Goal: Information Seeking & Learning: Learn about a topic

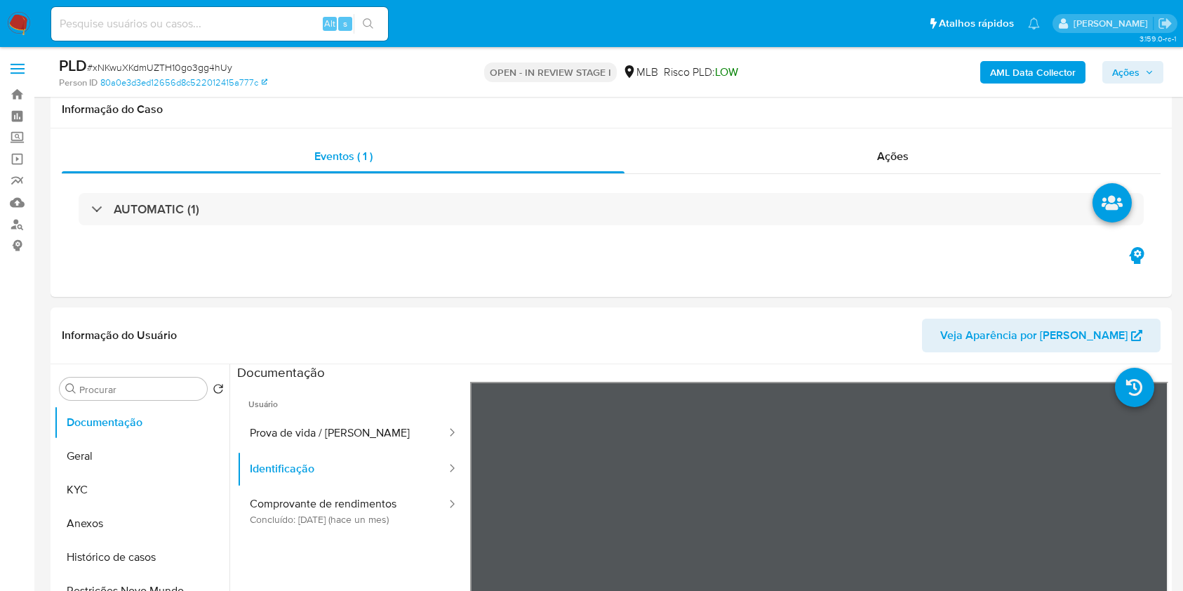
select select "10"
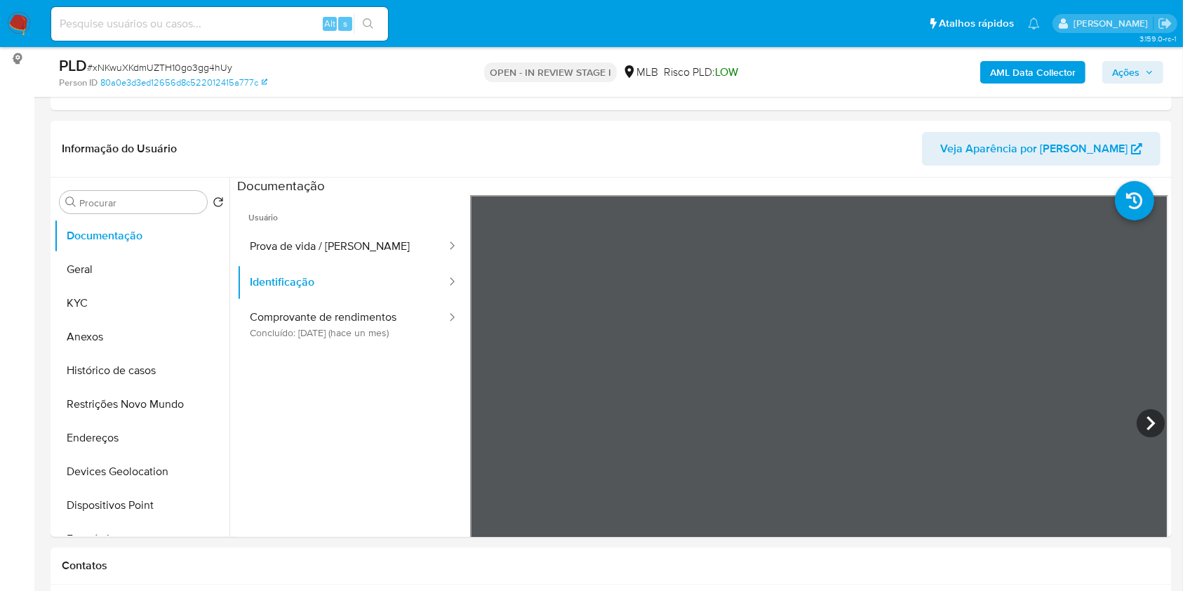
scroll to position [93, 0]
click at [133, 299] on button "KYC" at bounding box center [136, 303] width 164 height 34
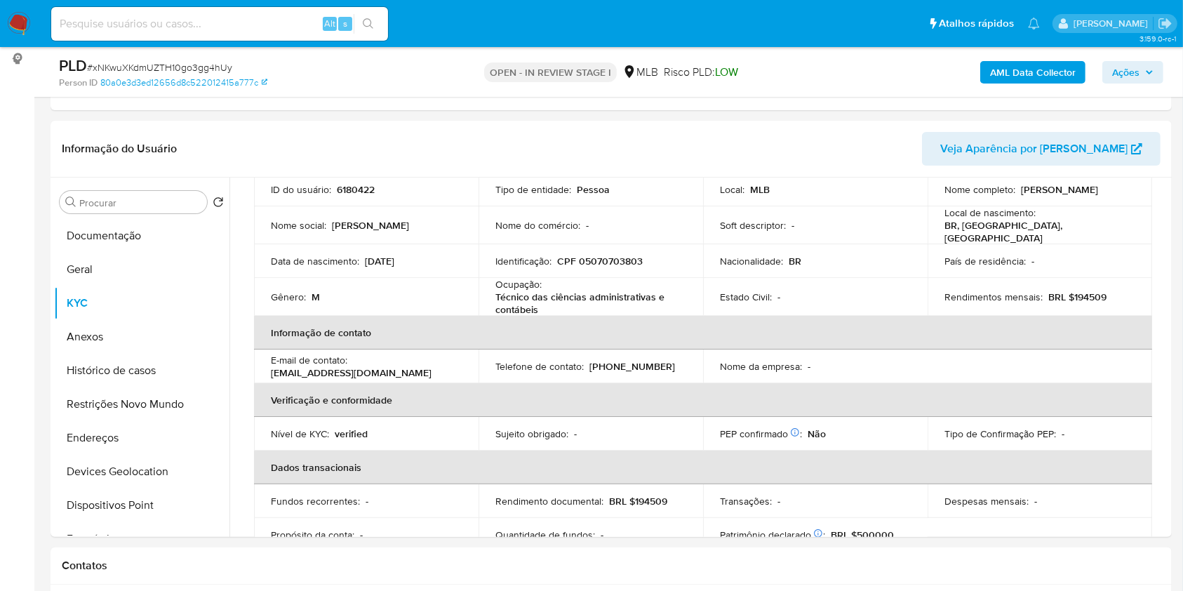
scroll to position [0, 0]
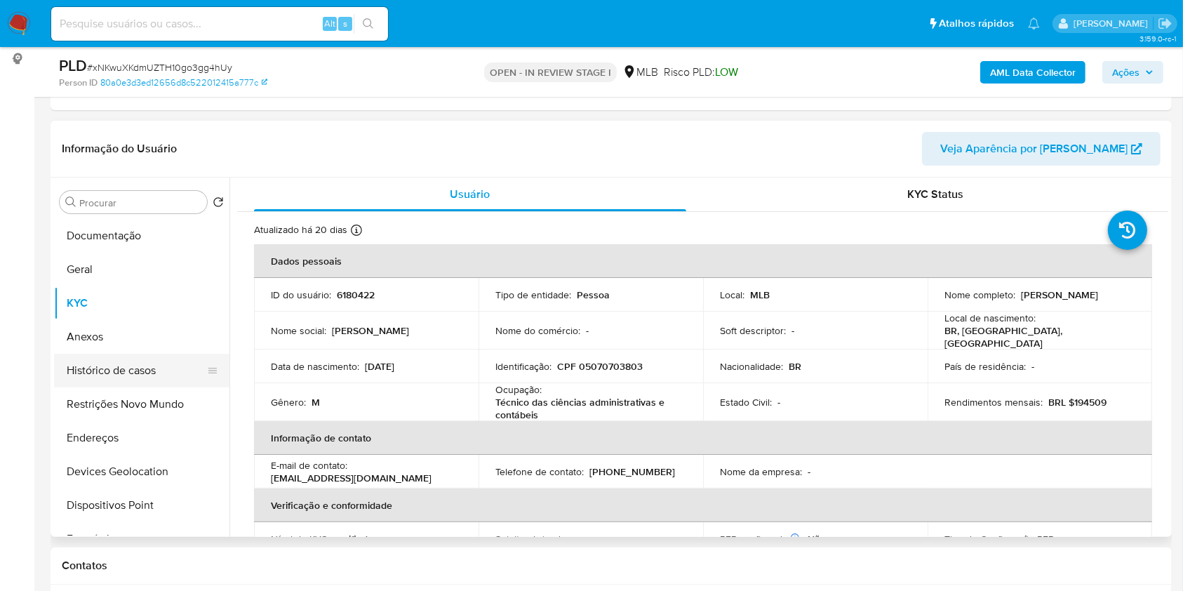
click at [121, 372] on button "Histórico de casos" at bounding box center [136, 371] width 164 height 34
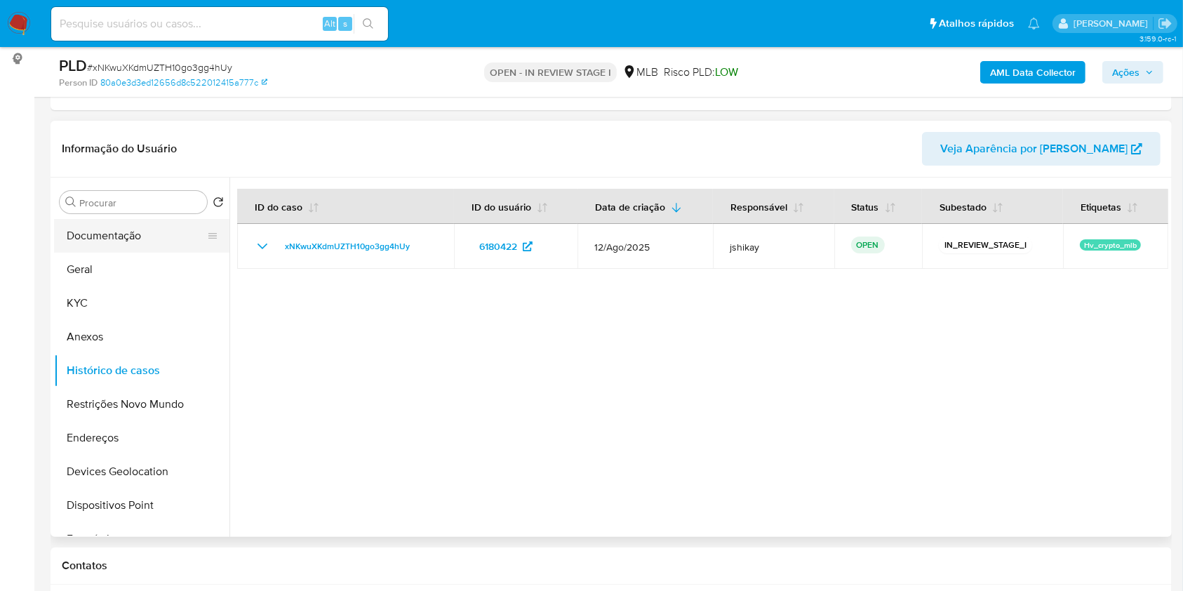
click at [118, 246] on button "Documentação" at bounding box center [136, 236] width 164 height 34
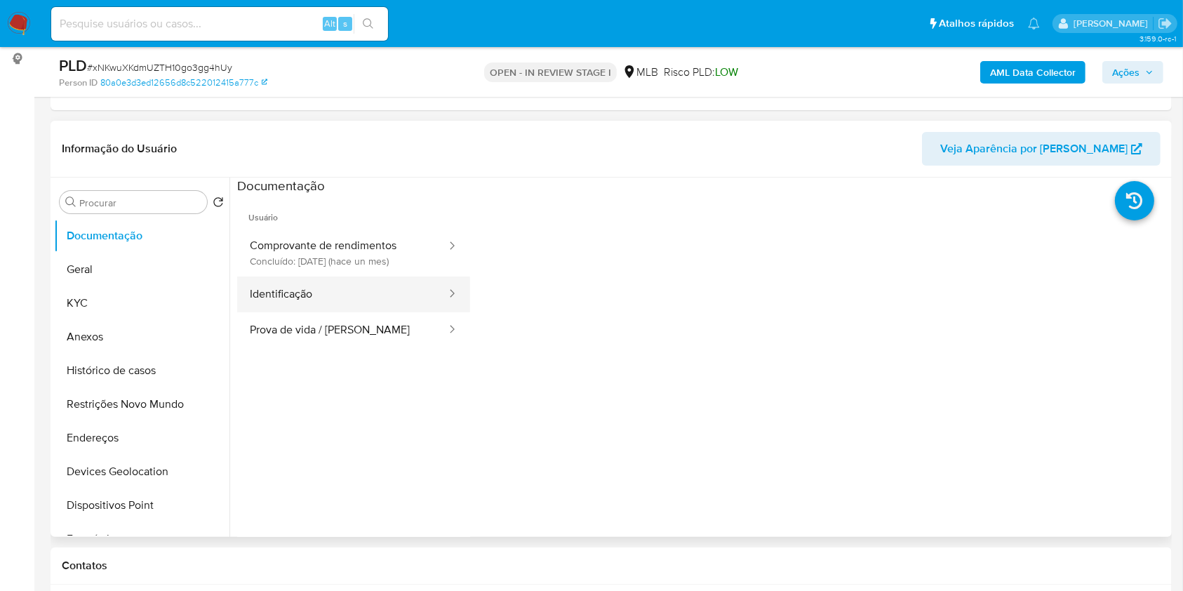
click at [324, 300] on button "Identificação" at bounding box center [342, 294] width 210 height 36
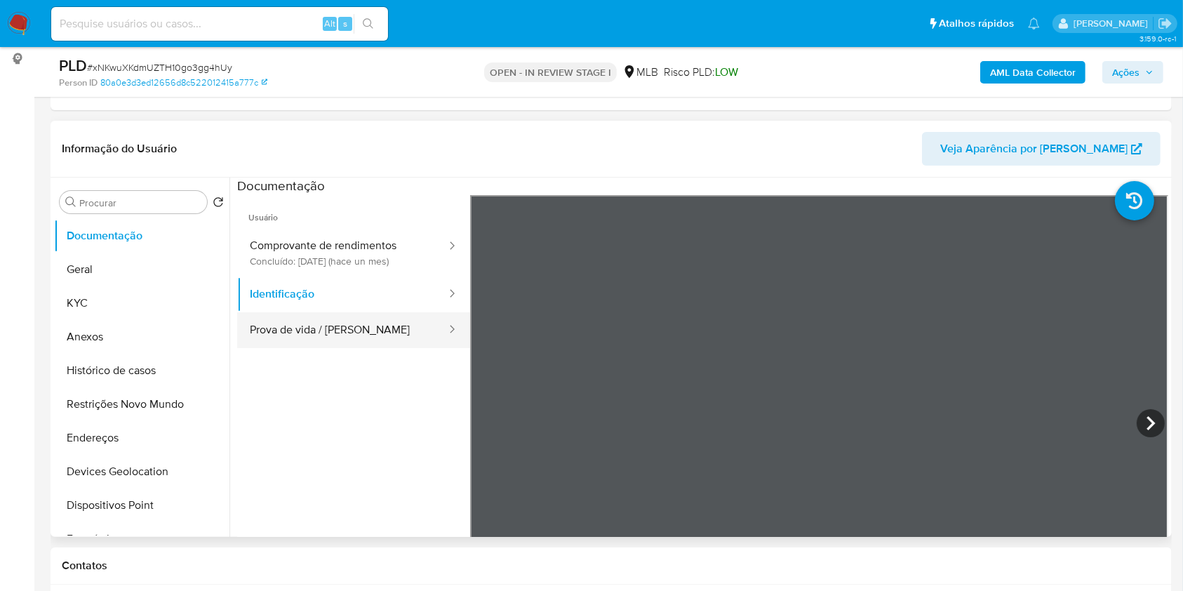
drag, startPoint x: 339, startPoint y: 313, endPoint x: 343, endPoint y: 321, distance: 8.5
click at [339, 316] on button "Prova de vida / [PERSON_NAME]" at bounding box center [342, 330] width 210 height 36
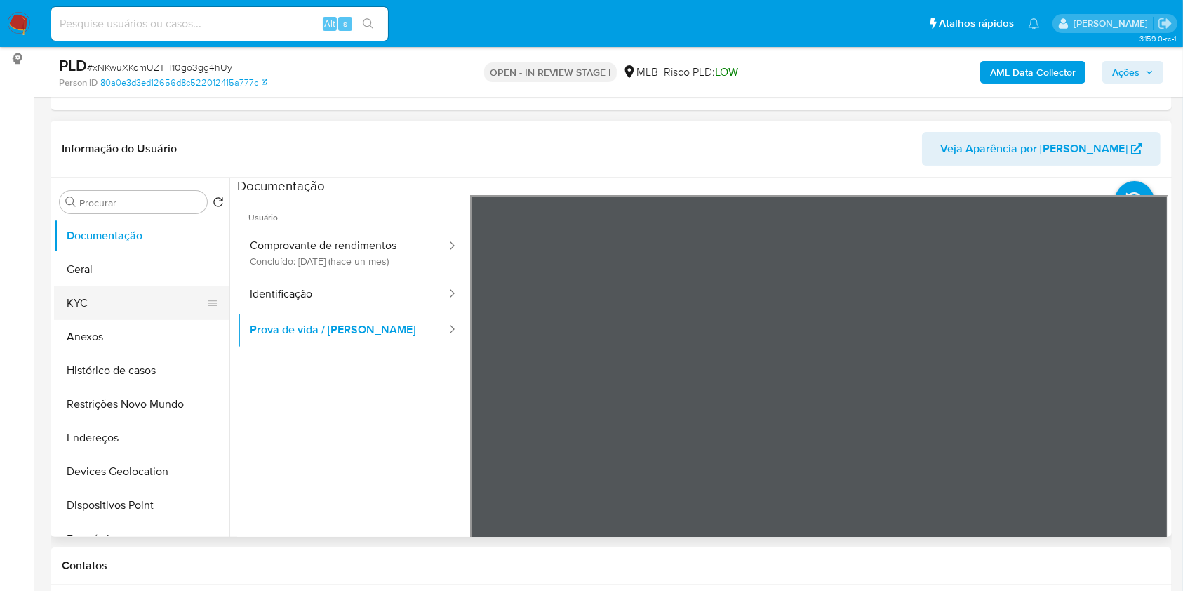
click at [96, 299] on button "KYC" at bounding box center [136, 303] width 164 height 34
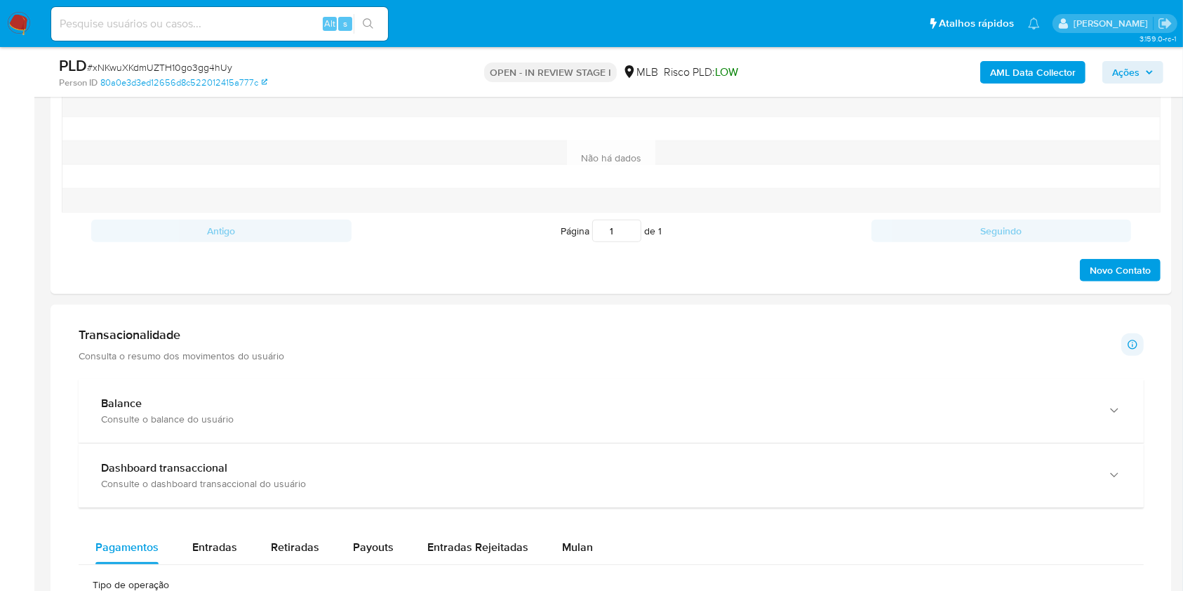
scroll to position [935, 0]
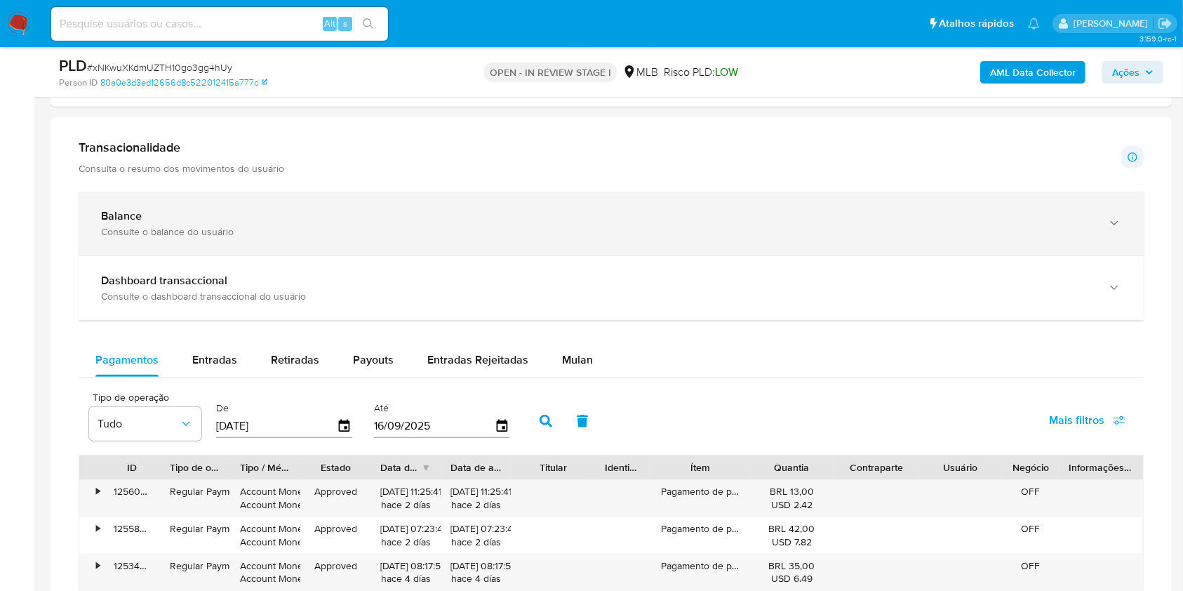
click at [350, 231] on div "Consulte o balance do usuário" at bounding box center [597, 231] width 992 height 13
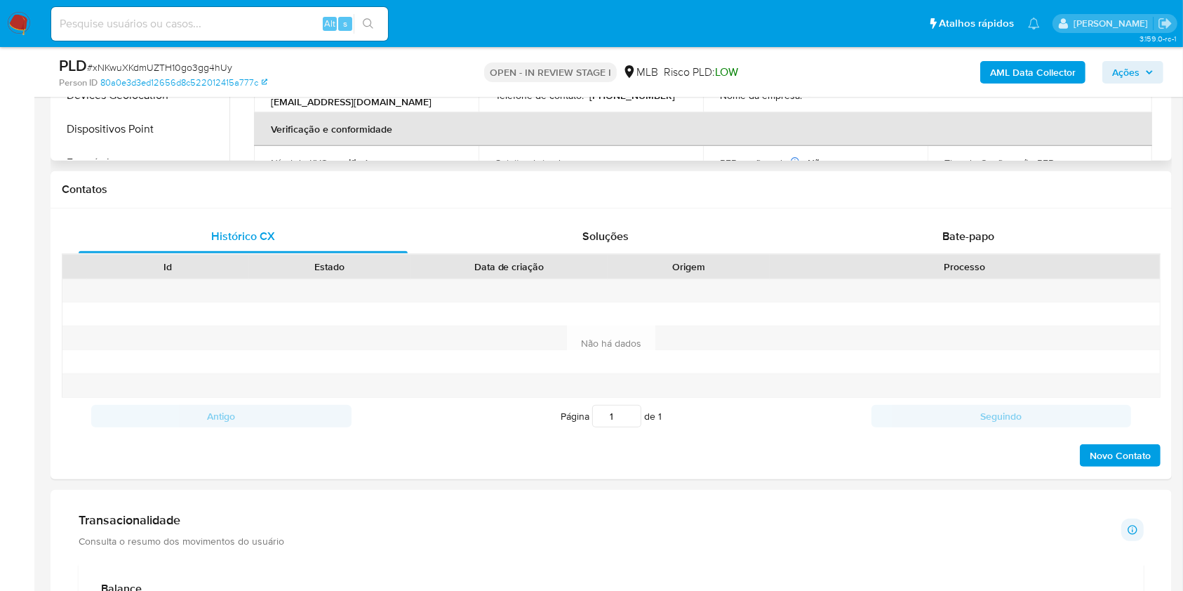
scroll to position [281, 0]
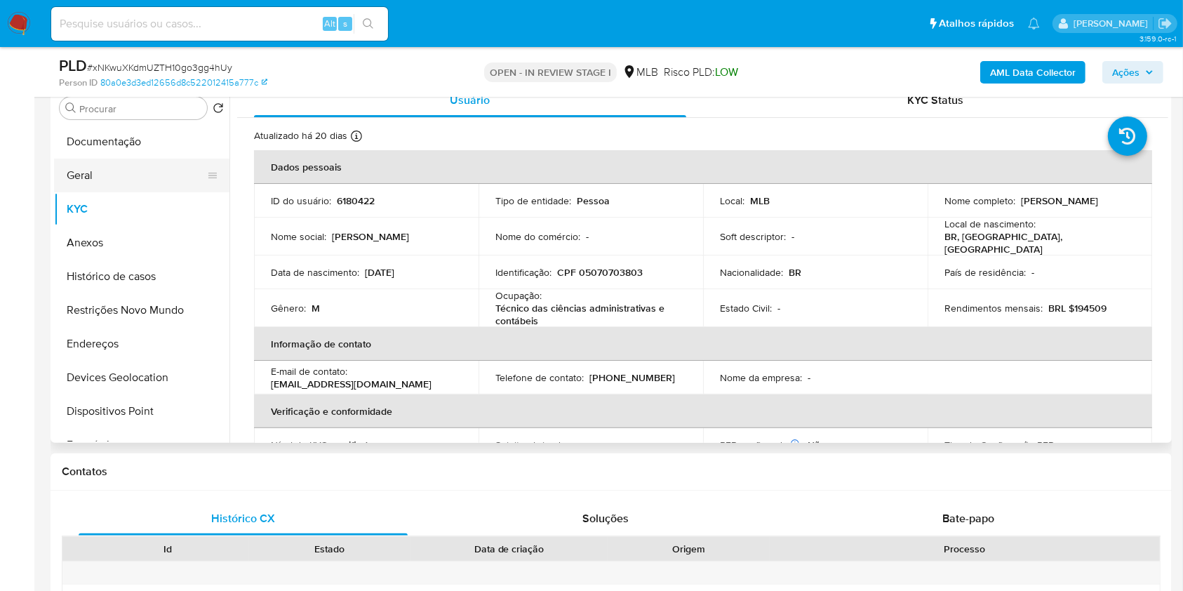
click at [119, 179] on button "Geral" at bounding box center [136, 176] width 164 height 34
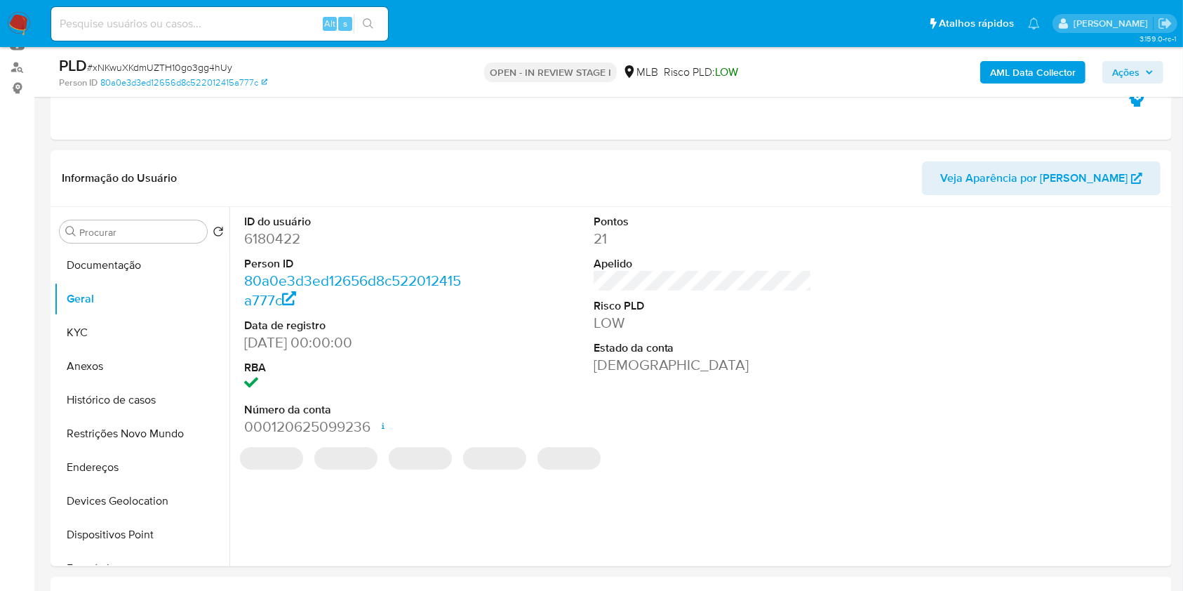
scroll to position [187, 0]
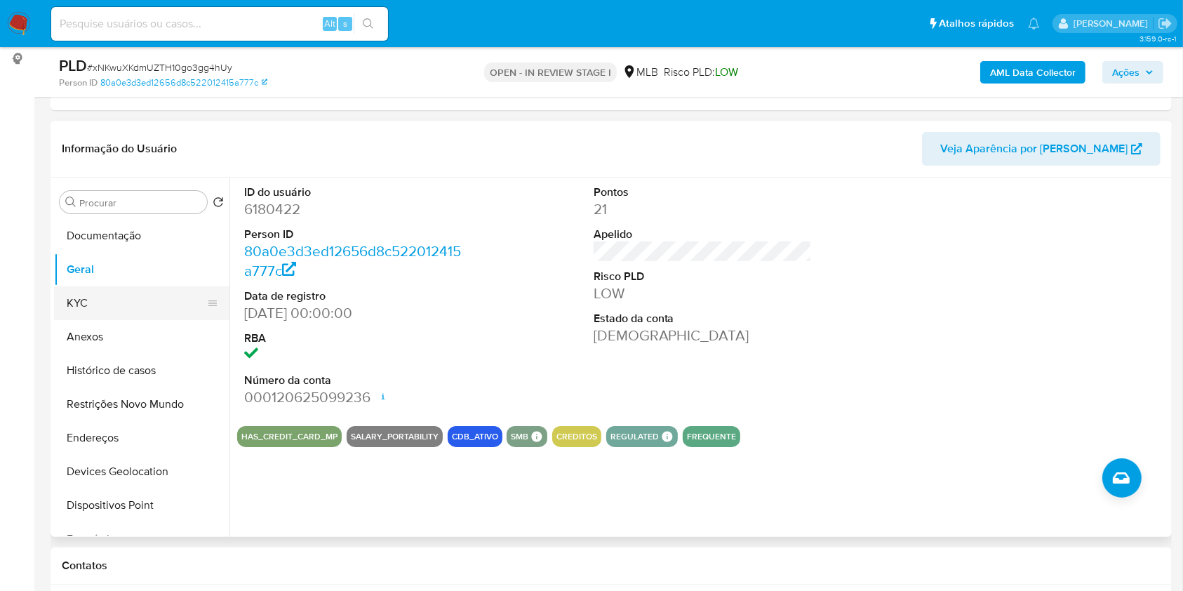
click at [79, 316] on button "KYC" at bounding box center [136, 303] width 164 height 34
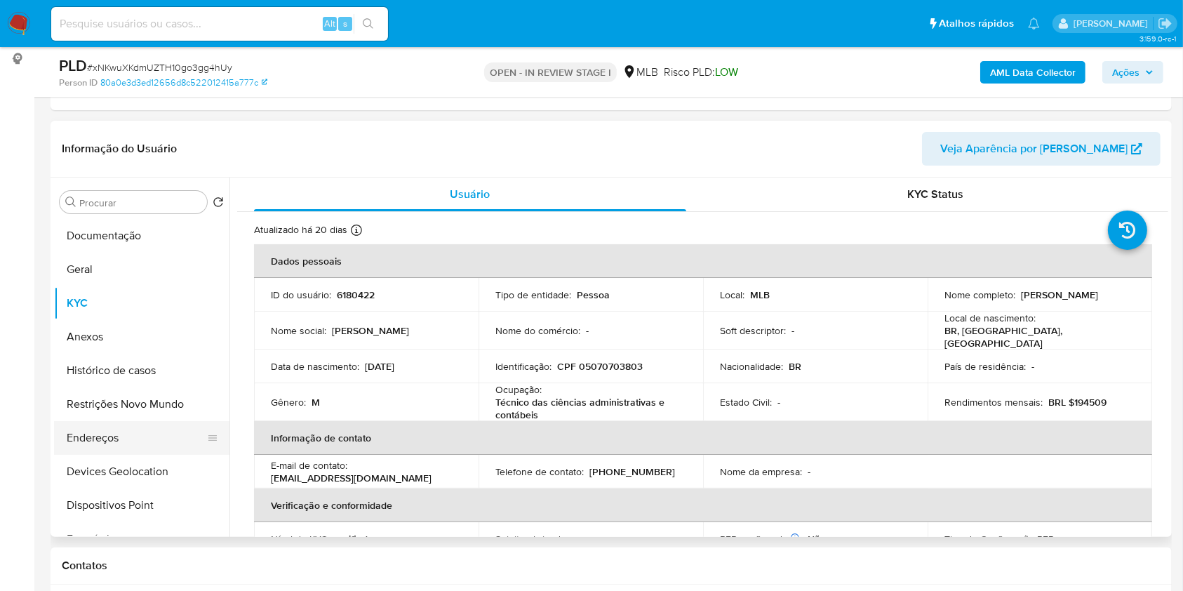
click at [123, 433] on button "Endereços" at bounding box center [136, 438] width 164 height 34
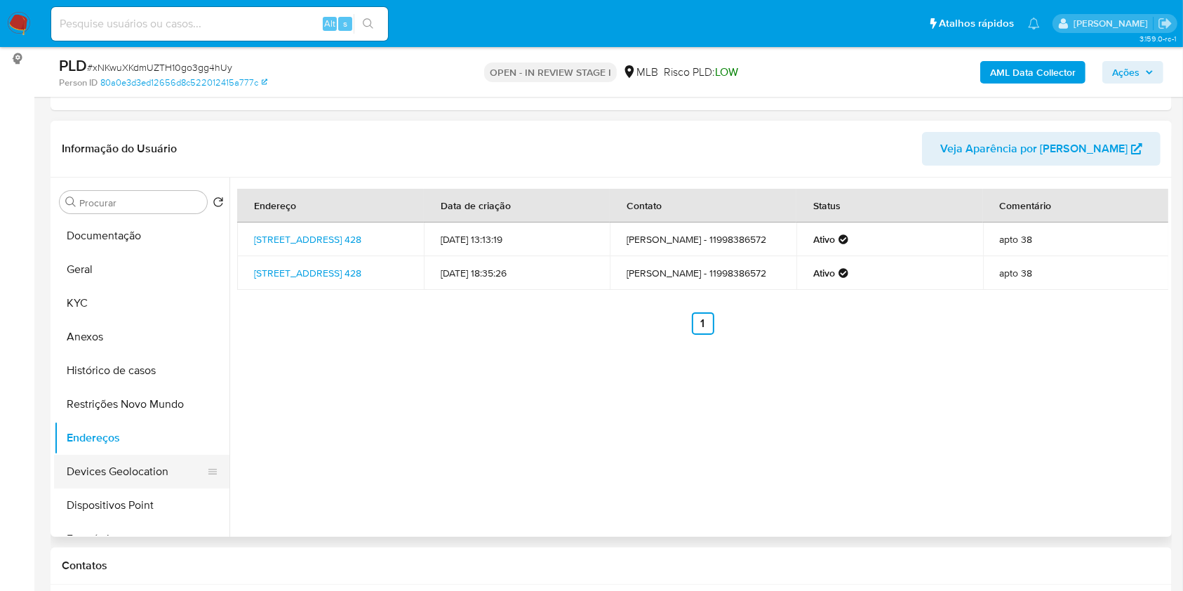
click at [154, 467] on button "Devices Geolocation" at bounding box center [136, 472] width 164 height 34
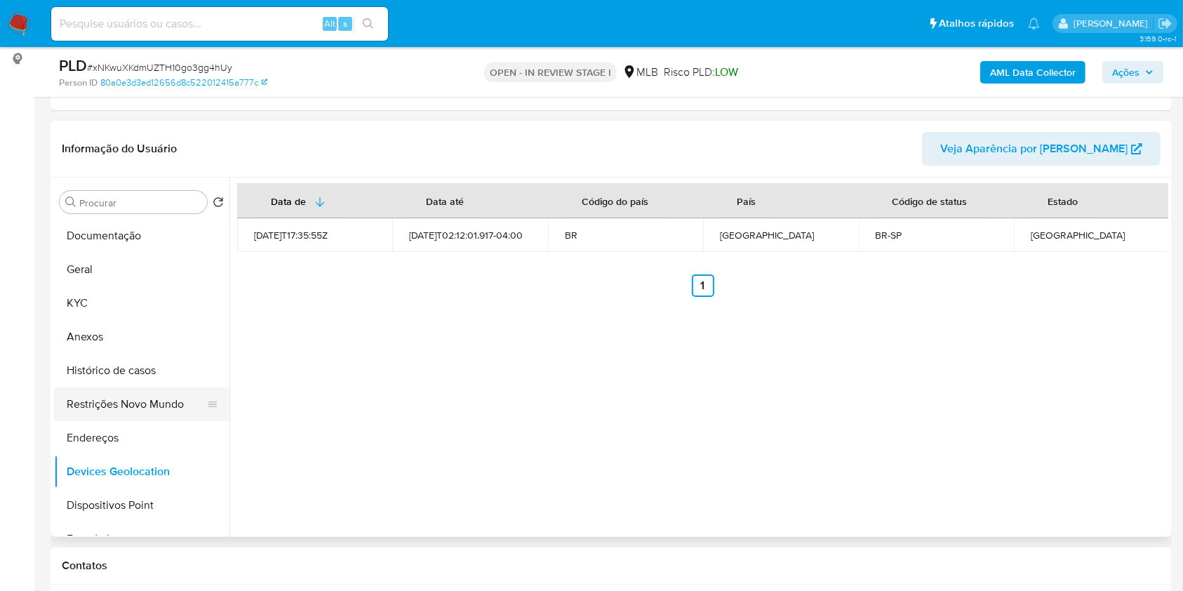
drag, startPoint x: 149, startPoint y: 406, endPoint x: 171, endPoint y: 402, distance: 22.1
click at [151, 406] on button "Restrições Novo Mundo" at bounding box center [136, 404] width 164 height 34
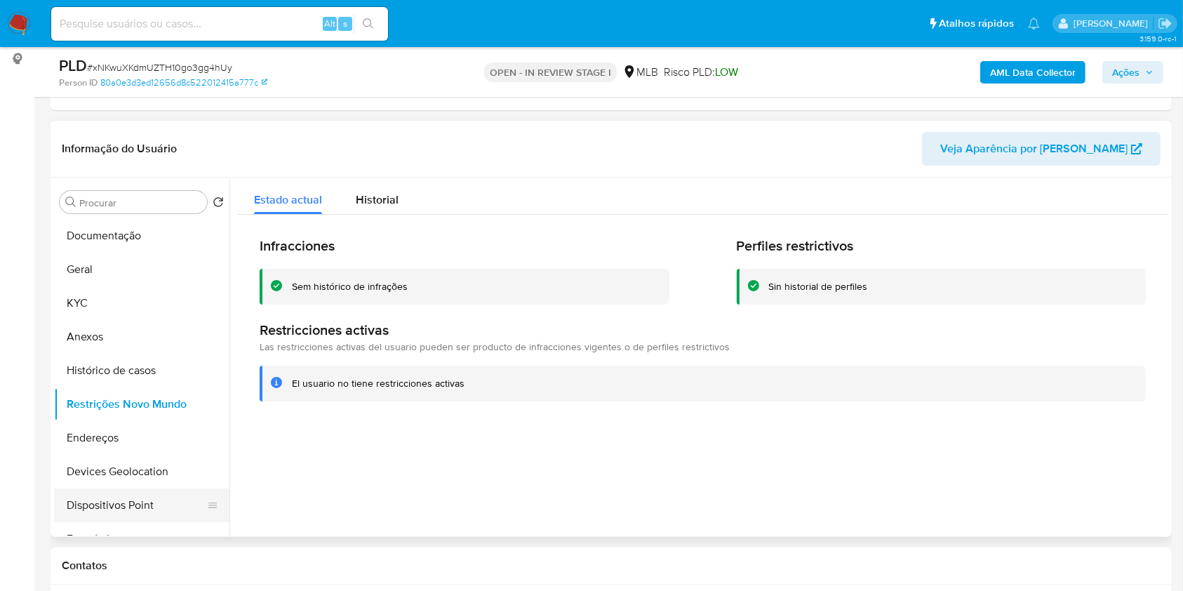
click at [128, 497] on button "Dispositivos Point" at bounding box center [136, 505] width 164 height 34
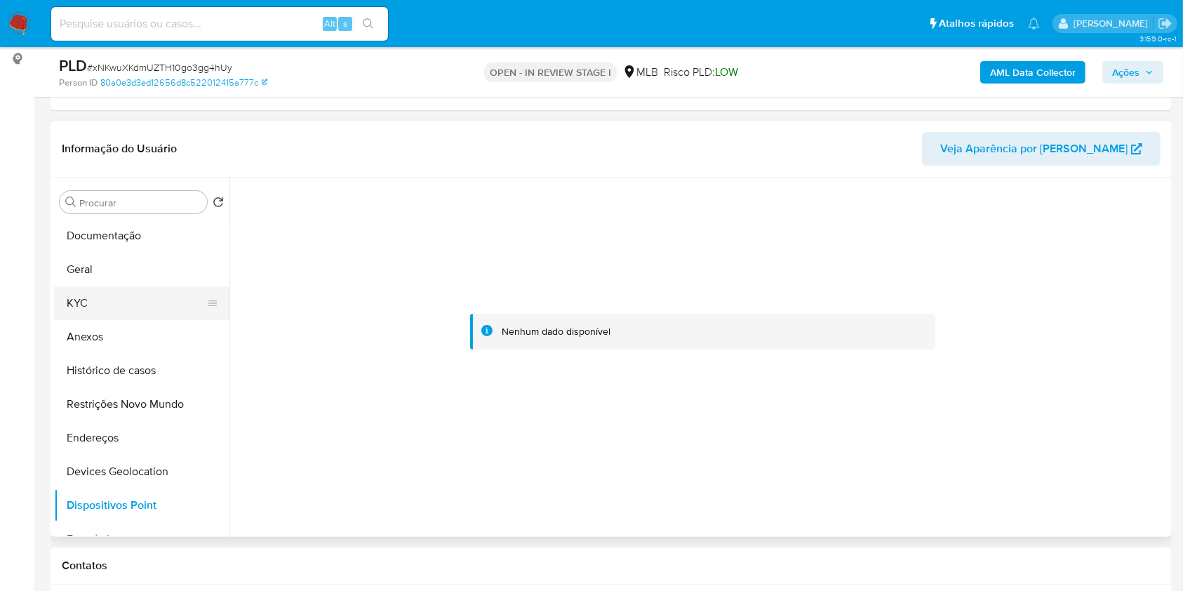
drag, startPoint x: 101, startPoint y: 302, endPoint x: 98, endPoint y: 295, distance: 7.6
click at [101, 303] on button "KYC" at bounding box center [136, 303] width 164 height 34
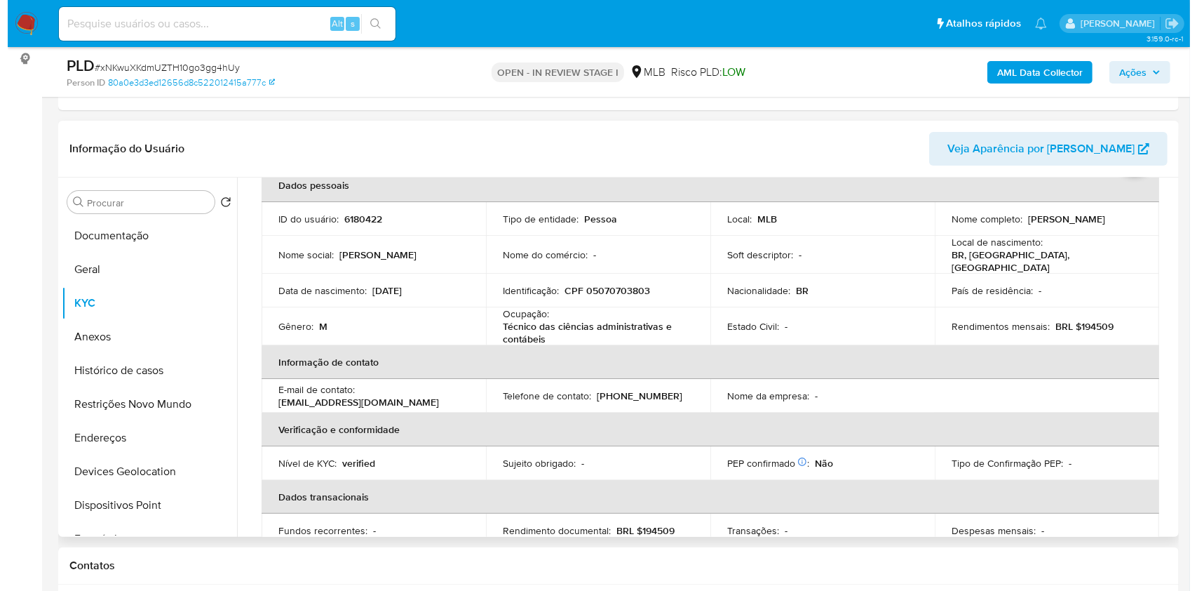
scroll to position [0, 0]
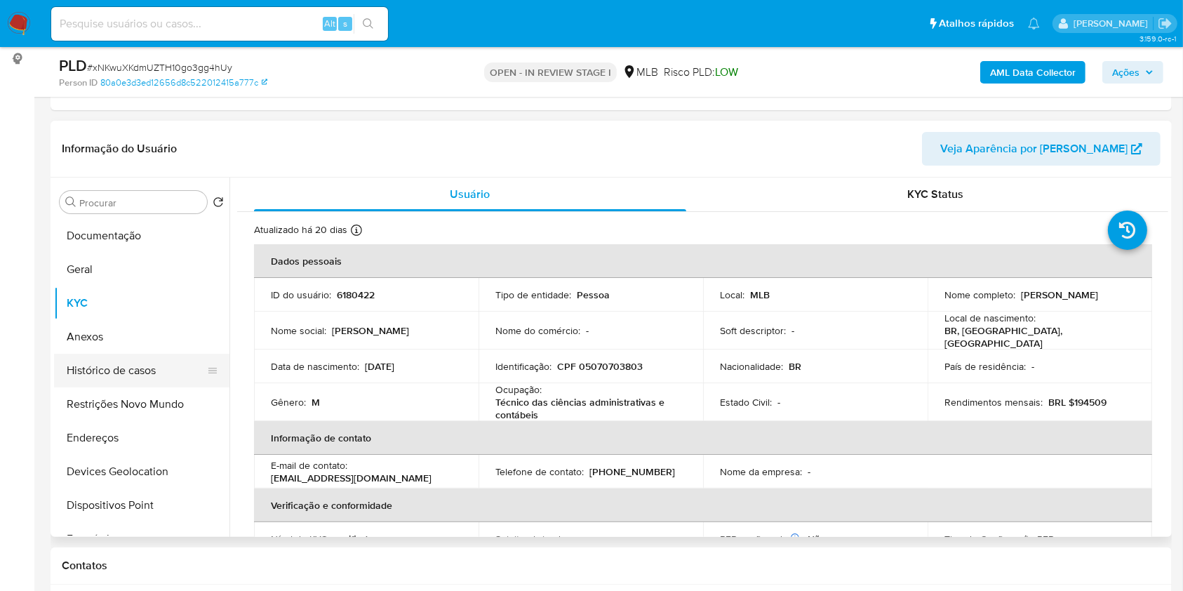
click at [143, 368] on button "Histórico de casos" at bounding box center [136, 371] width 164 height 34
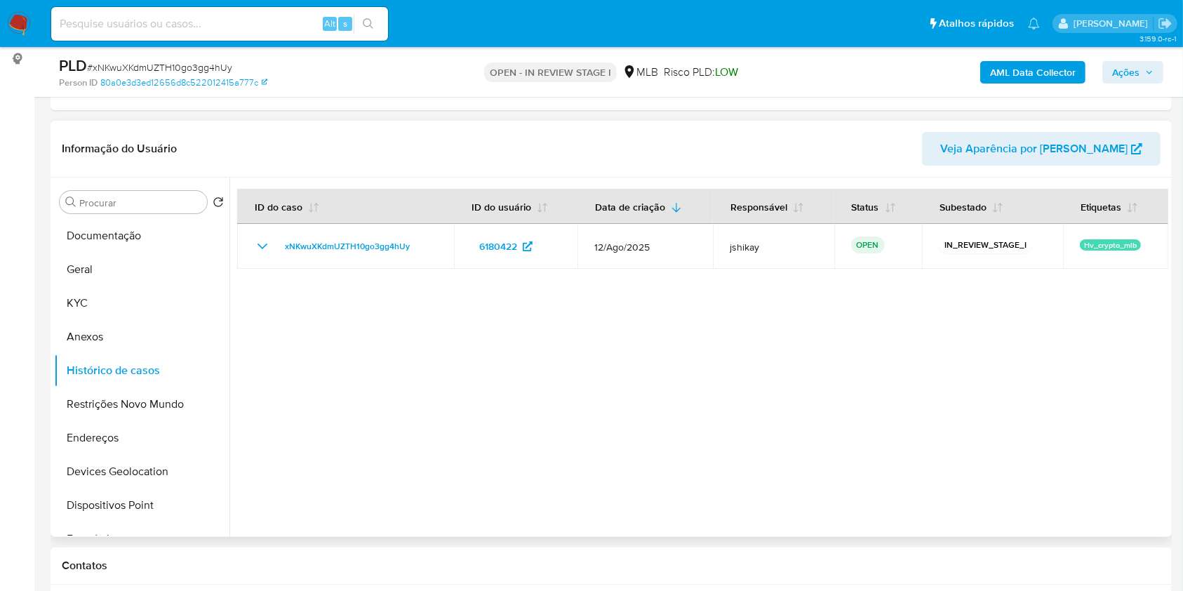
click at [760, 487] on div at bounding box center [698, 356] width 938 height 359
click at [997, 59] on div "AML Data Collector Ações" at bounding box center [981, 71] width 364 height 33
click at [1009, 74] on b "AML Data Collector" at bounding box center [1033, 72] width 86 height 22
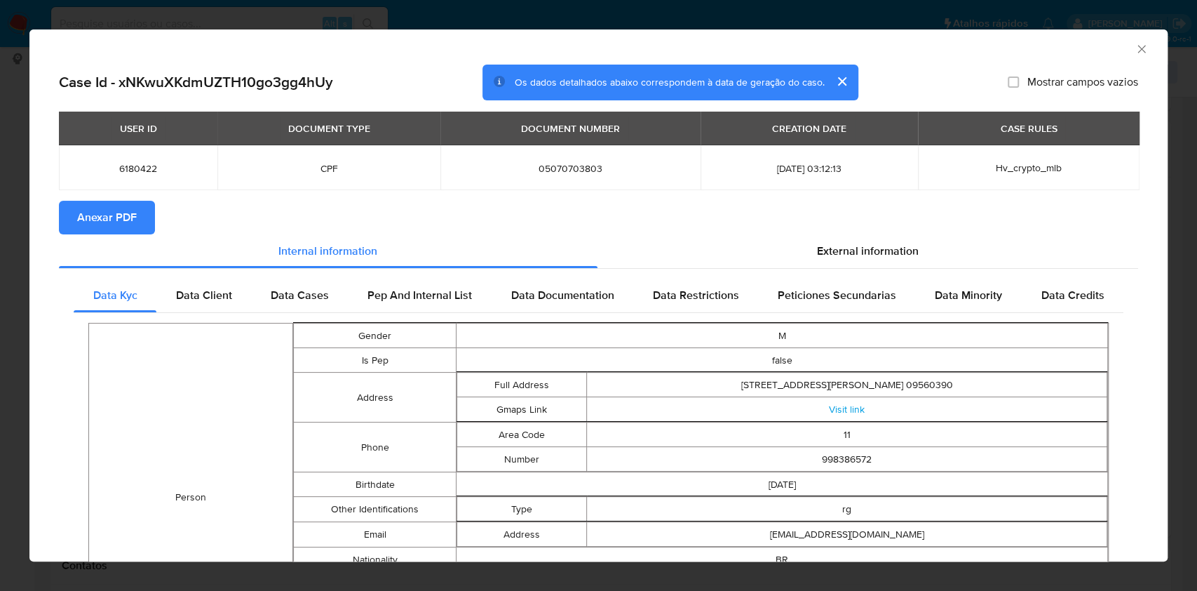
click at [105, 221] on span "Anexar PDF" at bounding box center [107, 217] width 60 height 31
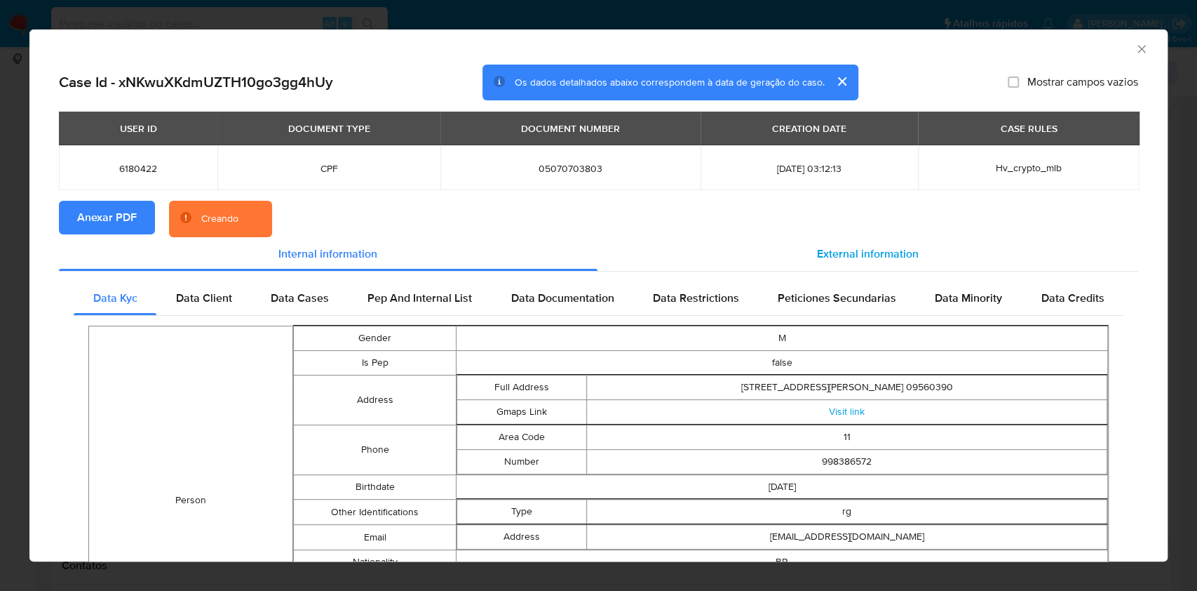
click at [836, 244] on div "External information" at bounding box center [868, 254] width 541 height 34
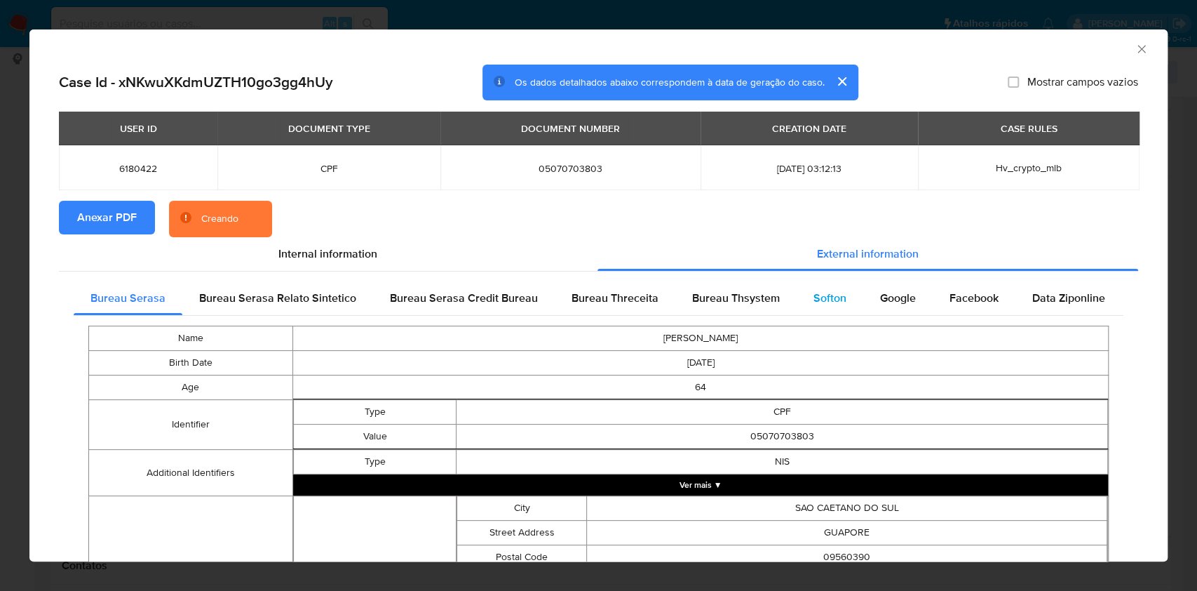
click at [797, 297] on div "Softon" at bounding box center [830, 298] width 67 height 34
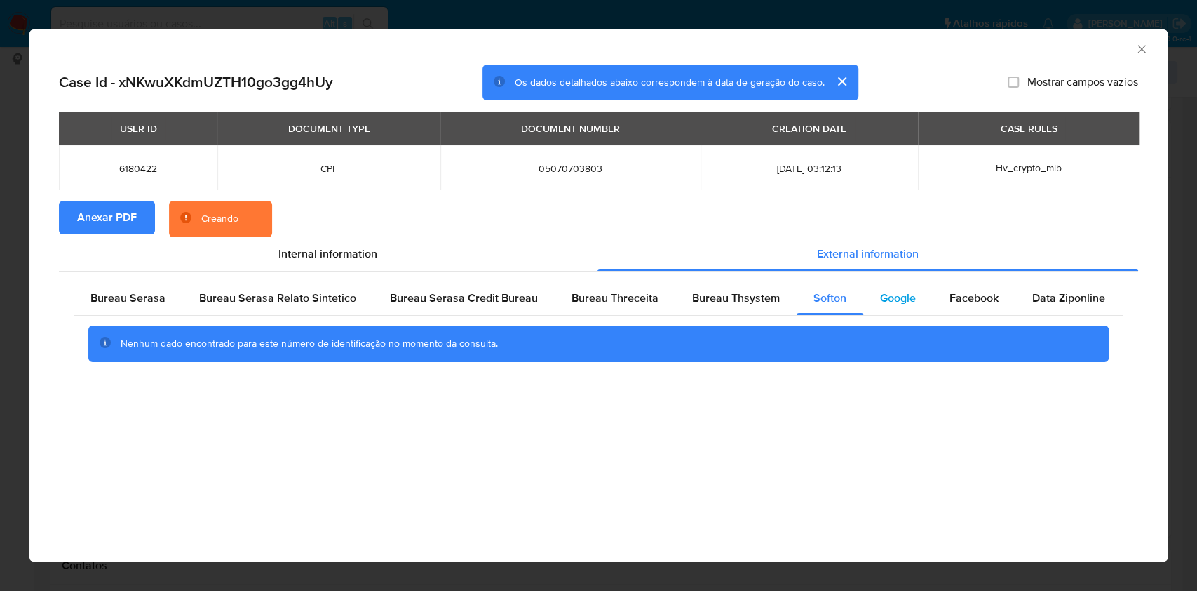
click at [889, 303] on span "Google" at bounding box center [898, 298] width 36 height 16
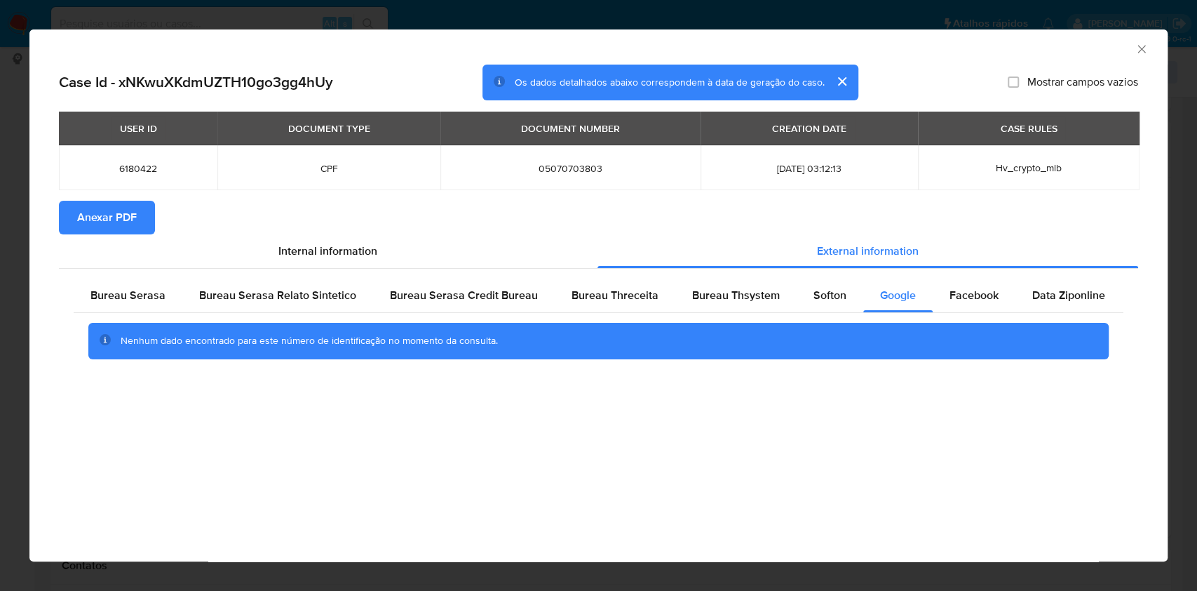
click at [1133, 51] on div "AML Data Collector" at bounding box center [598, 46] width 1138 height 35
click at [1140, 45] on icon "Fechar a janela" at bounding box center [1142, 49] width 14 height 14
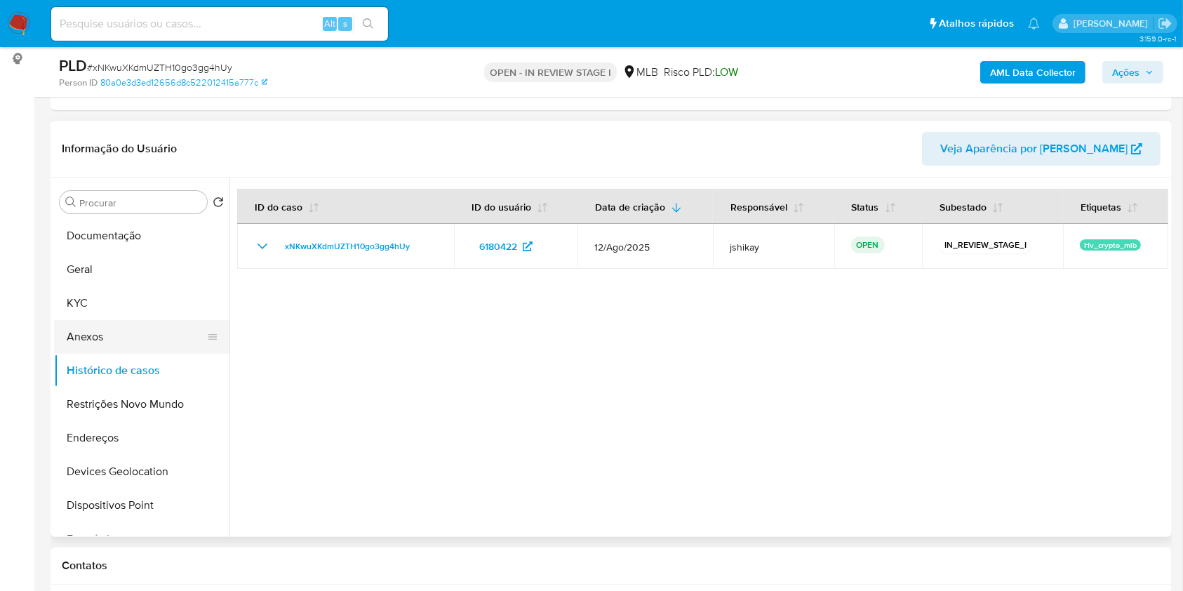
click at [116, 335] on button "Anexos" at bounding box center [136, 337] width 164 height 34
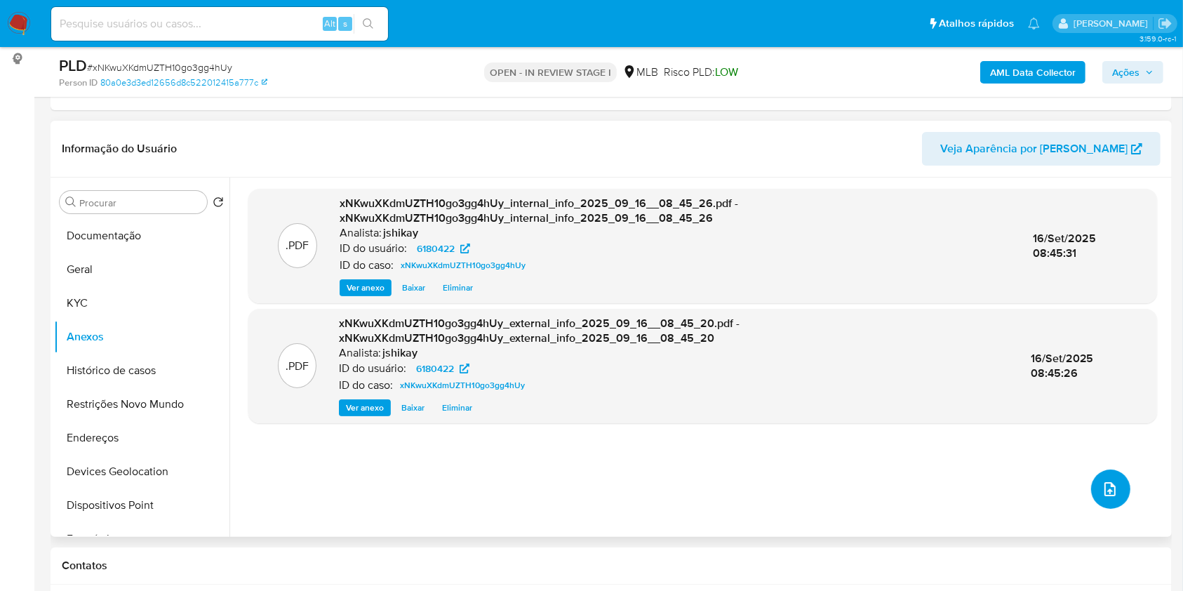
click at [1115, 483] on button "upload-file" at bounding box center [1110, 488] width 39 height 39
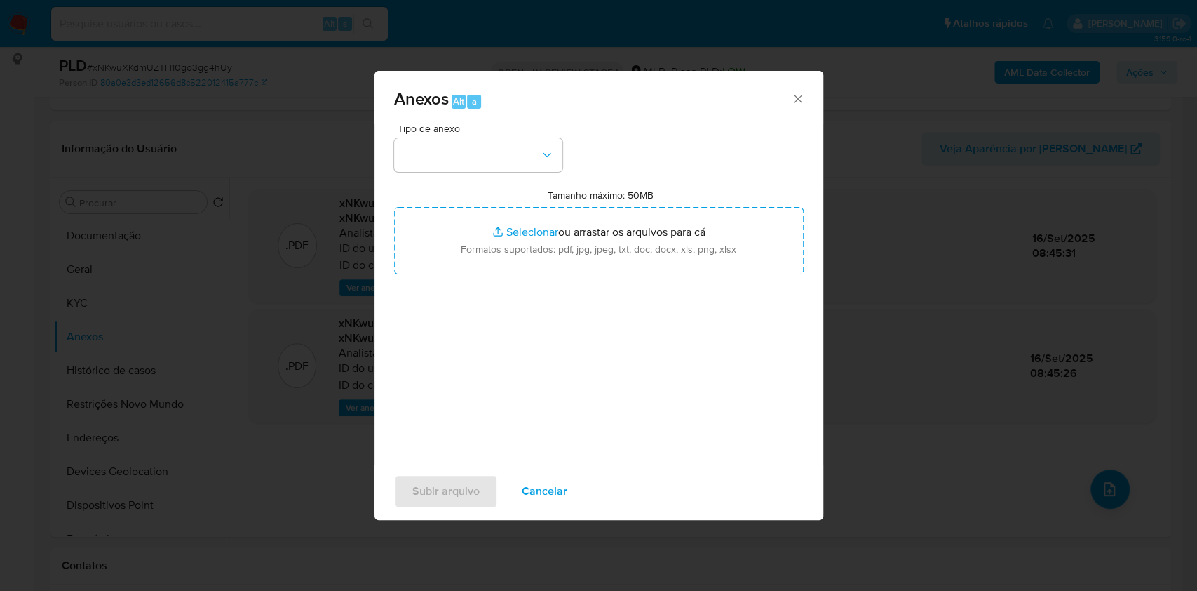
click at [503, 130] on span "Tipo de anexo" at bounding box center [482, 128] width 168 height 10
click at [499, 160] on button "button" at bounding box center [478, 155] width 168 height 34
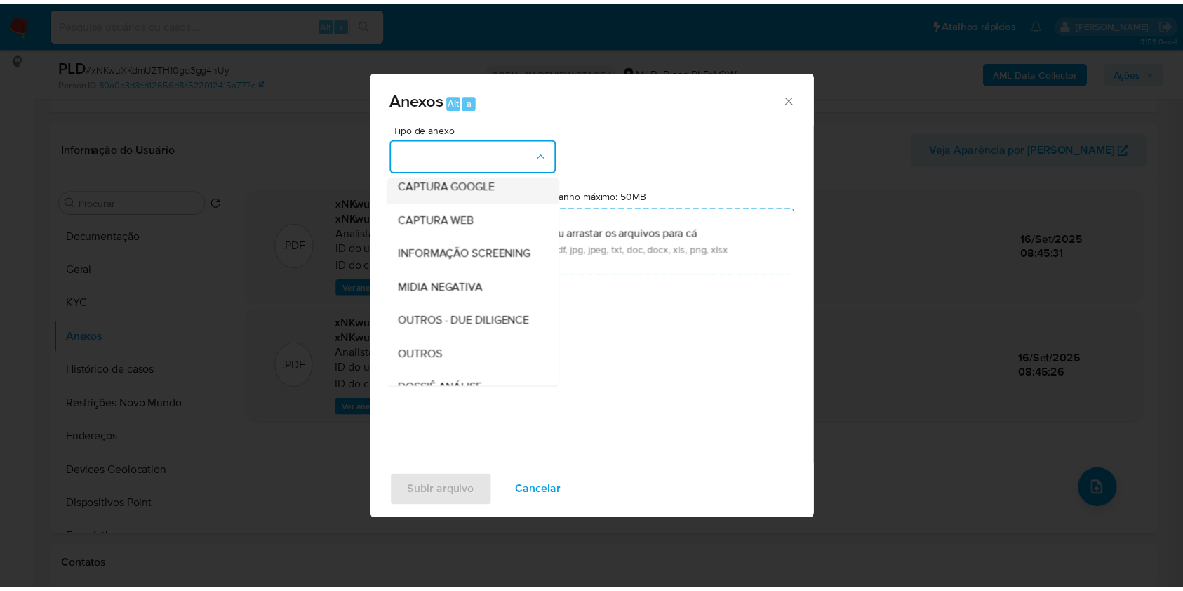
scroll to position [187, 0]
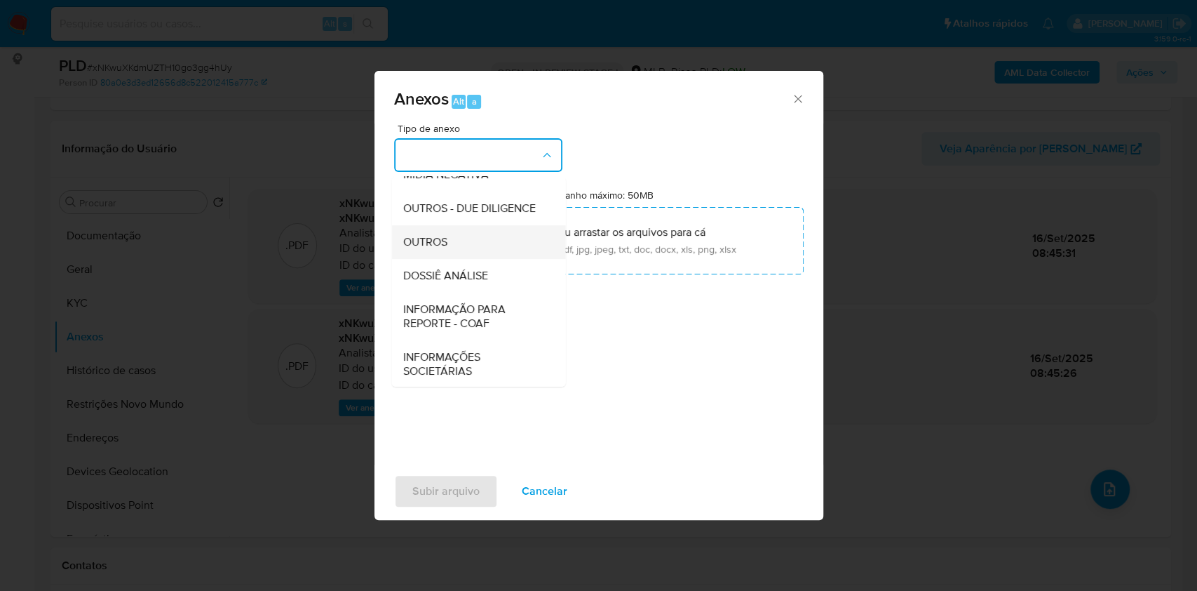
click at [447, 249] on span "OUTROS" at bounding box center [425, 242] width 44 height 14
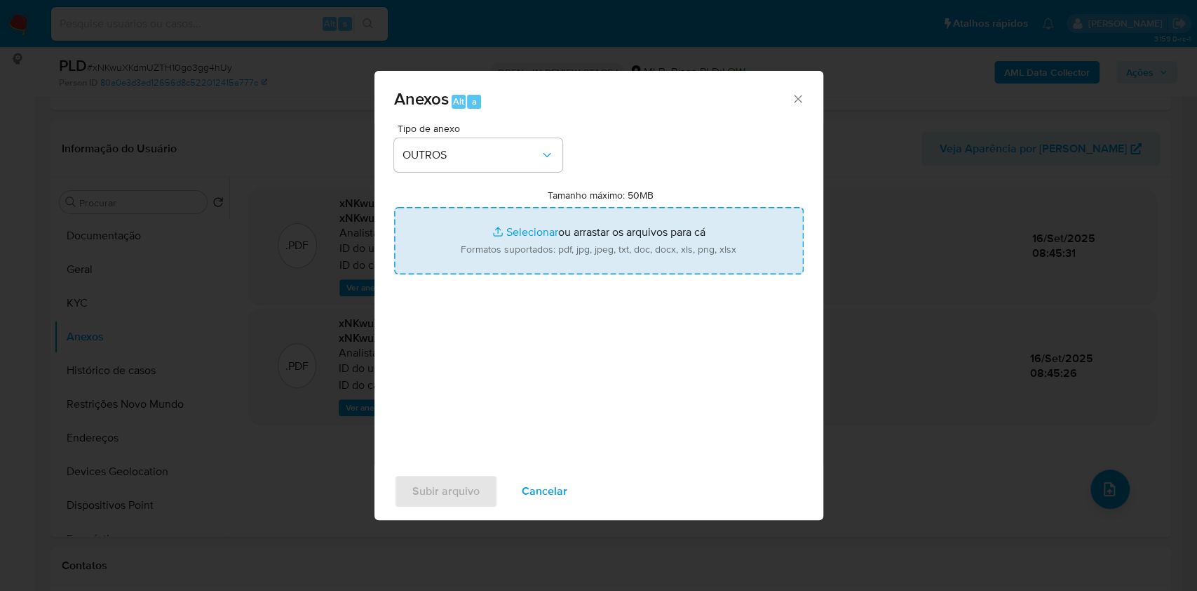
click at [512, 238] on input "Tamanho máximo: 50MB Selecionar arquivos" at bounding box center [599, 240] width 410 height 67
type input "C:\fakepath\Mulan 6180422_2025_09_15_18_44_46 - Resumen TX.pdf"
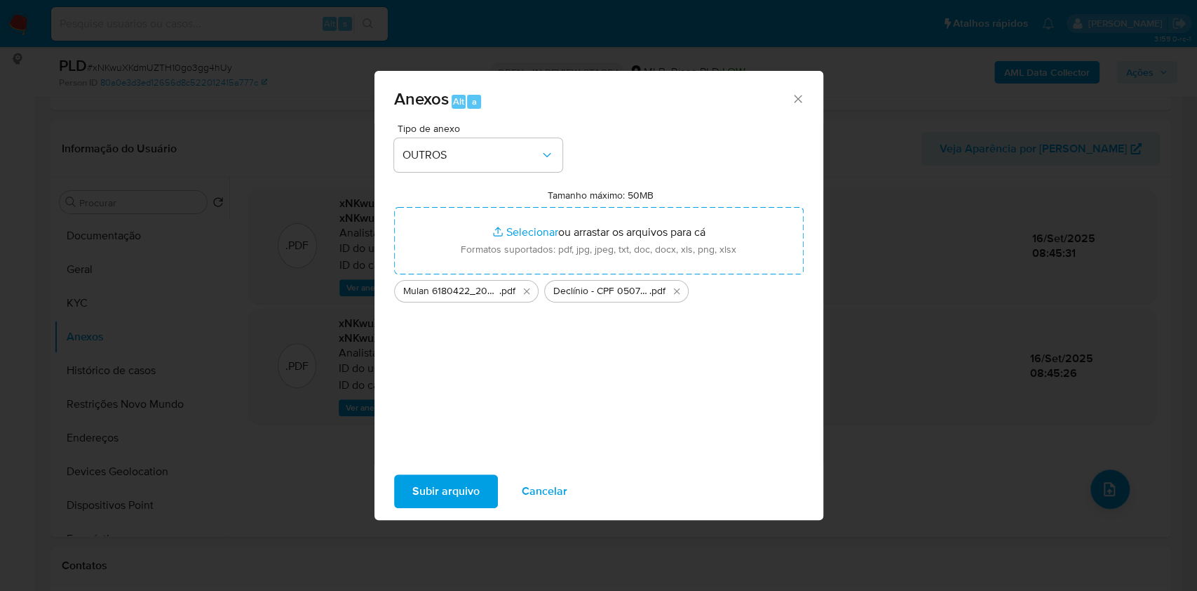
click at [450, 492] on span "Subir arquivo" at bounding box center [445, 491] width 67 height 31
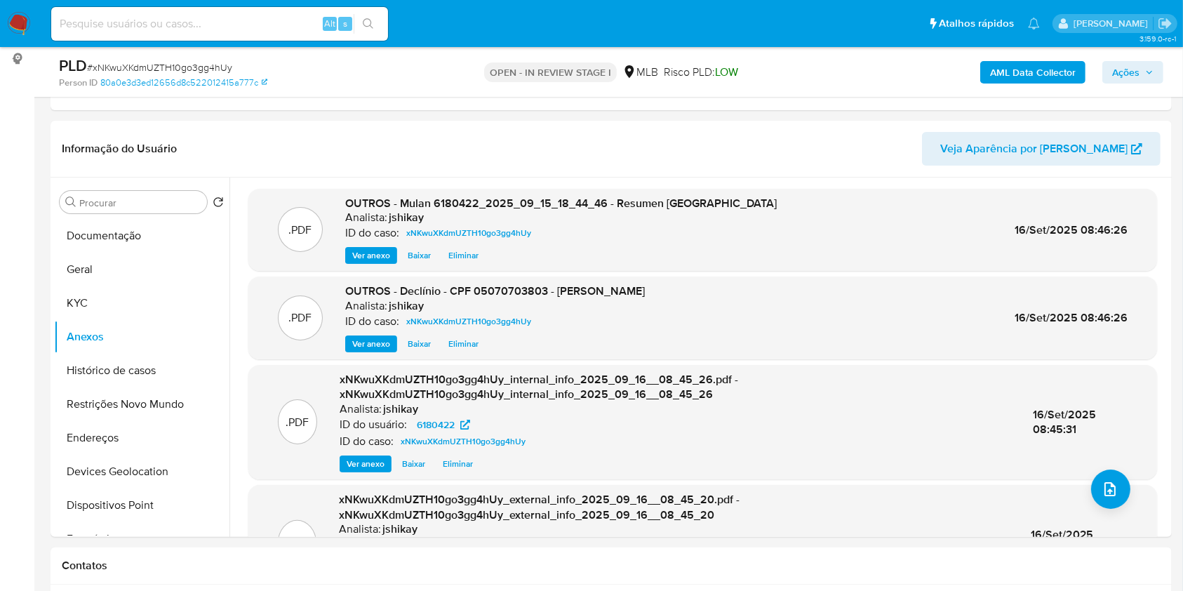
click at [1156, 74] on button "Ações" at bounding box center [1132, 72] width 61 height 22
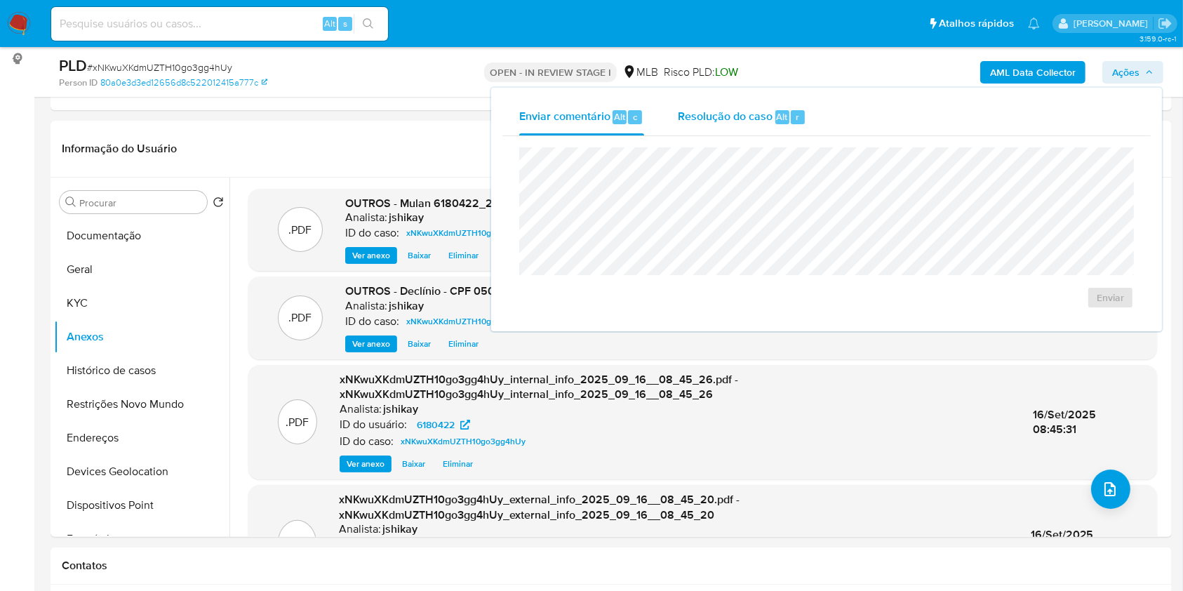
click at [769, 124] on span "Resolução do caso" at bounding box center [725, 116] width 95 height 16
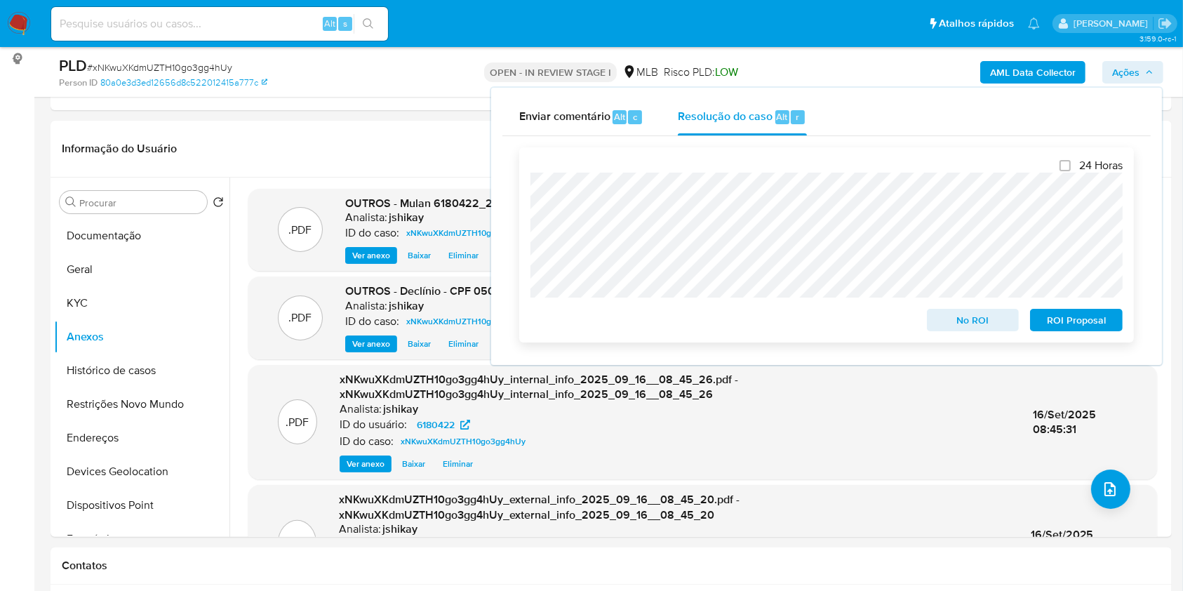
click at [947, 319] on span "No ROI" at bounding box center [972, 320] width 73 height 20
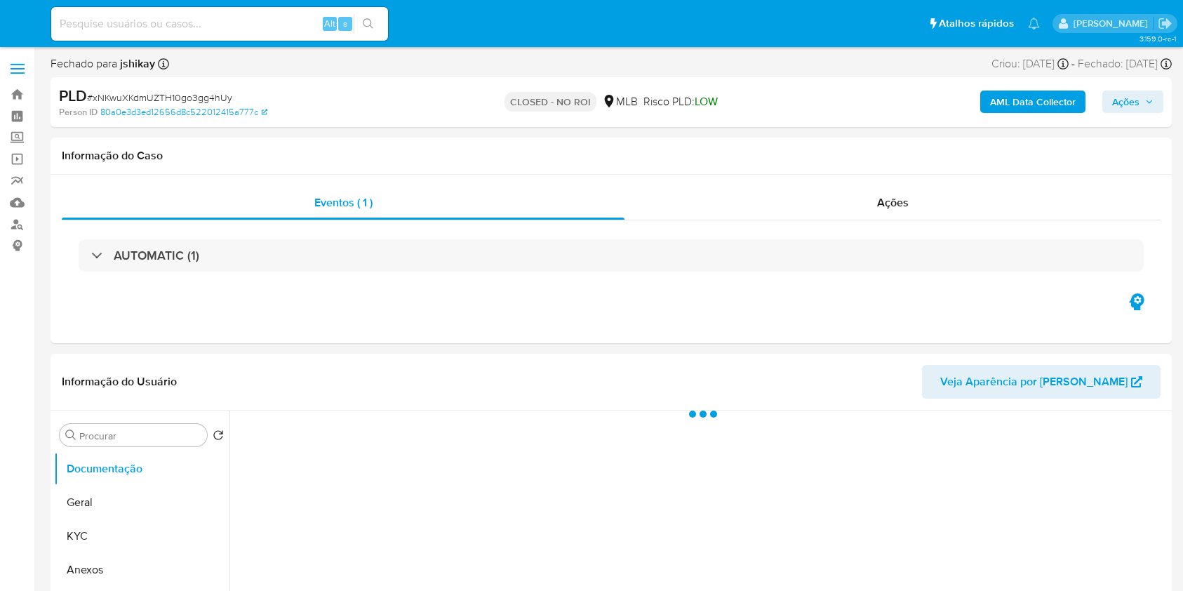
select select "10"
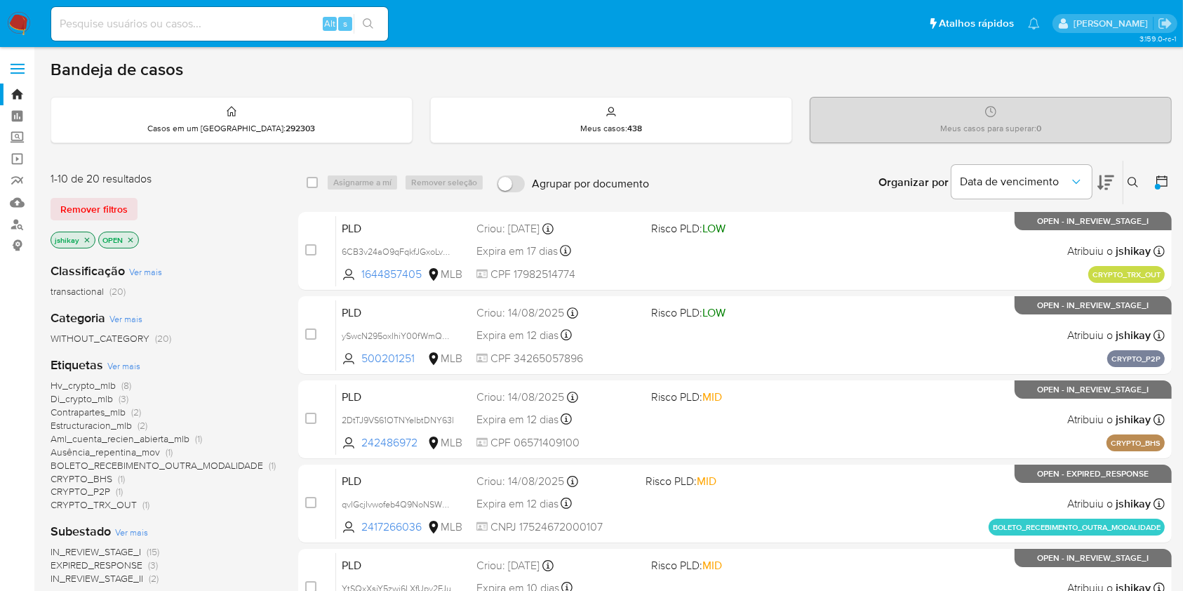
click at [189, 18] on input at bounding box center [219, 24] width 337 height 18
paste input "2596360726"
type input "2596360726"
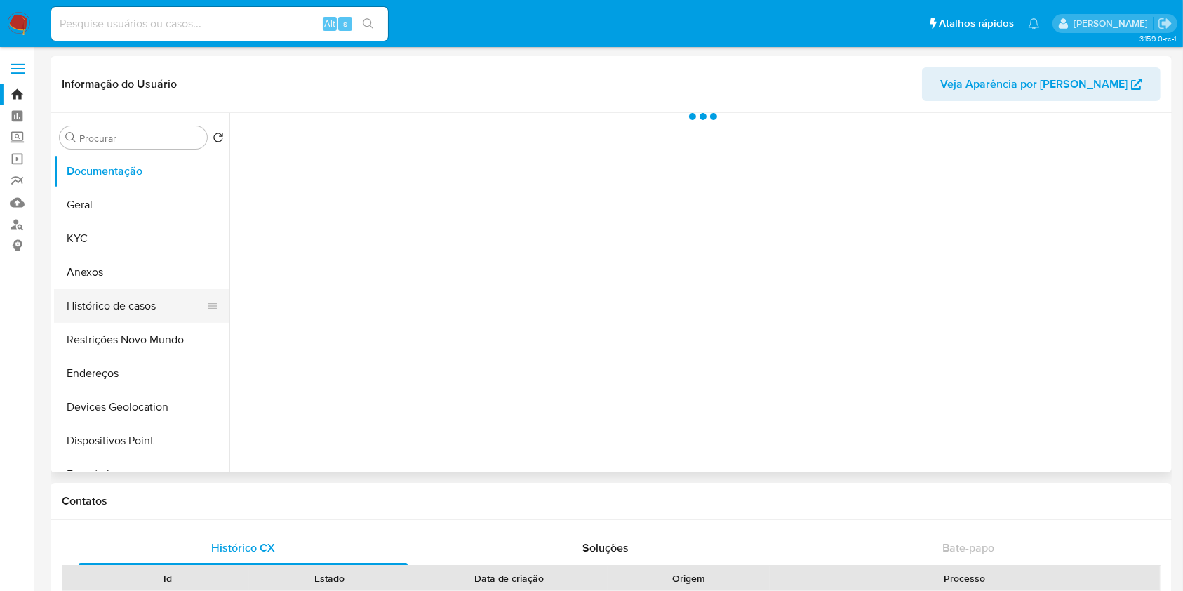
click at [129, 307] on button "Histórico de casos" at bounding box center [136, 306] width 164 height 34
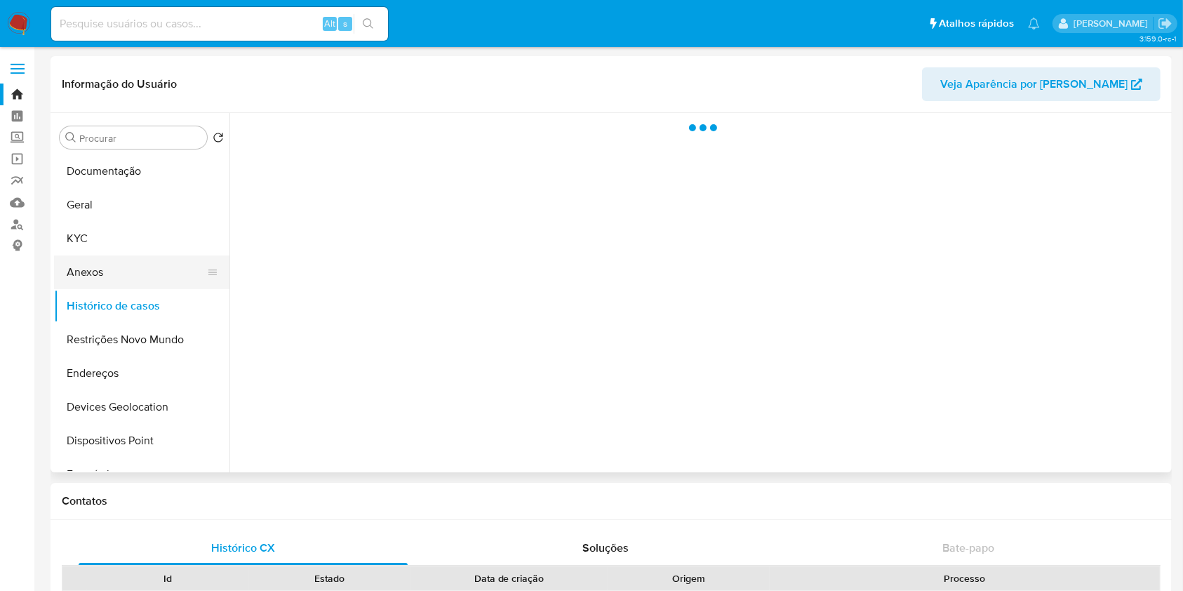
select select "10"
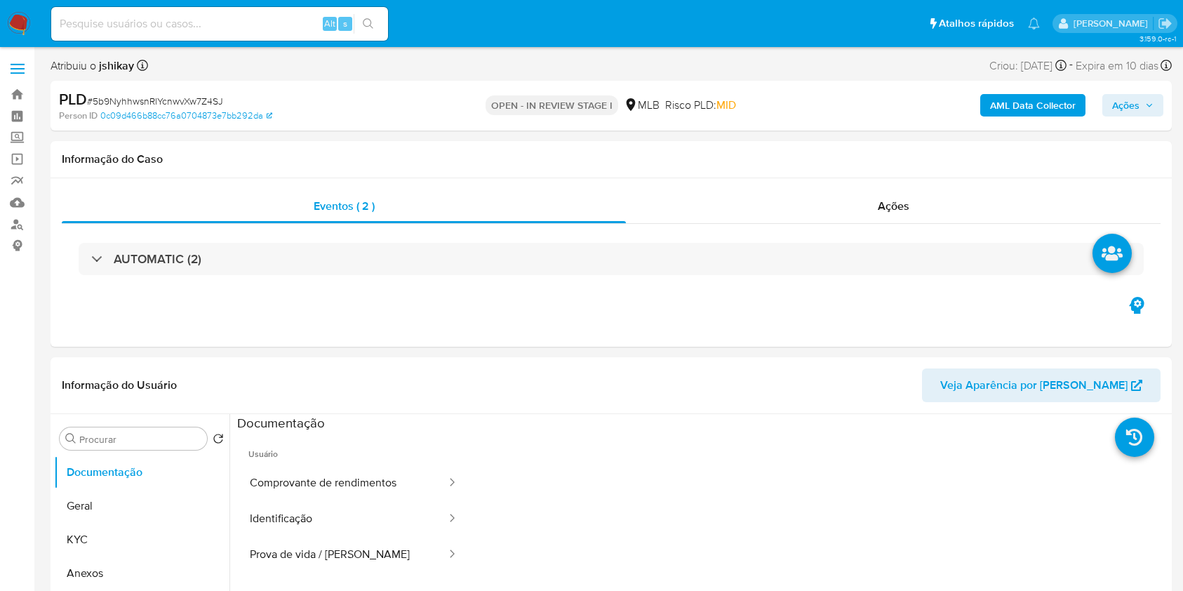
select select "10"
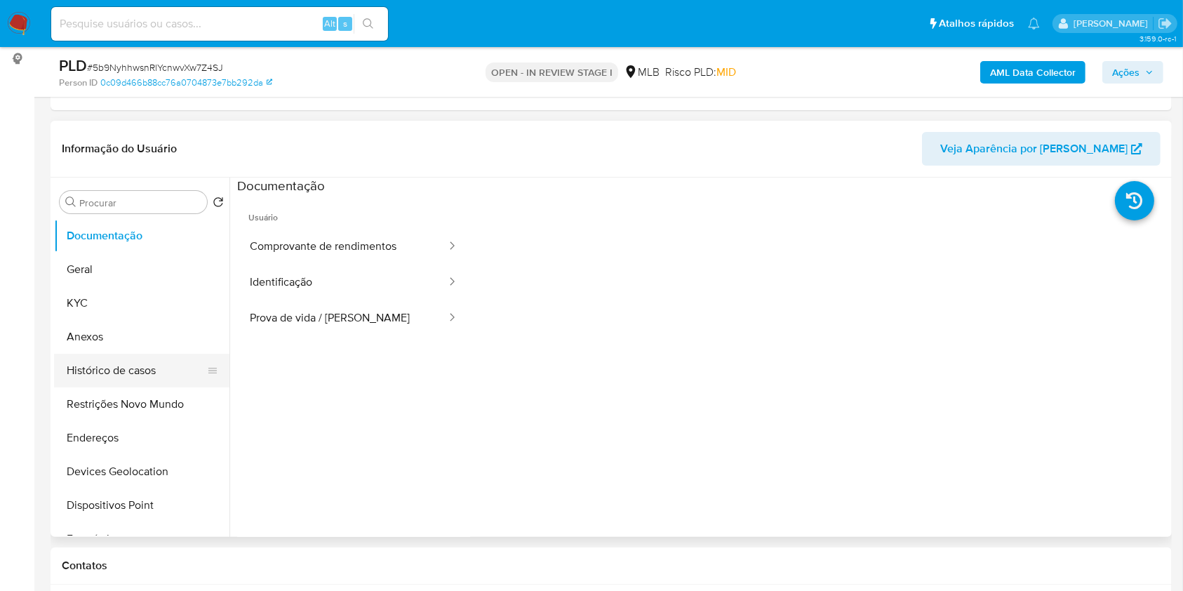
click at [130, 363] on button "Histórico de casos" at bounding box center [136, 371] width 164 height 34
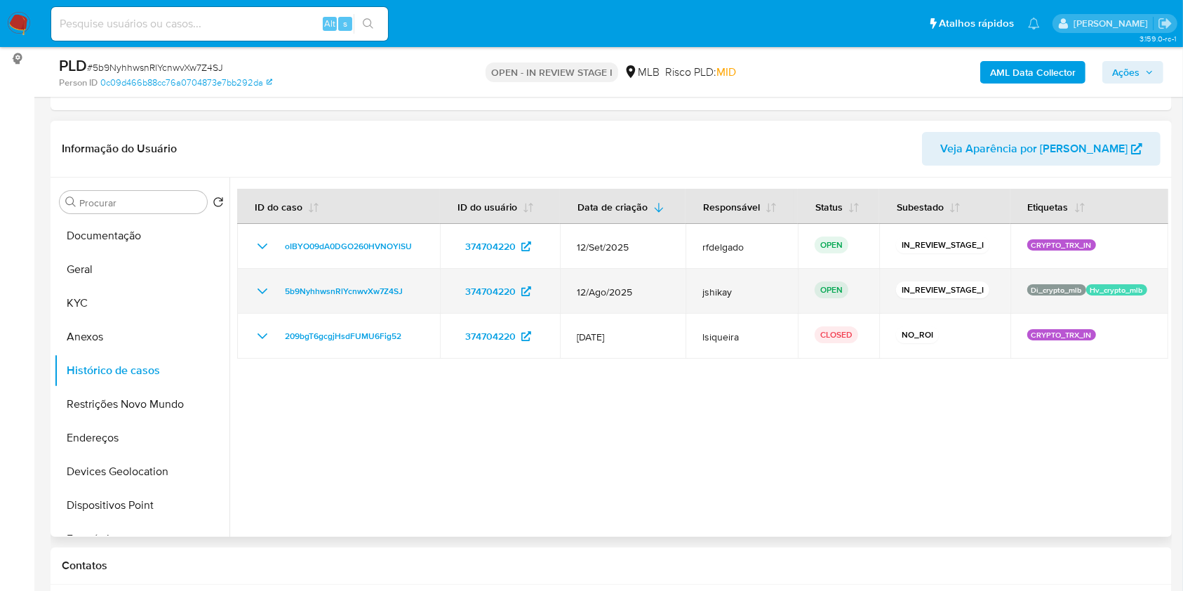
drag, startPoint x: 651, startPoint y: 292, endPoint x: 961, endPoint y: 293, distance: 310.0
click at [961, 293] on tr "5b9NyhhwsnRlYcnwvXw7Z4SJ 374704220 12/Ago/2025 jshikay OPEN IN_REVIEW_STAGE_I D…" at bounding box center [702, 291] width 931 height 45
click at [961, 293] on p "IN_REVIEW_STAGE_I" at bounding box center [942, 289] width 93 height 17
drag, startPoint x: 989, startPoint y: 289, endPoint x: 253, endPoint y: 295, distance: 736.5
click at [253, 295] on tr "5b9NyhhwsnRlYcnwvXw7Z4SJ 374704220 12/Ago/2025 jshikay OPEN IN_REVIEW_STAGE_I D…" at bounding box center [702, 291] width 931 height 45
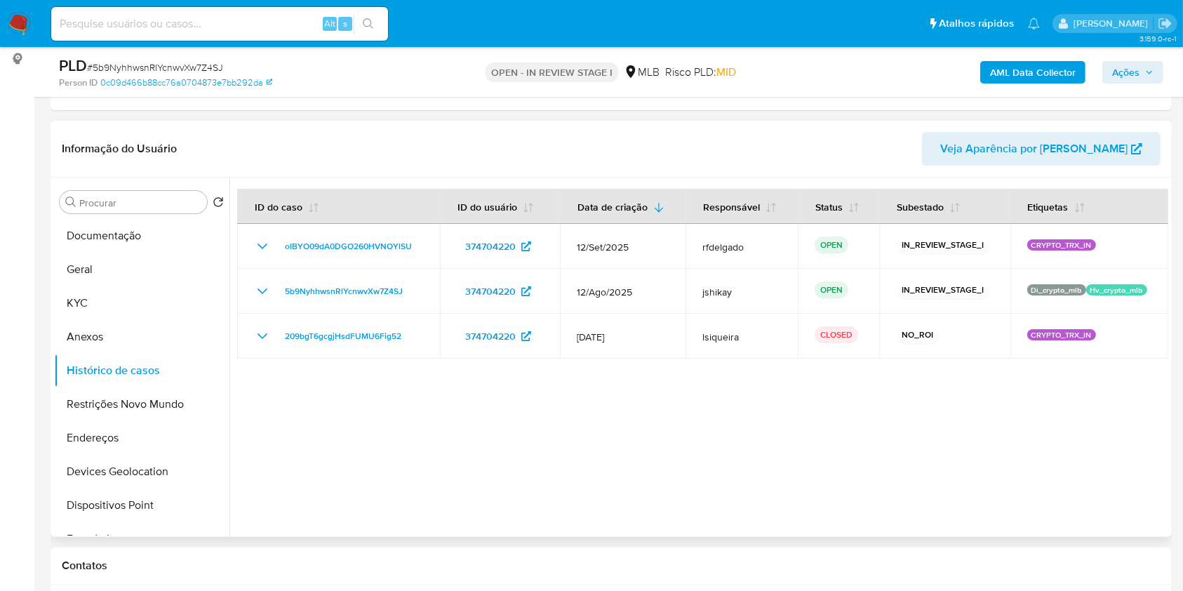
click at [492, 402] on div at bounding box center [698, 356] width 938 height 359
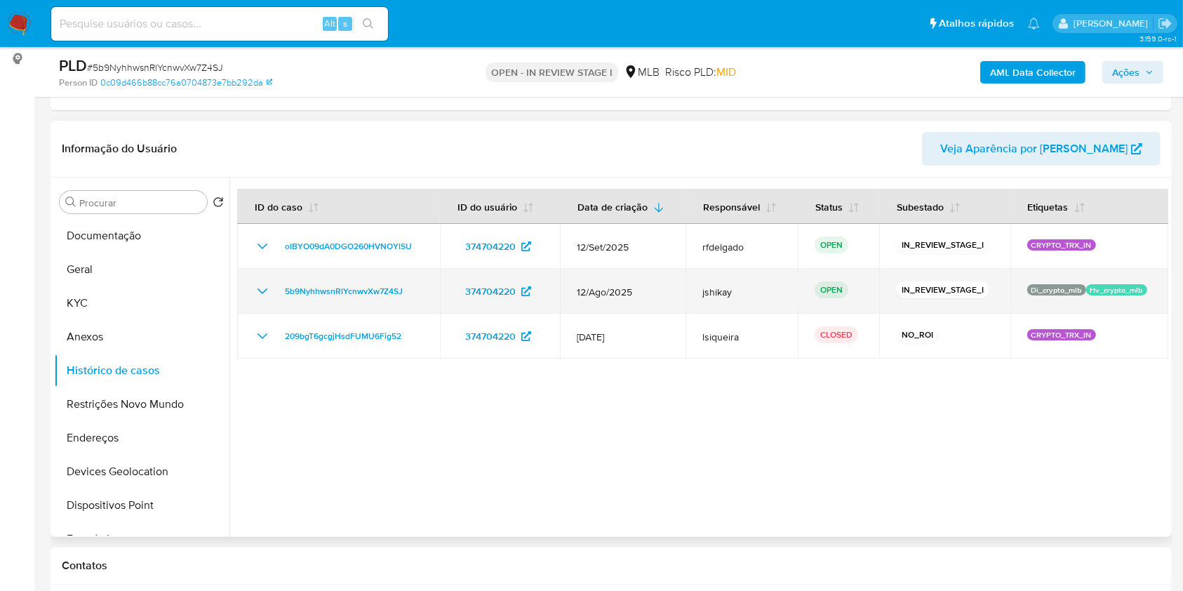
click at [255, 285] on icon "Mostrar/Ocultar" at bounding box center [262, 291] width 17 height 17
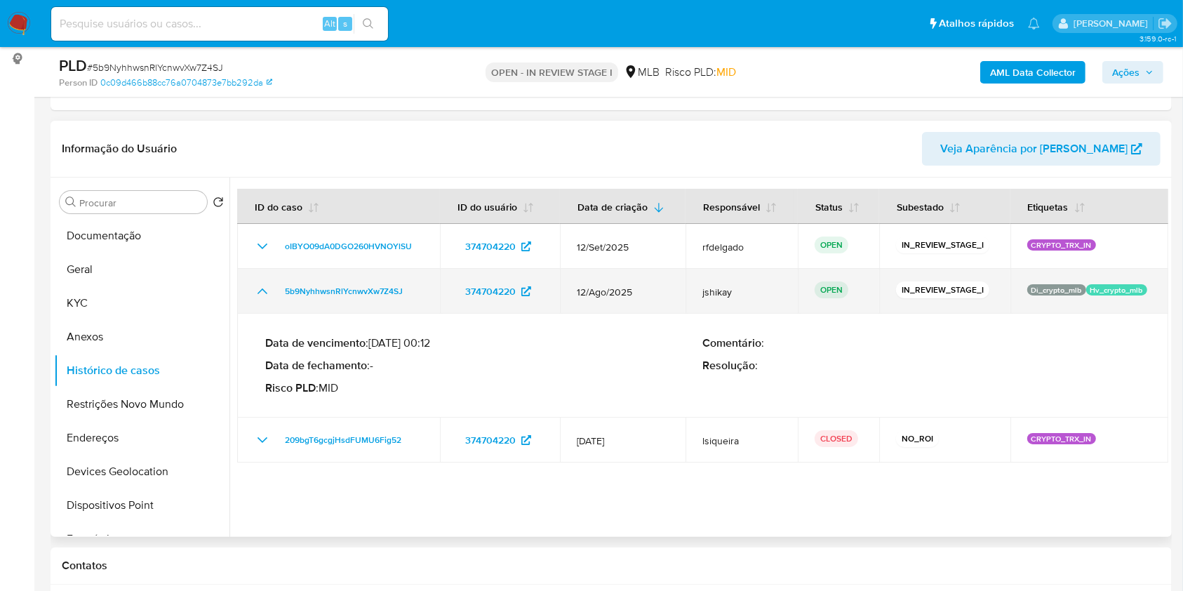
click at [255, 285] on icon "Mostrar/Ocultar" at bounding box center [262, 291] width 17 height 17
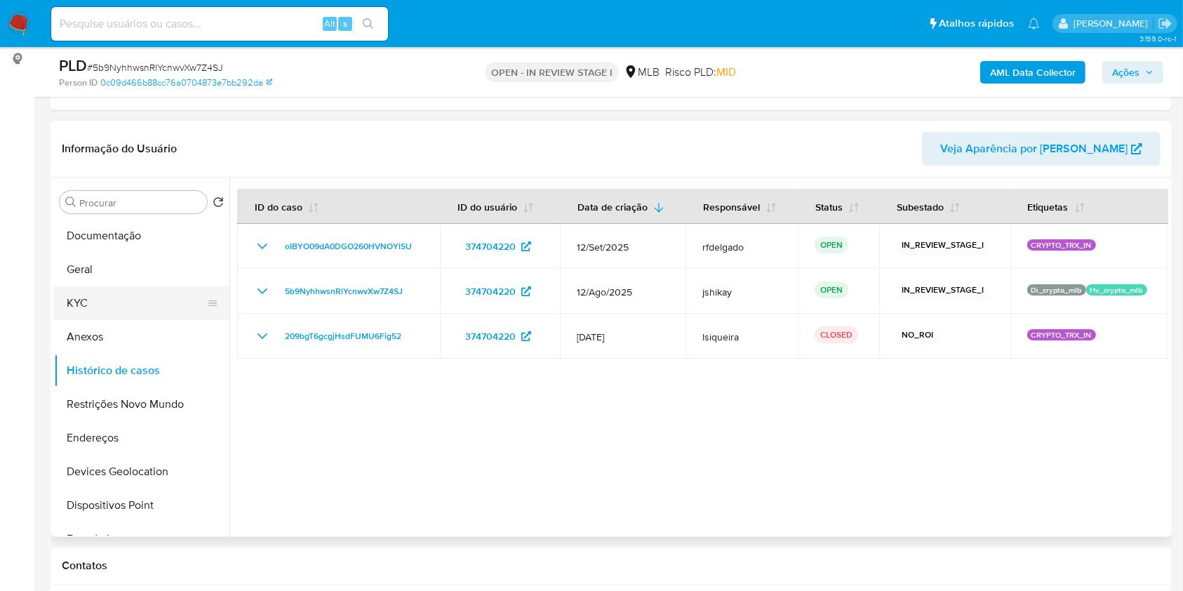
click at [100, 314] on button "KYC" at bounding box center [136, 303] width 164 height 34
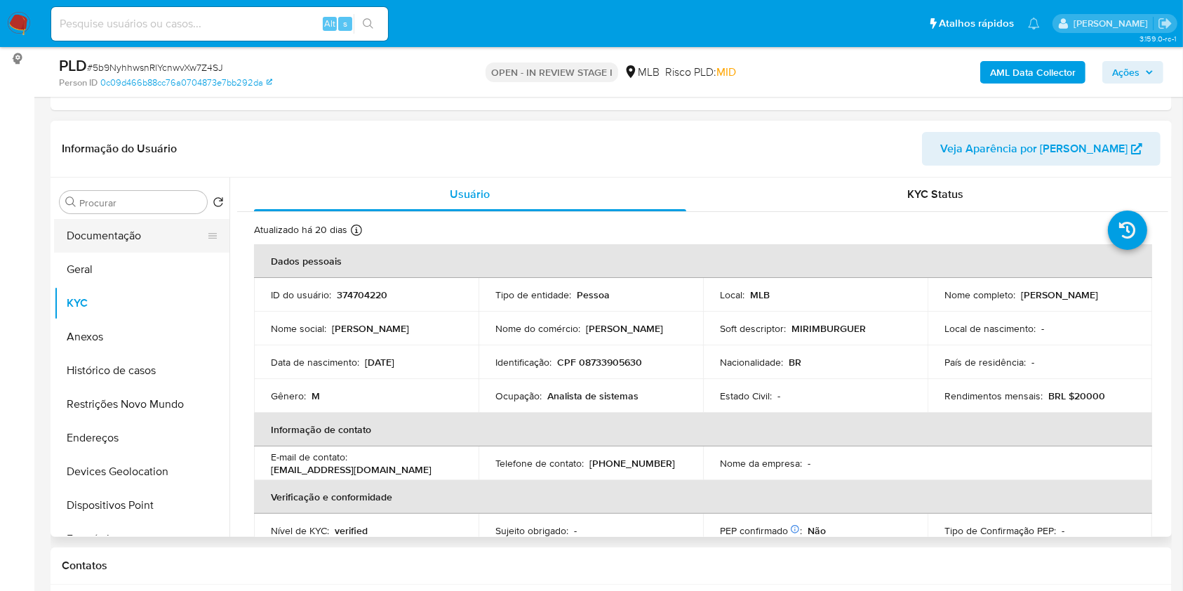
click at [113, 227] on button "Documentação" at bounding box center [136, 236] width 164 height 34
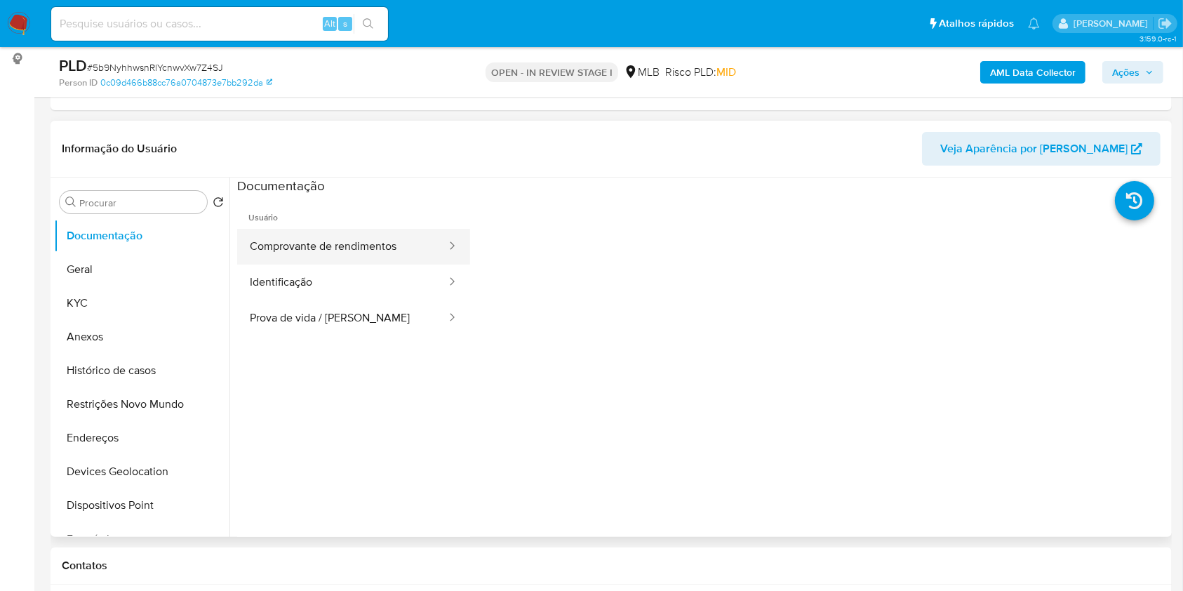
click at [340, 250] on button "Comprovante de rendimentos" at bounding box center [342, 247] width 210 height 36
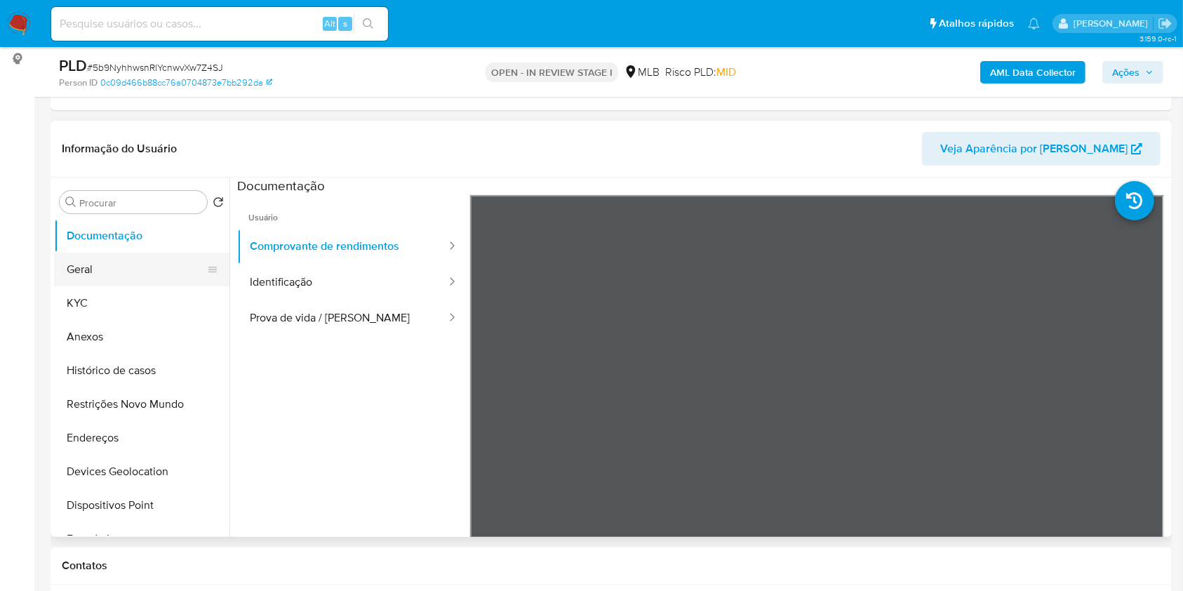
click at [126, 275] on button "Geral" at bounding box center [136, 270] width 164 height 34
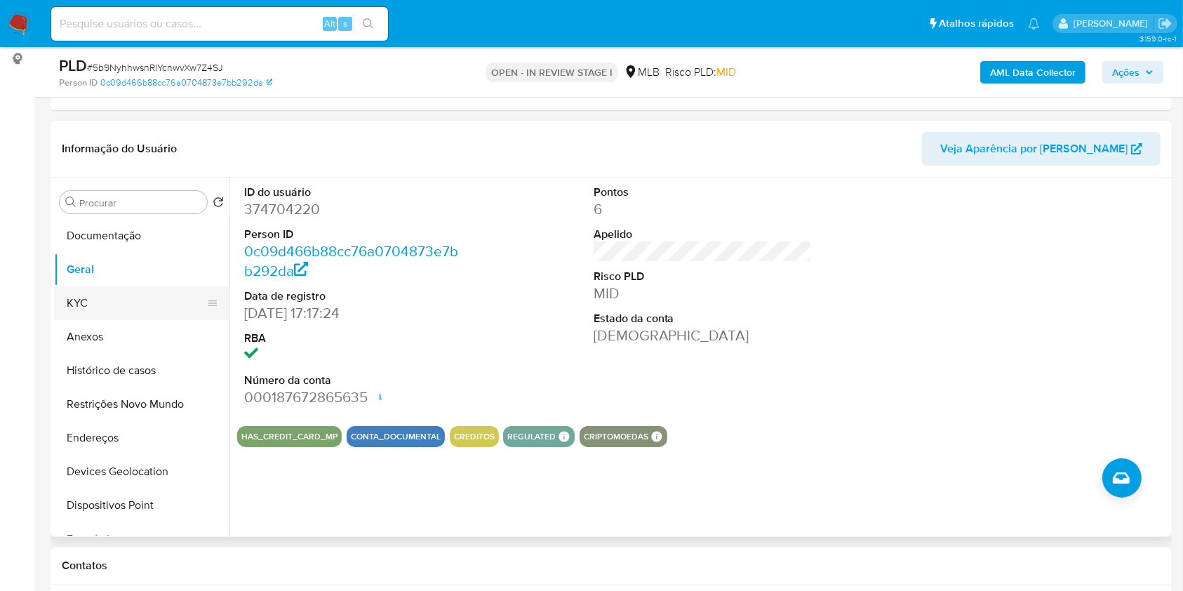
click at [118, 303] on button "KYC" at bounding box center [136, 303] width 164 height 34
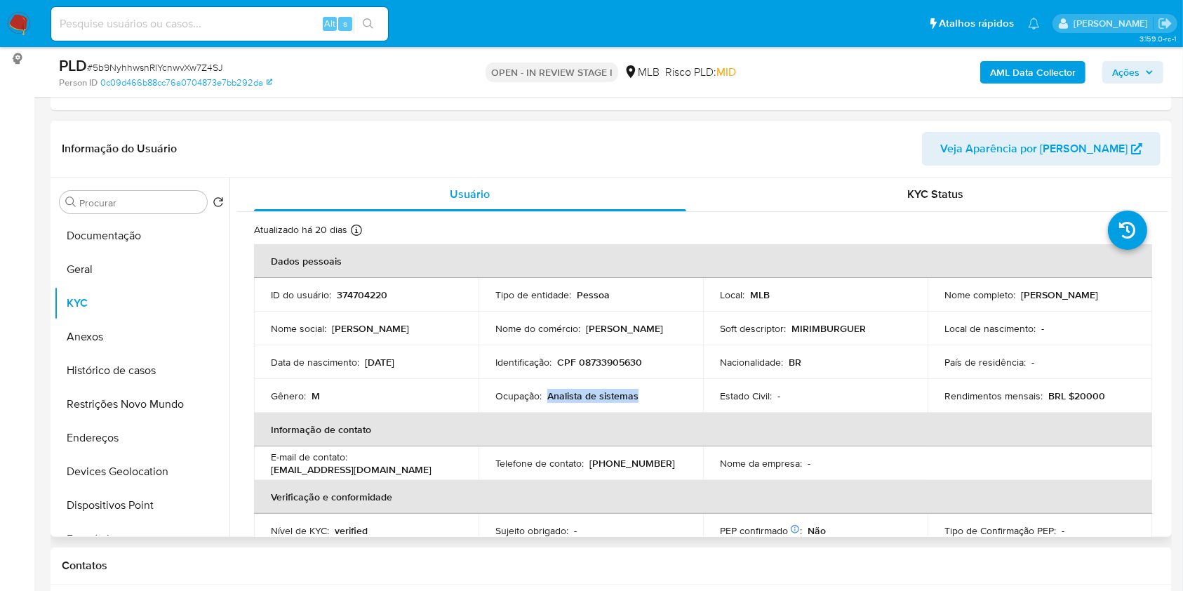
drag, startPoint x: 640, startPoint y: 390, endPoint x: 546, endPoint y: 391, distance: 93.3
click at [546, 391] on div "Ocupação : Analista de sistemas" at bounding box center [590, 395] width 191 height 13
copy p "Analista de sistemas"
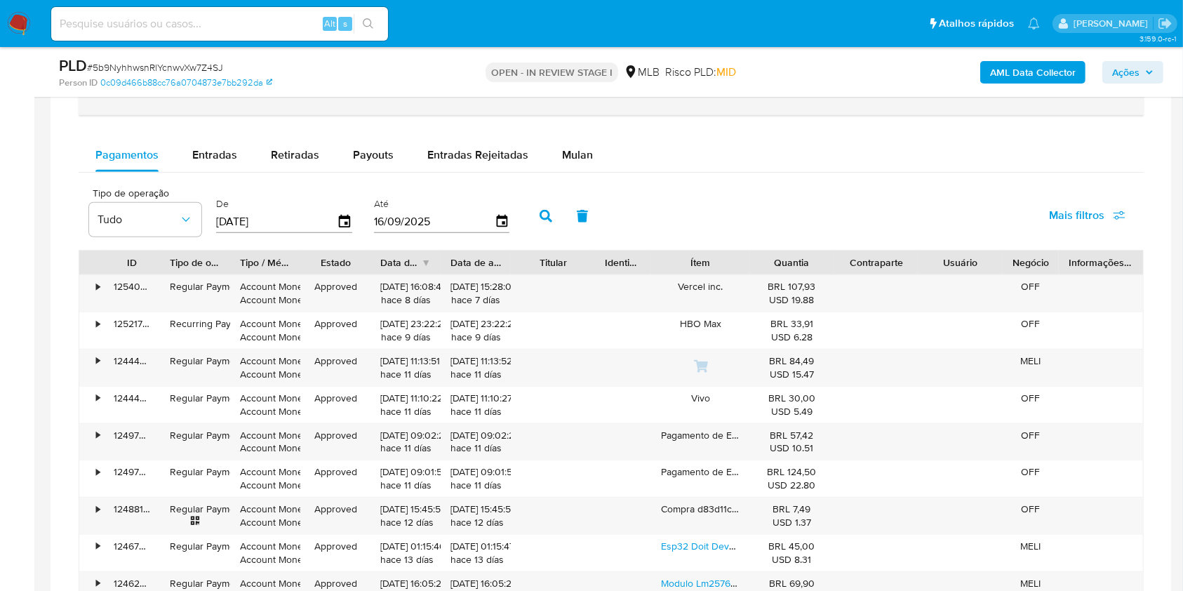
scroll to position [748, 0]
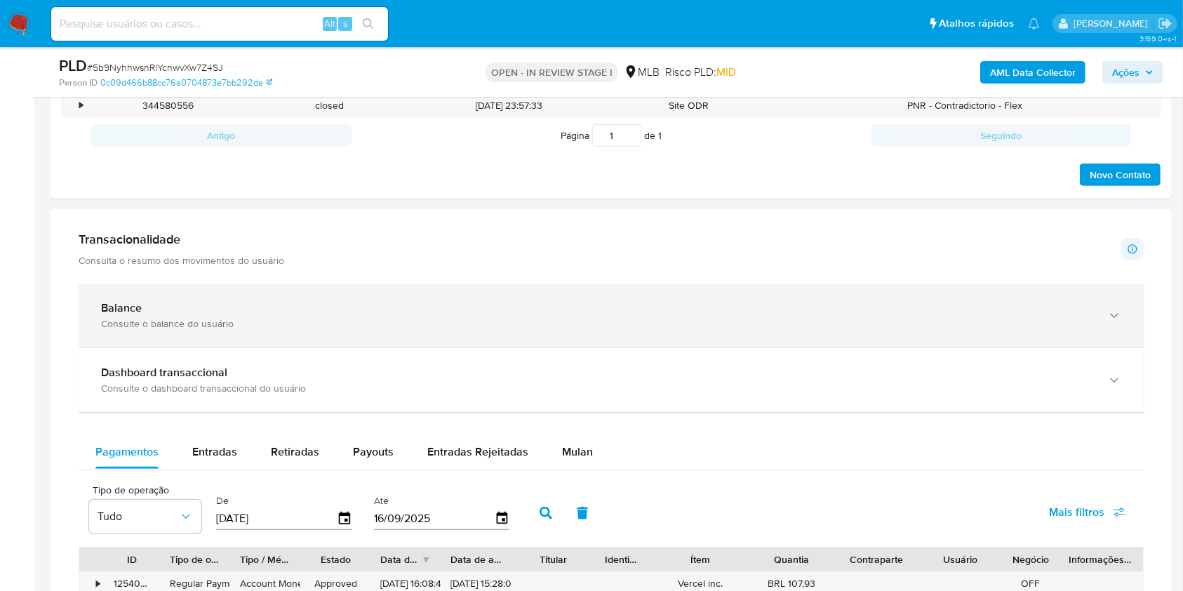
click at [1032, 305] on div "Balance" at bounding box center [597, 308] width 992 height 14
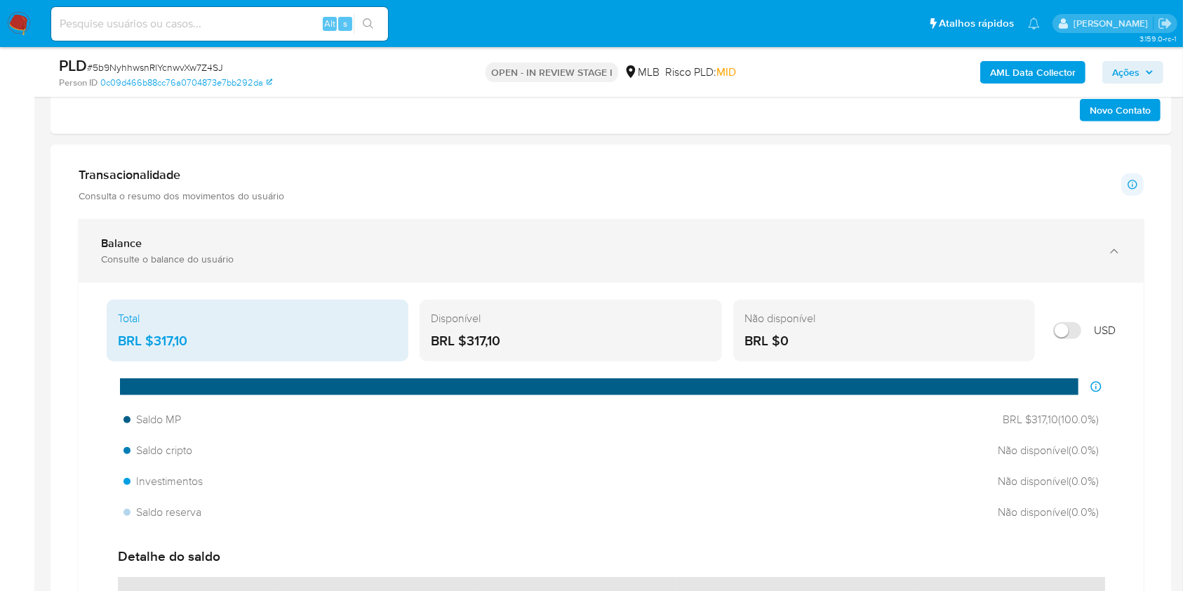
scroll to position [842, 0]
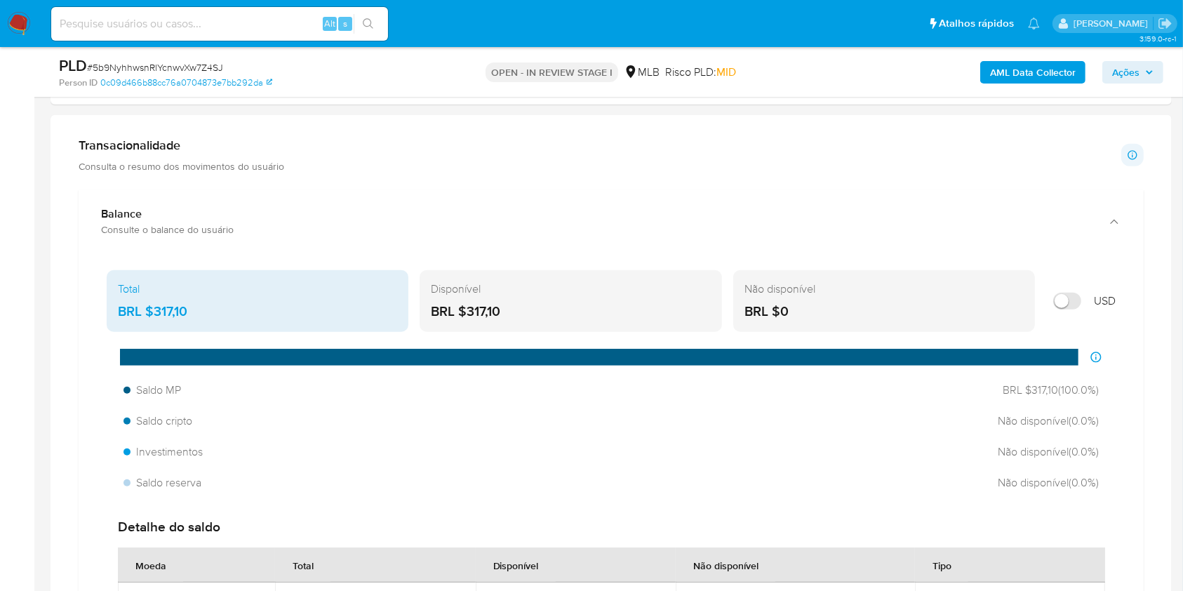
drag, startPoint x: 945, startPoint y: 233, endPoint x: 936, endPoint y: 348, distance: 115.3
click at [939, 350] on div "Balance Consulte o balance do usuário Total BRL $317,10 Disponível BRL $317,10 …" at bounding box center [611, 453] width 1065 height 528
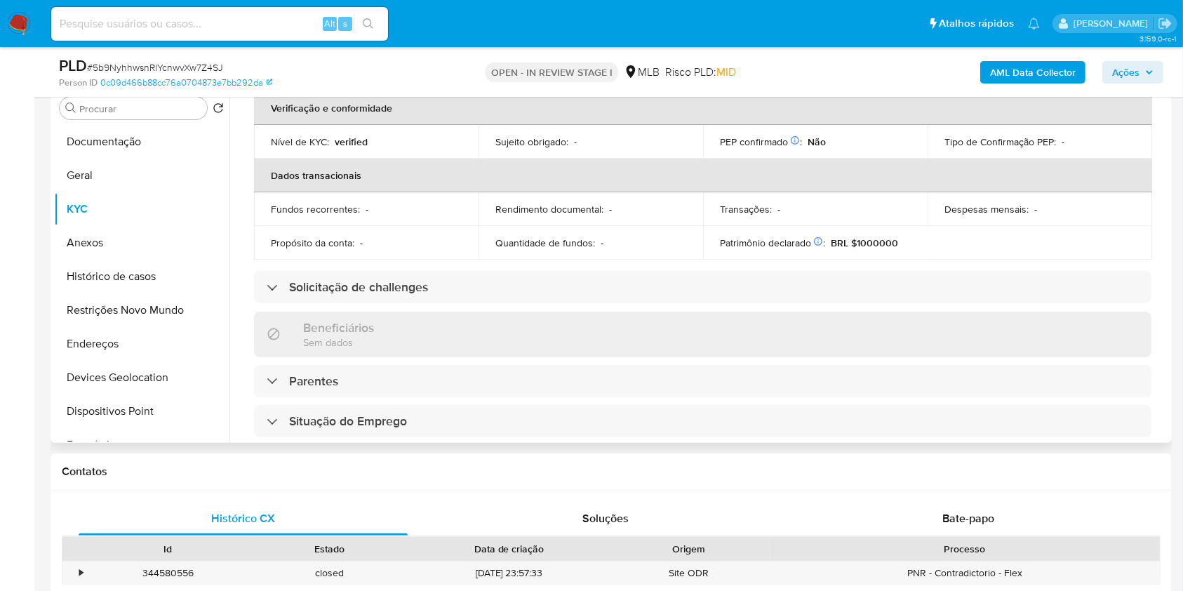
scroll to position [129, 0]
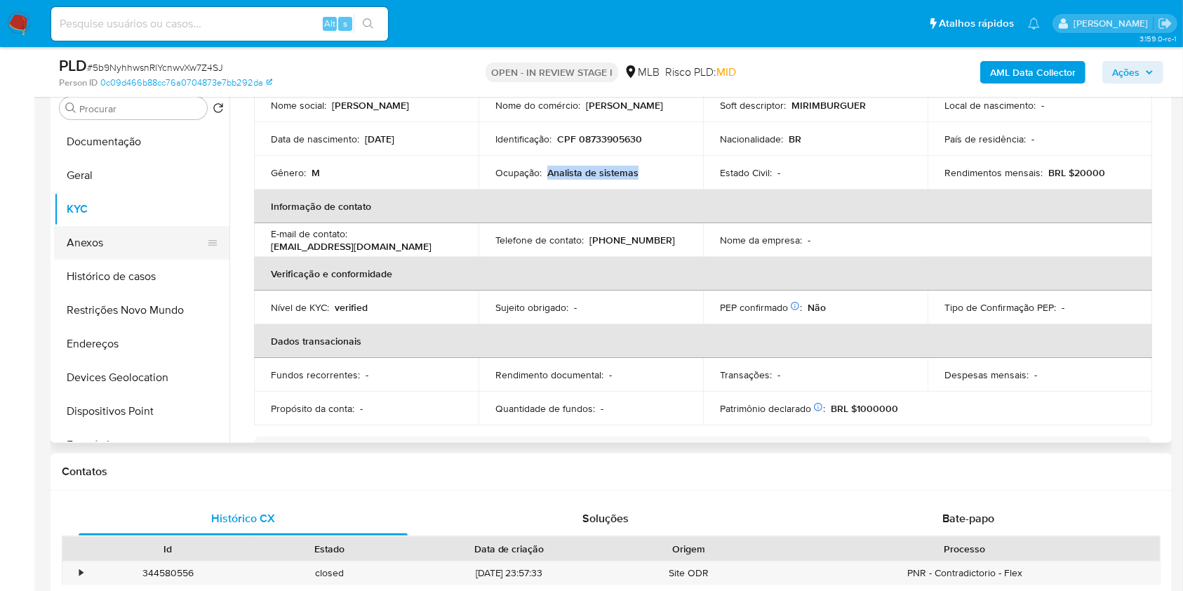
click at [123, 241] on button "Anexos" at bounding box center [136, 243] width 164 height 34
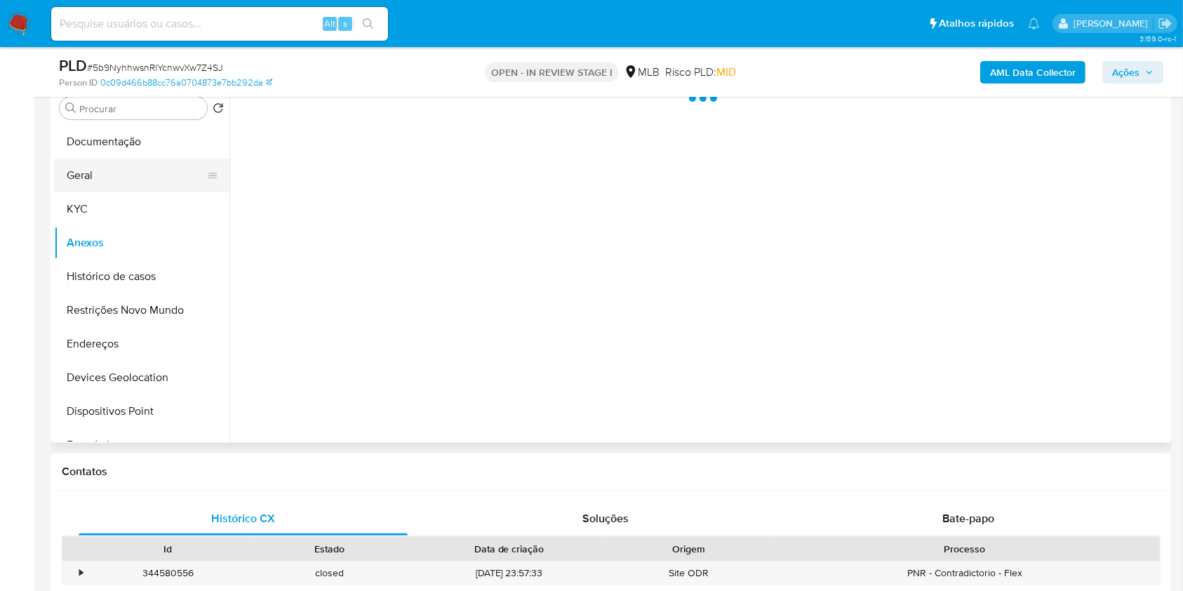
click at [104, 172] on button "Geral" at bounding box center [136, 176] width 164 height 34
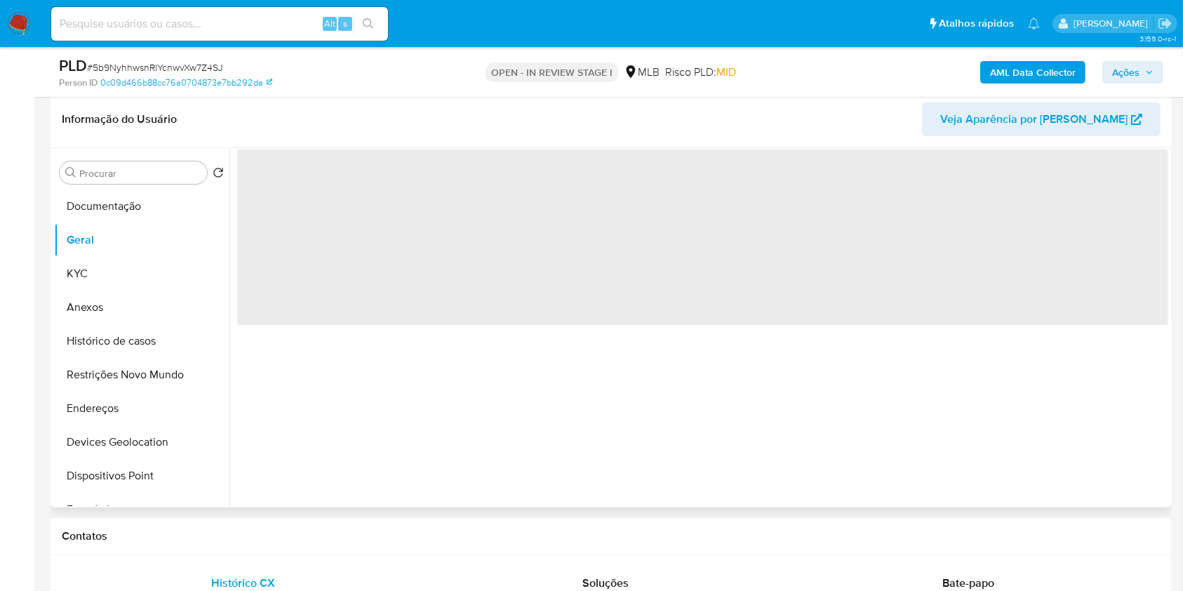
scroll to position [187, 0]
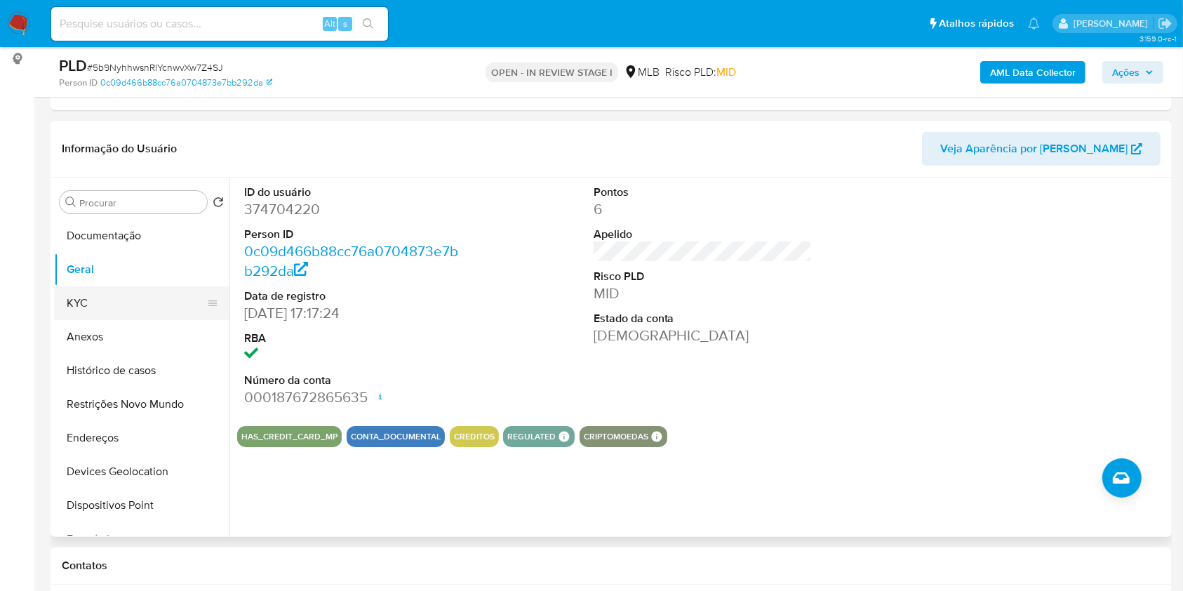
click at [154, 288] on button "KYC" at bounding box center [136, 303] width 164 height 34
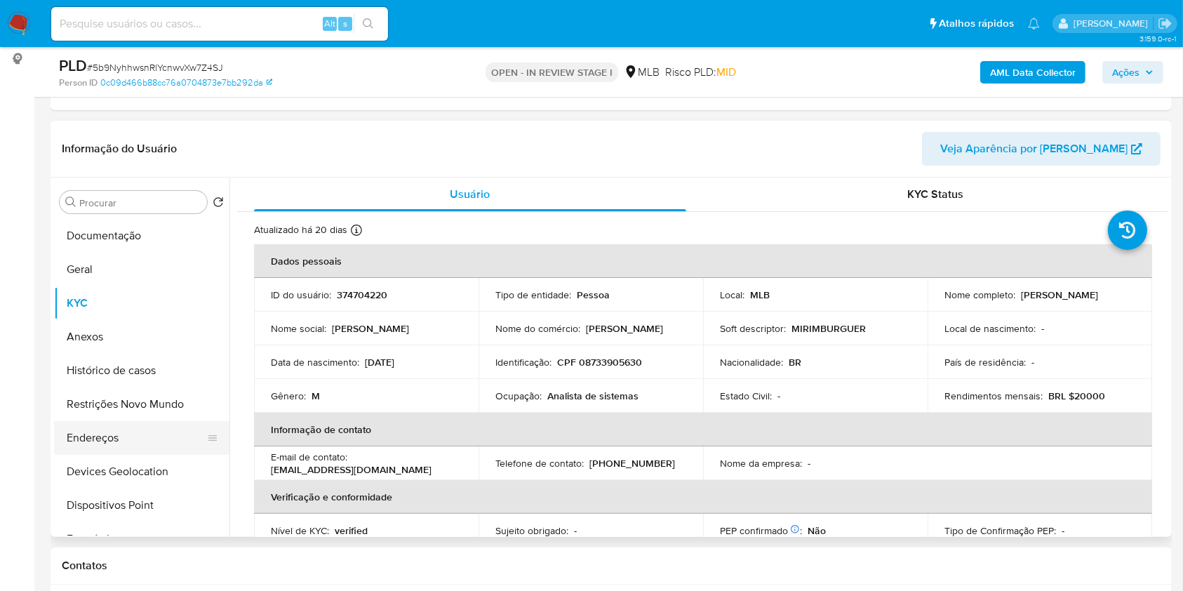
click at [110, 424] on button "Endereços" at bounding box center [136, 438] width 164 height 34
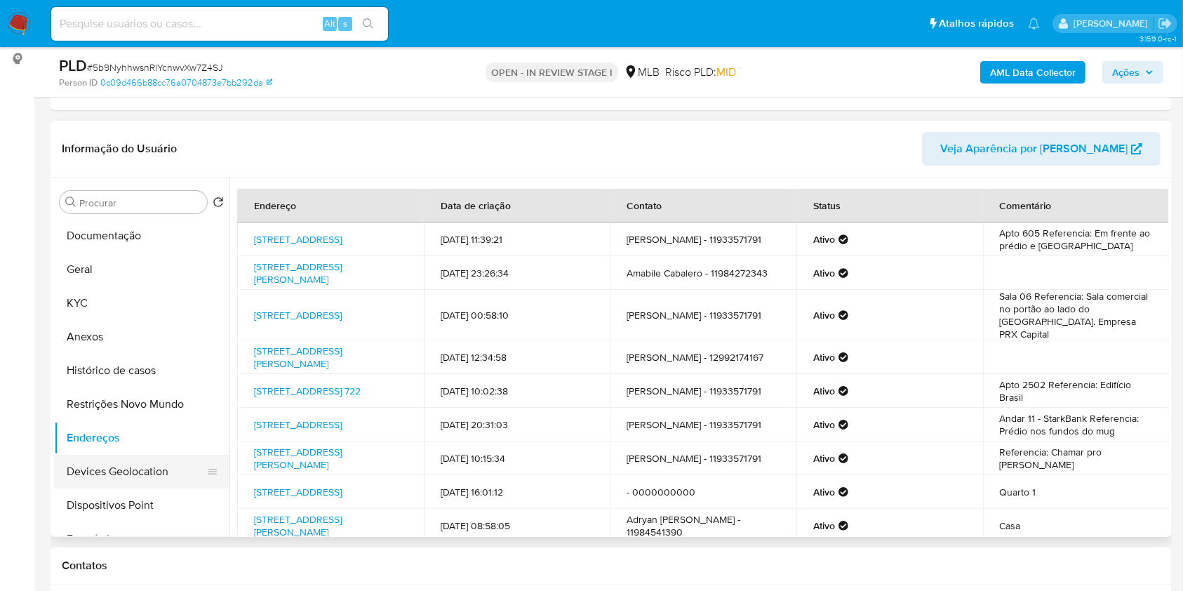
click at [137, 469] on button "Devices Geolocation" at bounding box center [136, 472] width 164 height 34
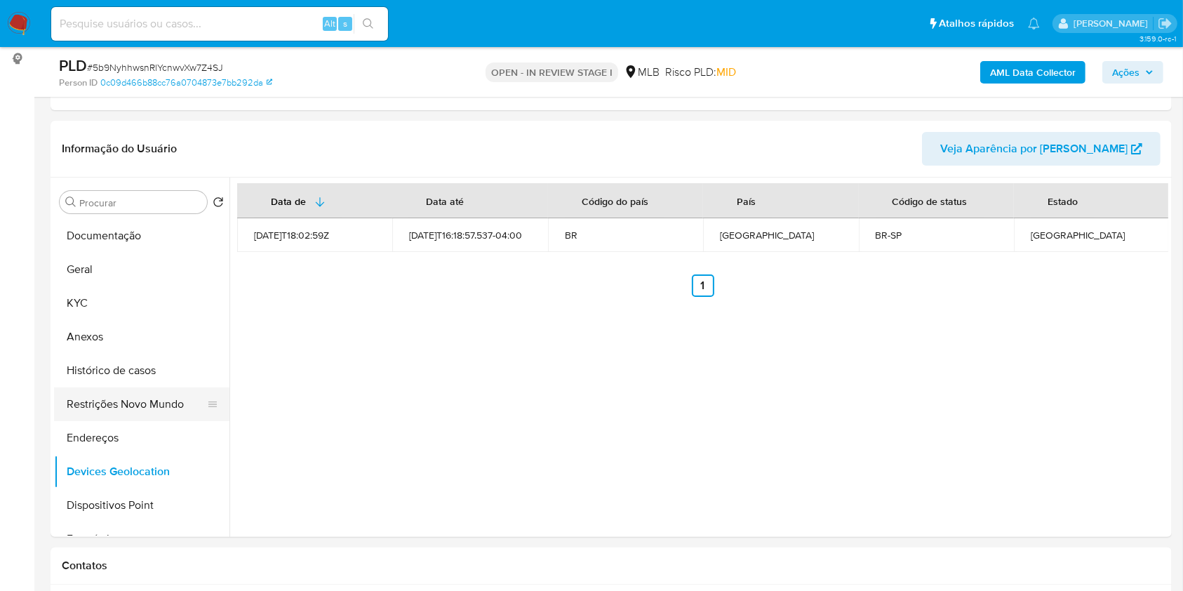
drag, startPoint x: 139, startPoint y: 416, endPoint x: 349, endPoint y: 410, distance: 210.5
click at [138, 416] on button "Restrições Novo Mundo" at bounding box center [141, 404] width 175 height 34
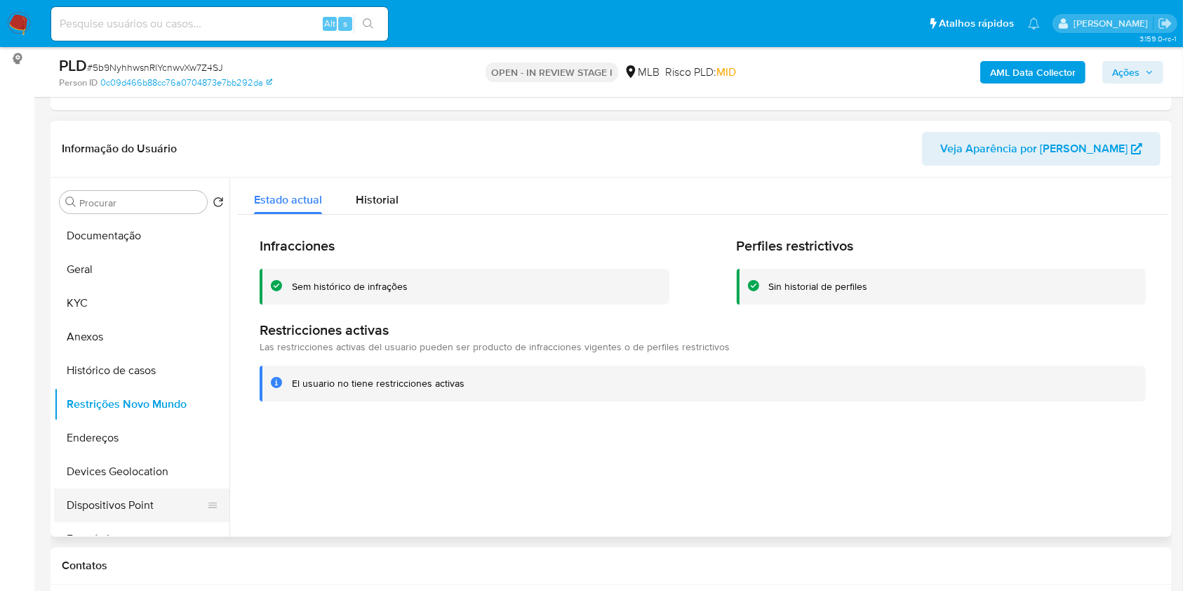
drag, startPoint x: 147, startPoint y: 499, endPoint x: 480, endPoint y: 453, distance: 336.4
click at [147, 498] on button "Dispositivos Point" at bounding box center [136, 505] width 164 height 34
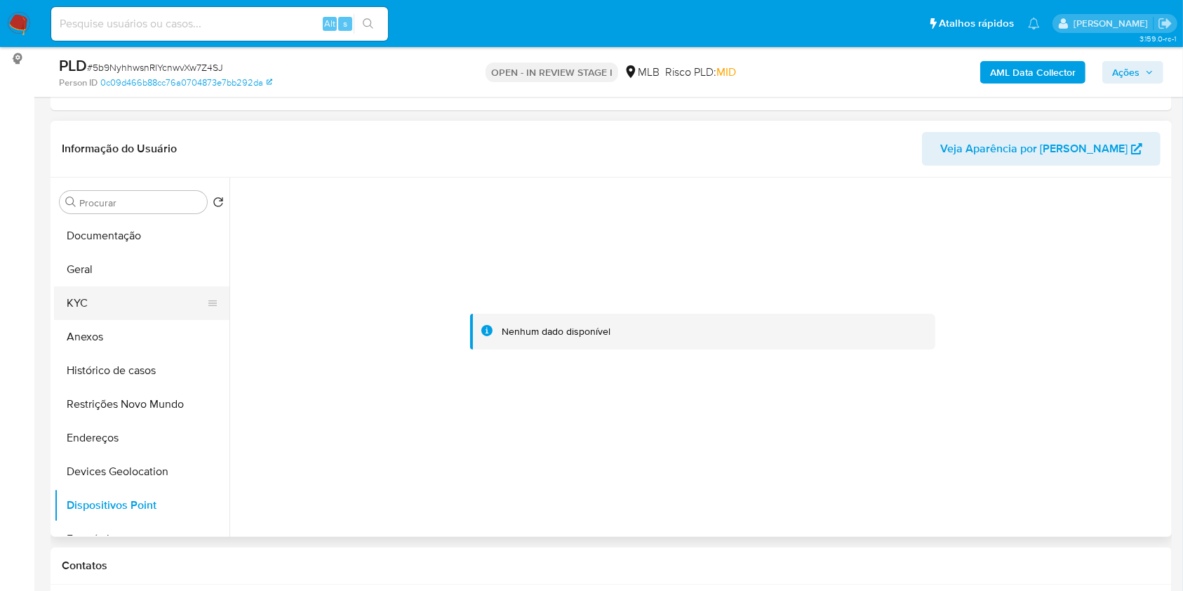
click at [107, 304] on button "KYC" at bounding box center [136, 303] width 164 height 34
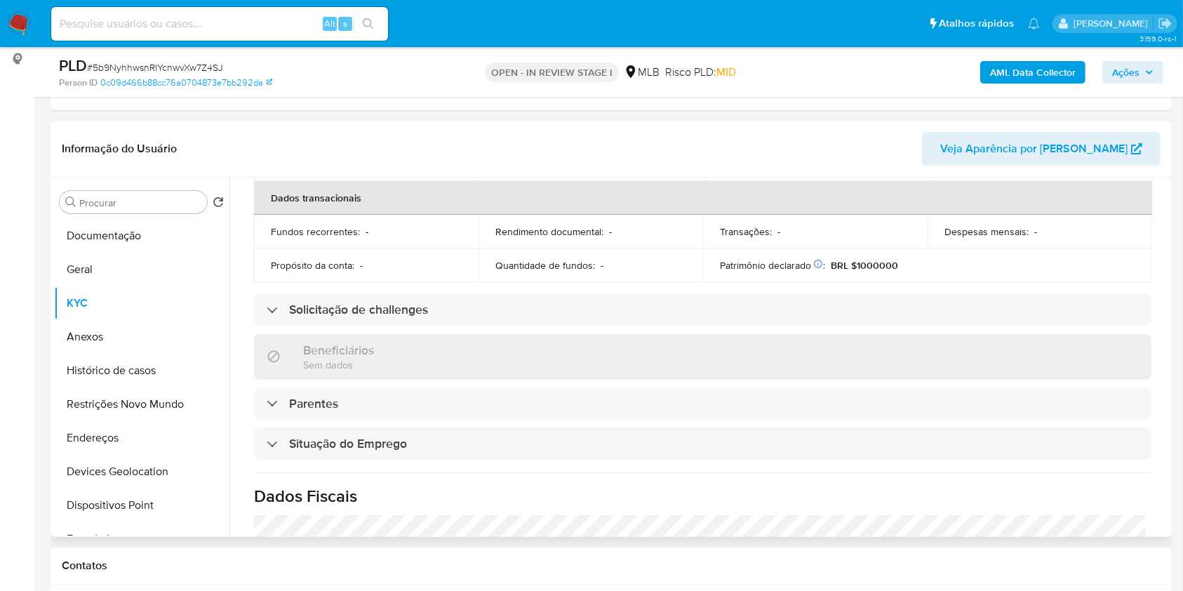
scroll to position [596, 0]
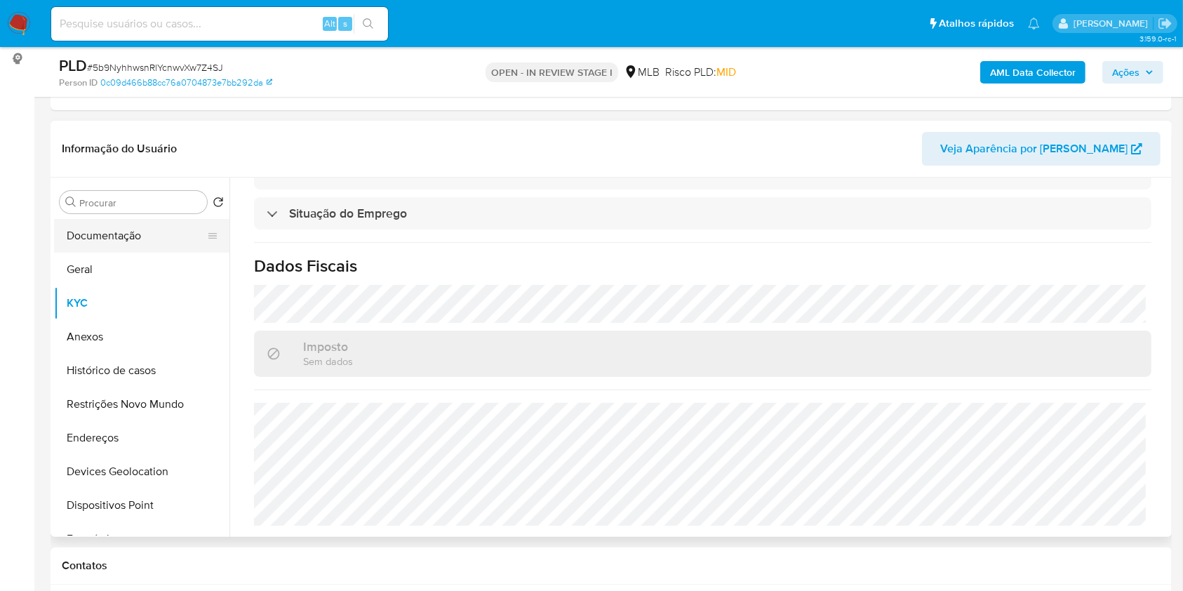
click at [118, 224] on button "Documentação" at bounding box center [136, 236] width 164 height 34
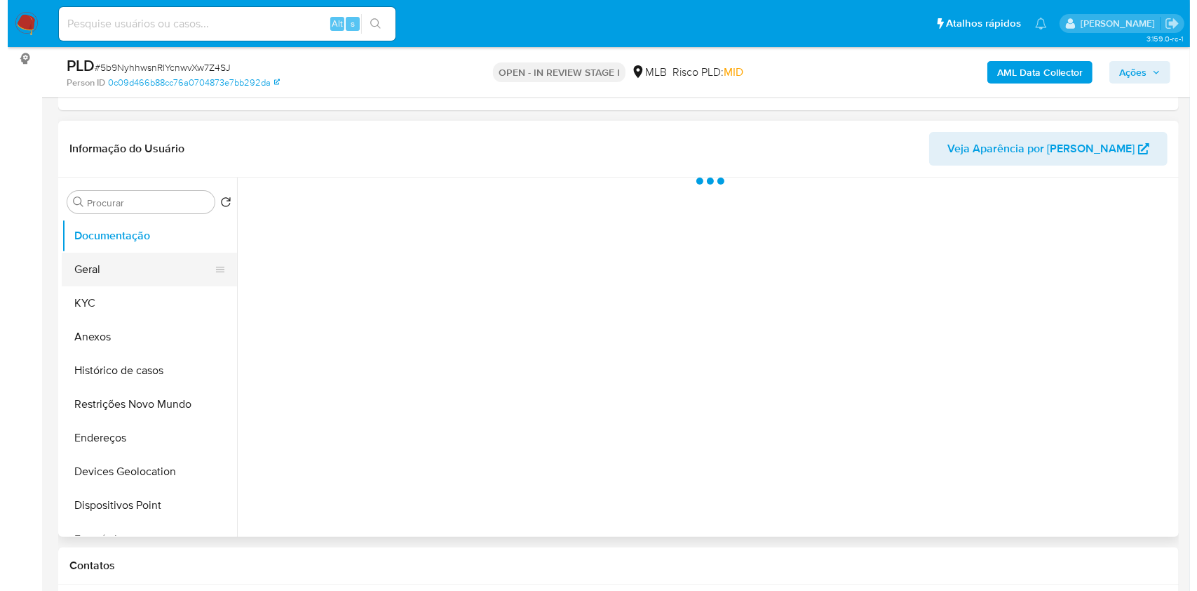
scroll to position [0, 0]
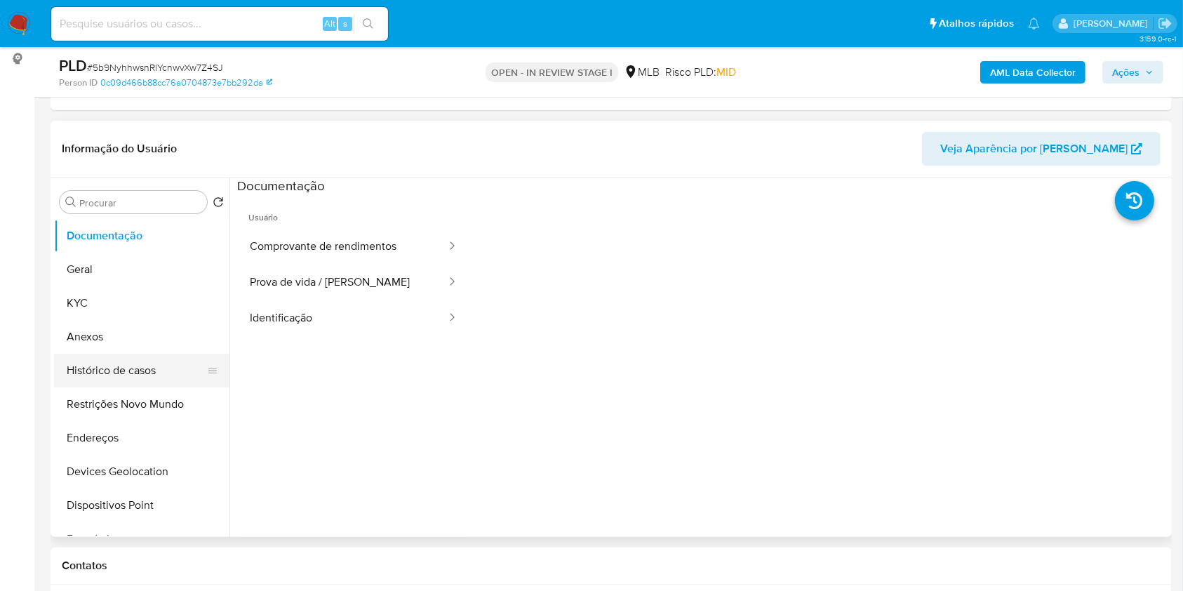
click at [129, 358] on button "Histórico de casos" at bounding box center [136, 371] width 164 height 34
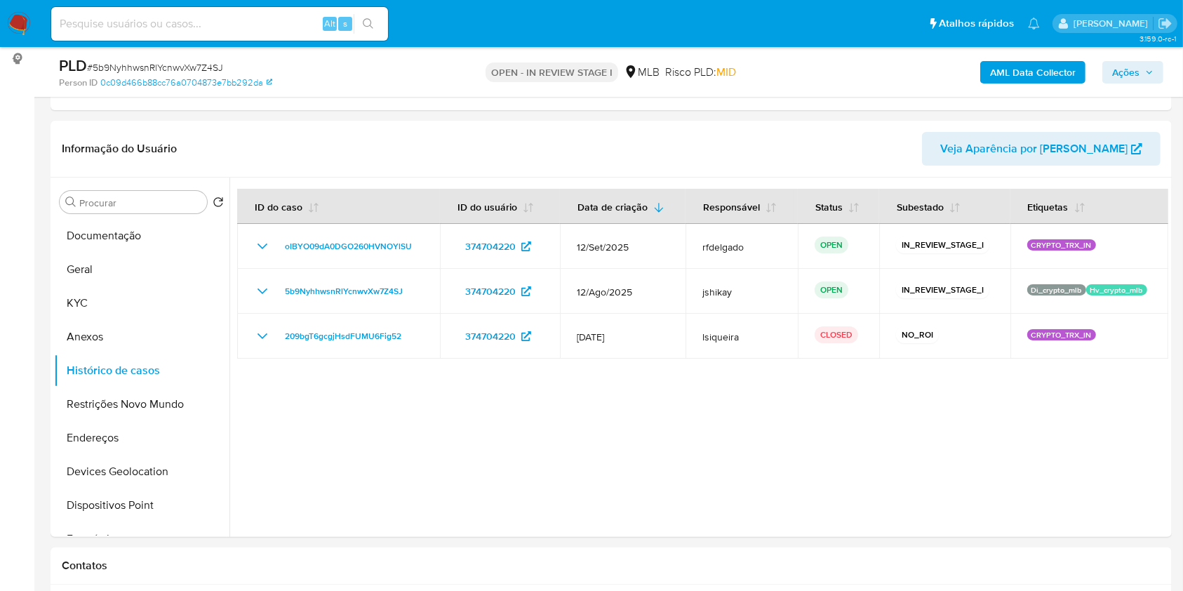
click at [1031, 70] on b "AML Data Collector" at bounding box center [1033, 72] width 86 height 22
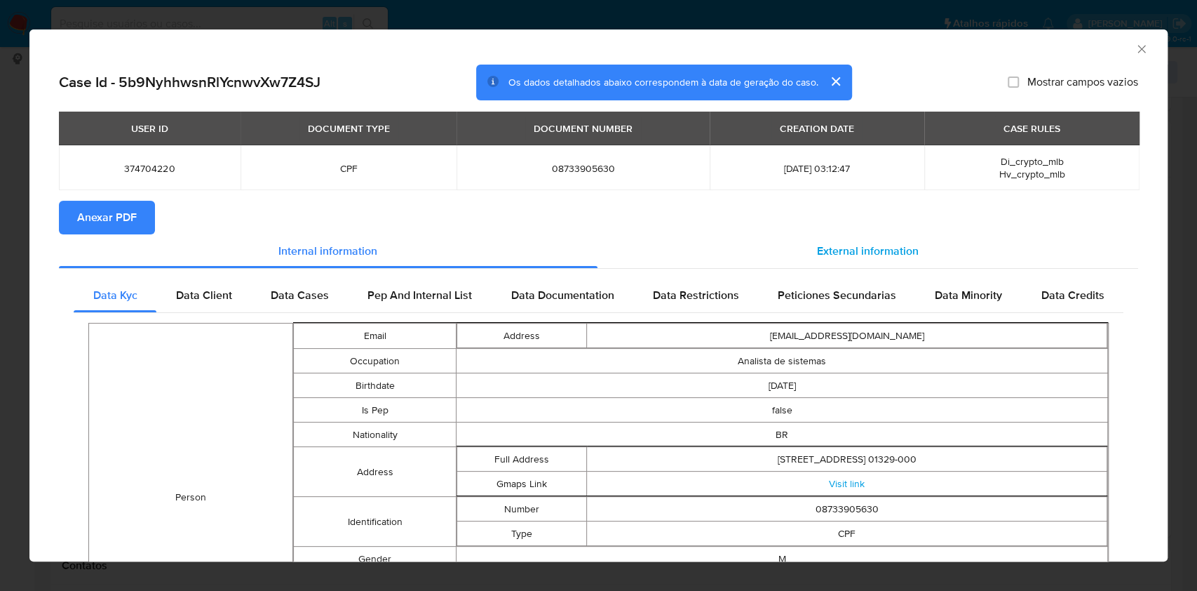
click at [887, 253] on span "External information" at bounding box center [868, 251] width 102 height 16
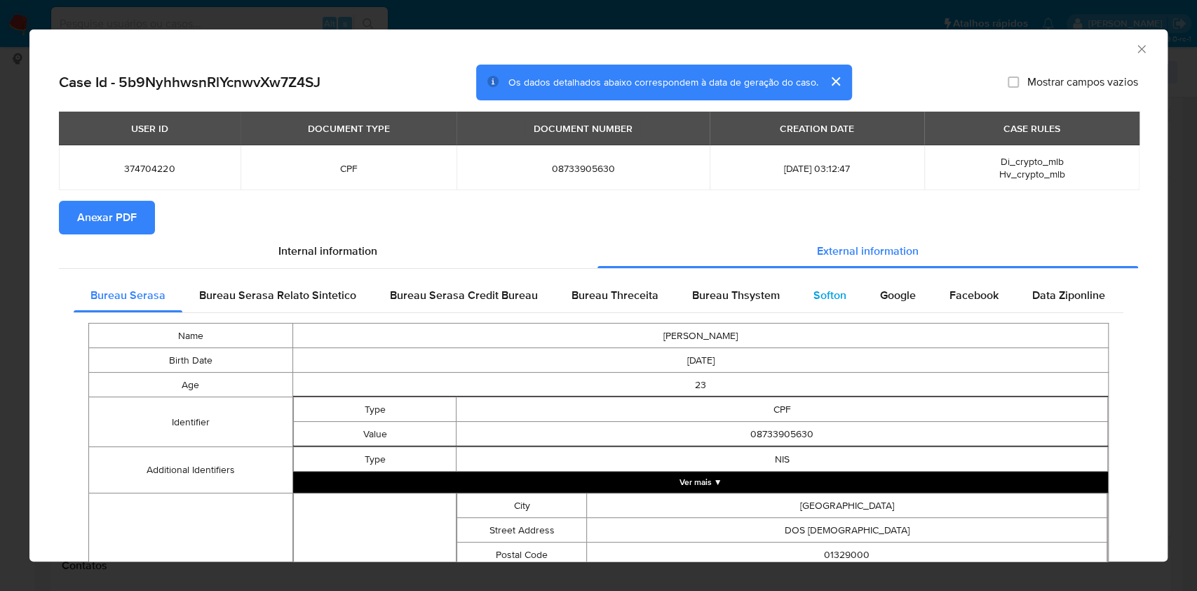
click at [823, 288] on span "Softon" at bounding box center [830, 295] width 33 height 16
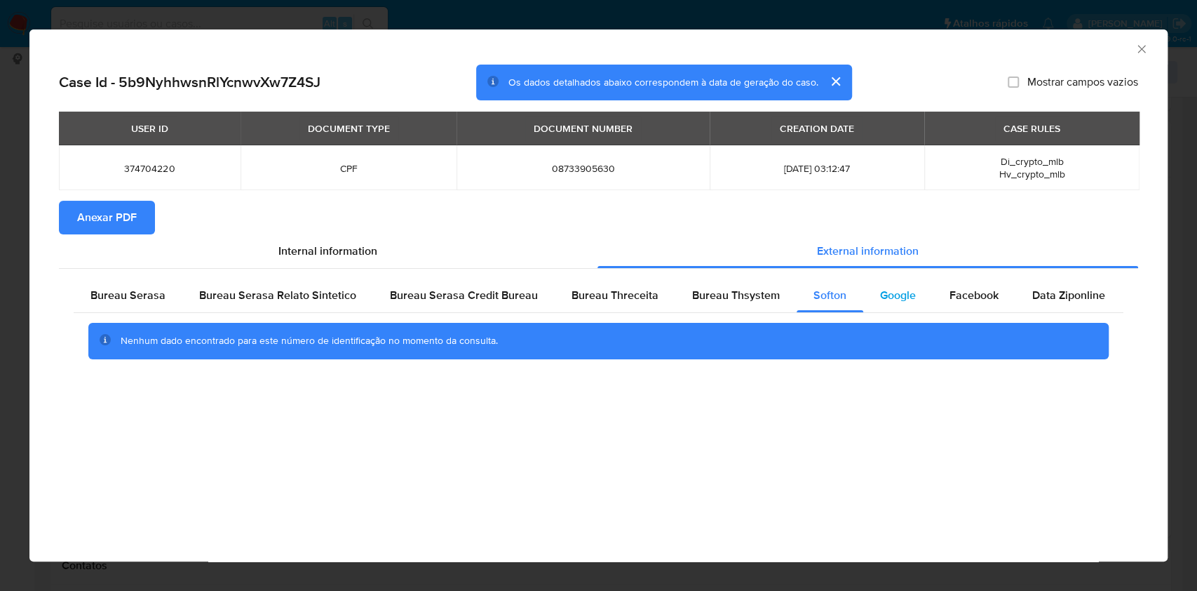
click at [880, 296] on span "Google" at bounding box center [898, 295] width 36 height 16
click at [746, 296] on span "Bureau Thsystem" at bounding box center [736, 295] width 88 height 16
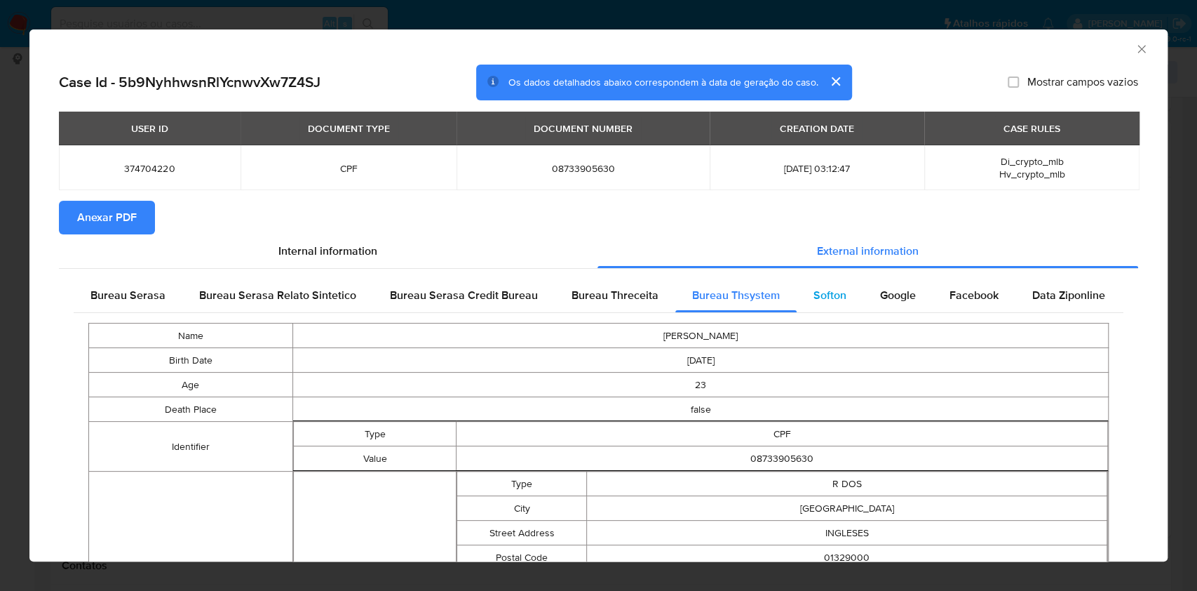
click at [814, 295] on span "Softon" at bounding box center [830, 295] width 33 height 16
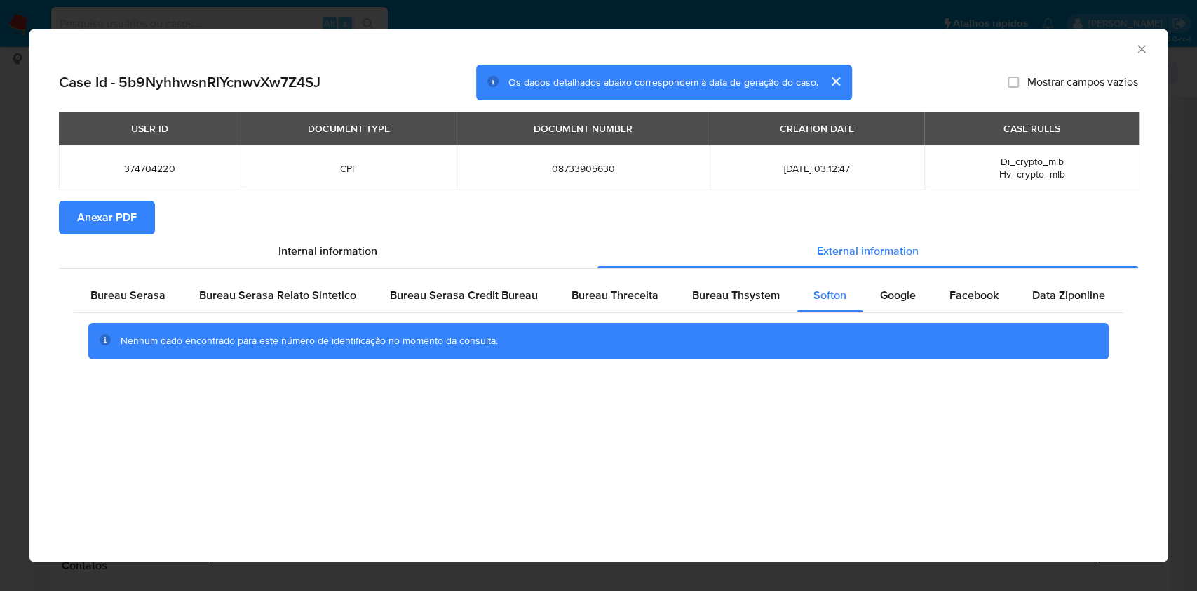
click at [114, 210] on span "Anexar PDF" at bounding box center [107, 217] width 60 height 31
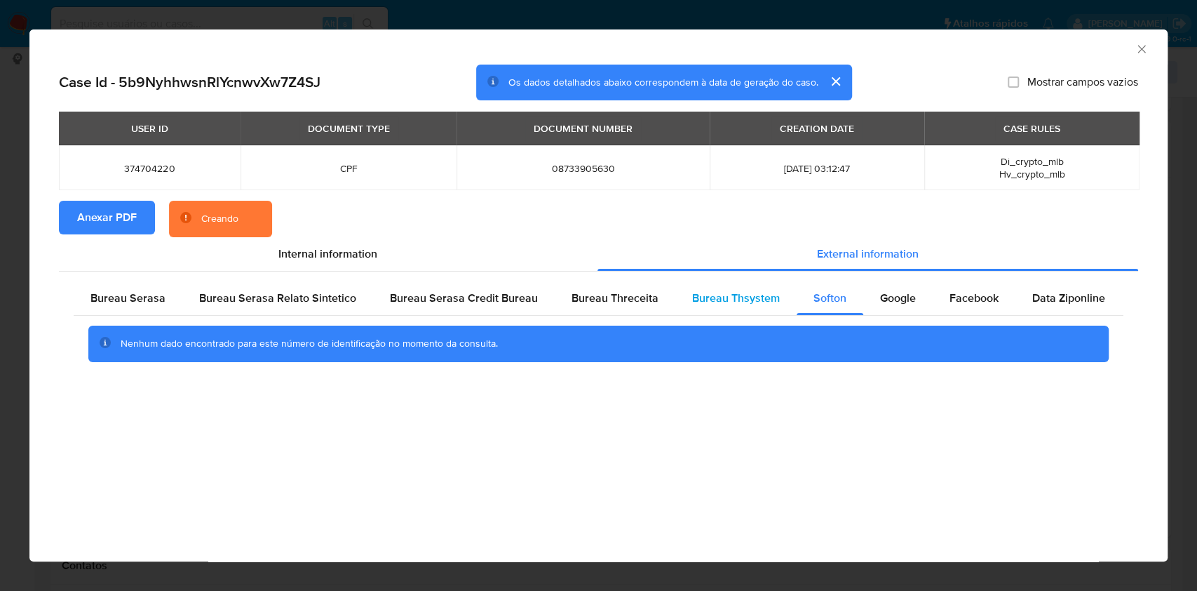
click at [713, 301] on span "Bureau Thsystem" at bounding box center [736, 298] width 88 height 16
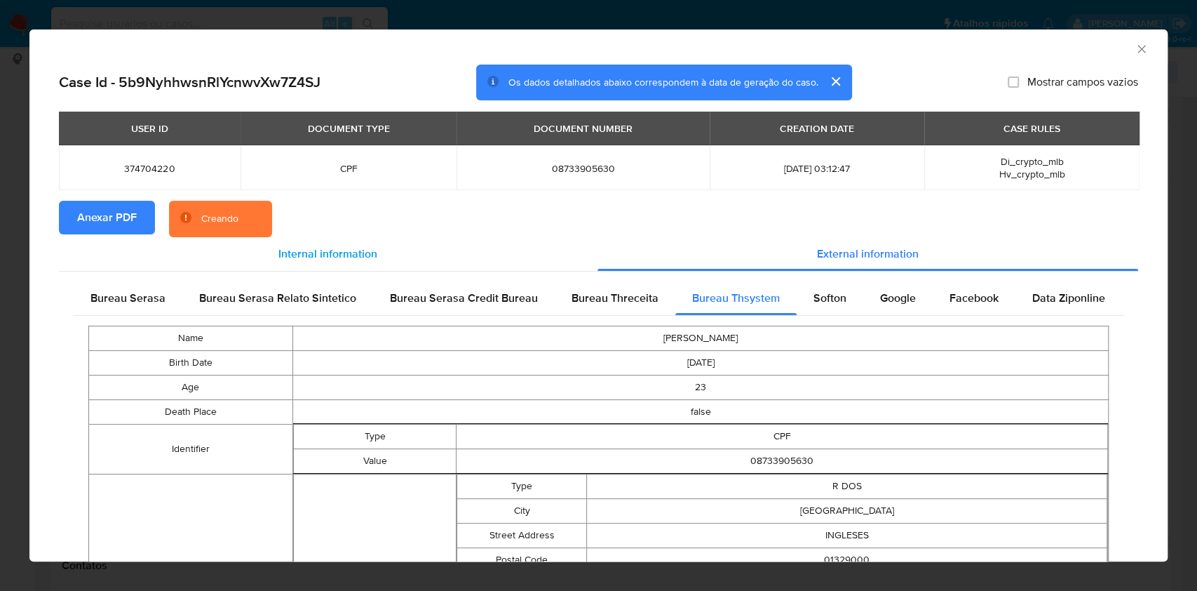
click at [292, 245] on span "Internal information" at bounding box center [327, 253] width 99 height 16
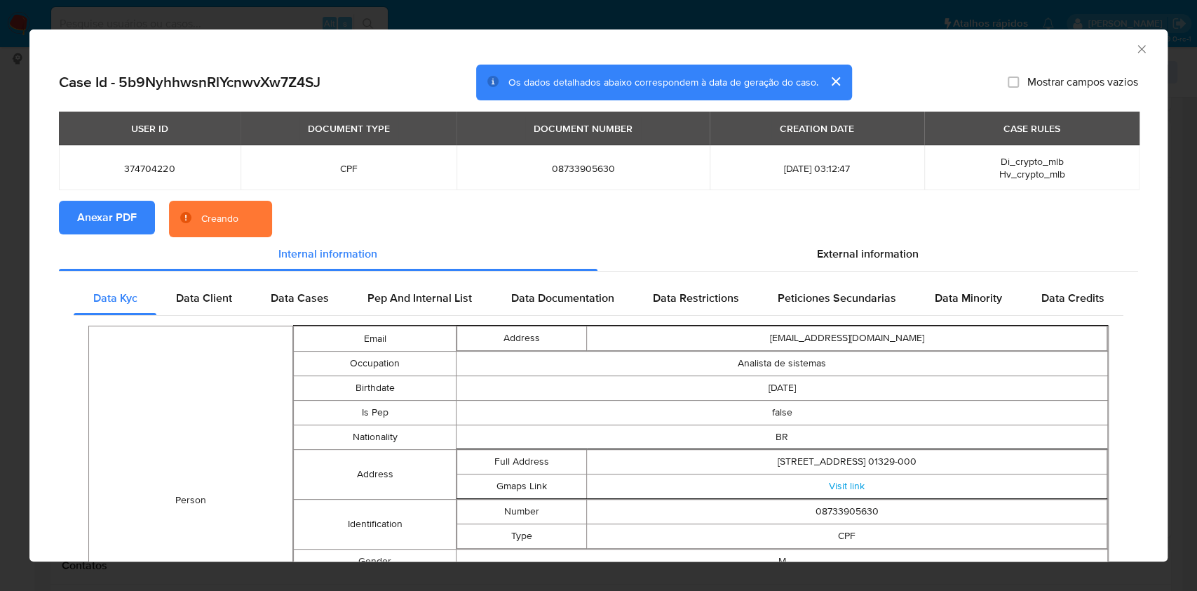
click at [1135, 46] on icon "Fechar a janela" at bounding box center [1142, 49] width 14 height 14
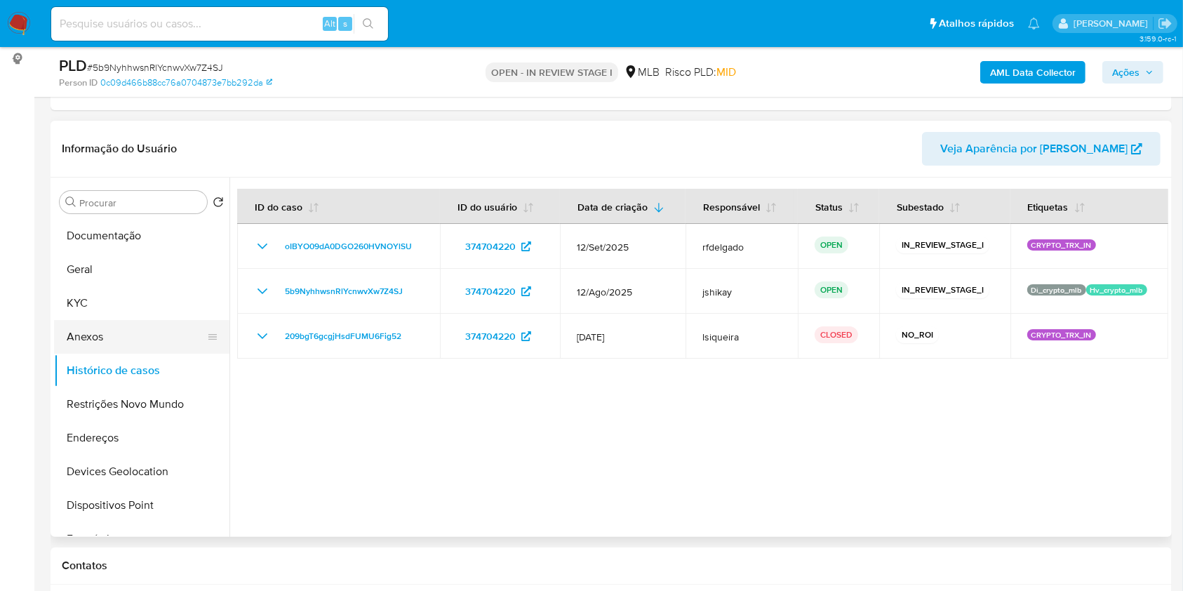
click at [81, 333] on button "Anexos" at bounding box center [136, 337] width 164 height 34
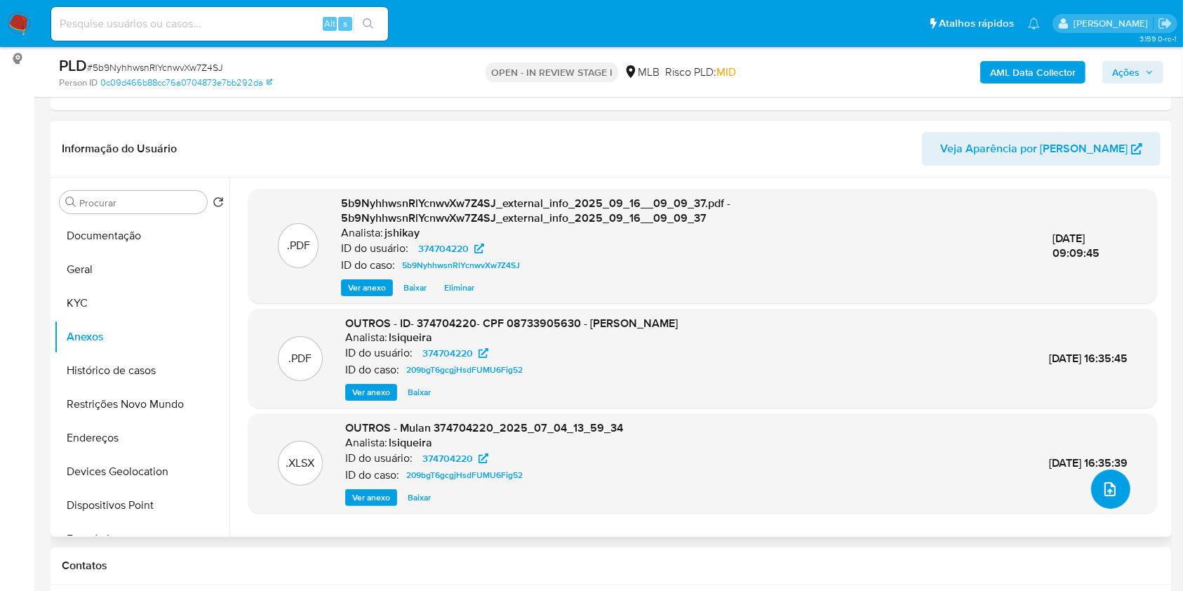
click at [1103, 491] on icon "upload-file" at bounding box center [1109, 488] width 17 height 17
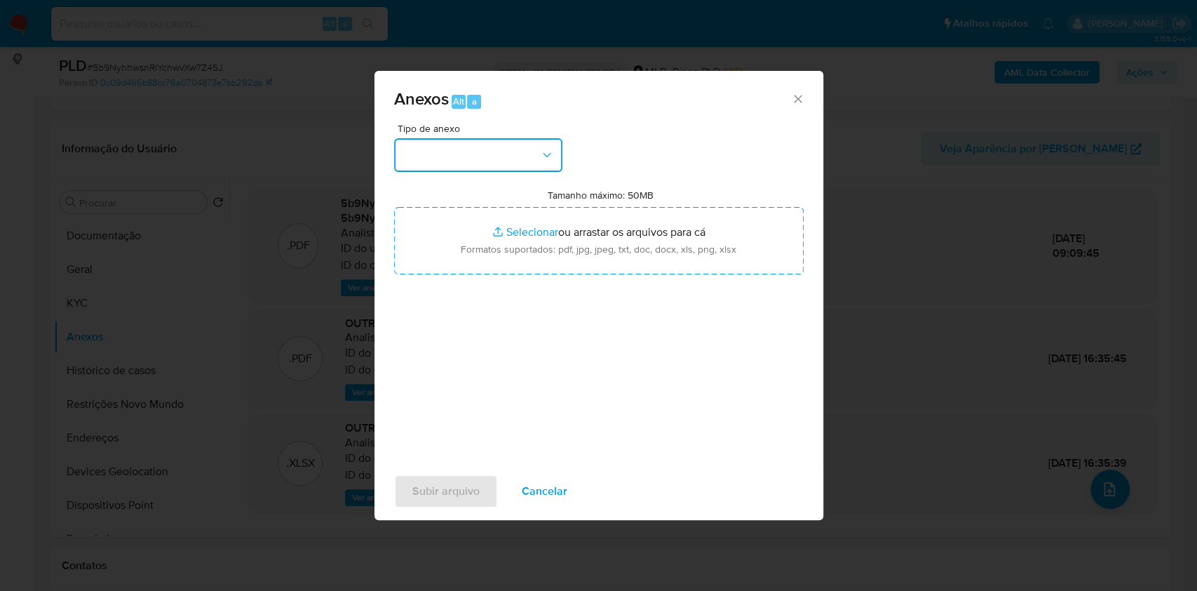
click at [495, 138] on button "button" at bounding box center [478, 155] width 168 height 34
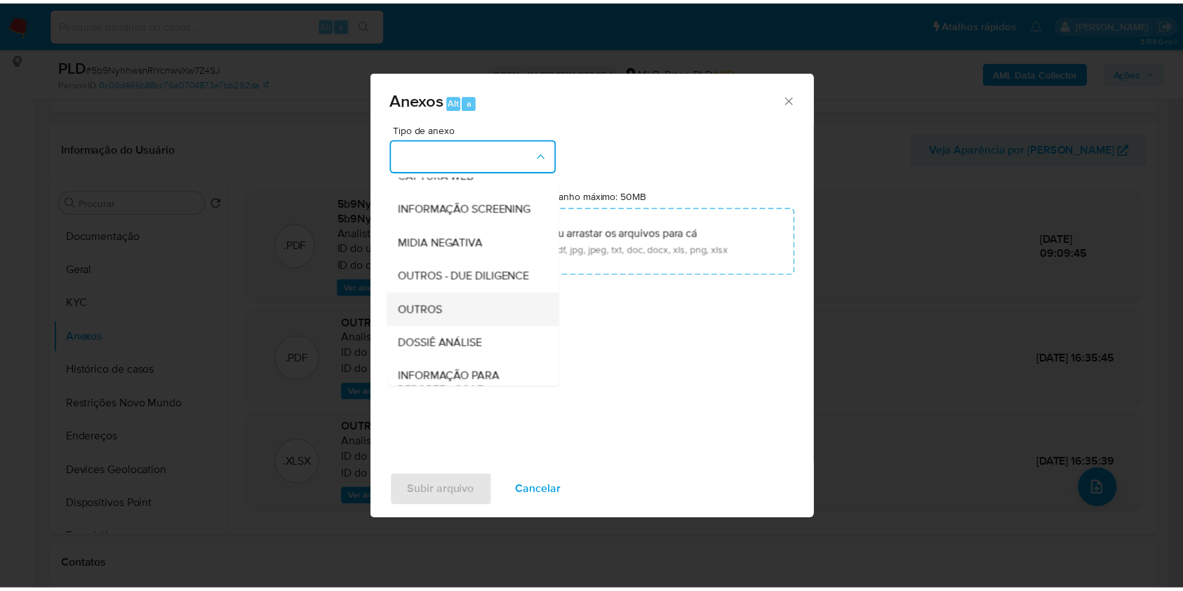
scroll to position [187, 0]
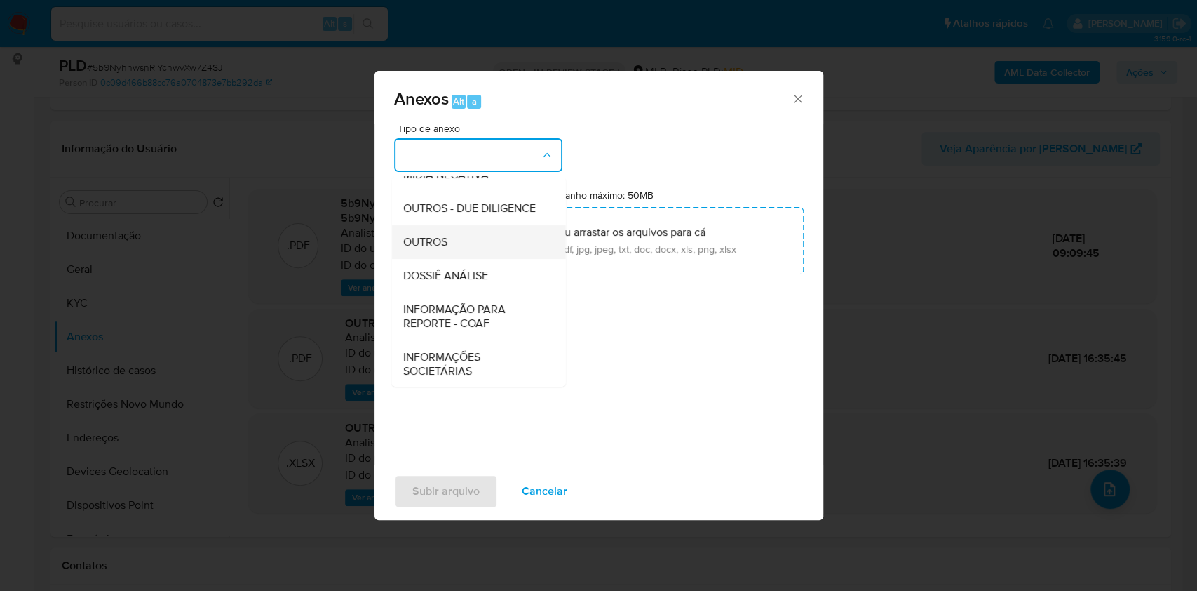
click at [449, 258] on div "OUTROS" at bounding box center [474, 242] width 143 height 34
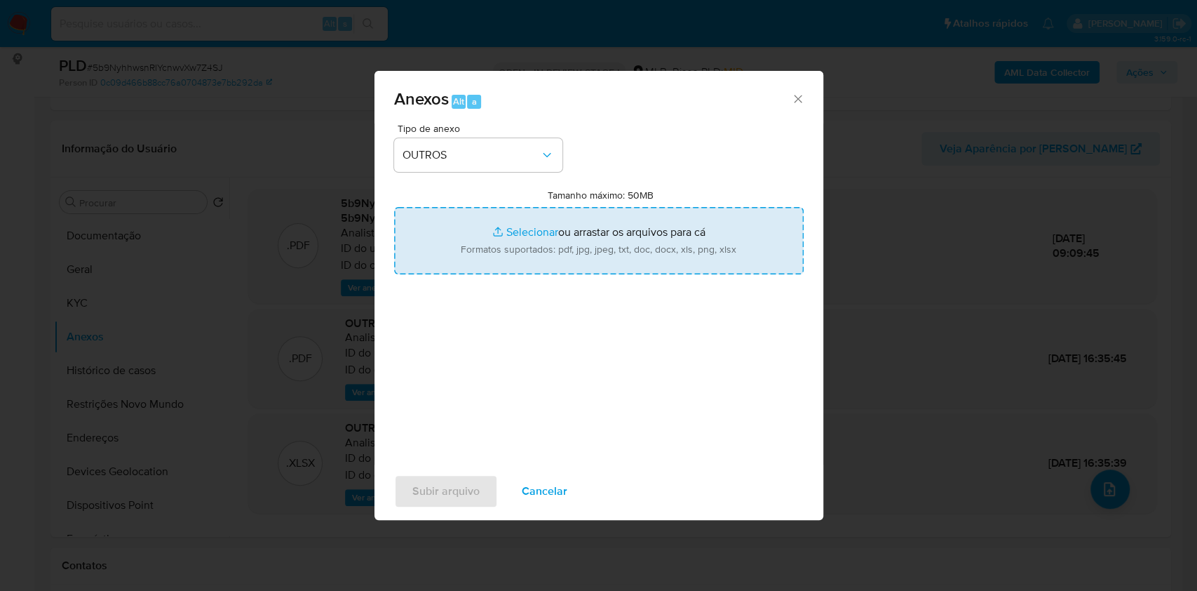
click at [520, 227] on input "Tamanho máximo: 50MB Selecionar arquivos" at bounding box center [599, 240] width 410 height 67
type input "C:\fakepath\Mulan 374704220_2025_09_15_18_45_21 - Resumen TX.pdf"
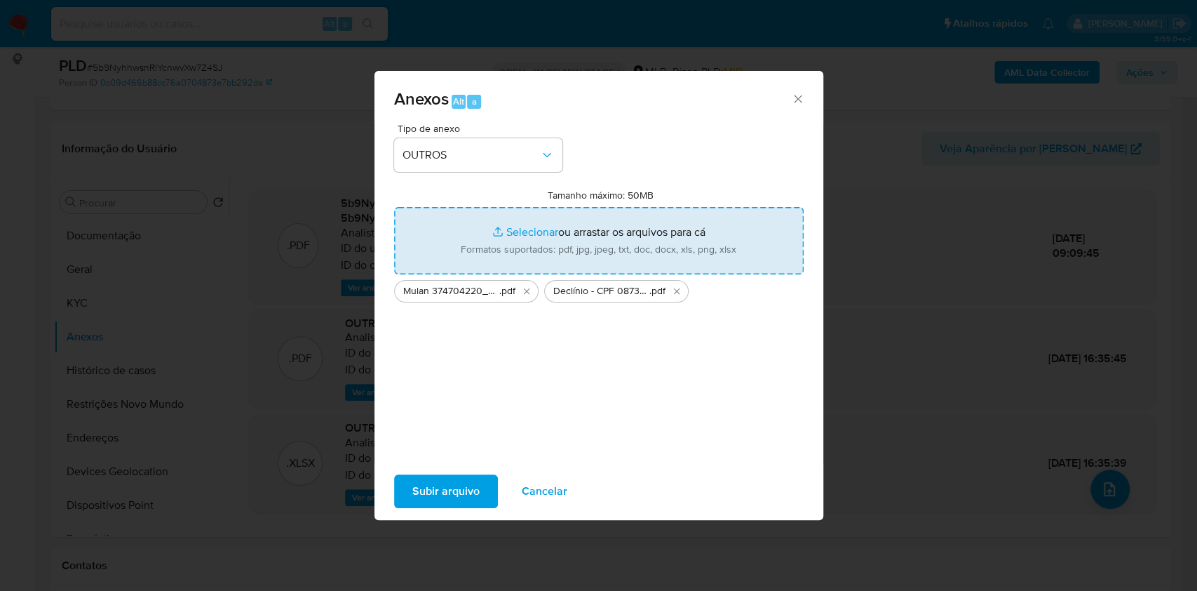
click at [462, 486] on span "Subir arquivo" at bounding box center [445, 491] width 67 height 31
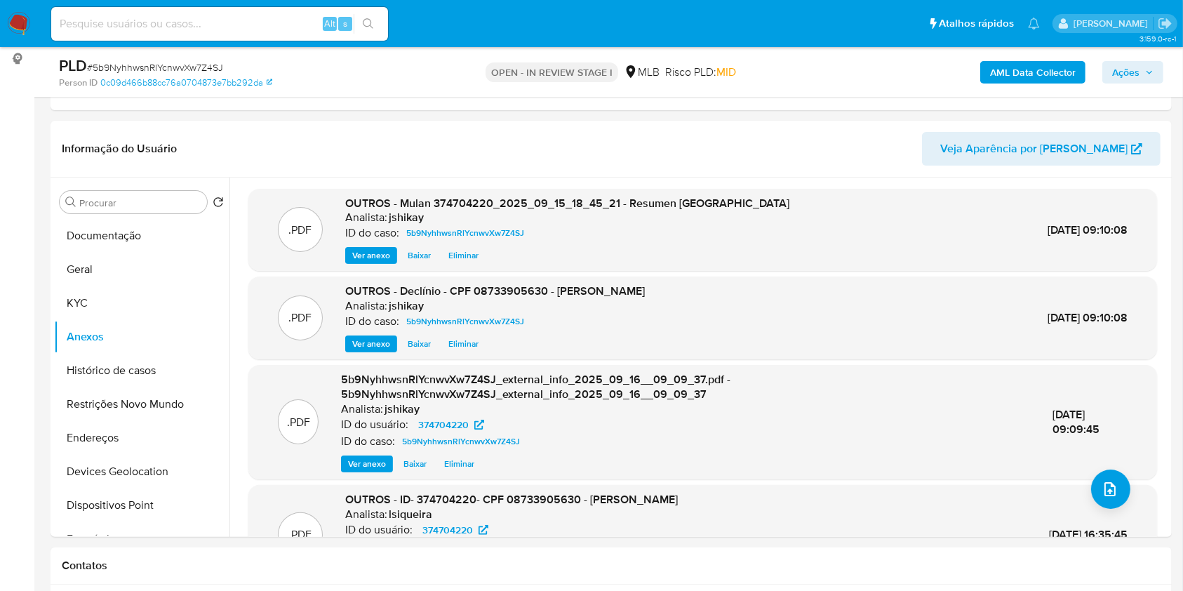
click at [1144, 70] on span "Ações" at bounding box center [1132, 72] width 41 height 20
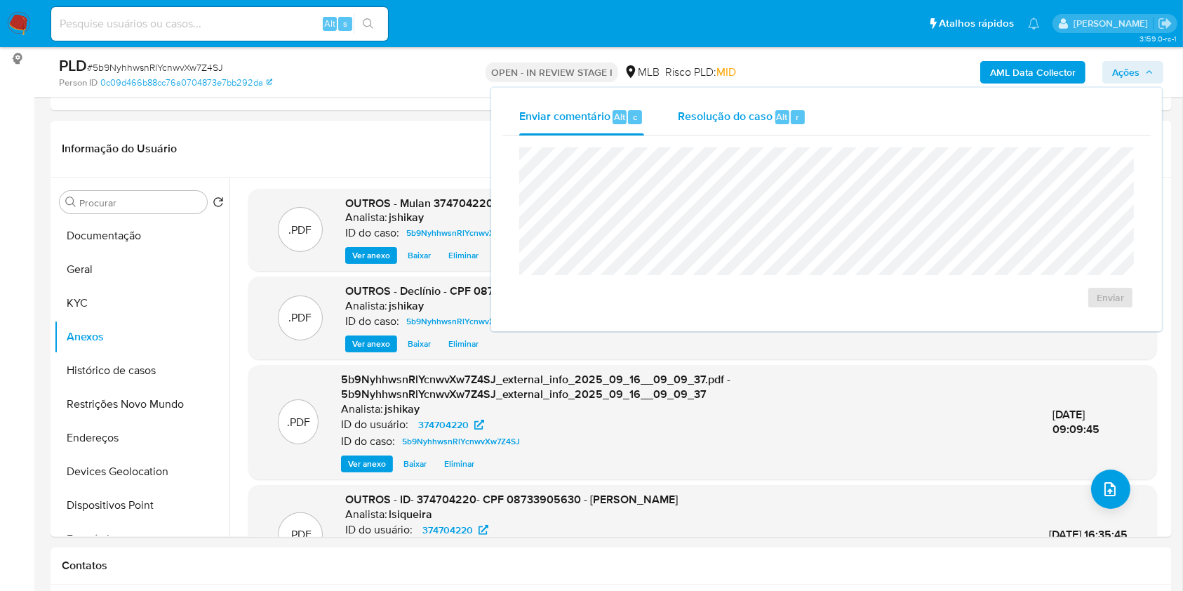
click at [741, 123] on span "Resolução do caso" at bounding box center [725, 116] width 95 height 16
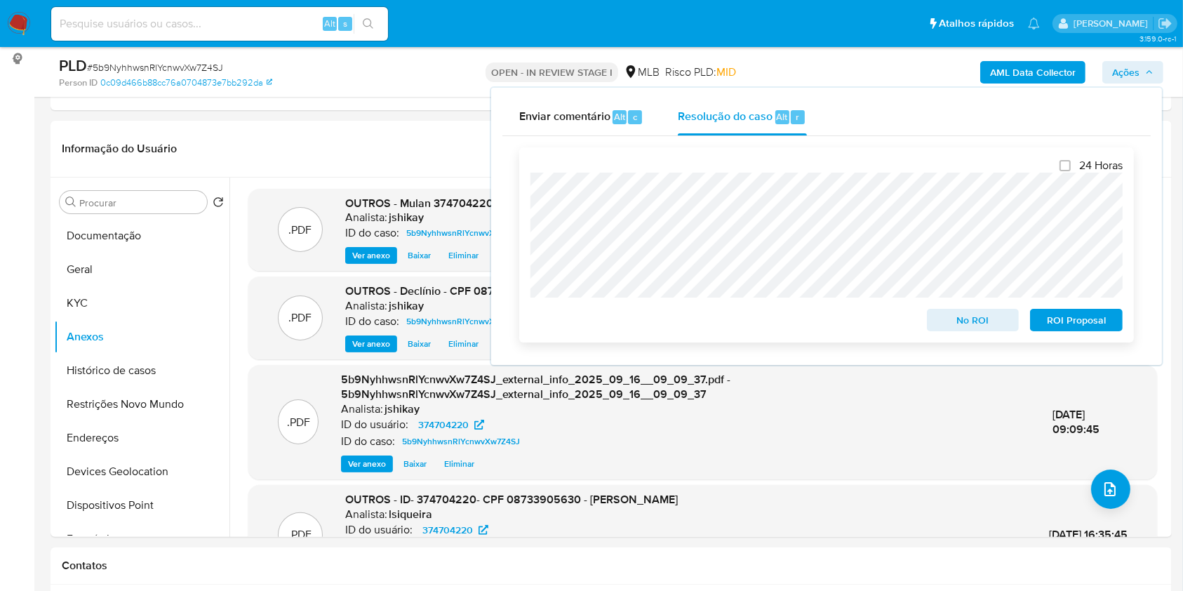
click at [950, 321] on span "No ROI" at bounding box center [972, 320] width 73 height 20
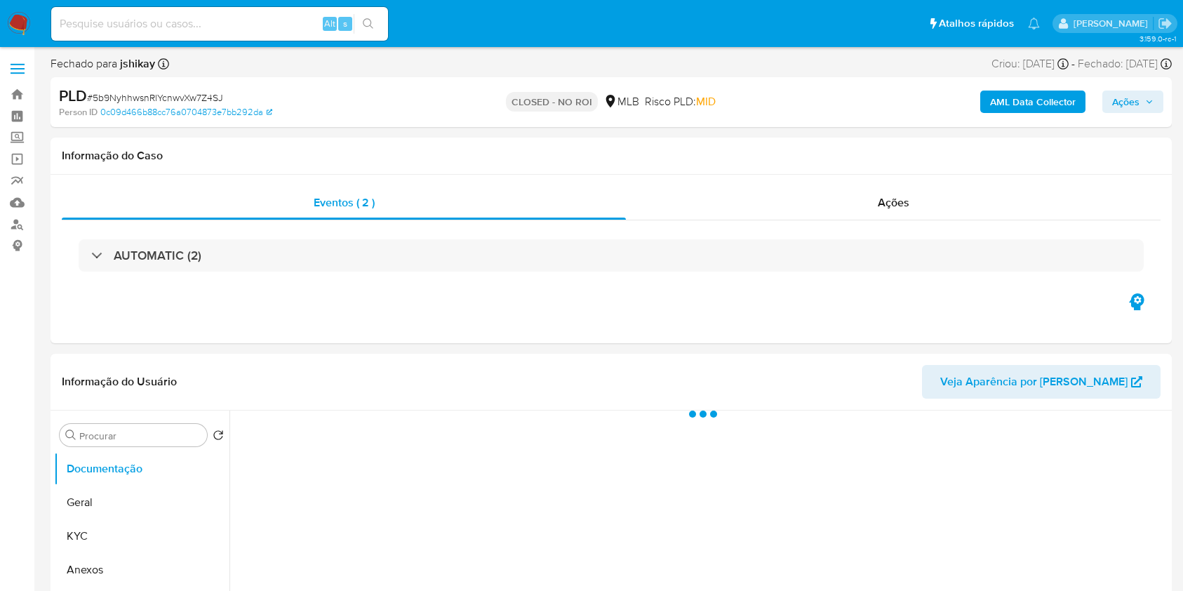
select select "10"
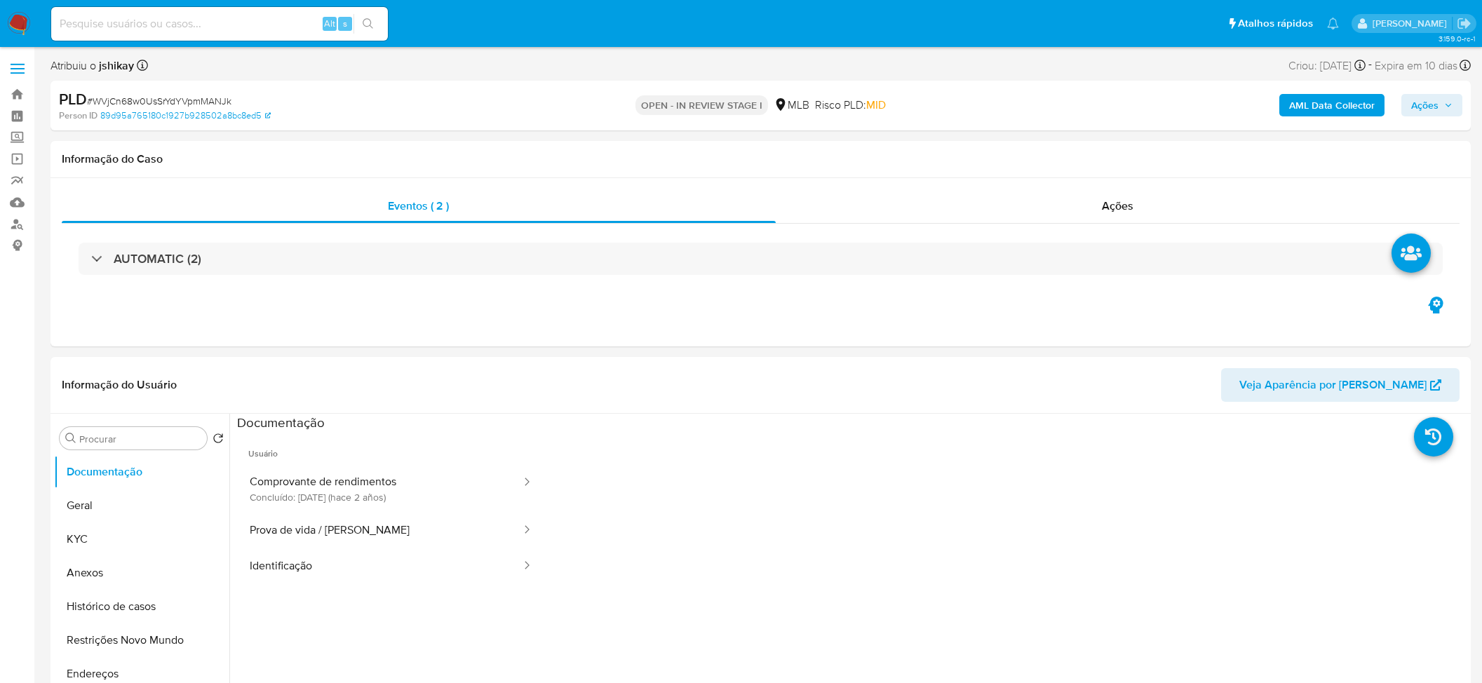
select select "10"
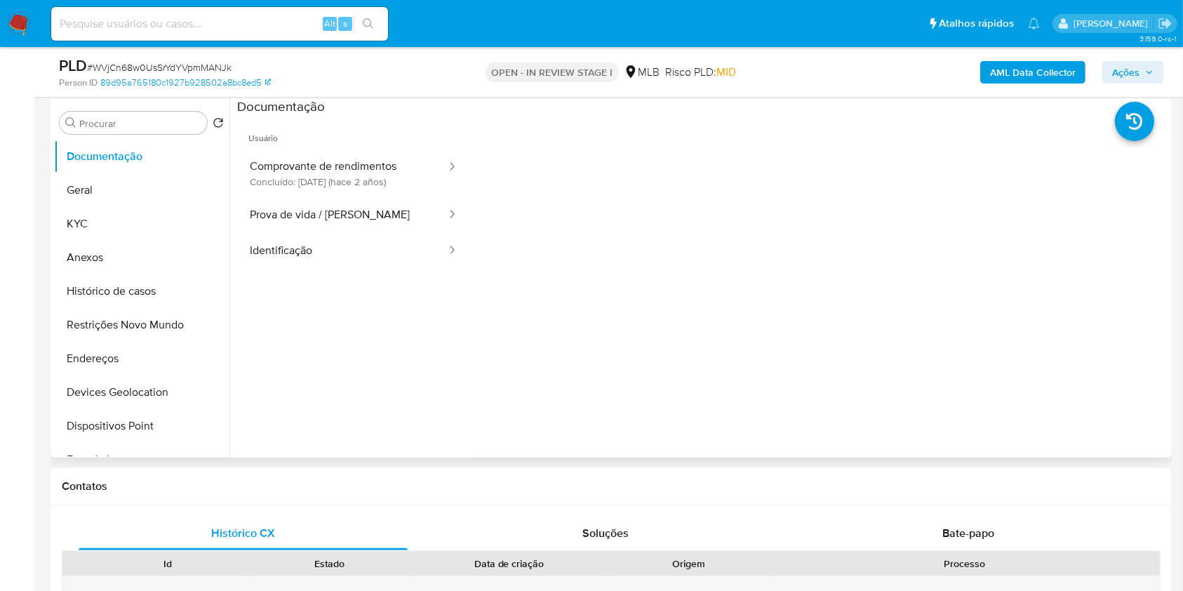
scroll to position [281, 0]
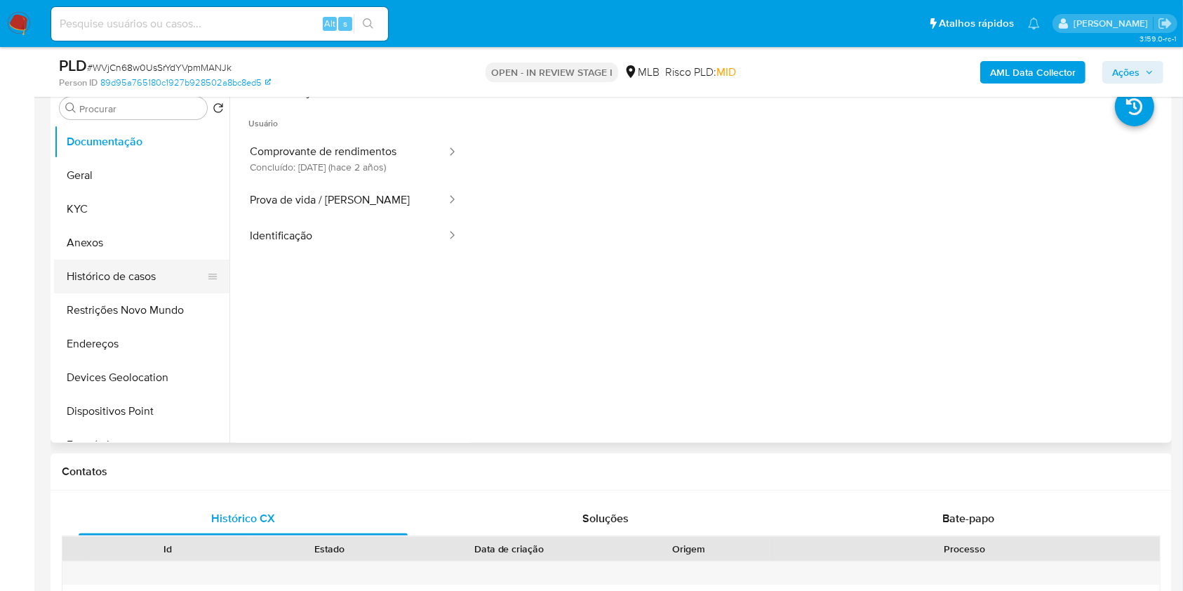
click at [167, 284] on button "Histórico de casos" at bounding box center [136, 277] width 164 height 34
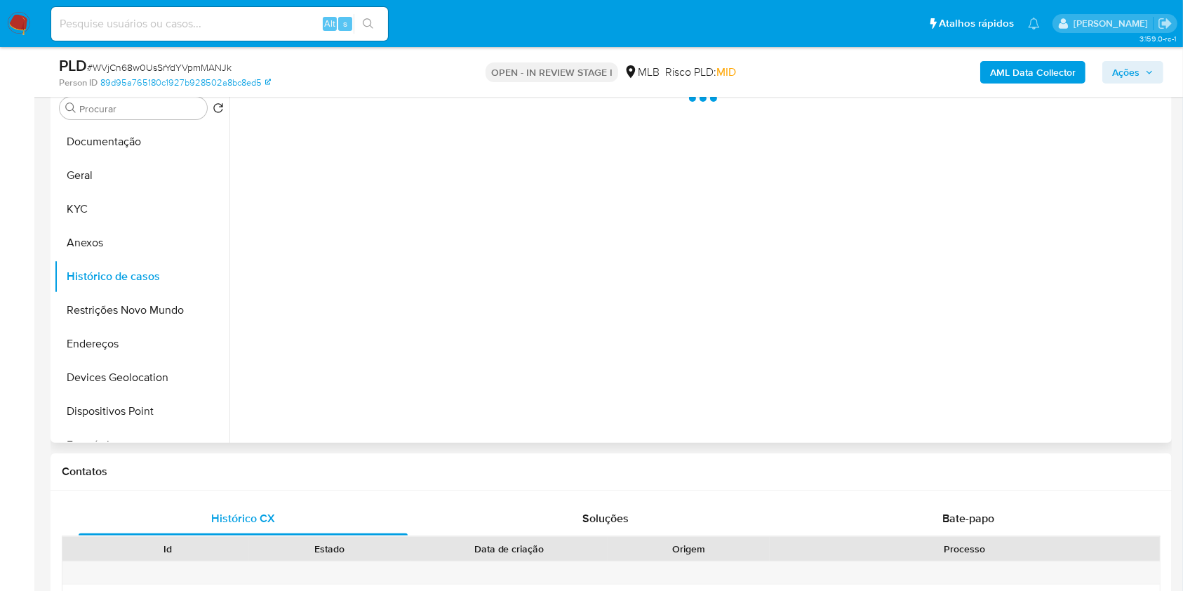
scroll to position [187, 0]
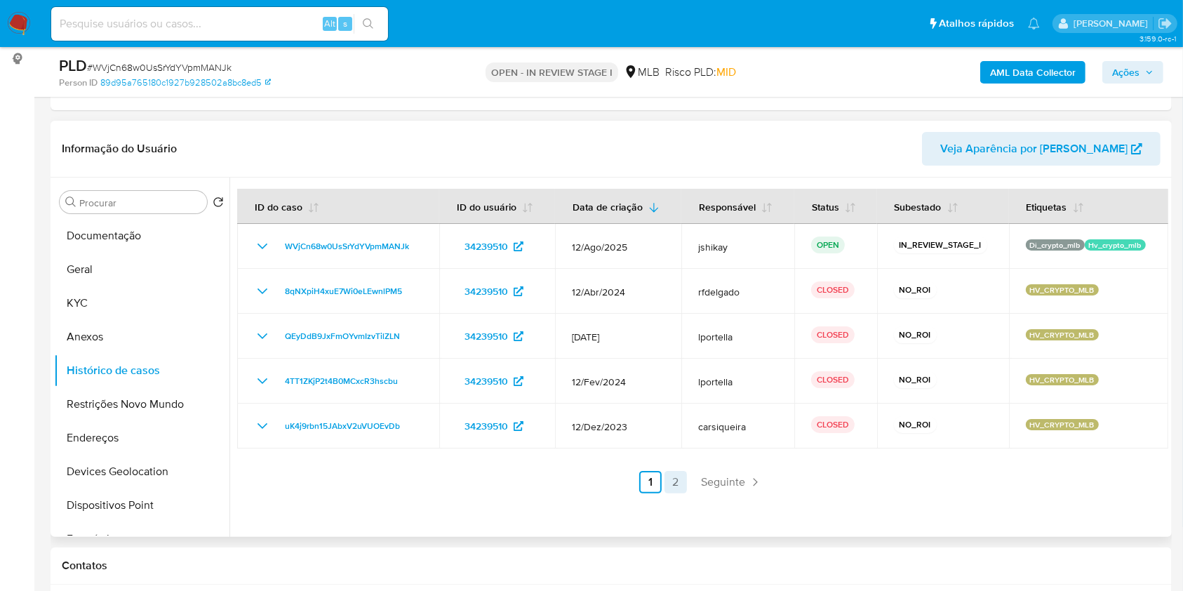
click at [672, 483] on link "2" at bounding box center [675, 482] width 22 height 22
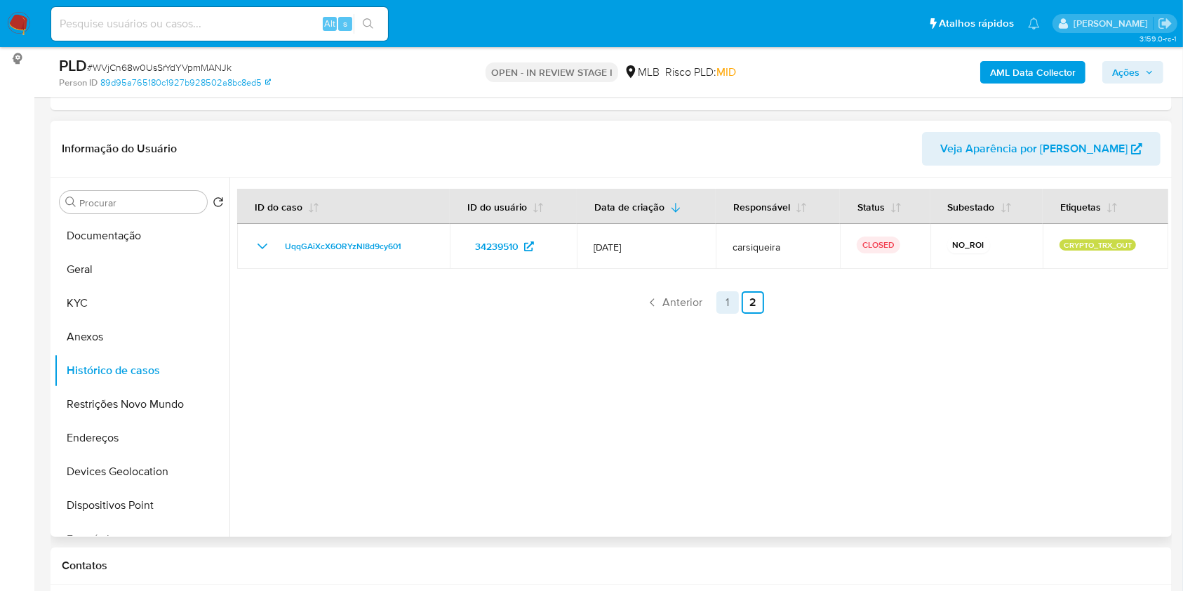
click at [722, 302] on link "1" at bounding box center [727, 302] width 22 height 22
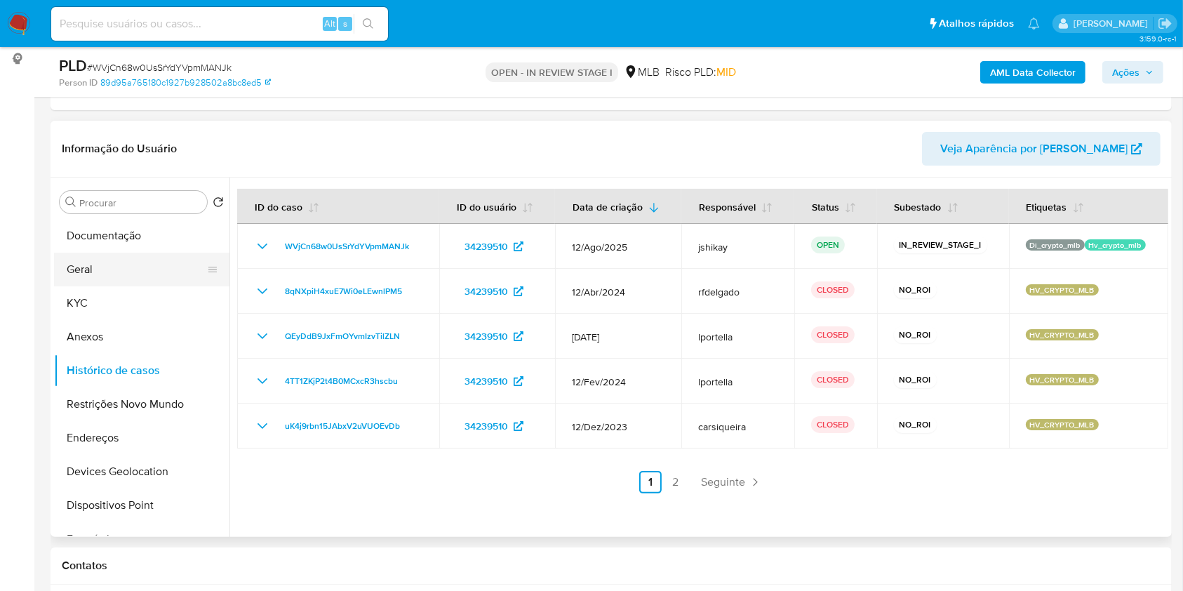
click at [112, 282] on button "Geral" at bounding box center [136, 270] width 164 height 34
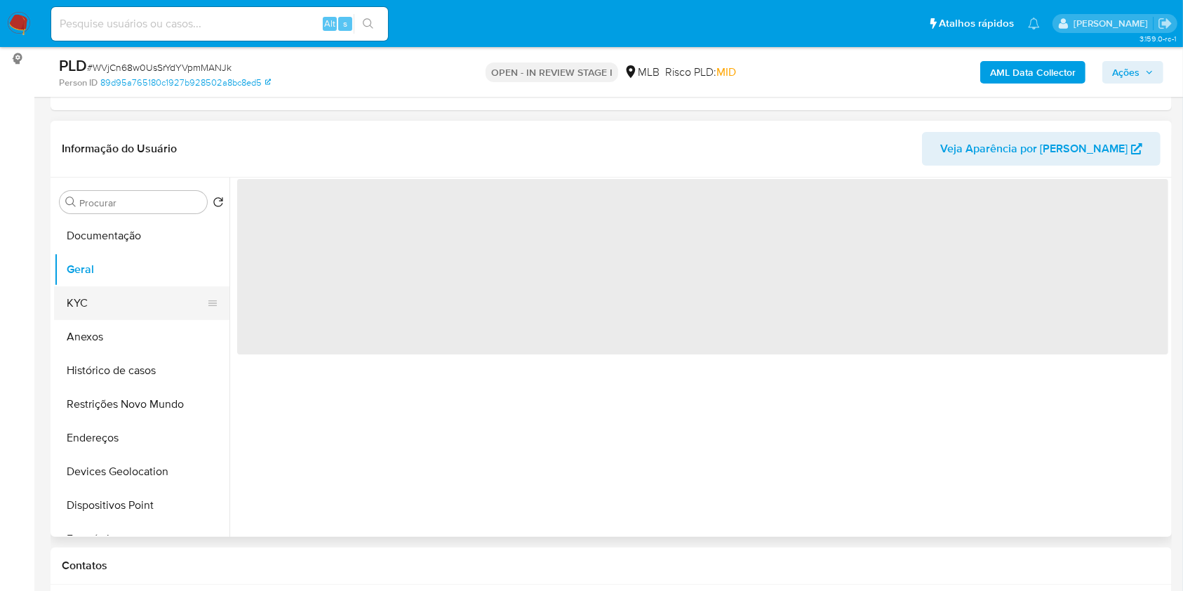
click at [148, 301] on button "KYC" at bounding box center [136, 303] width 164 height 34
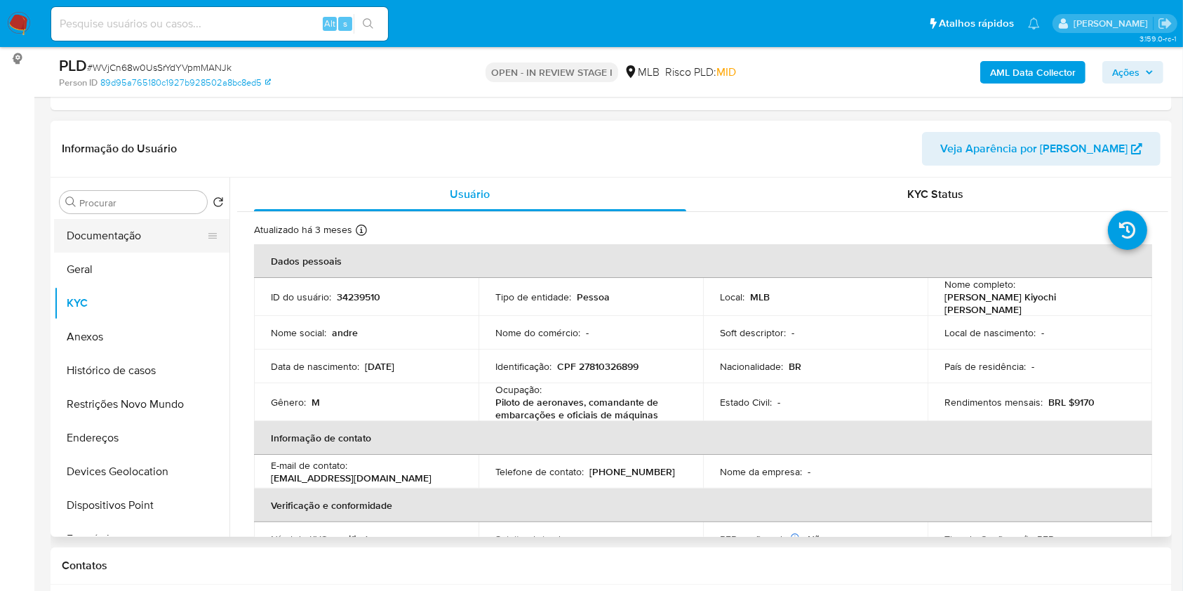
click at [136, 224] on button "Documentação" at bounding box center [136, 236] width 164 height 34
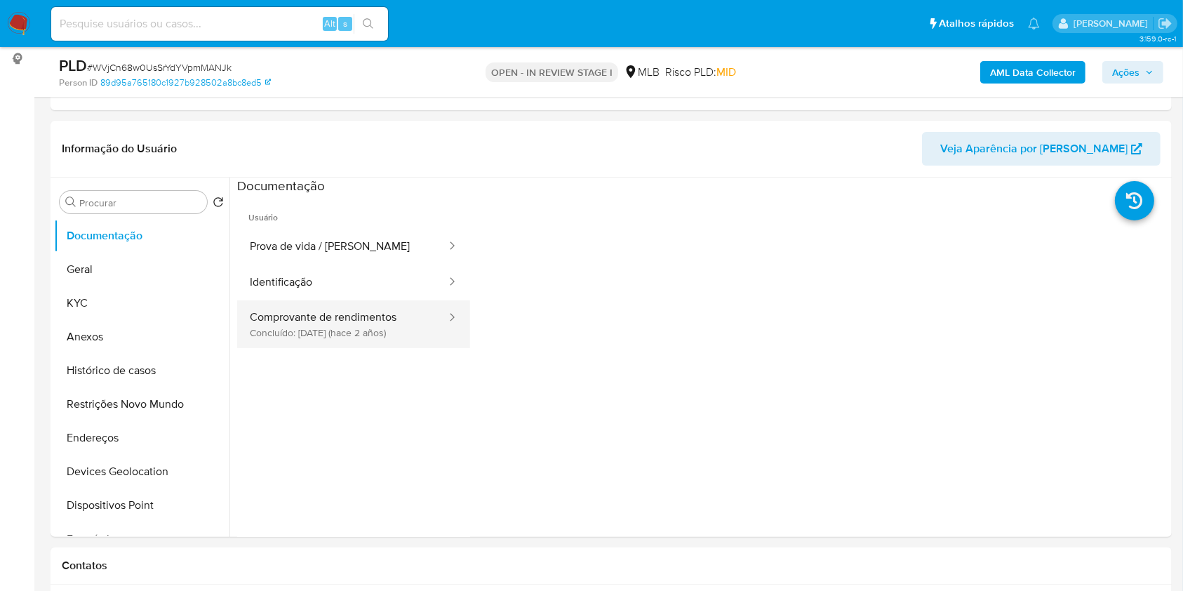
click at [362, 334] on button "Comprovante de rendimentos Concluído: 20/09/2023 (hace 2 años)" at bounding box center [342, 324] width 210 height 48
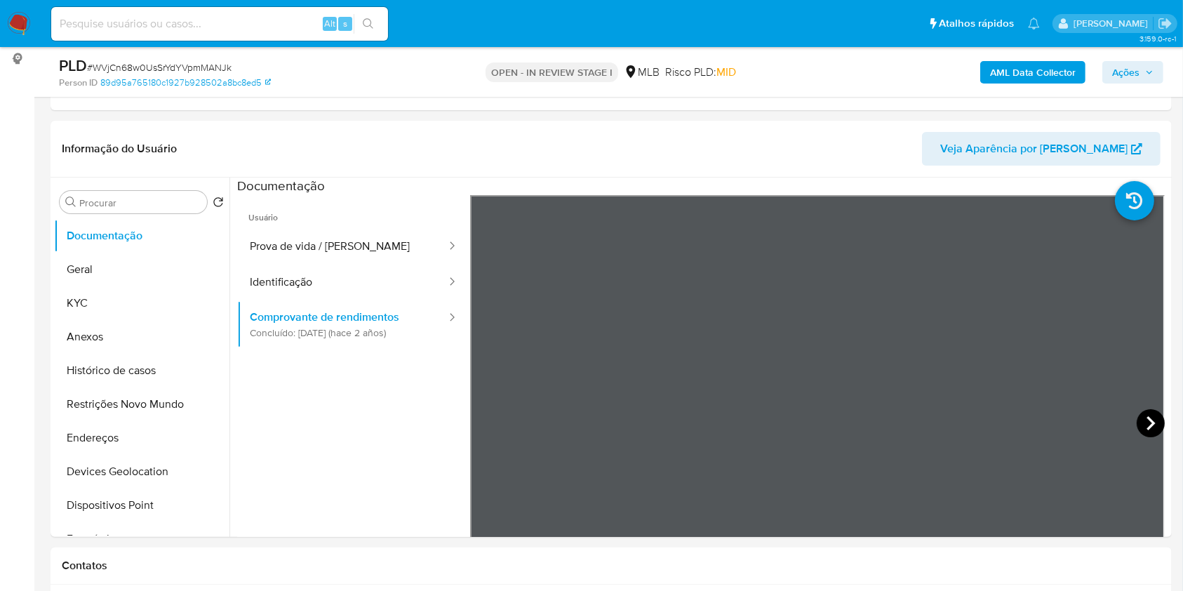
click at [1146, 418] on icon at bounding box center [1150, 423] width 8 height 14
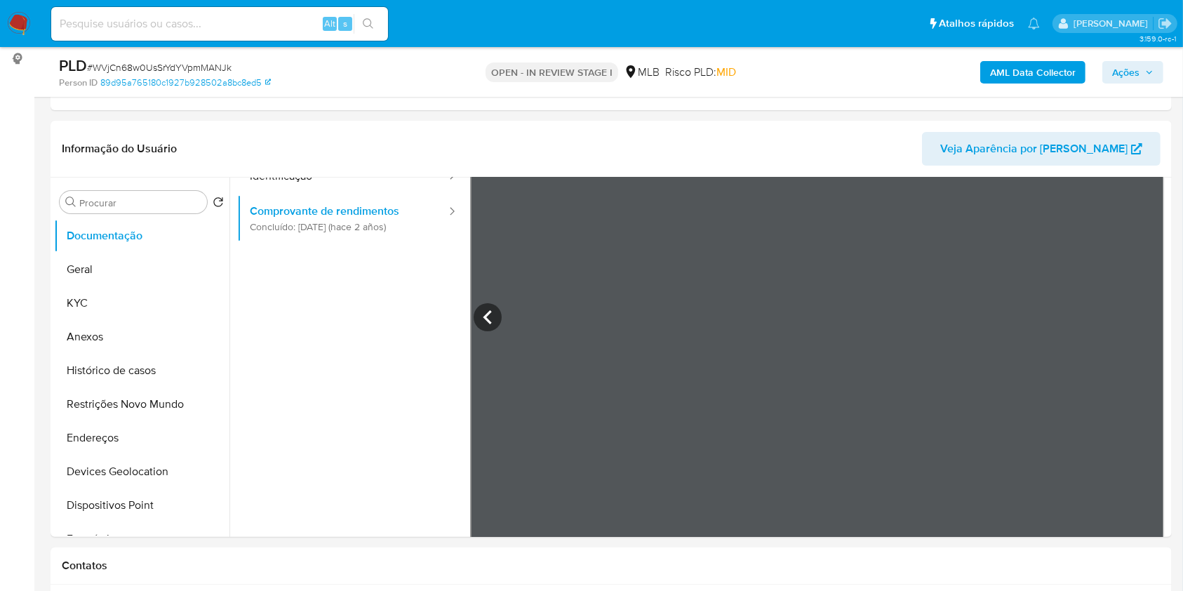
scroll to position [122, 0]
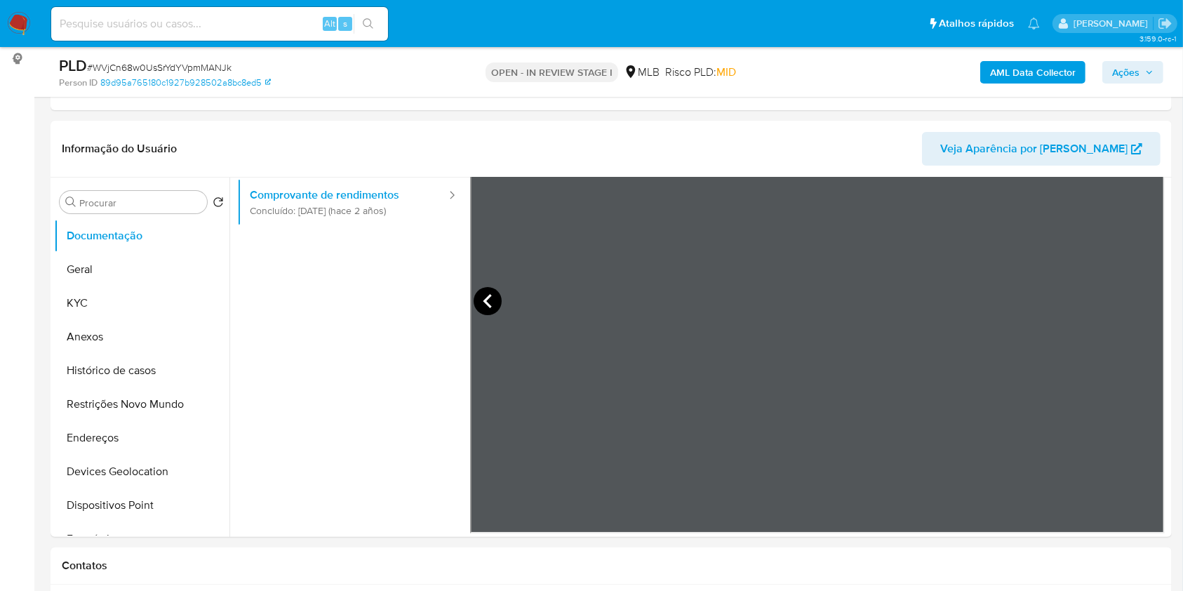
click at [482, 295] on icon at bounding box center [487, 301] width 28 height 28
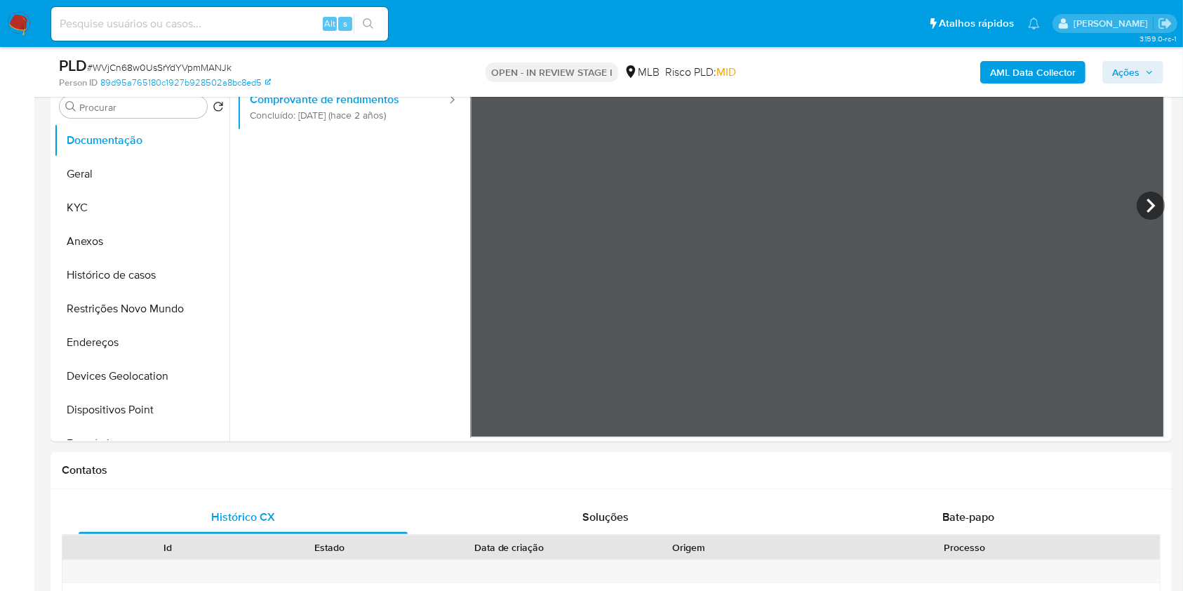
scroll to position [654, 0]
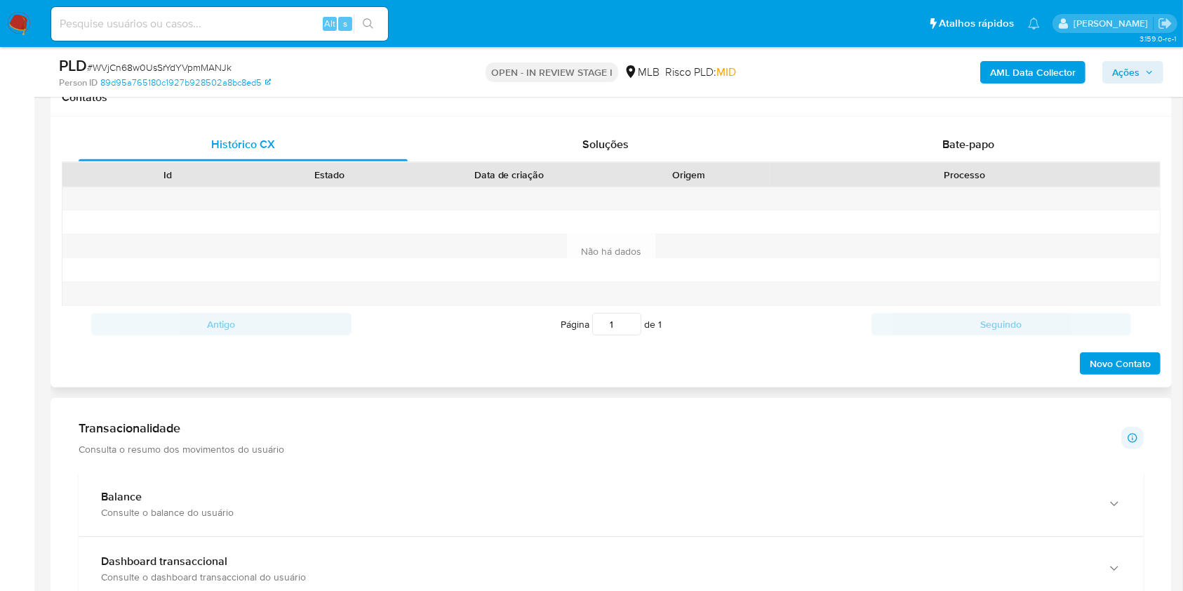
click at [978, 120] on div "Histórico CX Soluções Bate-papo Id Estado Data de criação Origem Processo Antig…" at bounding box center [611, 251] width 1121 height 271
click at [978, 135] on div "Bate-papo" at bounding box center [968, 145] width 329 height 34
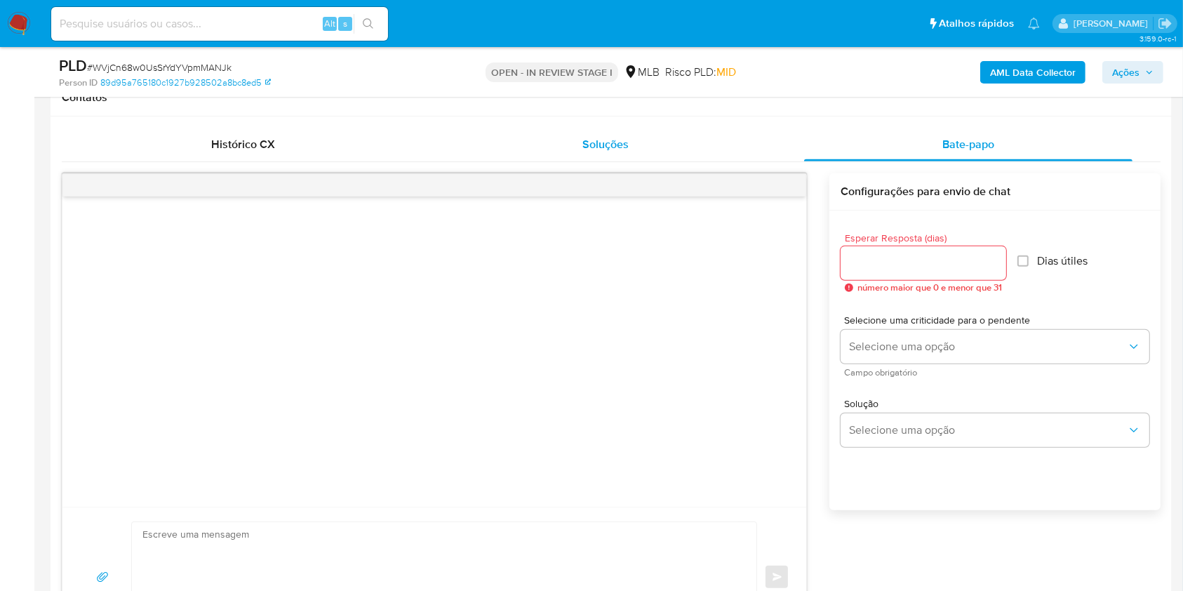
click at [602, 133] on div "Soluções" at bounding box center [605, 145] width 329 height 34
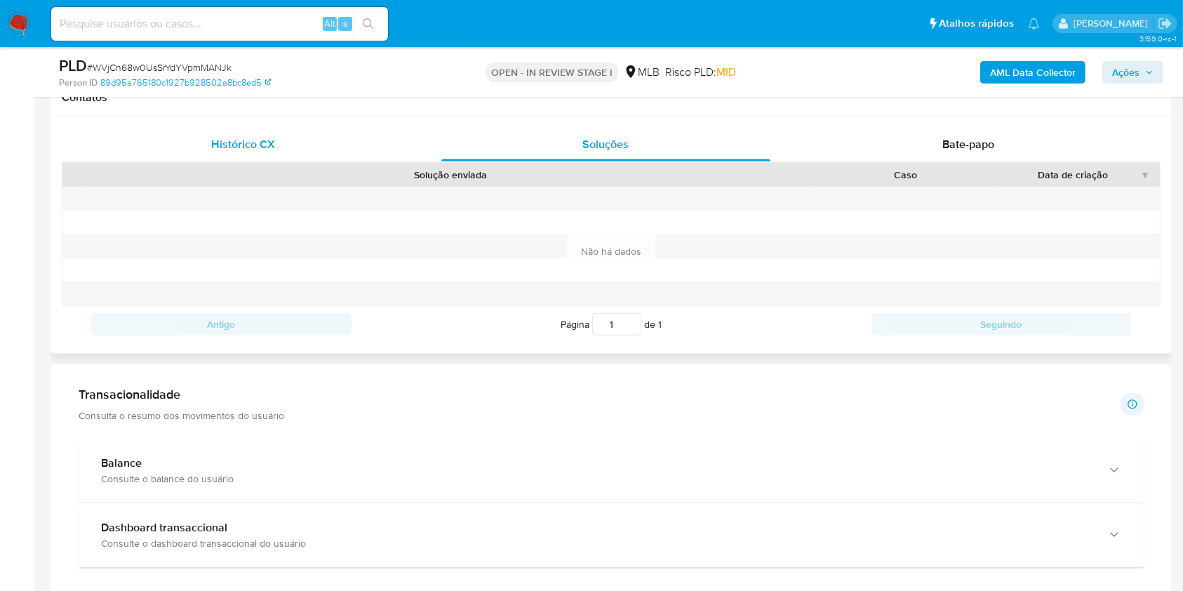
click at [289, 143] on div "Histórico CX" at bounding box center [243, 145] width 329 height 34
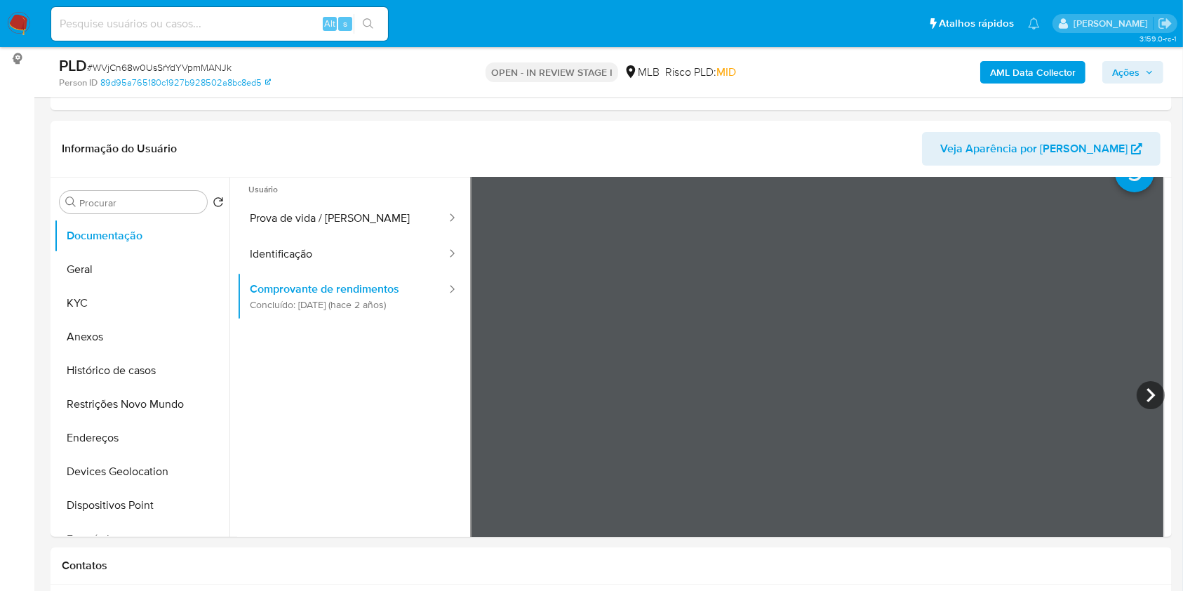
scroll to position [281, 0]
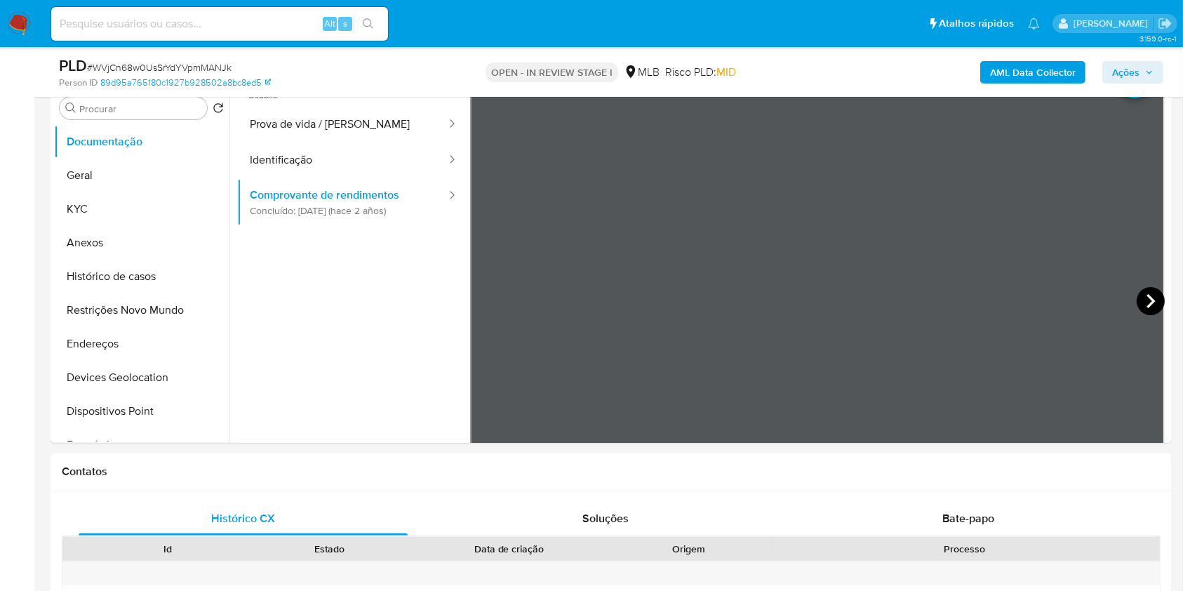
click at [1136, 295] on icon at bounding box center [1150, 301] width 28 height 28
click at [288, 166] on button "Identificação" at bounding box center [342, 160] width 210 height 36
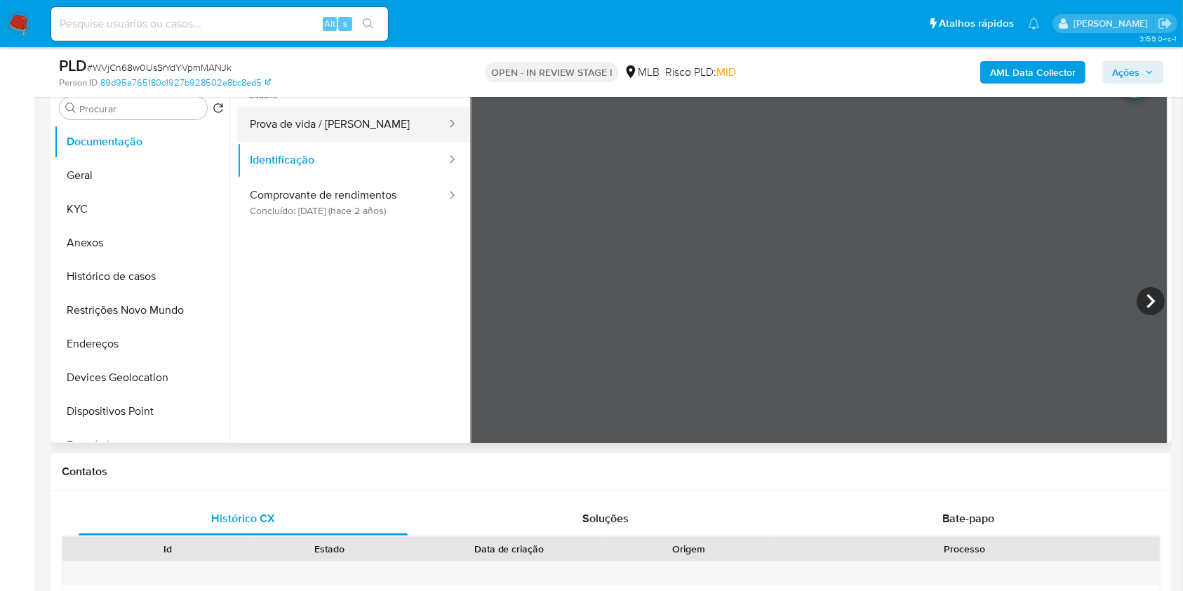
click at [304, 130] on button "Prova de vida / Selfie" at bounding box center [342, 125] width 210 height 36
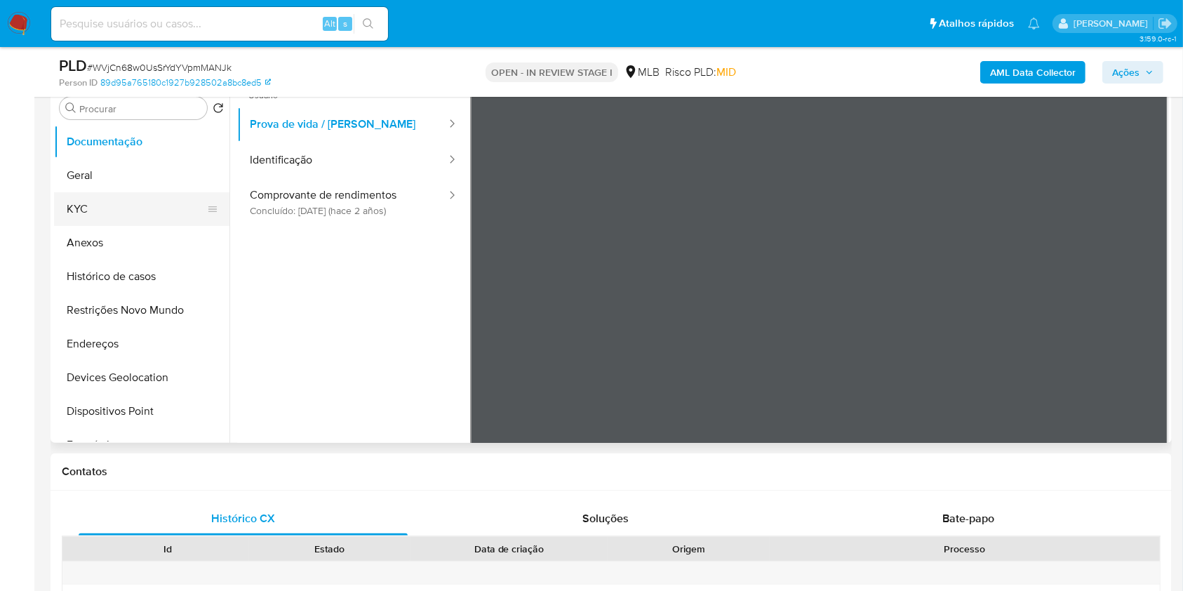
click at [107, 217] on button "KYC" at bounding box center [136, 209] width 164 height 34
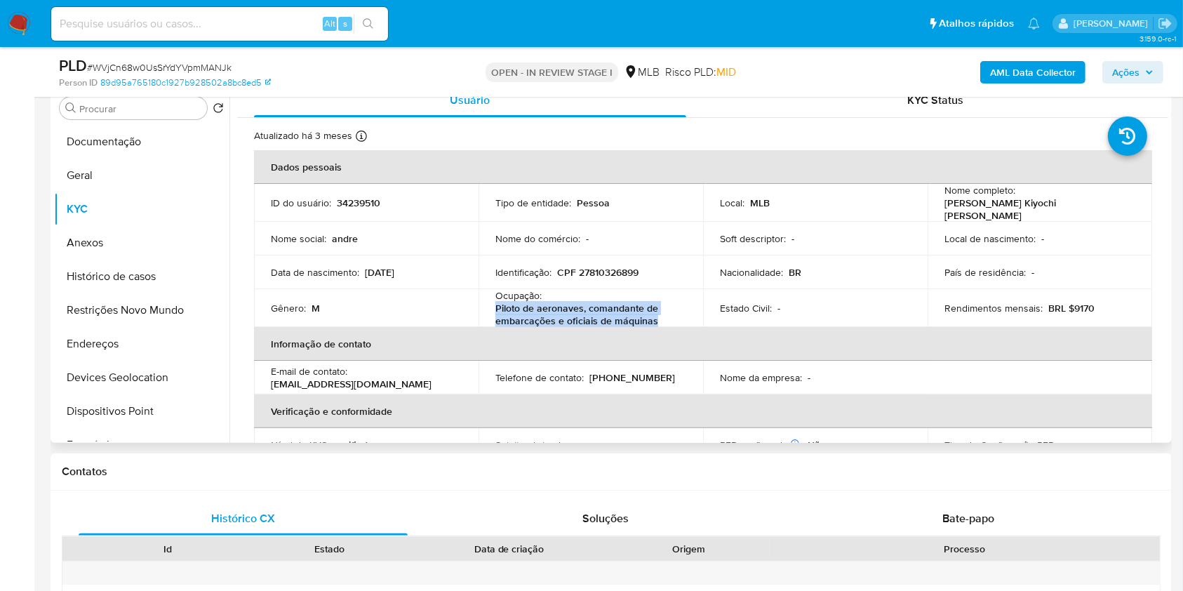
drag, startPoint x: 654, startPoint y: 317, endPoint x: 488, endPoint y: 299, distance: 167.2
click at [488, 299] on td "Ocupação : Piloto de aeronaves, comandante de embarcações e oficiais de máquinas" at bounding box center [590, 308] width 224 height 38
copy p "Piloto de aeronaves, comandante de embarcações e oficiais de máquinas"
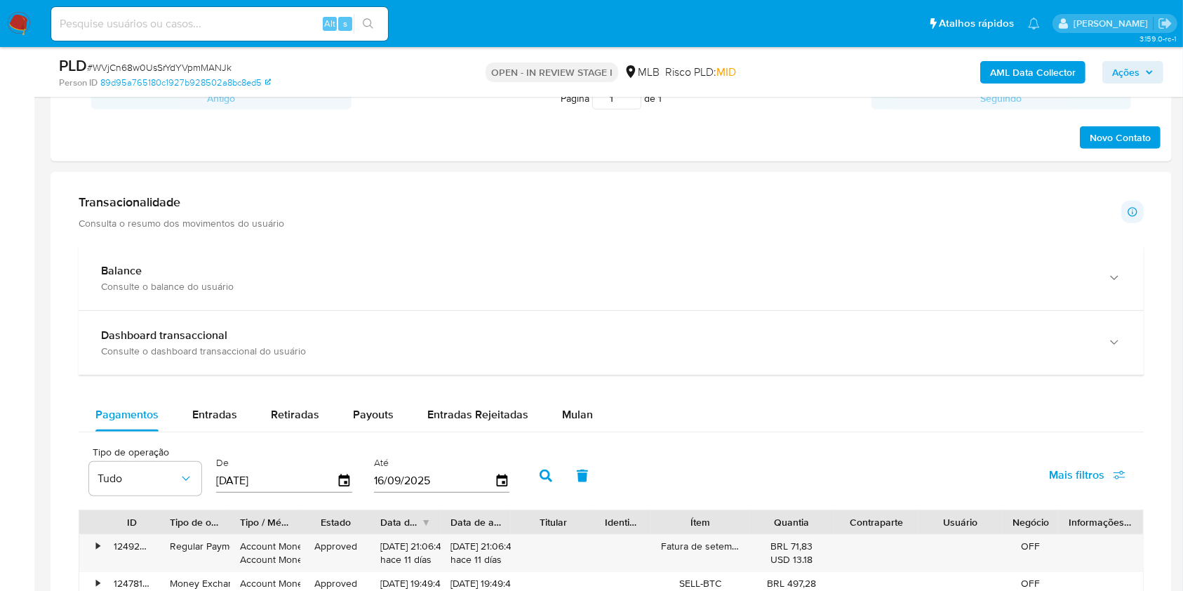
scroll to position [1028, 0]
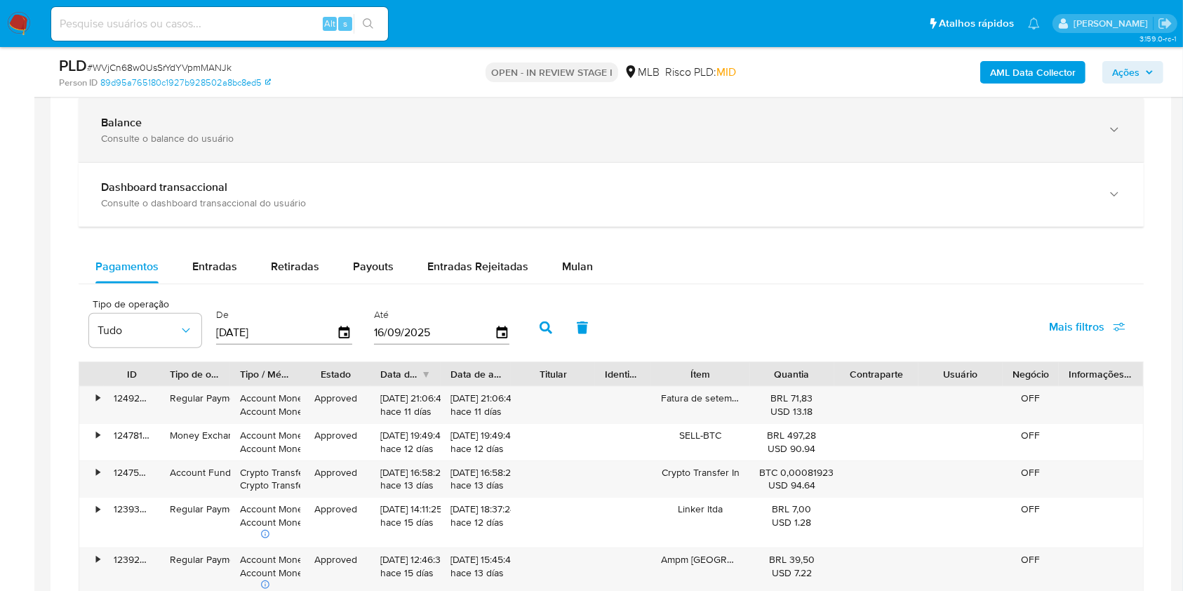
click at [455, 109] on div "Balance Consulte o balance do usuário" at bounding box center [611, 130] width 1065 height 64
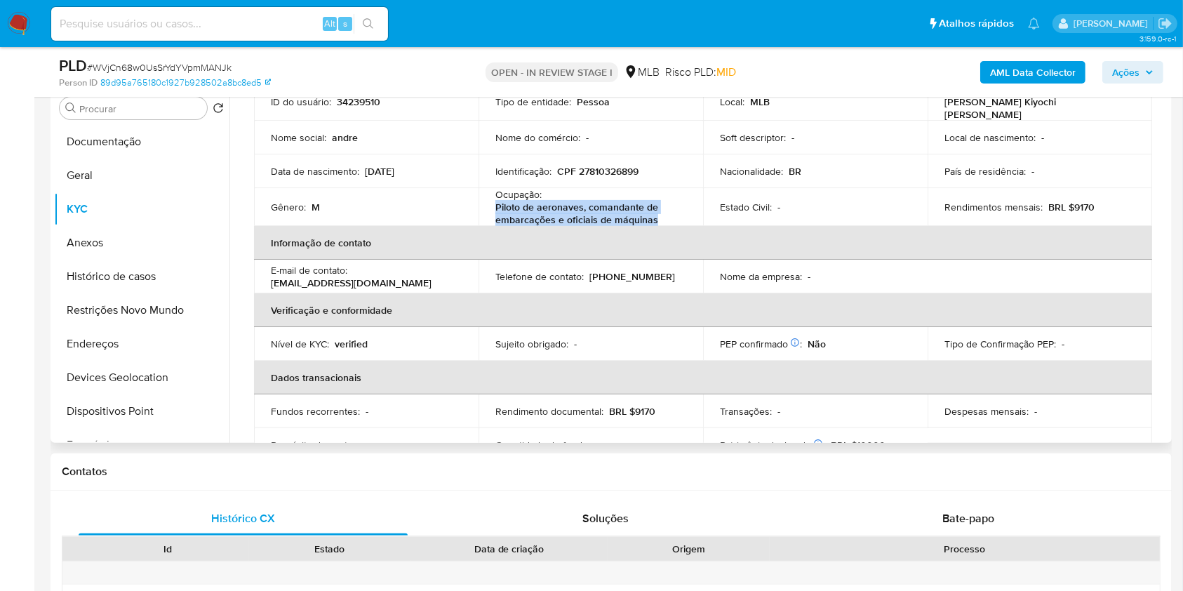
scroll to position [0, 0]
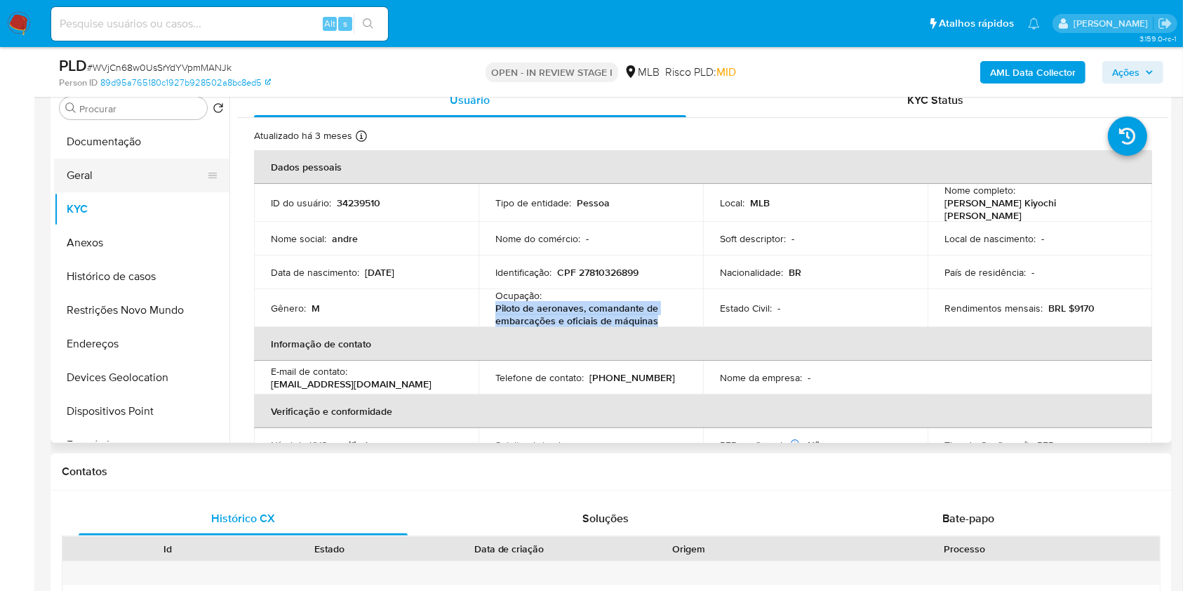
click at [100, 171] on button "Geral" at bounding box center [136, 176] width 164 height 34
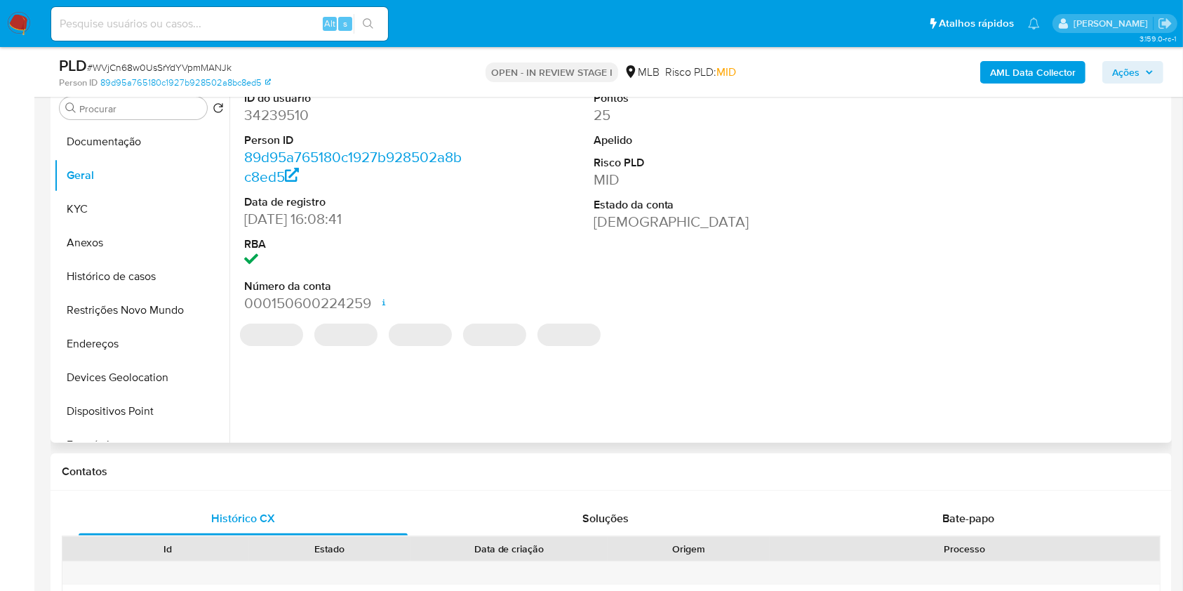
scroll to position [187, 0]
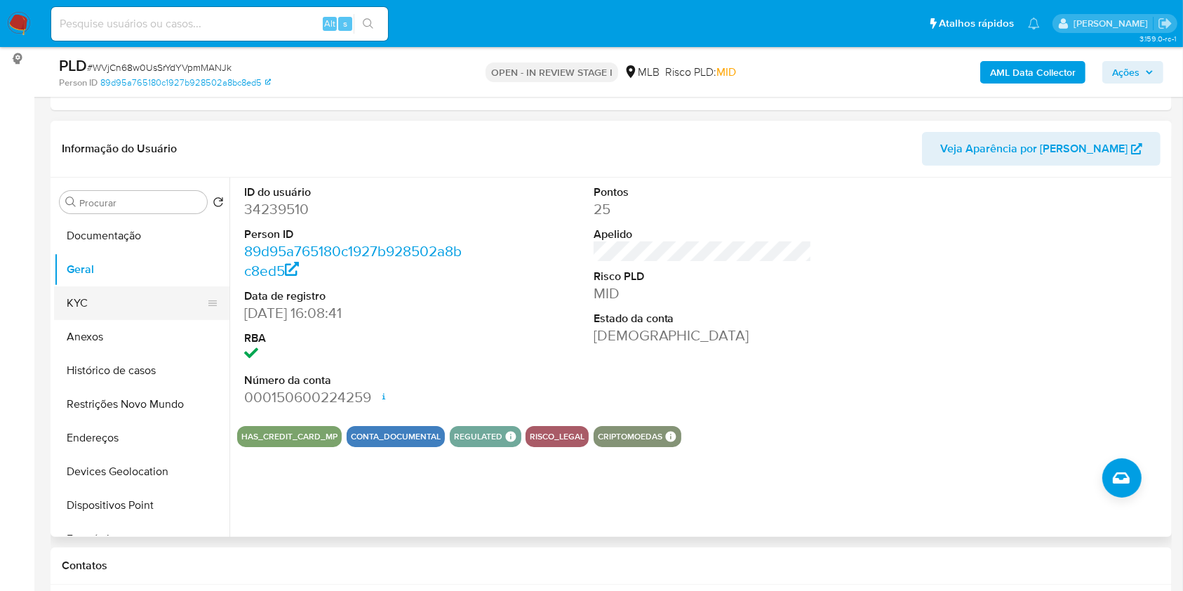
click at [87, 312] on button "KYC" at bounding box center [136, 303] width 164 height 34
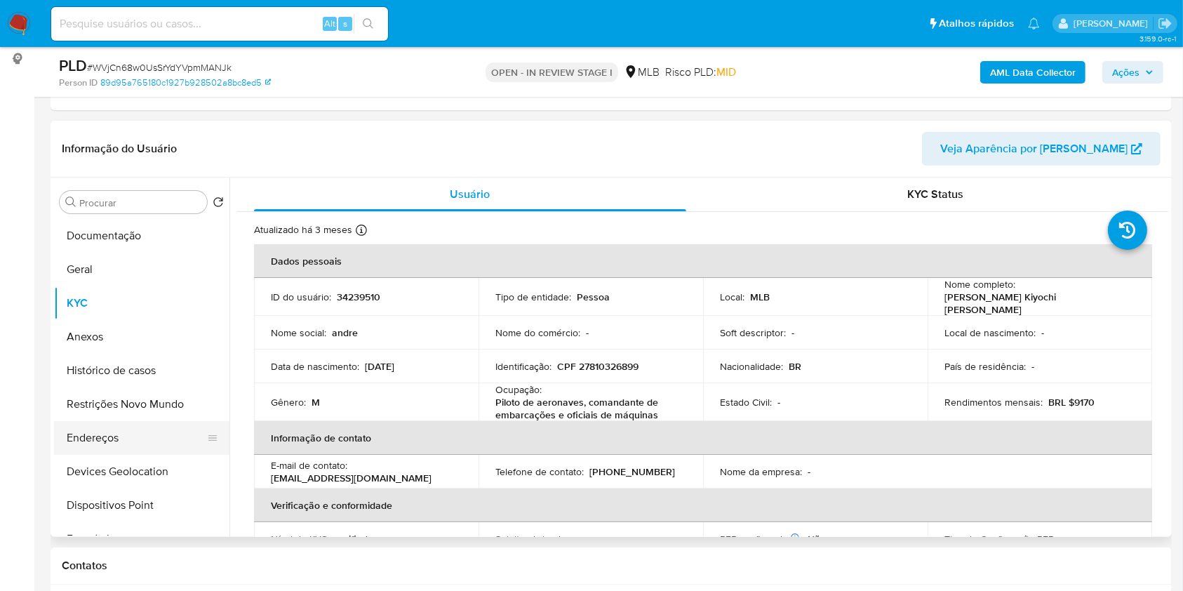
click at [109, 436] on button "Endereços" at bounding box center [136, 438] width 164 height 34
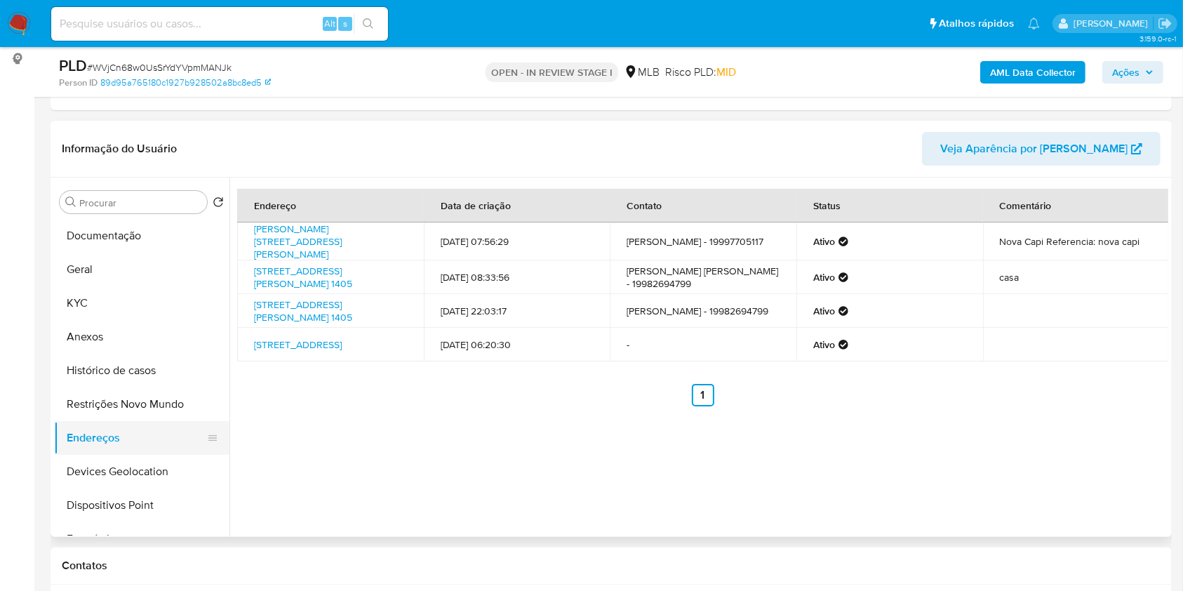
drag, startPoint x: 142, startPoint y: 261, endPoint x: 129, endPoint y: 435, distance: 174.4
click at [129, 433] on ul "Documentação Geral KYC Anexos Histórico de casos Restrições Novo Mundo Endereço…" at bounding box center [141, 377] width 175 height 316
click at [125, 473] on button "Devices Geolocation" at bounding box center [136, 472] width 164 height 34
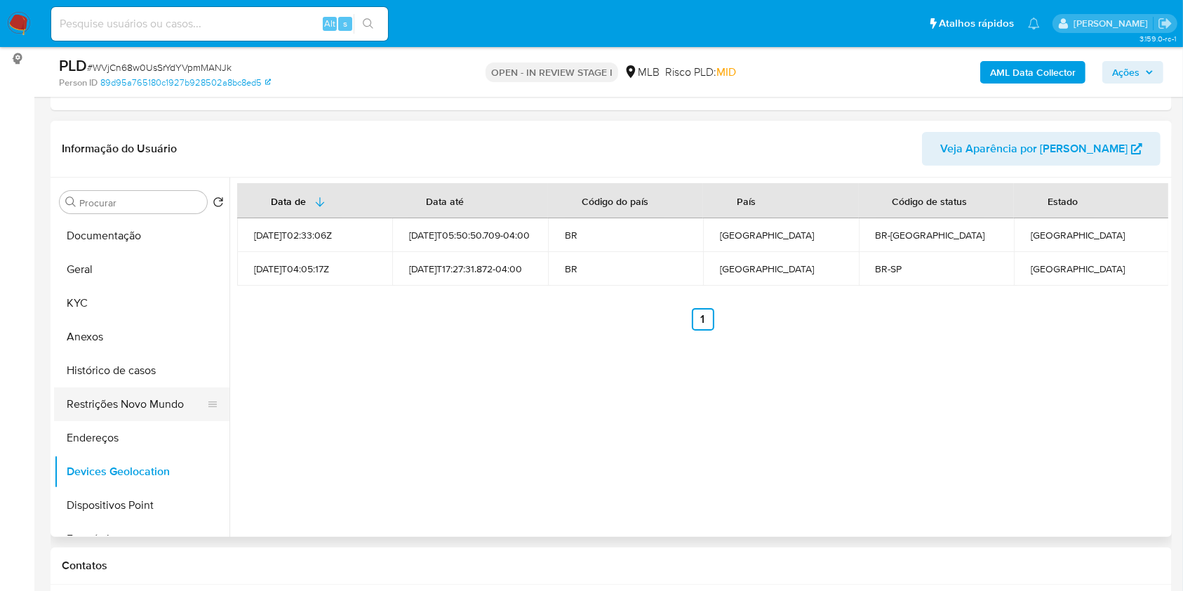
click at [130, 418] on button "Restrições Novo Mundo" at bounding box center [136, 404] width 164 height 34
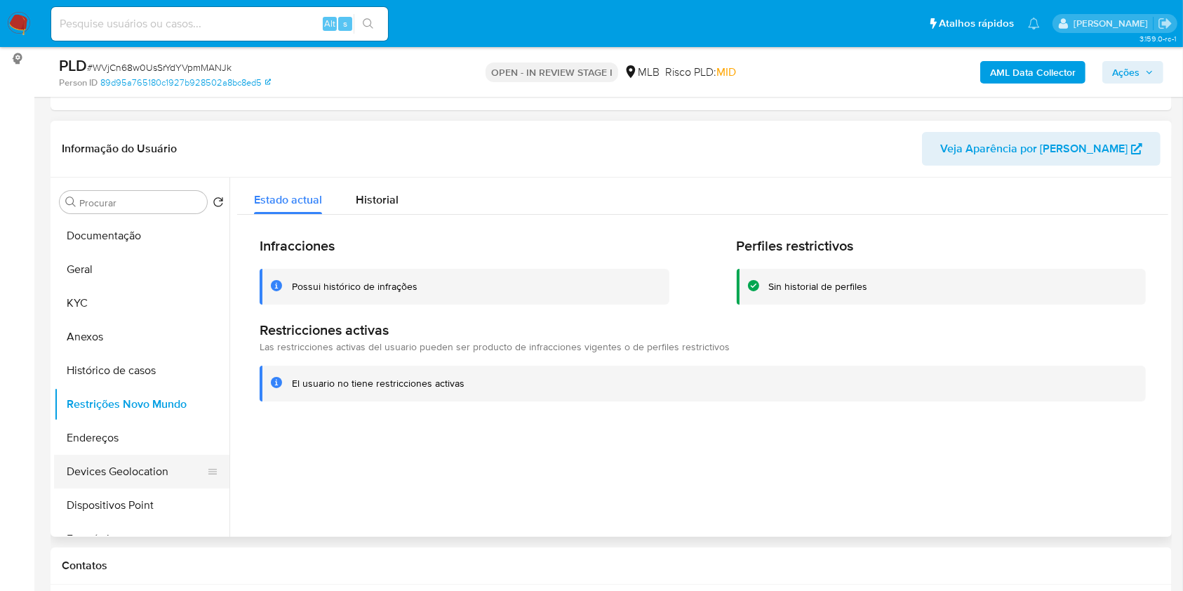
click at [149, 485] on button "Devices Geolocation" at bounding box center [136, 472] width 164 height 34
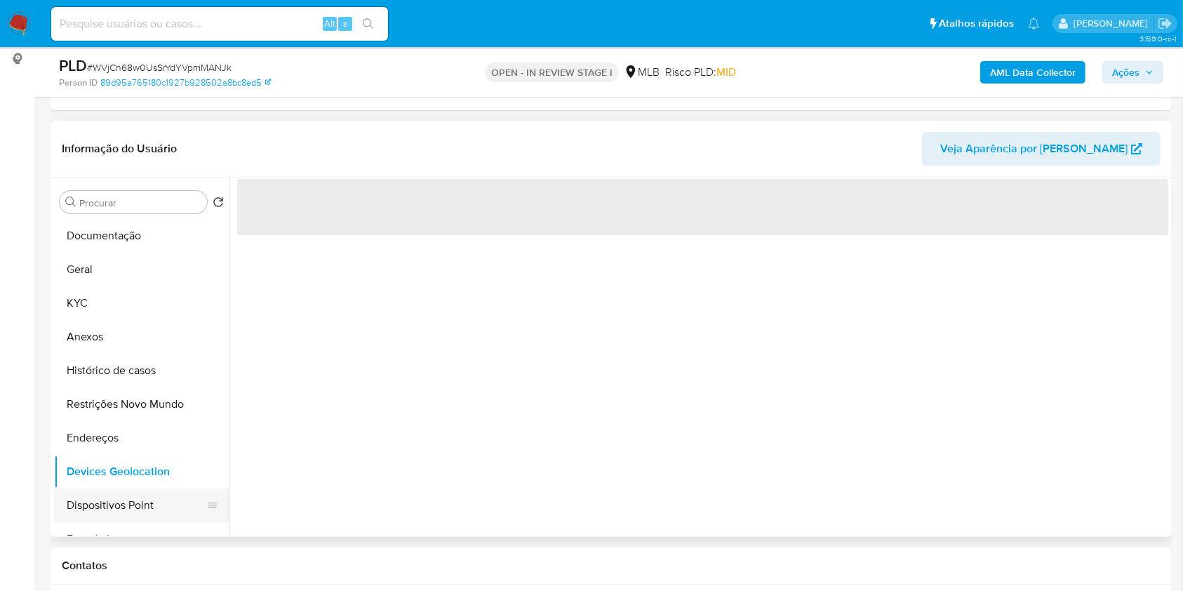
click at [151, 505] on button "Dispositivos Point" at bounding box center [136, 505] width 164 height 34
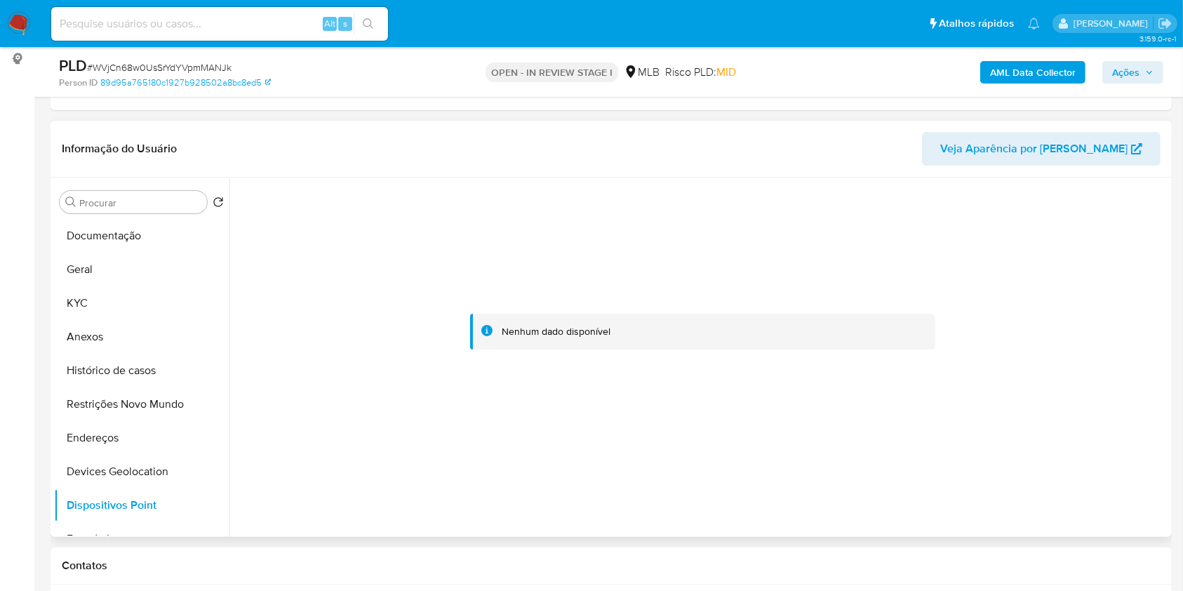
click at [694, 483] on div at bounding box center [702, 331] width 931 height 309
click at [135, 283] on button "Geral" at bounding box center [136, 270] width 164 height 34
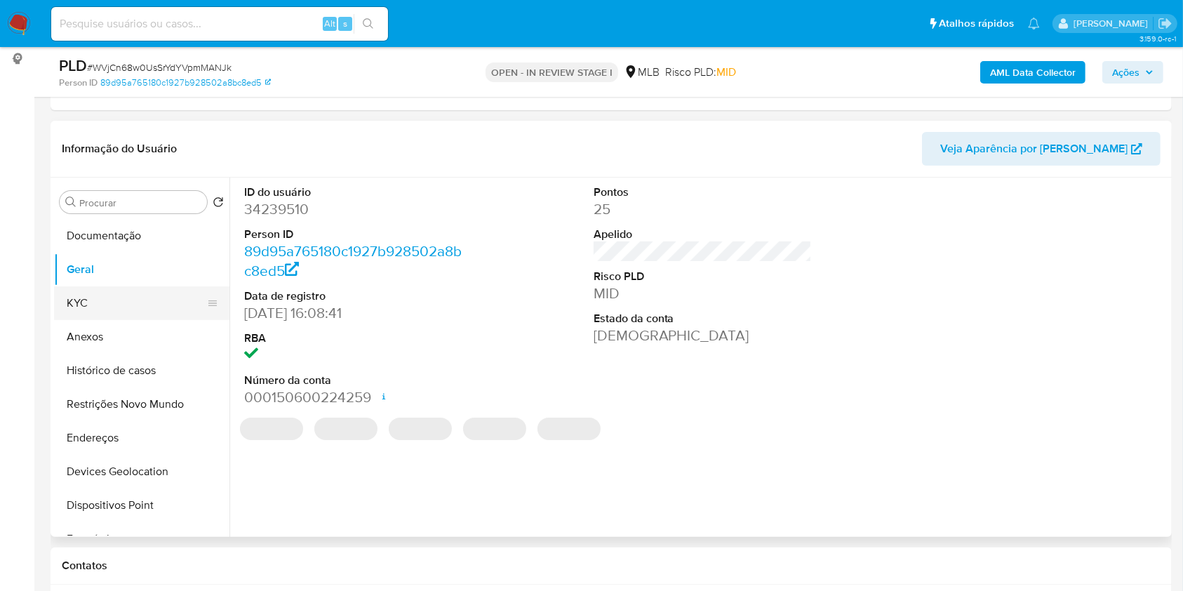
click at [132, 301] on button "KYC" at bounding box center [136, 303] width 164 height 34
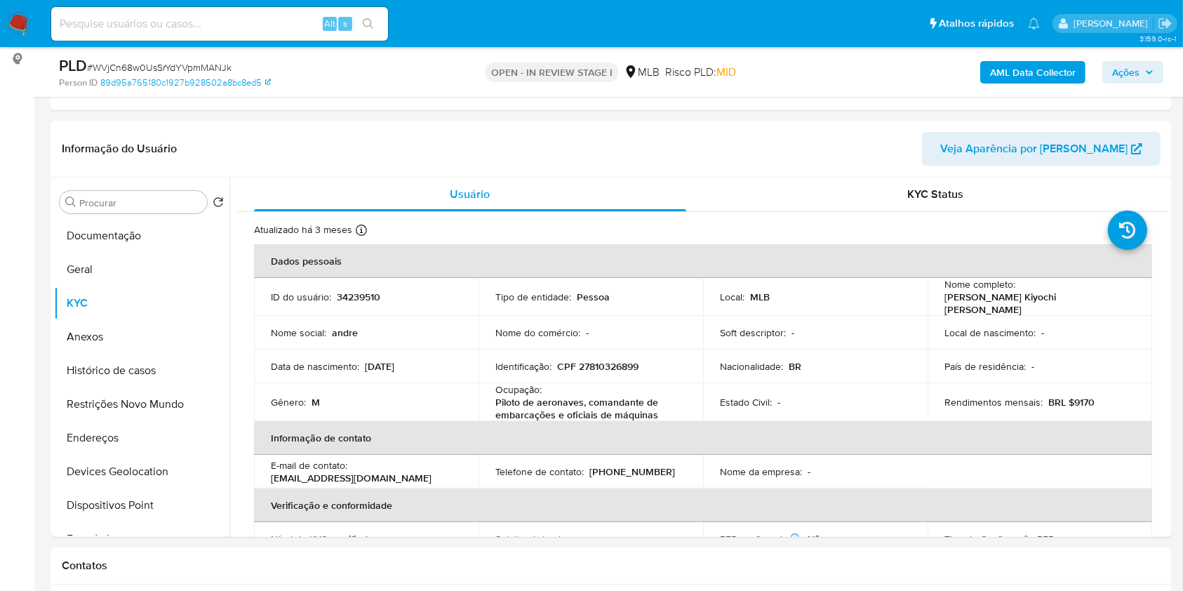
click at [234, 24] on input at bounding box center [219, 24] width 337 height 18
type input "h"
click at [119, 373] on button "Histórico de casos" at bounding box center [136, 371] width 164 height 34
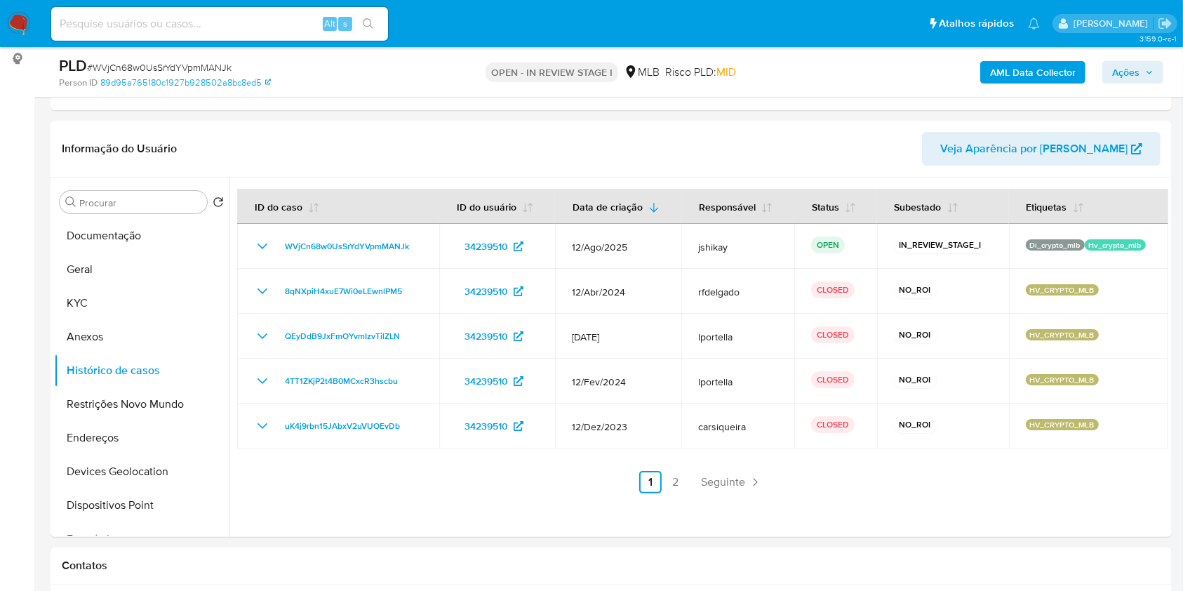
click at [1018, 58] on div "AML Data Collector Ações" at bounding box center [981, 71] width 364 height 33
click at [1021, 62] on b "AML Data Collector" at bounding box center [1033, 72] width 86 height 22
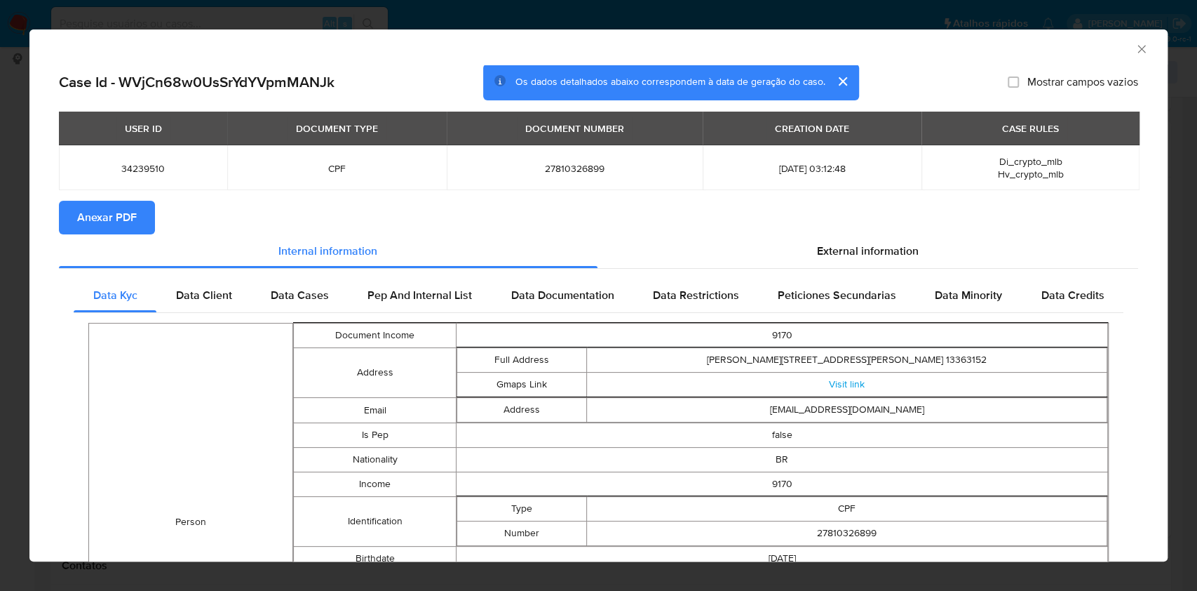
click at [95, 227] on span "Anexar PDF" at bounding box center [107, 217] width 60 height 31
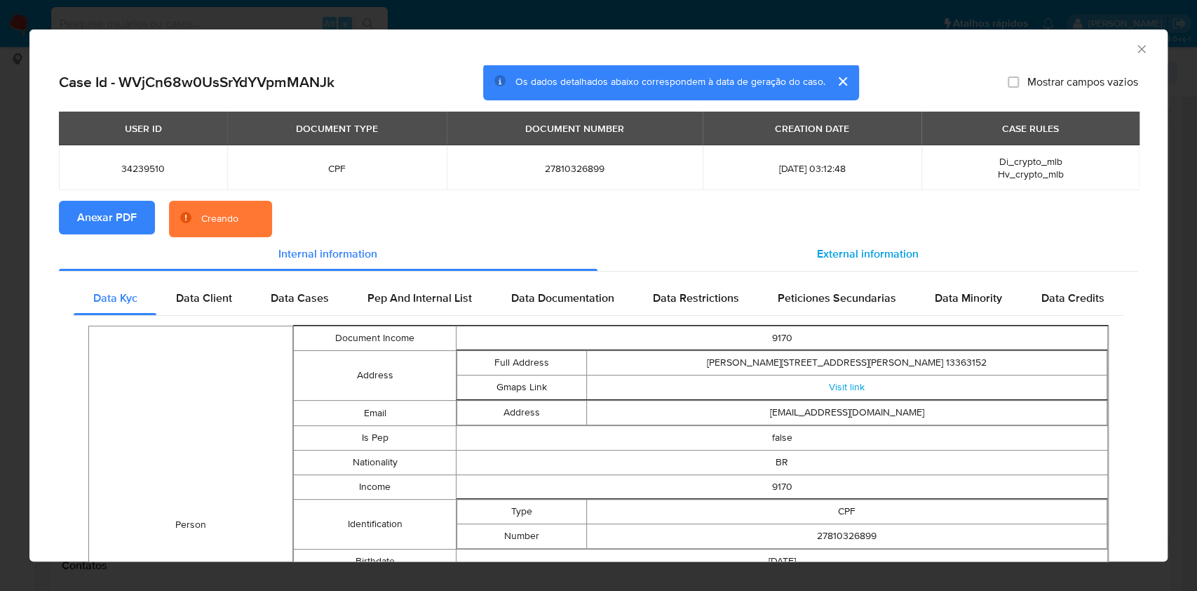
click at [840, 238] on div "External information" at bounding box center [868, 254] width 541 height 34
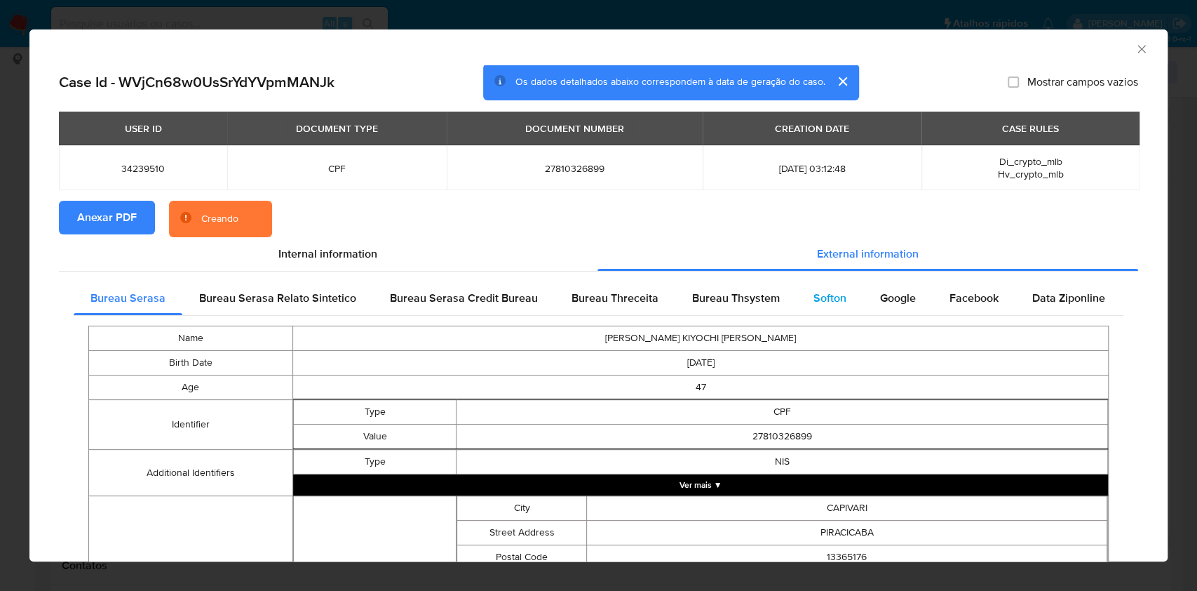
click at [797, 292] on div "Softon" at bounding box center [830, 298] width 67 height 34
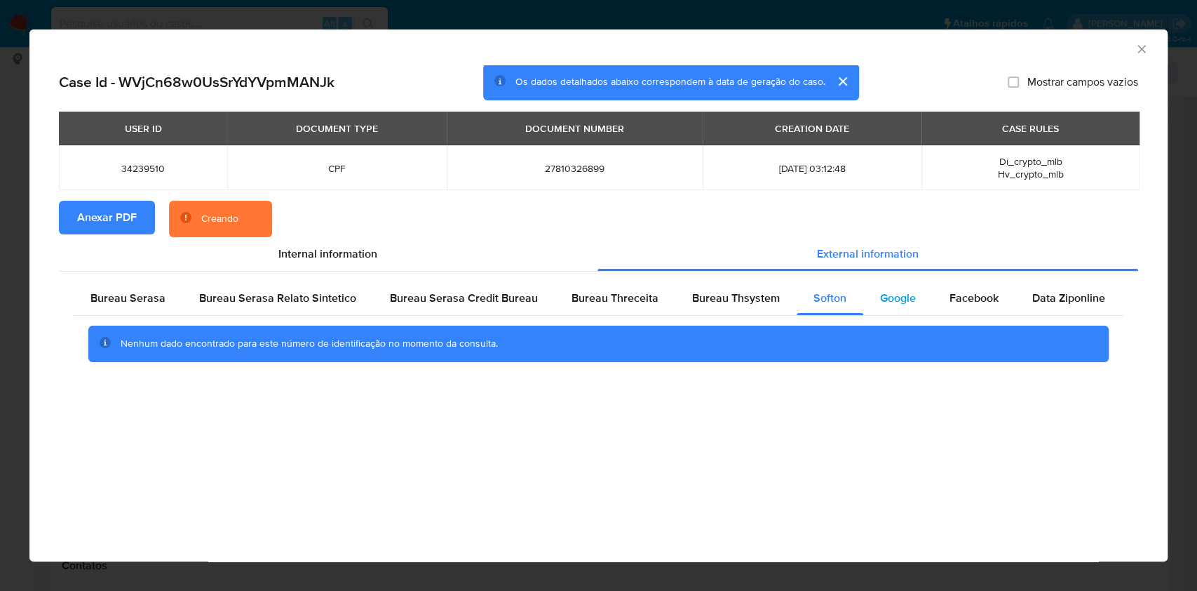
click at [871, 298] on div "Google" at bounding box center [897, 298] width 69 height 34
click at [718, 318] on div "Nenhum dado encontrado para este número de identificação no momento da consulta." at bounding box center [599, 344] width 1050 height 56
click at [728, 294] on span "Bureau Thsystem" at bounding box center [736, 298] width 88 height 16
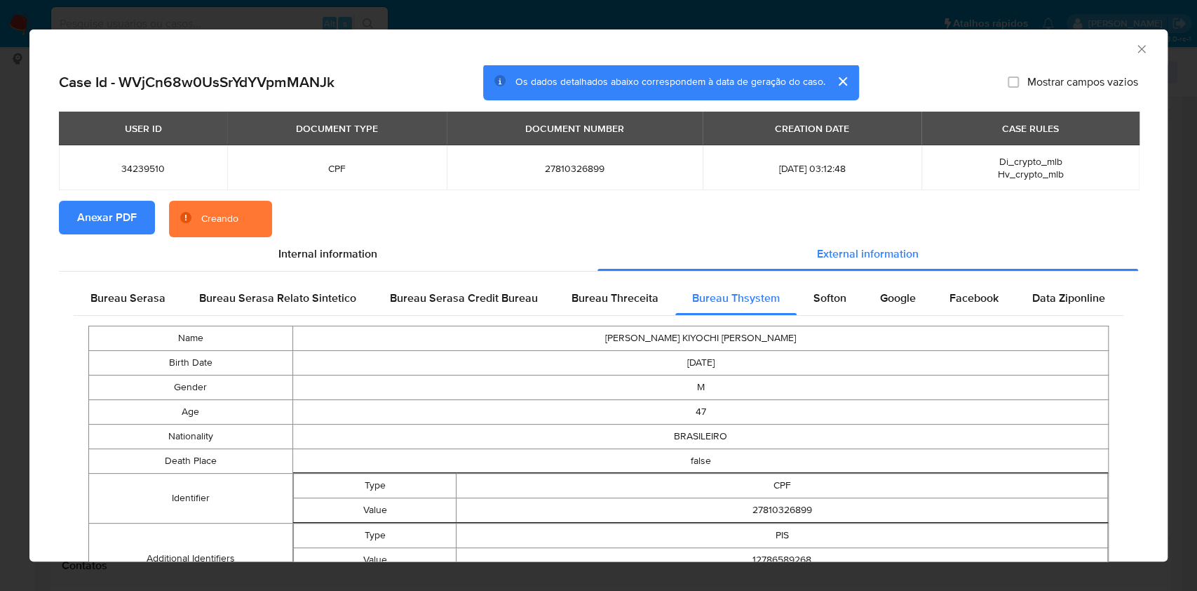
click at [91, 212] on span "Anexar PDF" at bounding box center [107, 217] width 60 height 31
click at [1135, 48] on icon "Fechar a janela" at bounding box center [1142, 49] width 14 height 14
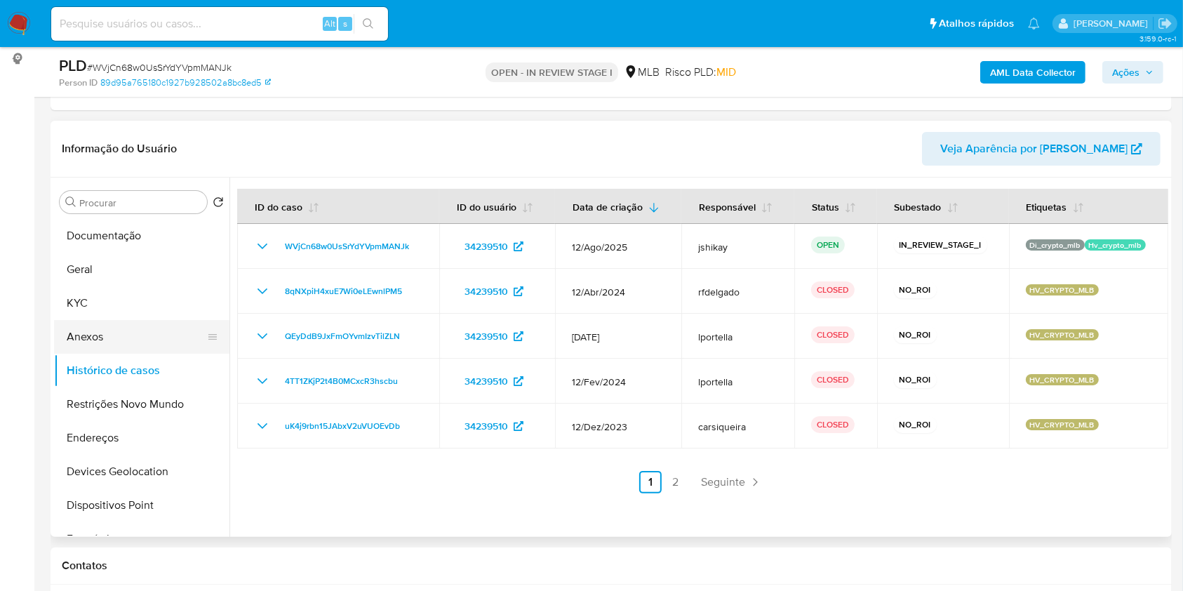
click at [107, 330] on button "Anexos" at bounding box center [136, 337] width 164 height 34
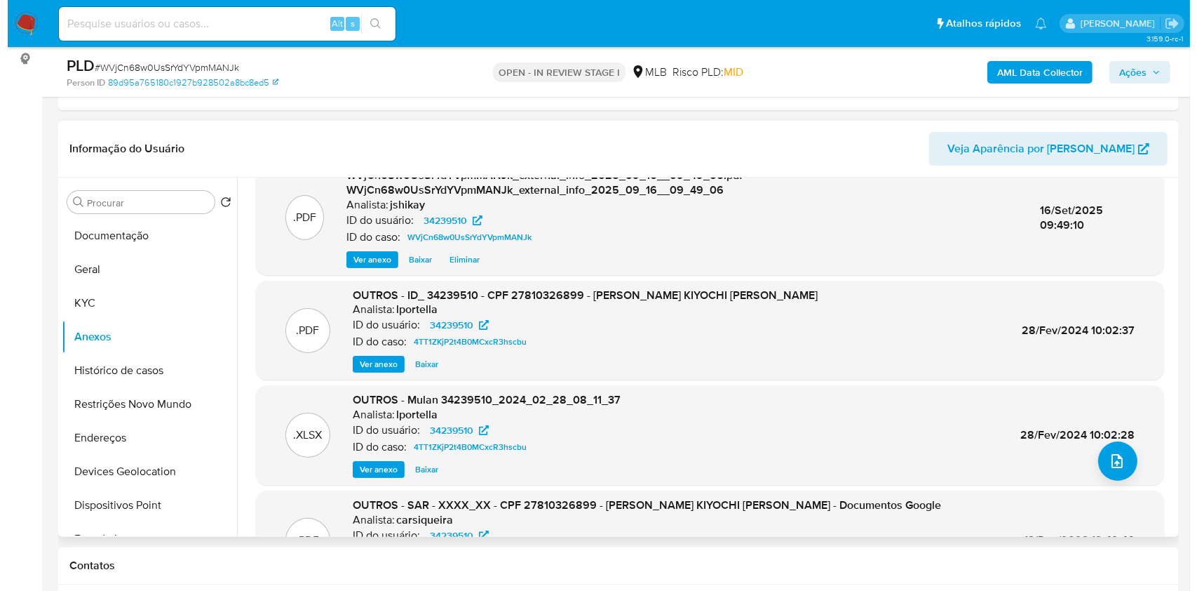
scroll to position [0, 0]
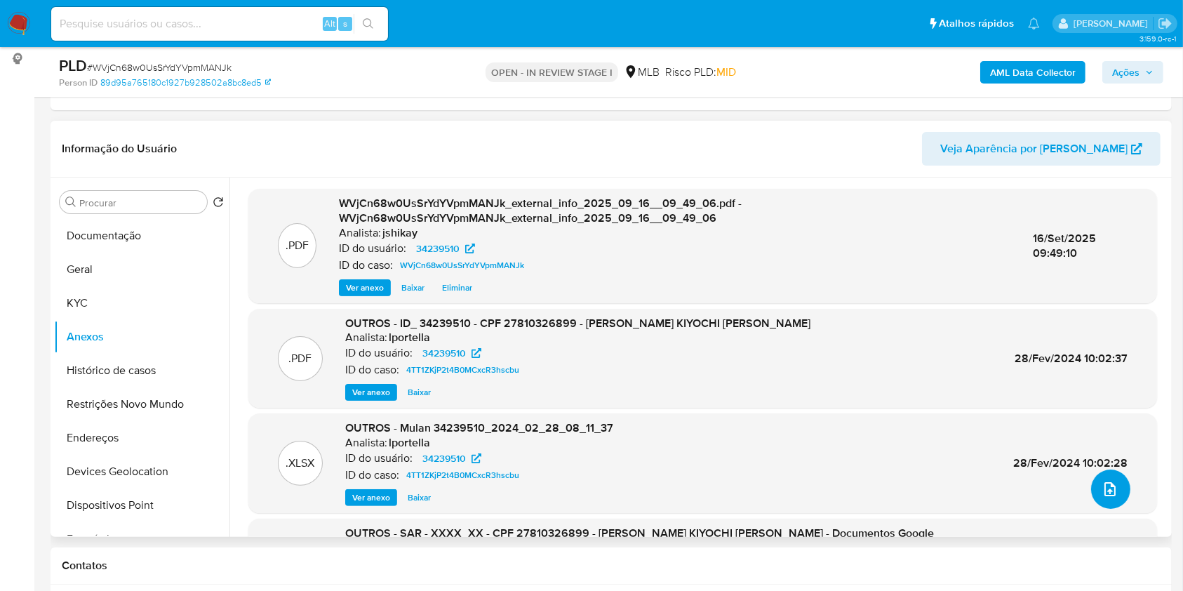
click at [1109, 498] on button "upload-file" at bounding box center [1110, 488] width 39 height 39
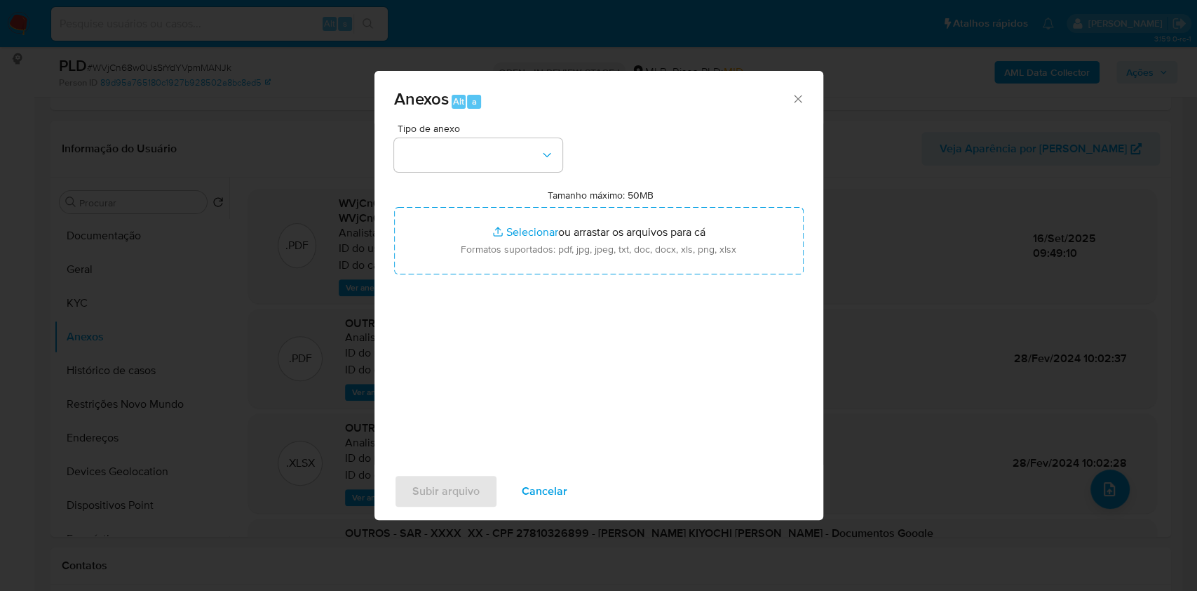
click at [477, 125] on span "Tipo de anexo" at bounding box center [482, 128] width 168 height 10
click at [483, 142] on button "button" at bounding box center [478, 155] width 168 height 34
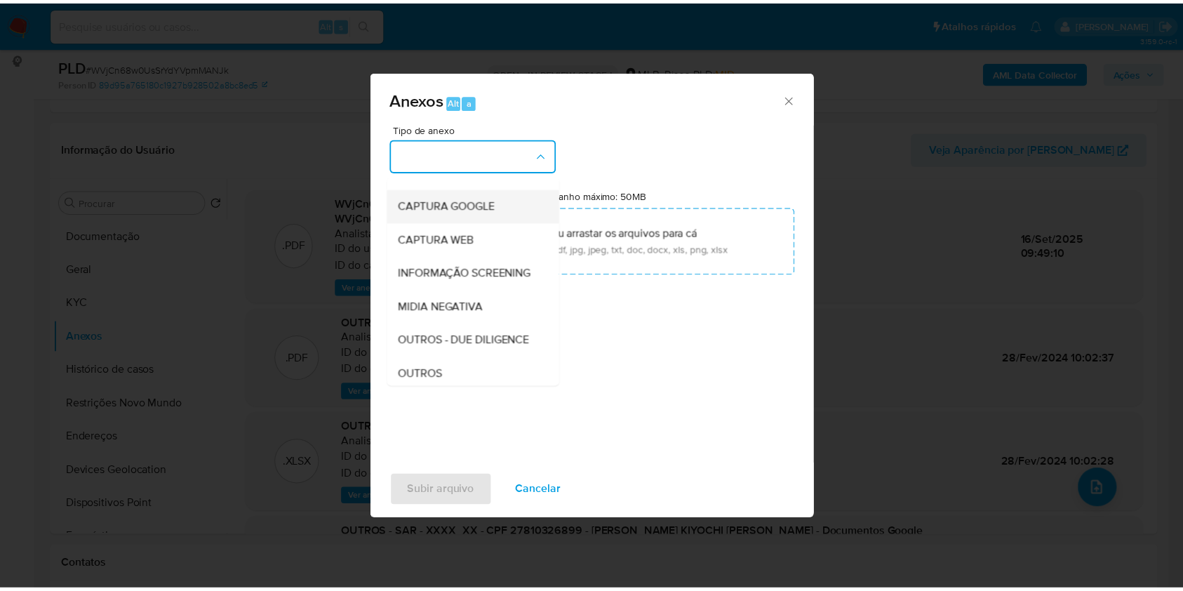
scroll to position [93, 0]
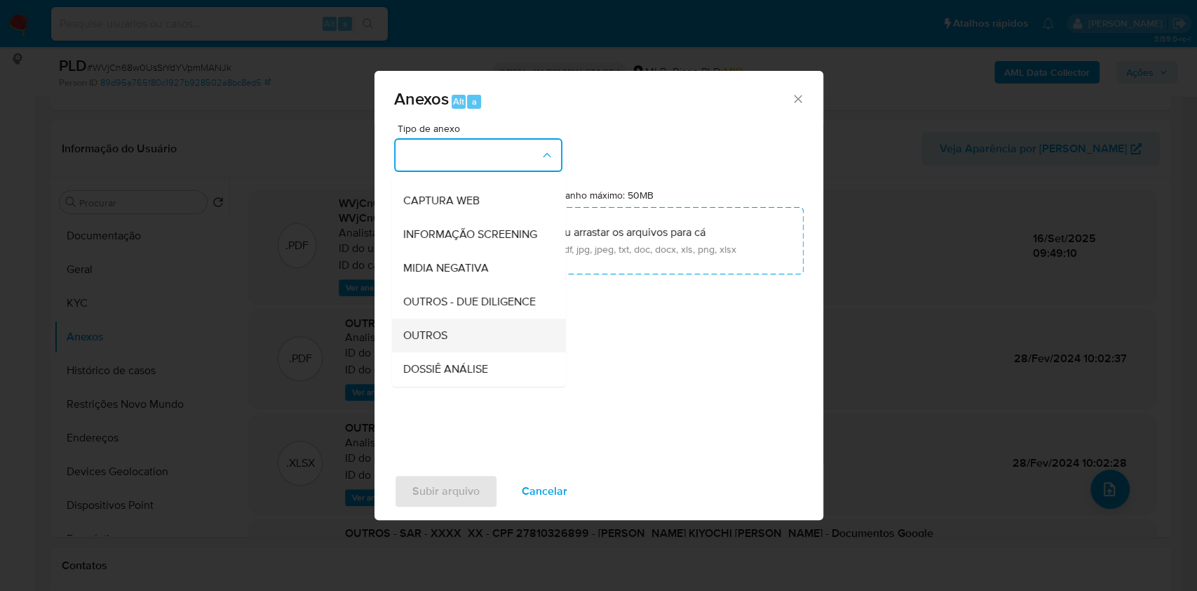
click at [461, 352] on div "OUTROS" at bounding box center [474, 335] width 143 height 34
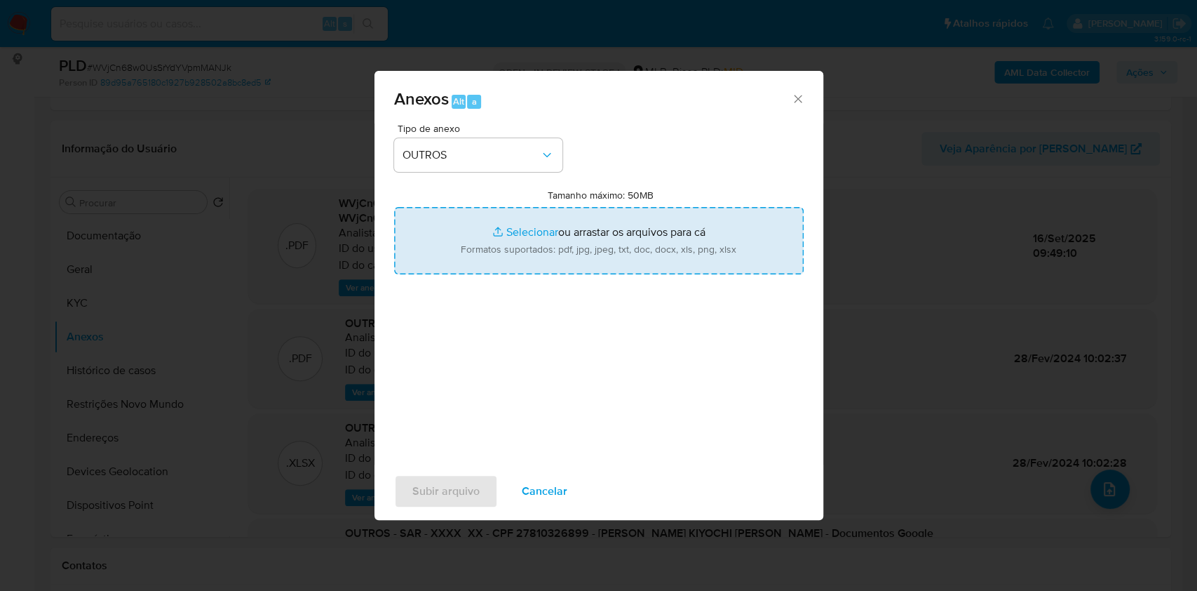
click at [530, 245] on input "Tamanho máximo: 50MB Selecionar arquivos" at bounding box center [599, 240] width 410 height 67
type input "C:\fakepath\Mulan 34239510_2025_09_15_18_45_59 - Resumen TX.pdf"
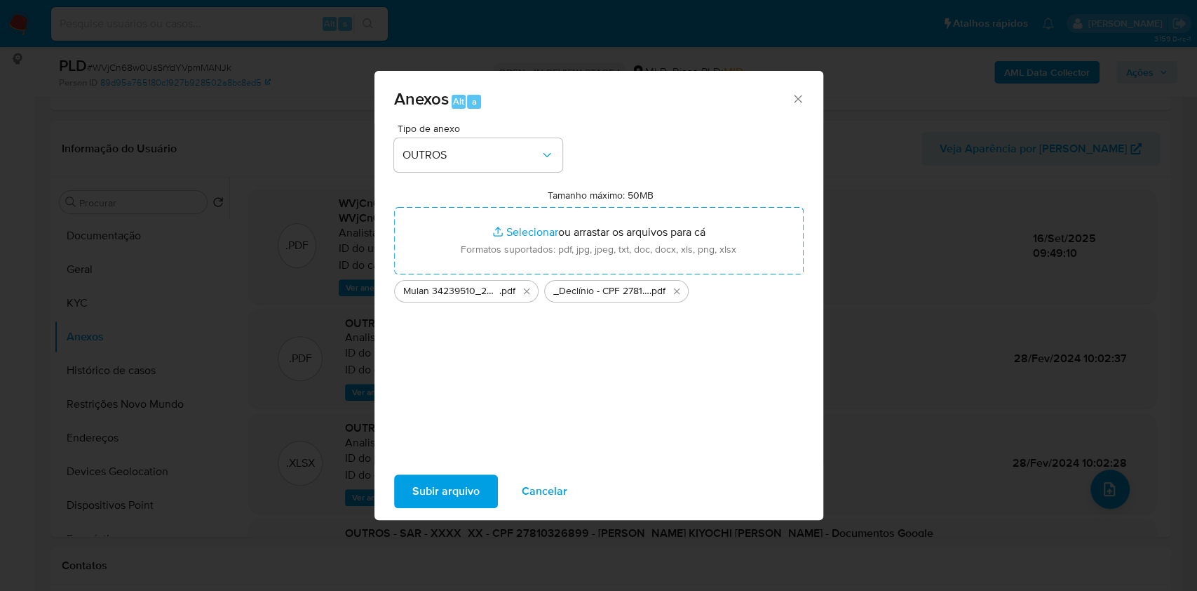
click at [446, 496] on span "Subir arquivo" at bounding box center [445, 491] width 67 height 31
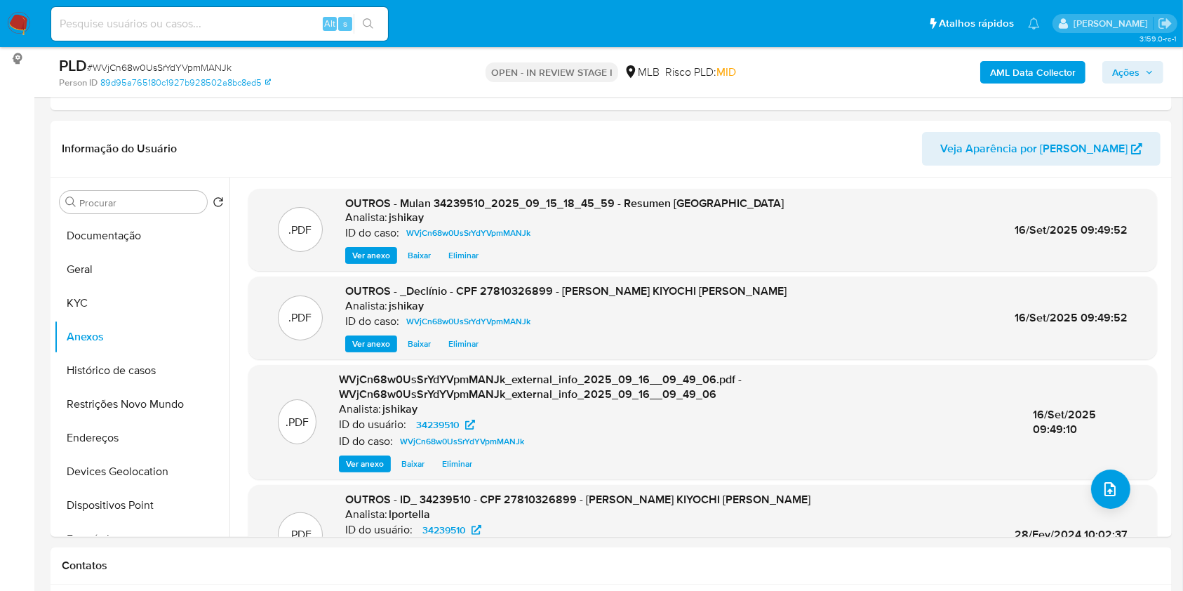
click at [1145, 65] on span "Ações" at bounding box center [1132, 72] width 41 height 20
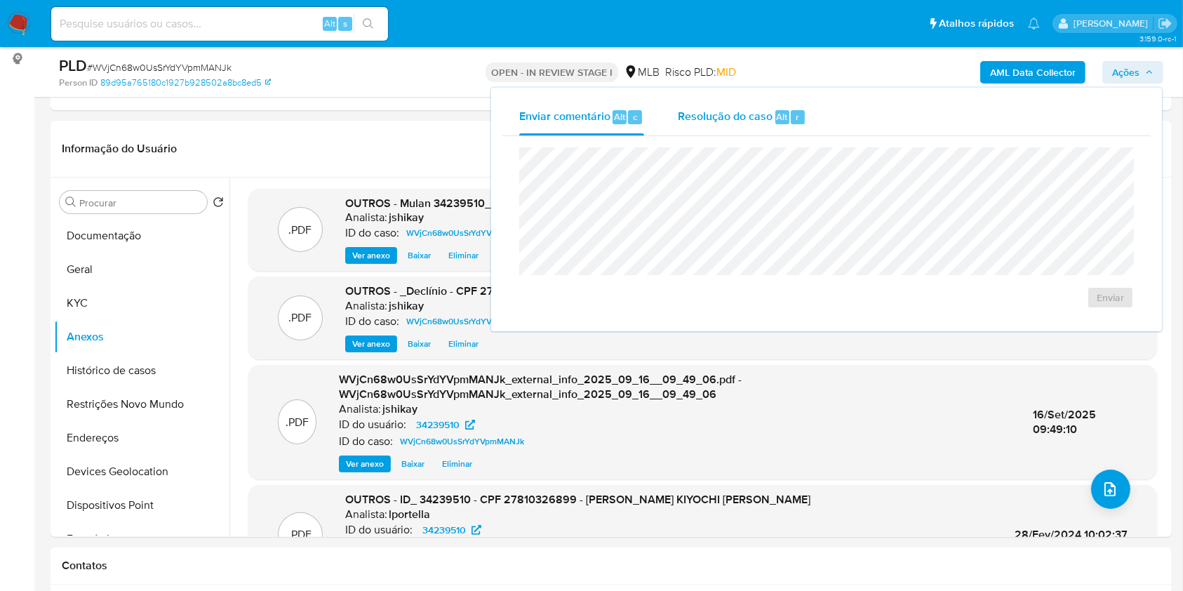
click at [733, 114] on span "Resolução do caso" at bounding box center [725, 116] width 95 height 16
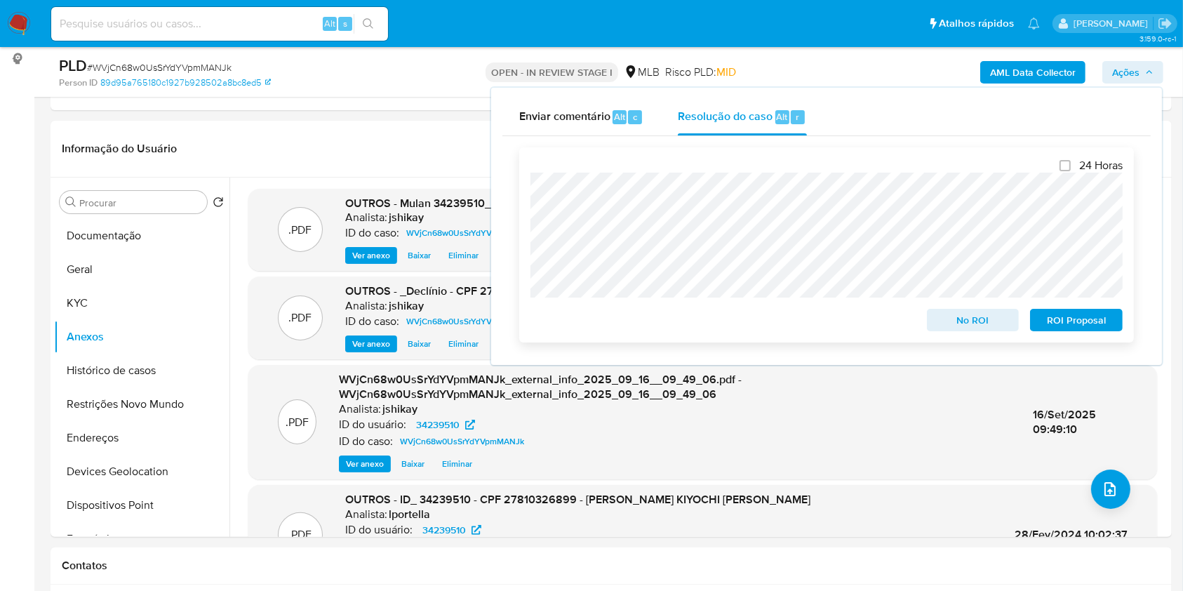
click at [966, 319] on span "No ROI" at bounding box center [972, 320] width 73 height 20
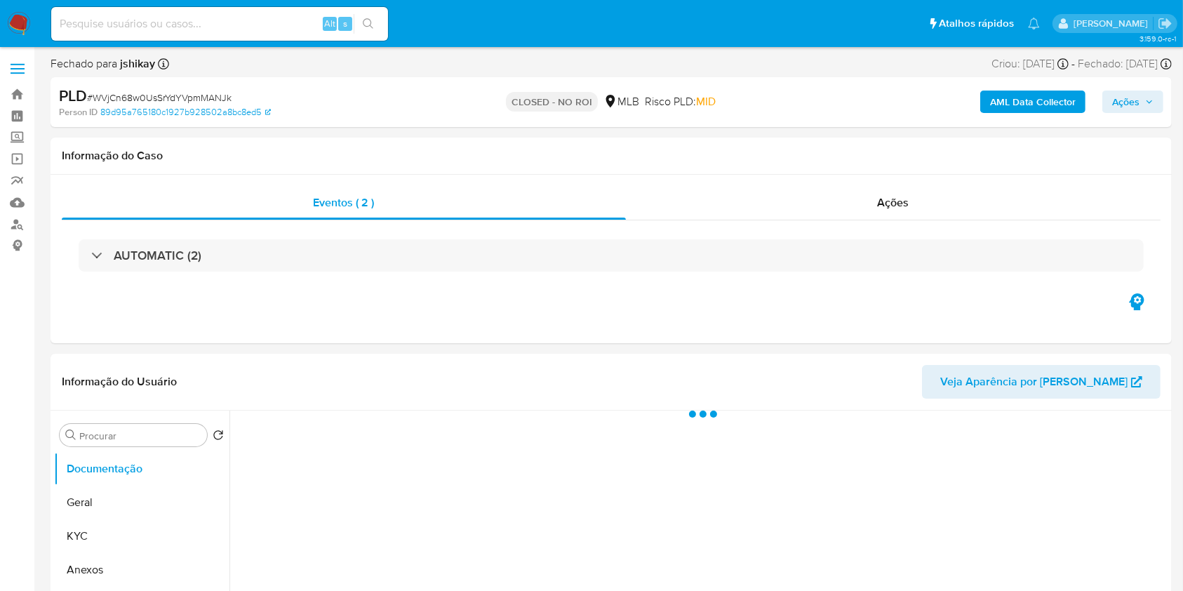
select select "10"
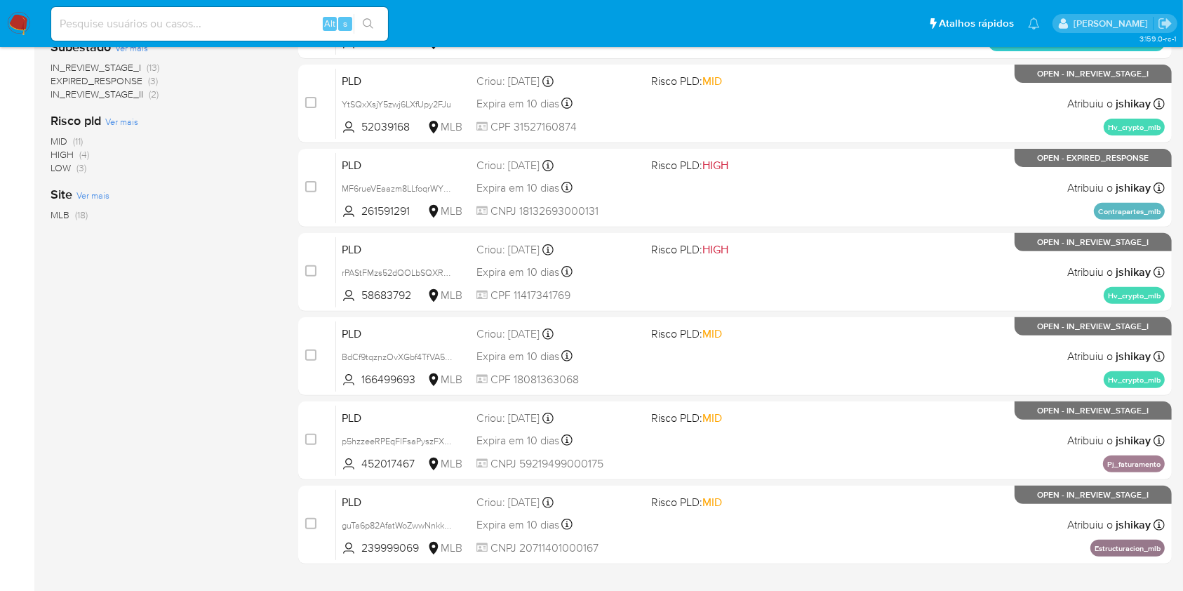
scroll to position [567, 0]
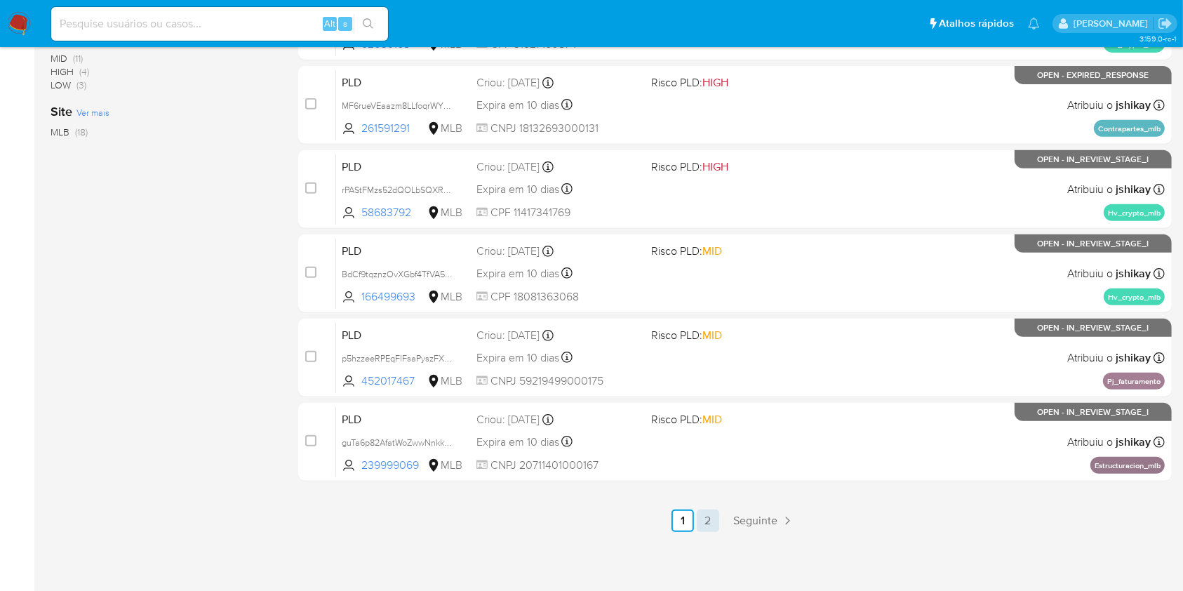
click at [712, 519] on link "2" at bounding box center [707, 520] width 22 height 22
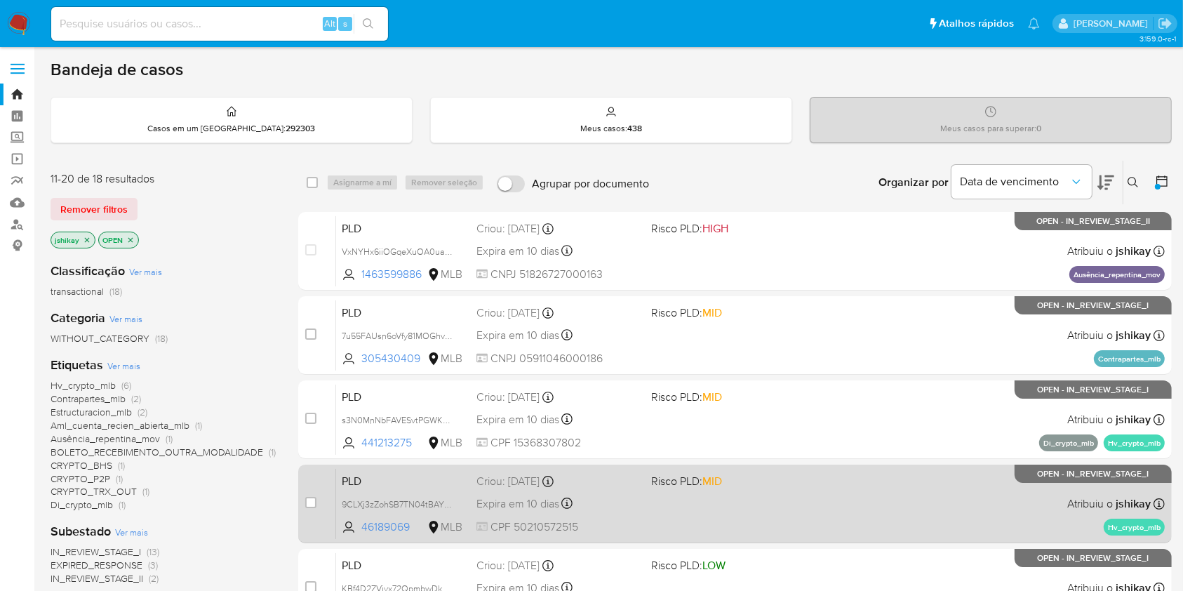
scroll to position [398, 0]
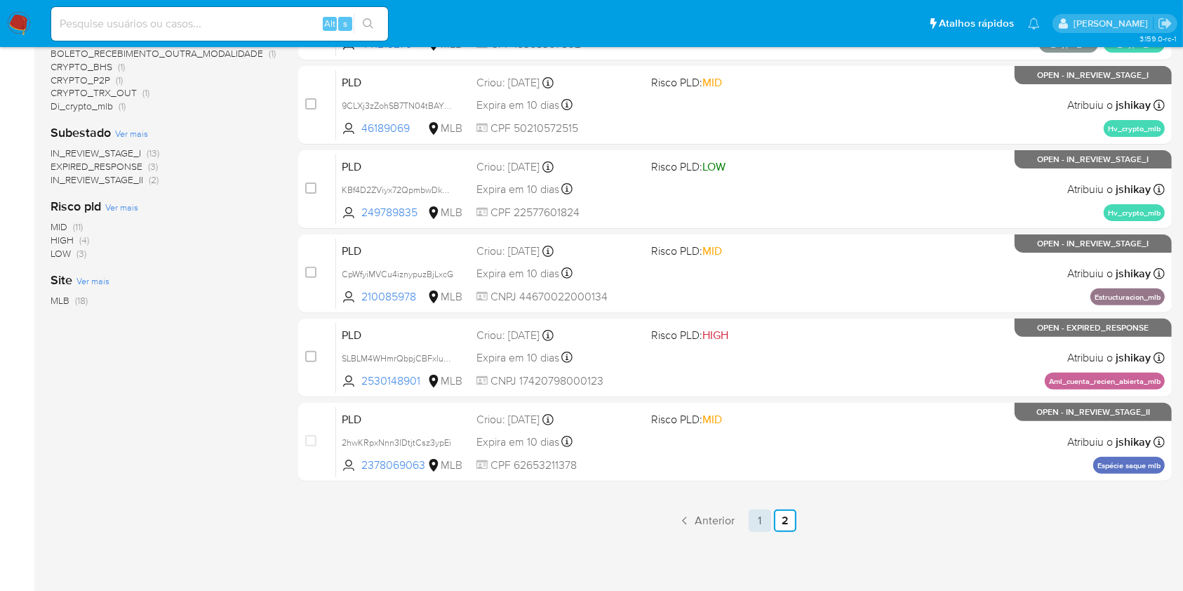
click at [750, 522] on link "1" at bounding box center [759, 520] width 22 height 22
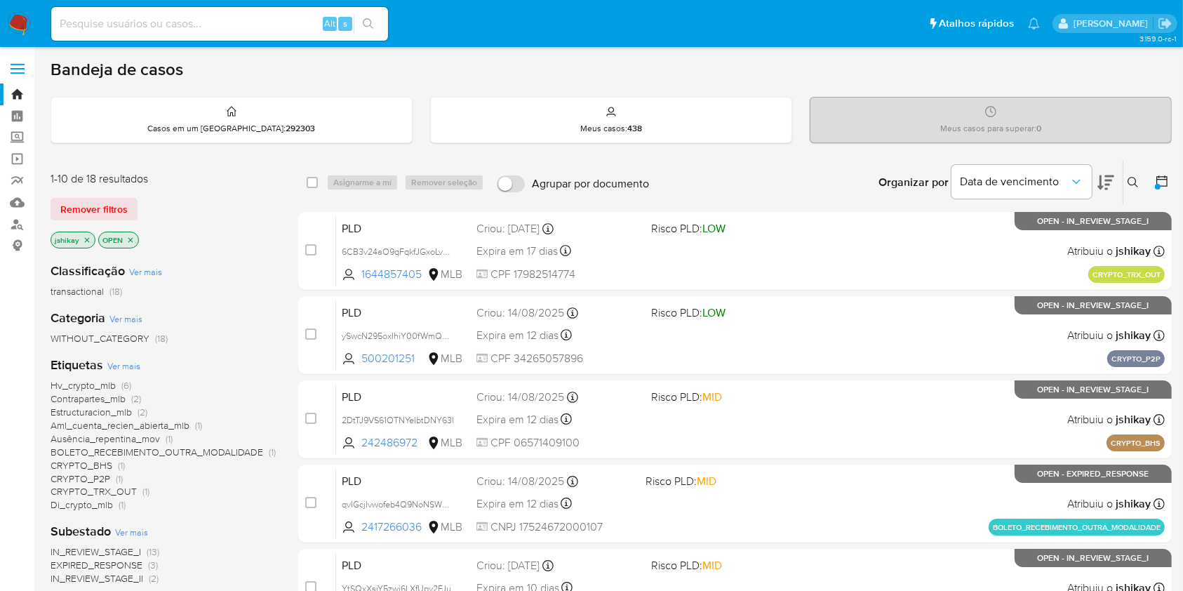
click at [780, 52] on main "3.159.0-rc-1" at bounding box center [591, 579] width 1183 height 1158
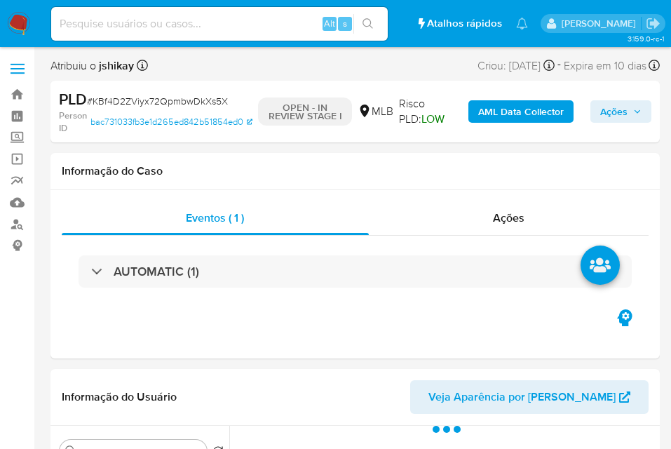
select select "10"
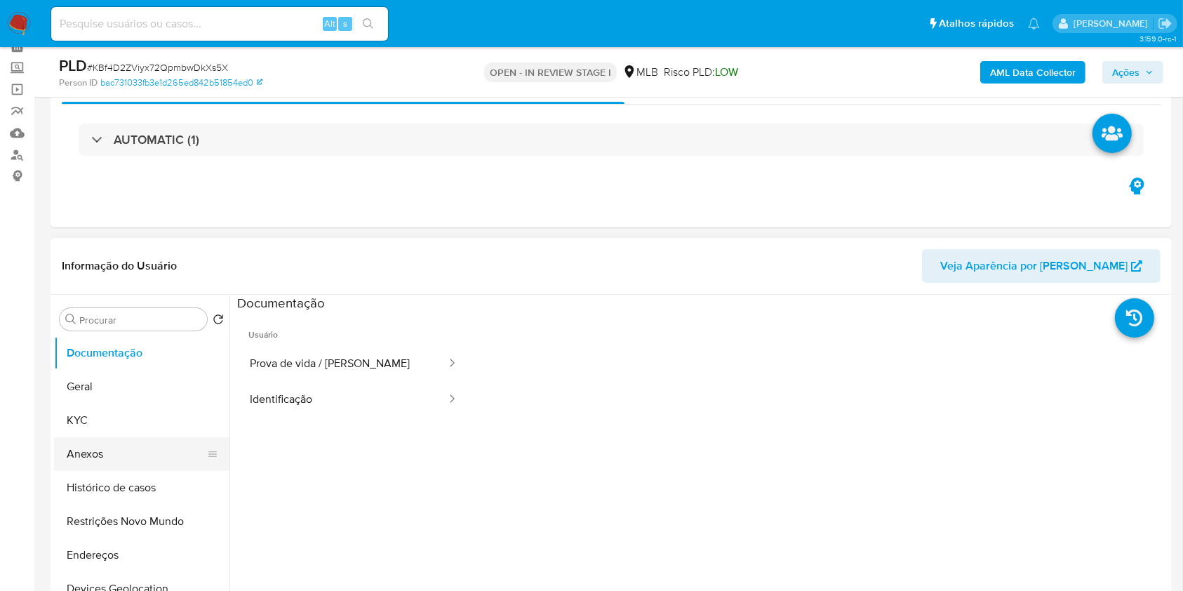
scroll to position [93, 0]
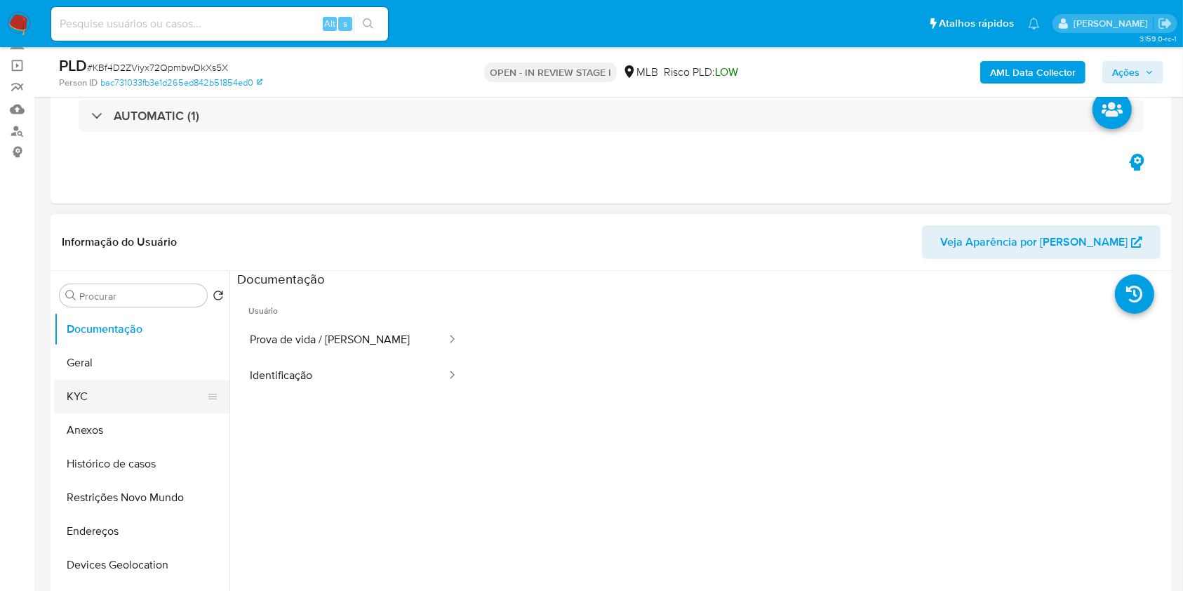
click at [110, 394] on button "KYC" at bounding box center [136, 396] width 164 height 34
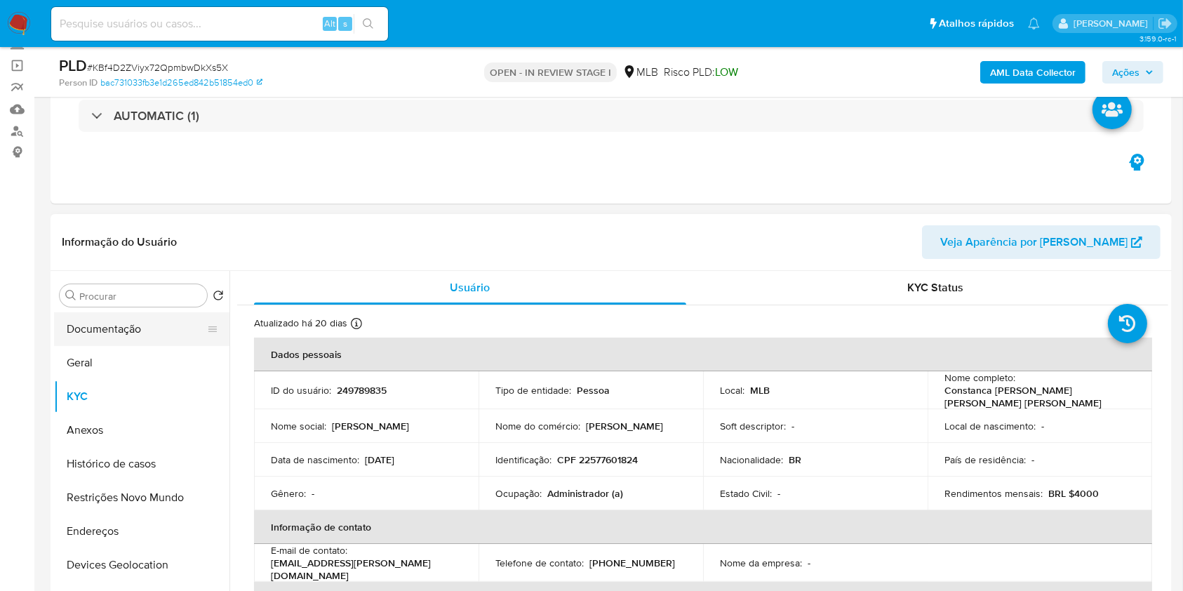
click at [130, 315] on button "Documentação" at bounding box center [136, 329] width 164 height 34
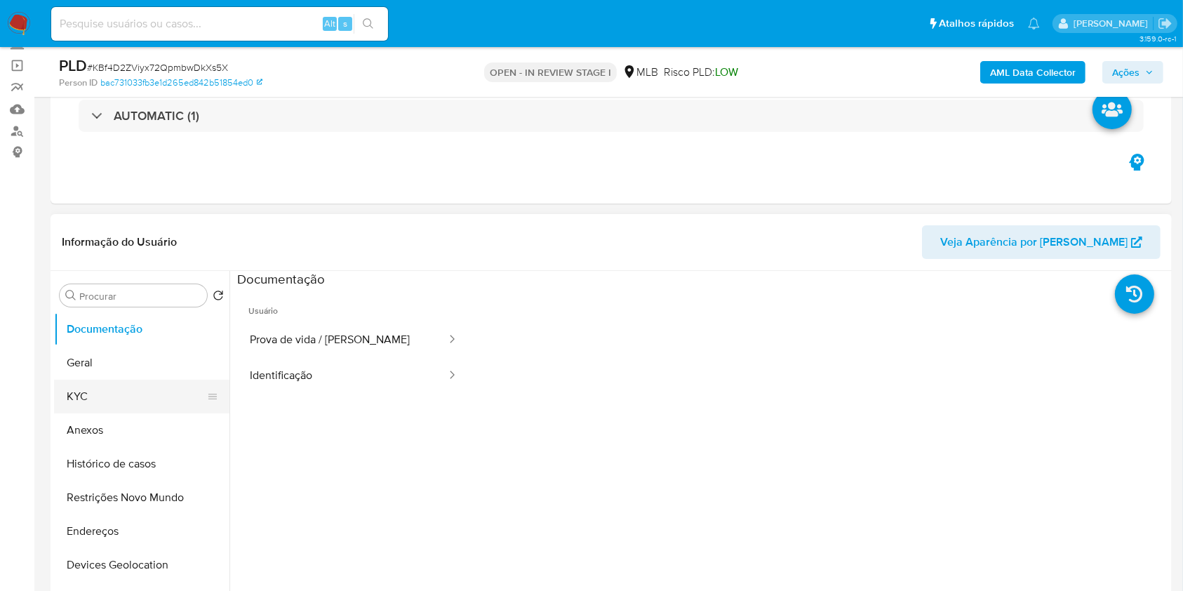
click at [123, 394] on button "KYC" at bounding box center [136, 396] width 164 height 34
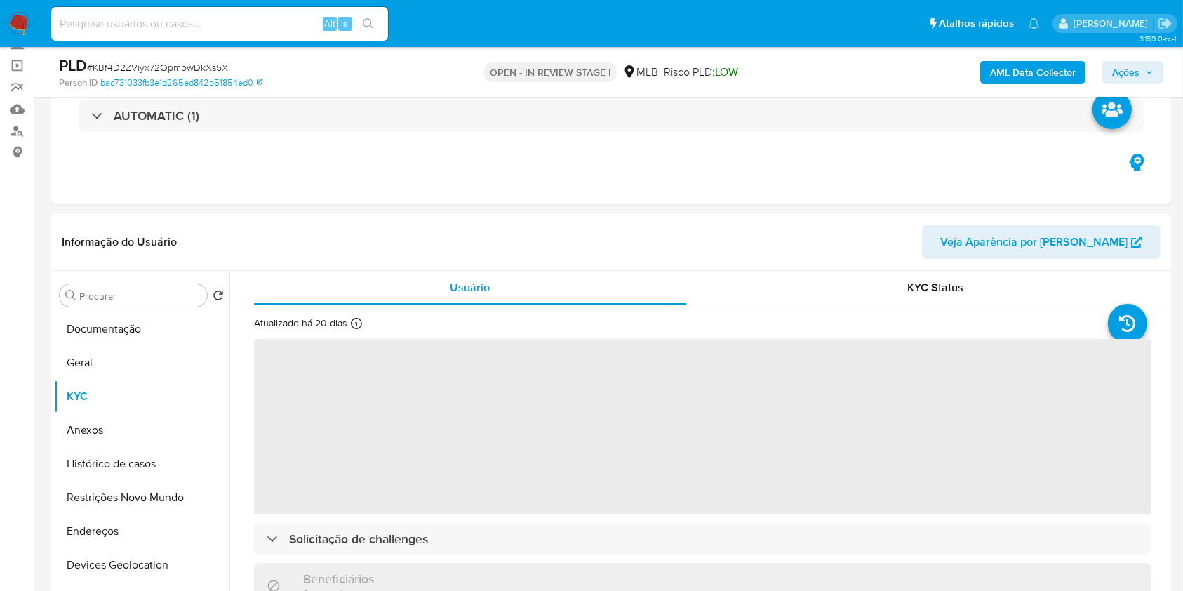
scroll to position [187, 0]
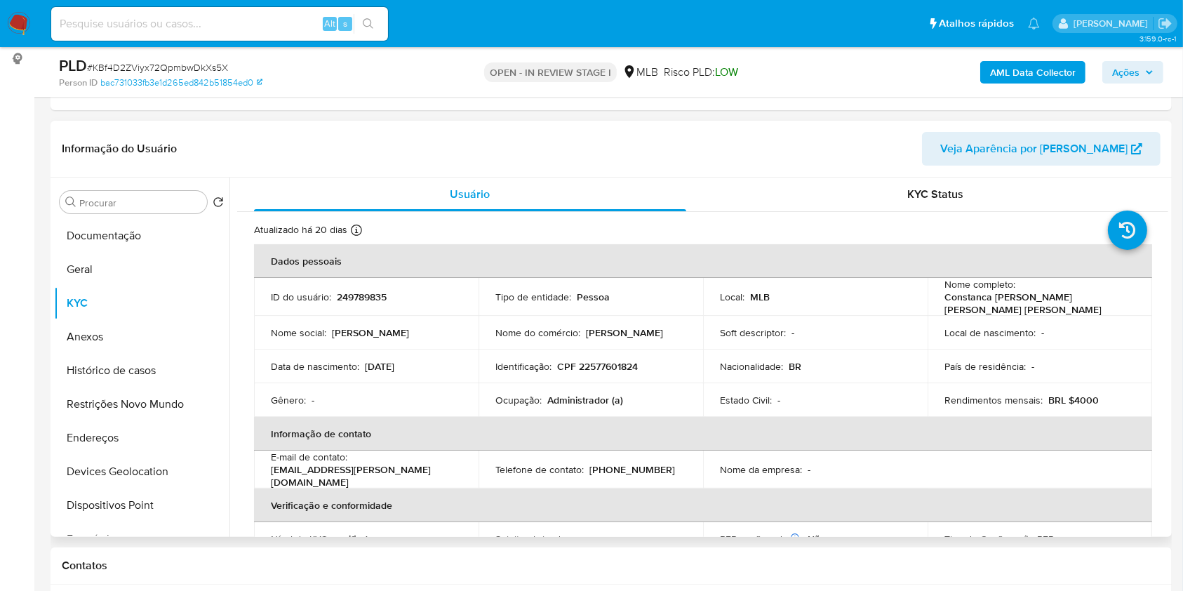
click at [597, 402] on p "Administrador (a)" at bounding box center [585, 399] width 76 height 13
copy p "Administrador"
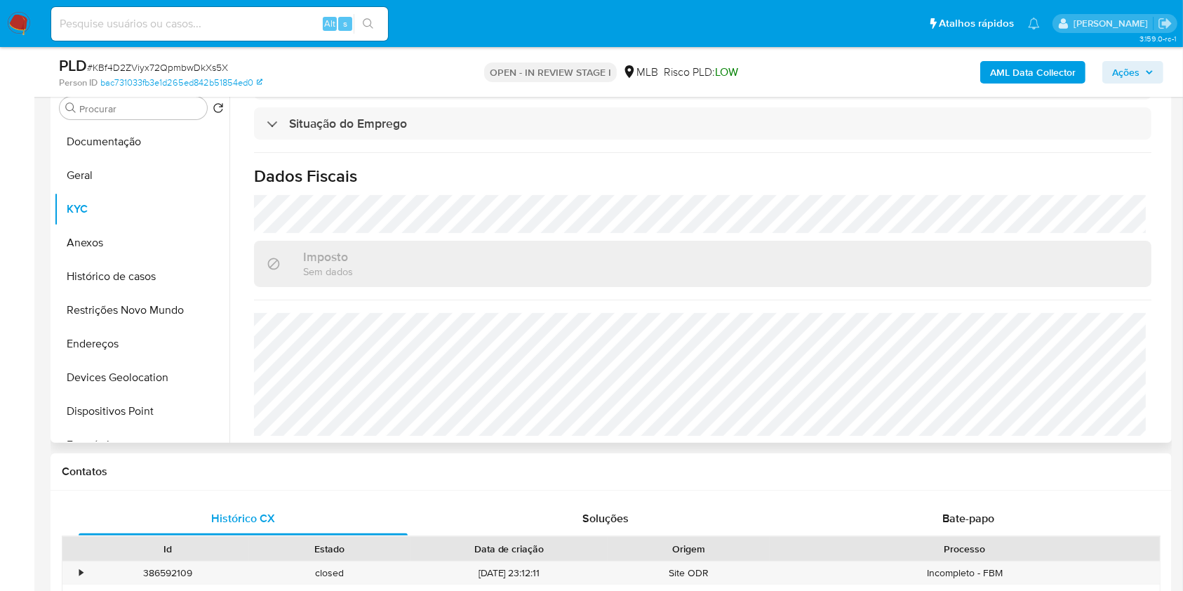
scroll to position [748, 0]
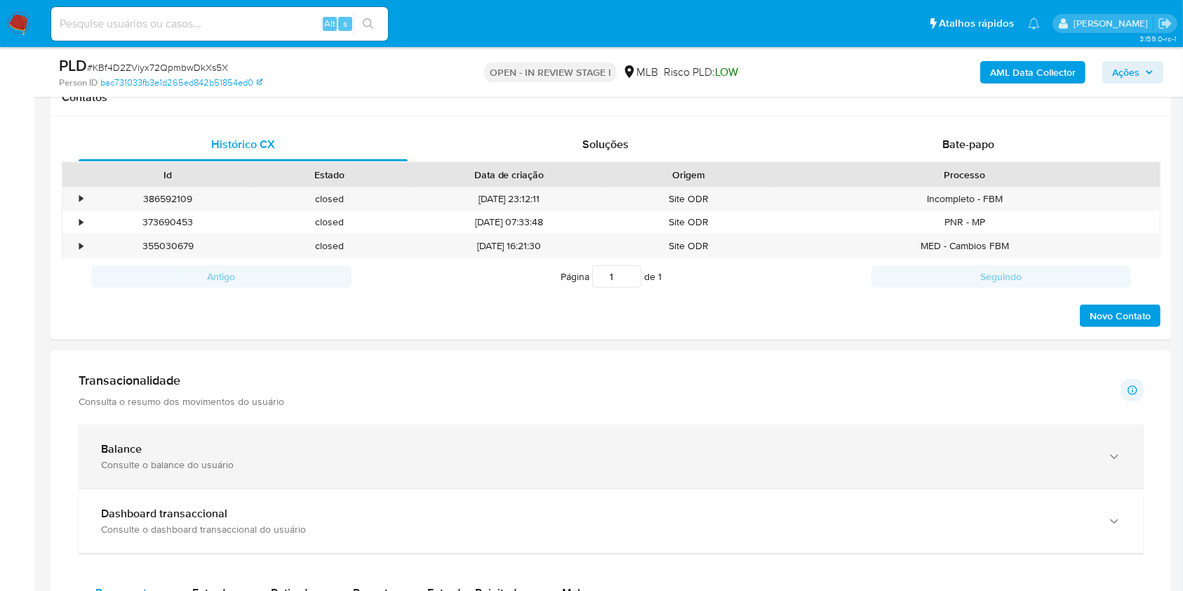
click at [232, 448] on div "Consulte o balance do usuário" at bounding box center [597, 464] width 992 height 13
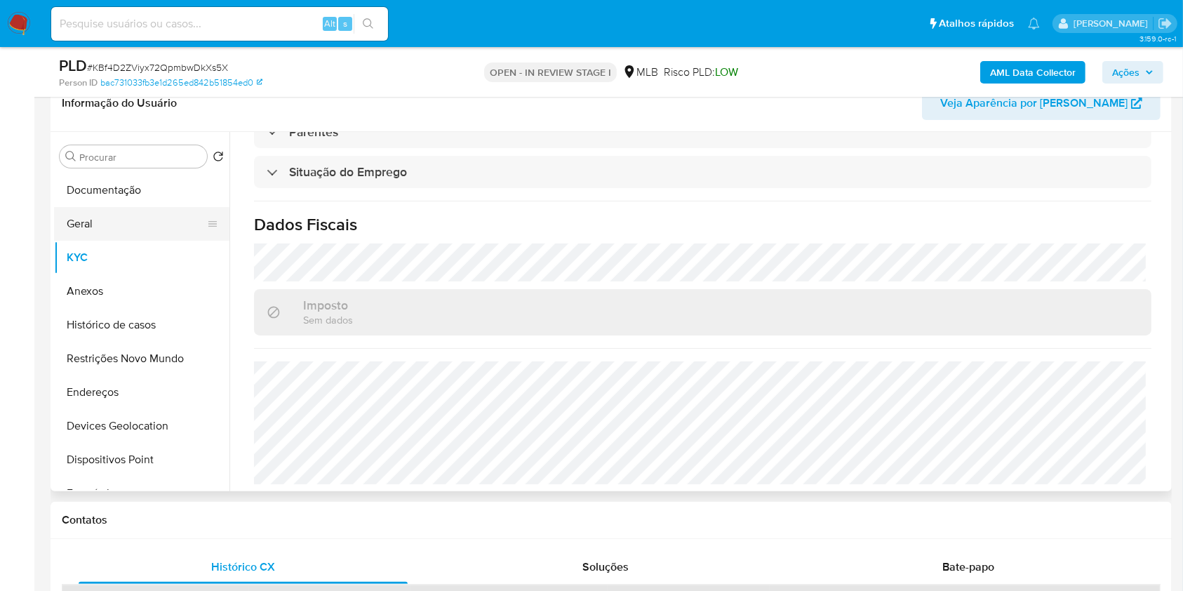
scroll to position [187, 0]
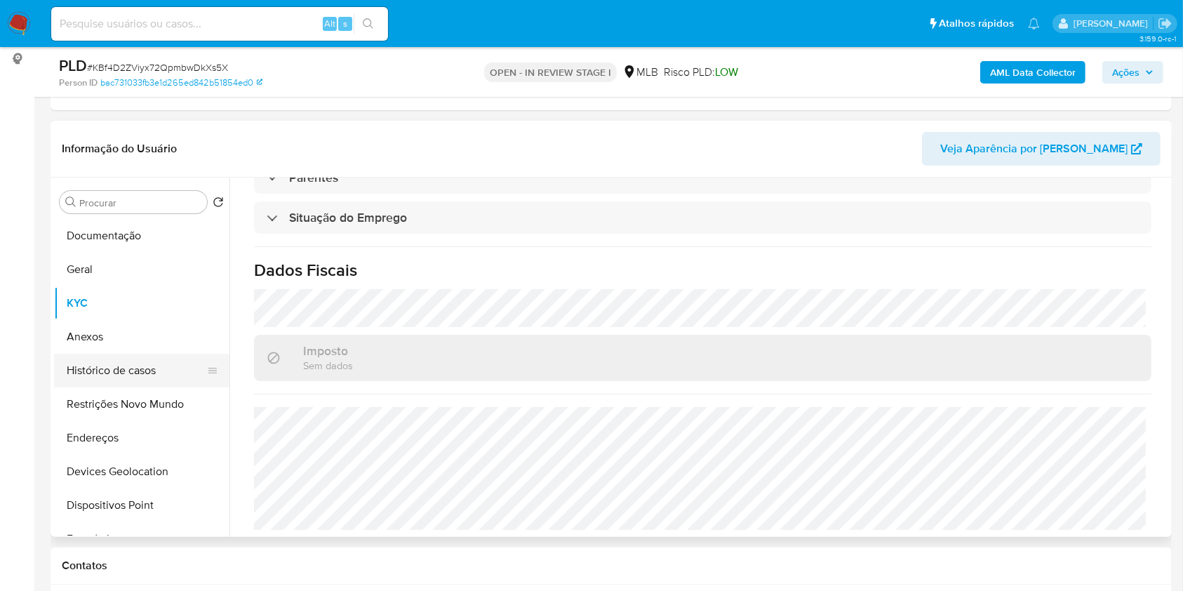
click at [109, 358] on button "Histórico de casos" at bounding box center [136, 371] width 164 height 34
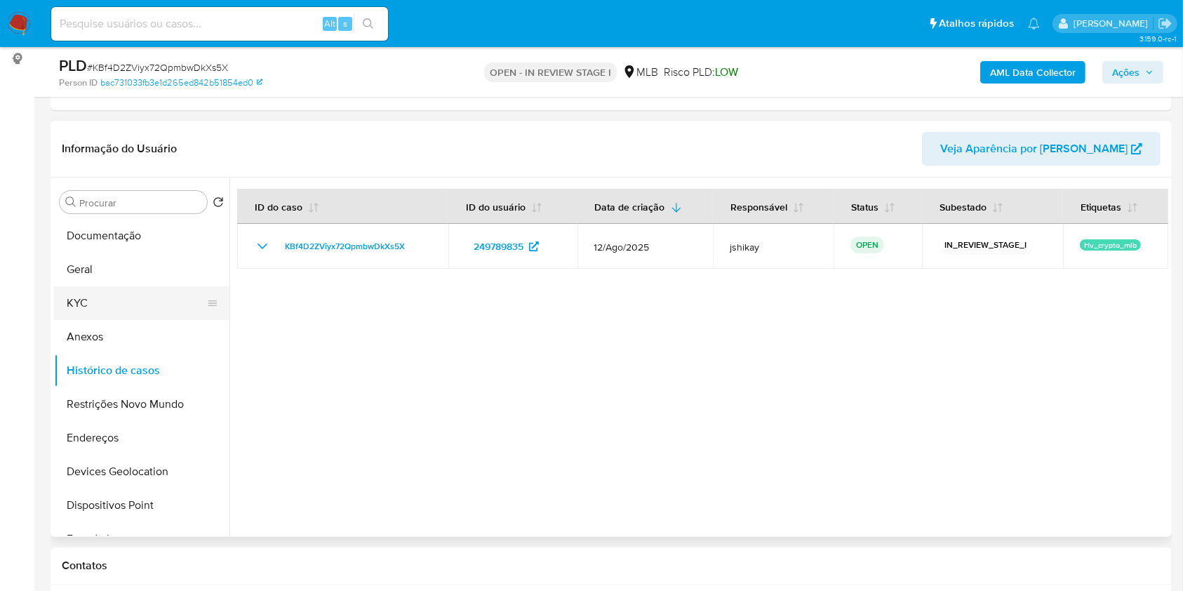
click at [101, 302] on button "KYC" at bounding box center [136, 303] width 164 height 34
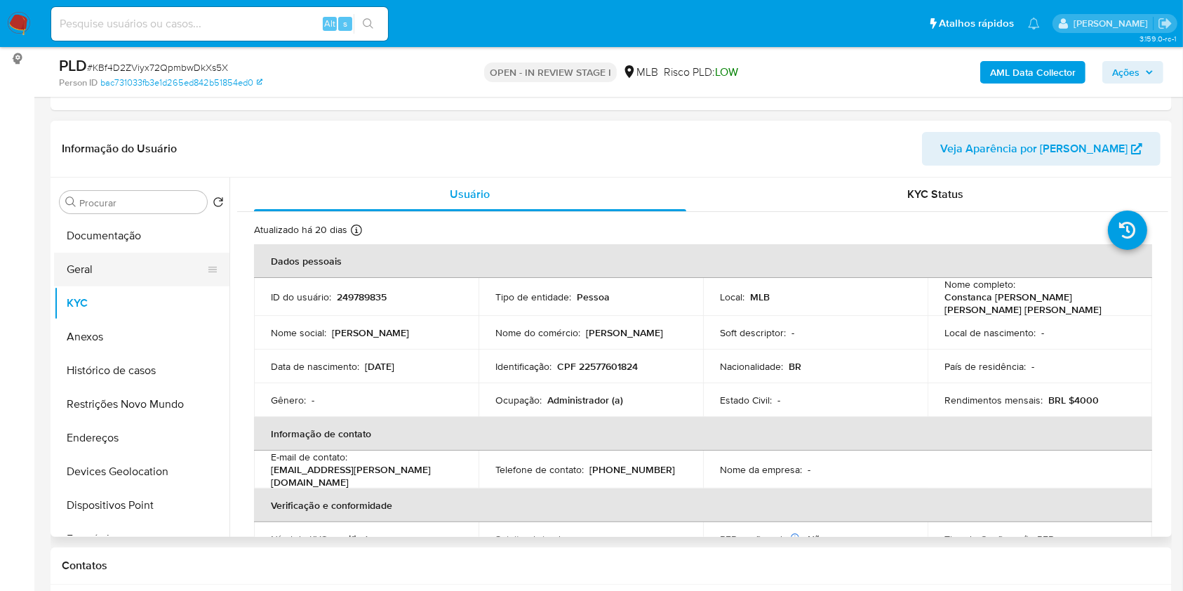
click at [113, 269] on button "Geral" at bounding box center [136, 270] width 164 height 34
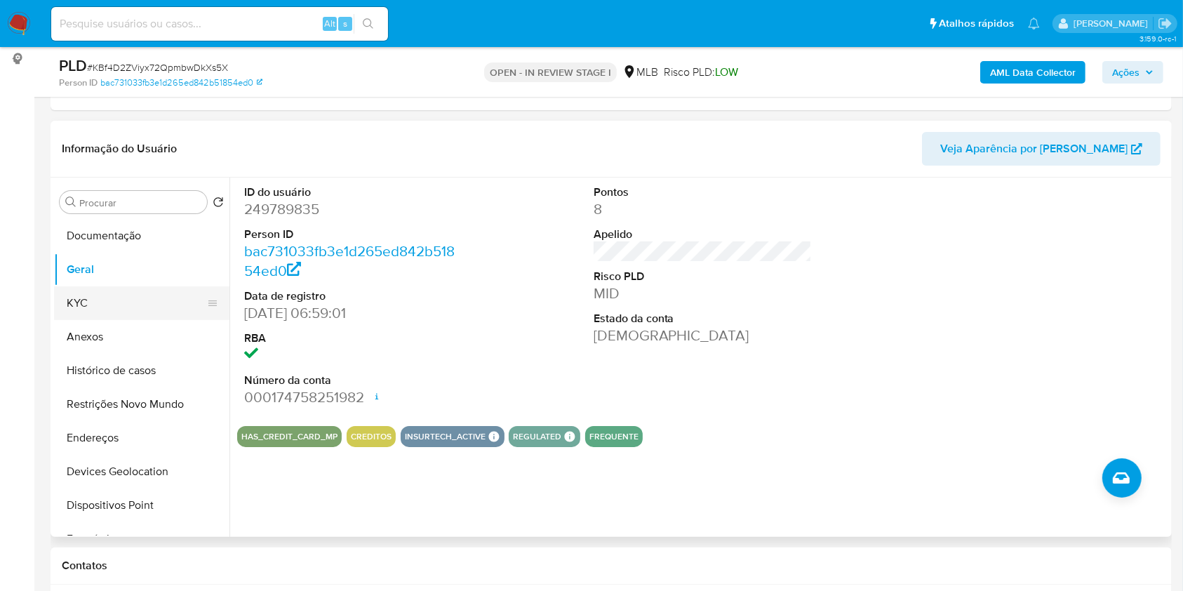
click at [126, 286] on button "KYC" at bounding box center [136, 303] width 164 height 34
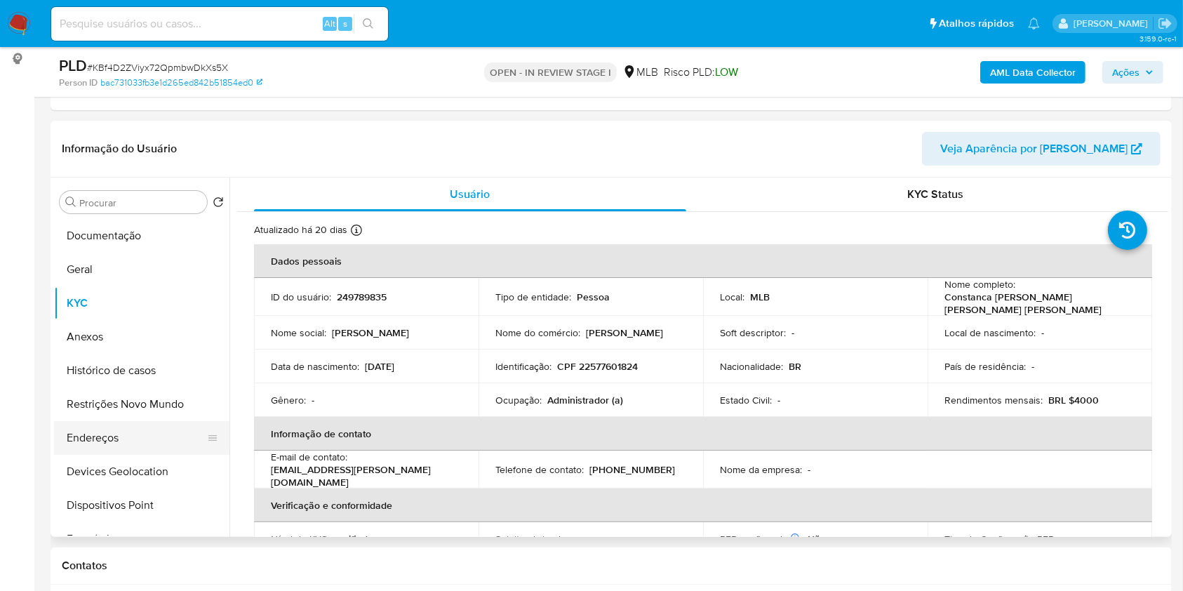
click at [132, 436] on button "Endereços" at bounding box center [136, 438] width 164 height 34
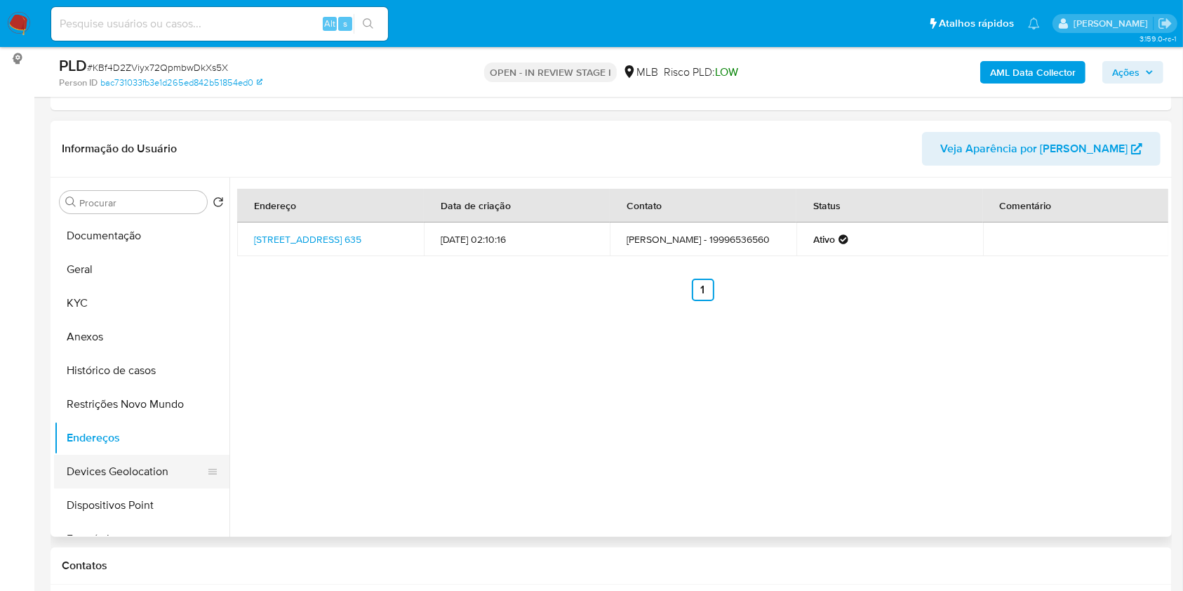
click at [174, 448] on button "Devices Geolocation" at bounding box center [136, 472] width 164 height 34
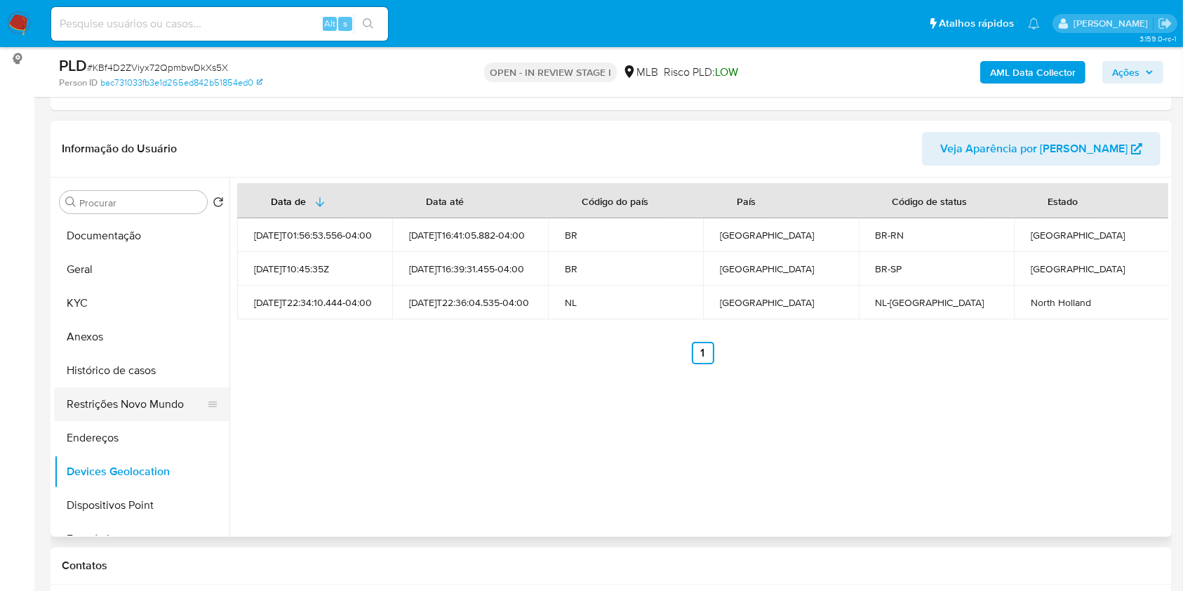
drag, startPoint x: 153, startPoint y: 396, endPoint x: 157, endPoint y: 374, distance: 22.1
click at [155, 396] on button "Restrições Novo Mundo" at bounding box center [136, 404] width 164 height 34
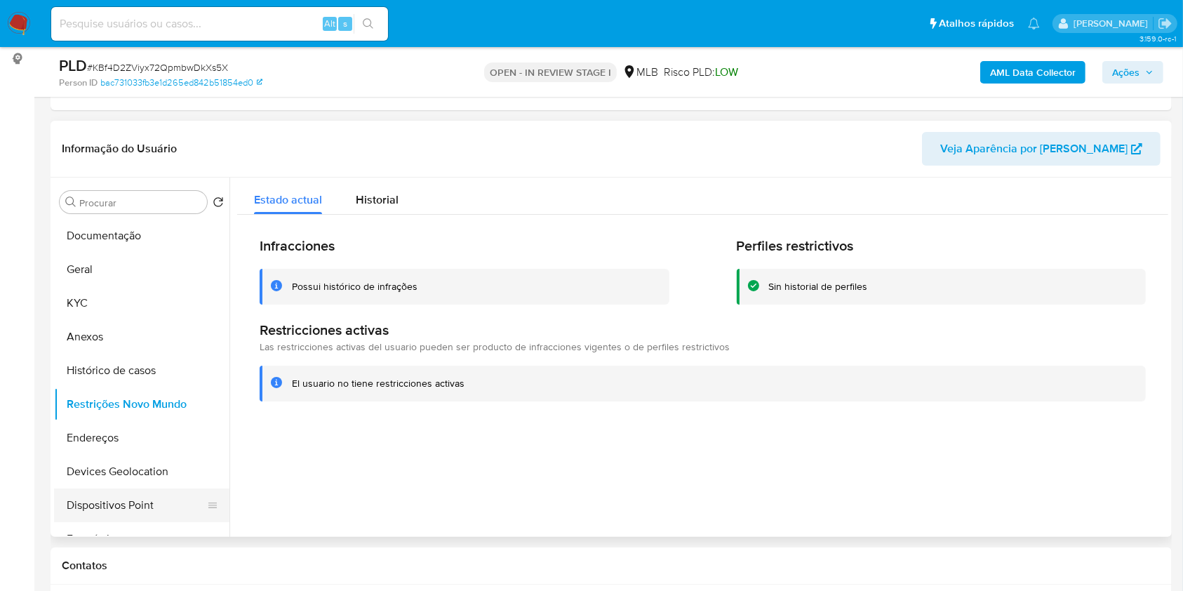
click at [156, 448] on button "Dispositivos Point" at bounding box center [136, 505] width 164 height 34
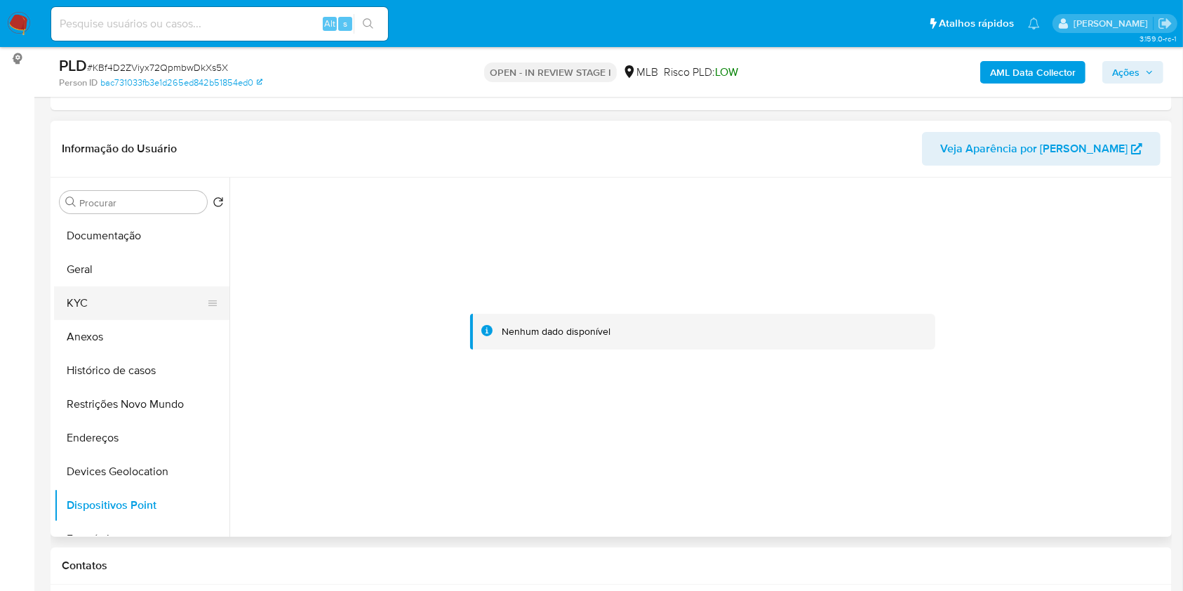
drag, startPoint x: 119, startPoint y: 328, endPoint x: 121, endPoint y: 309, distance: 19.1
click at [118, 326] on button "Anexos" at bounding box center [141, 337] width 175 height 34
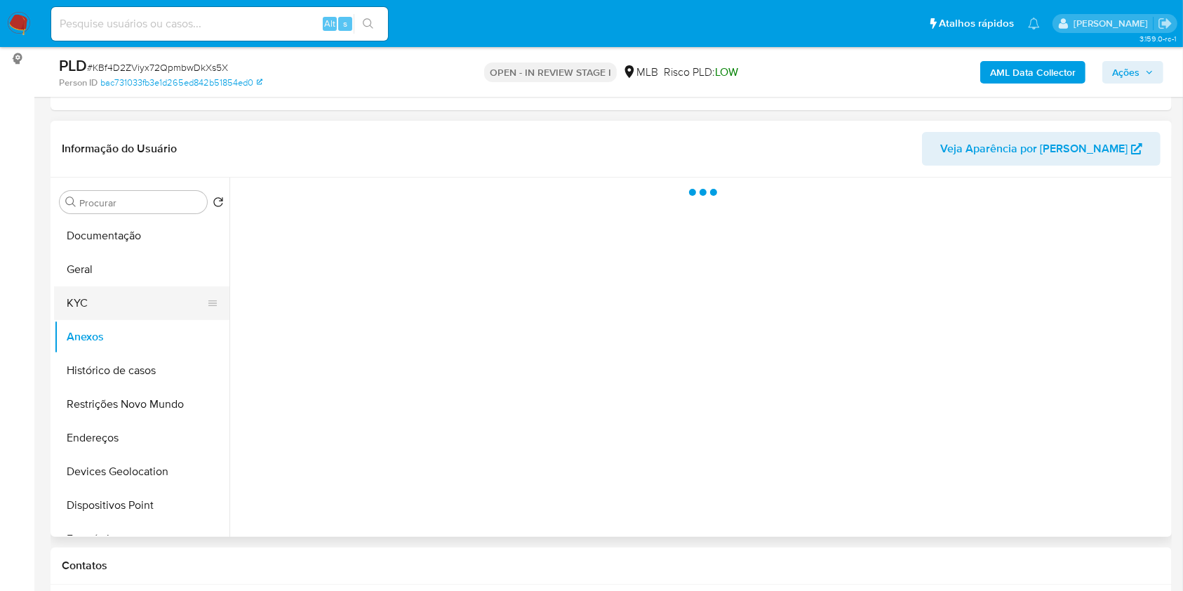
click at [122, 309] on button "KYC" at bounding box center [136, 303] width 164 height 34
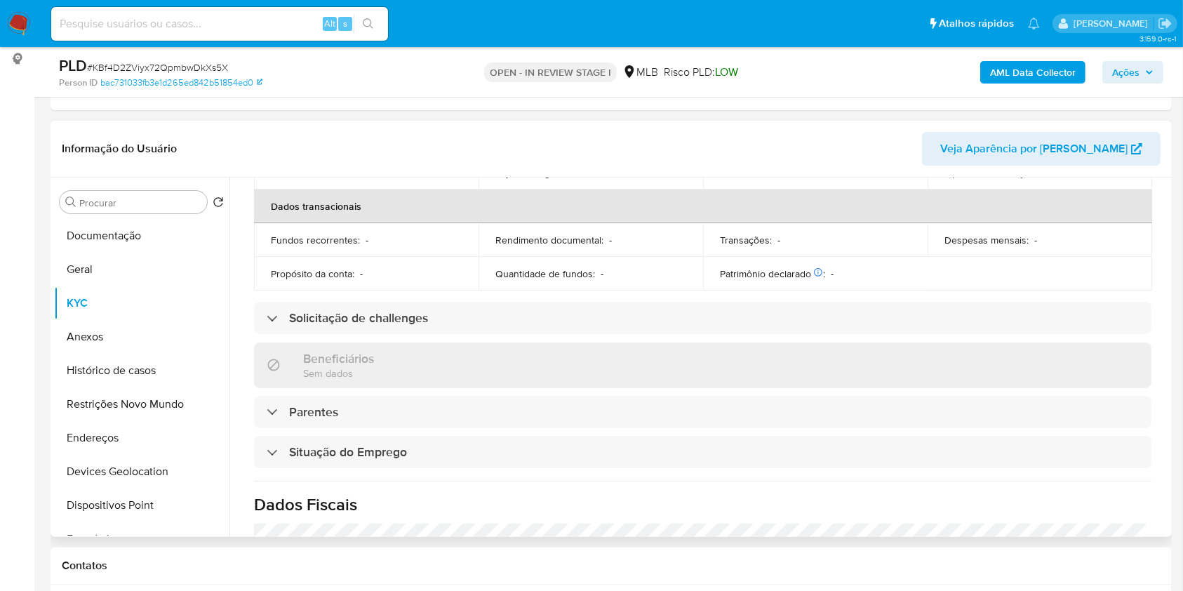
scroll to position [600, 0]
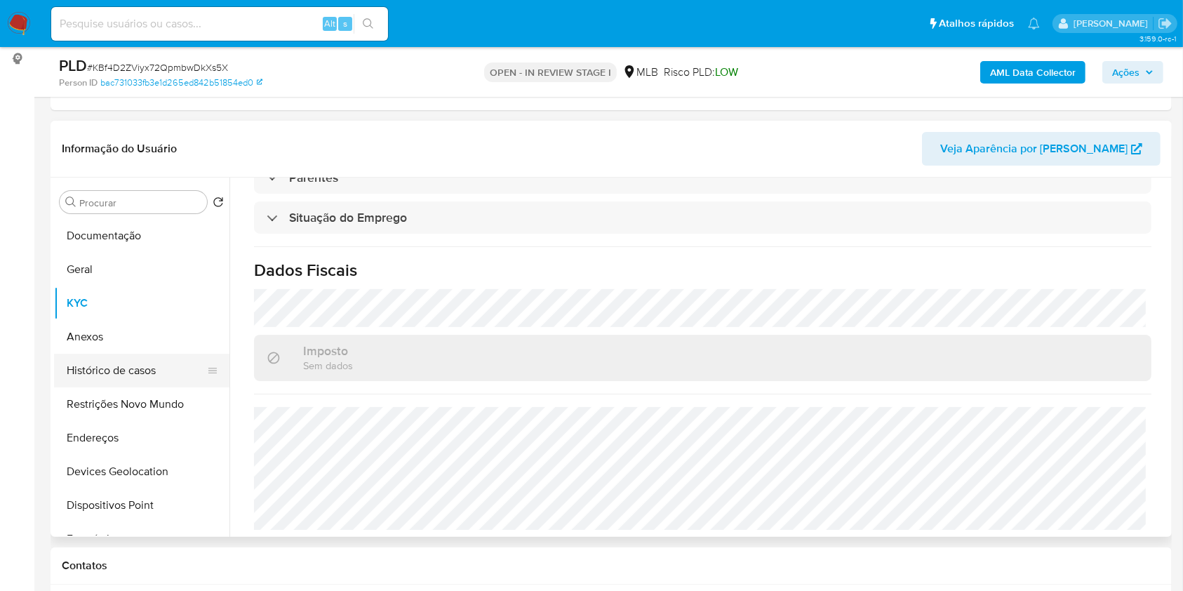
click at [81, 372] on button "Histórico de casos" at bounding box center [136, 371] width 164 height 34
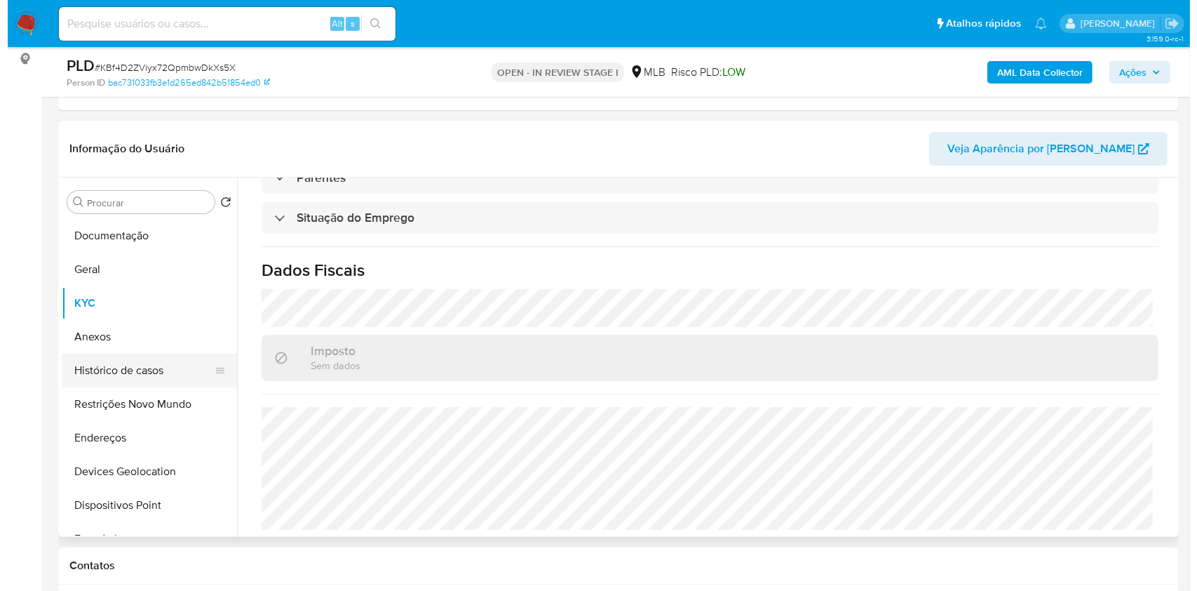
scroll to position [0, 0]
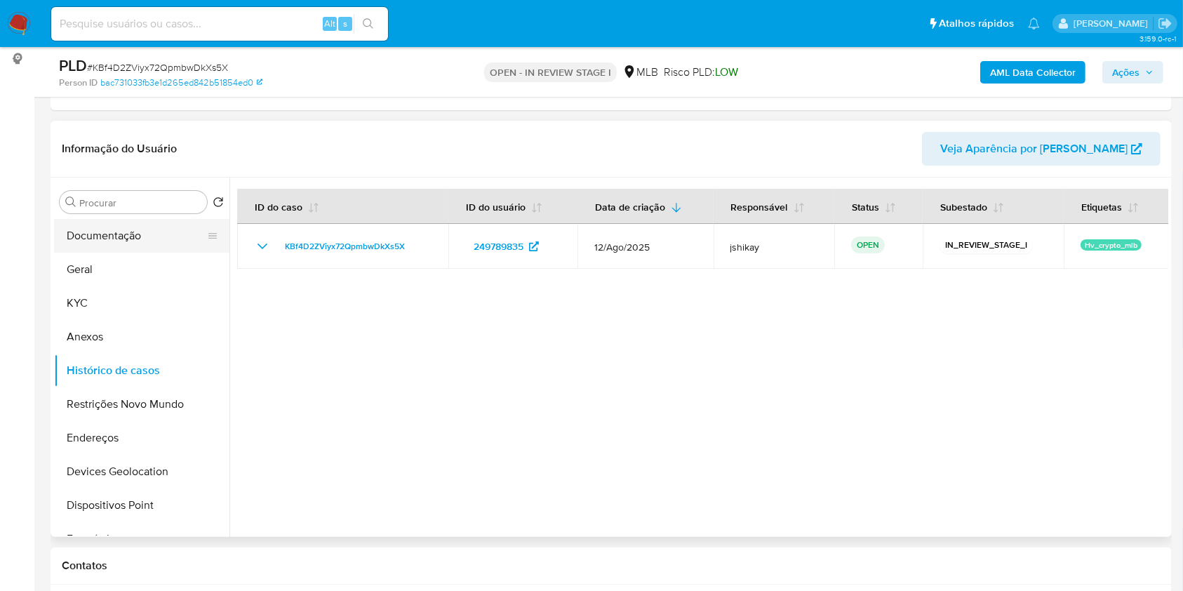
click at [79, 220] on button "Documentação" at bounding box center [136, 236] width 164 height 34
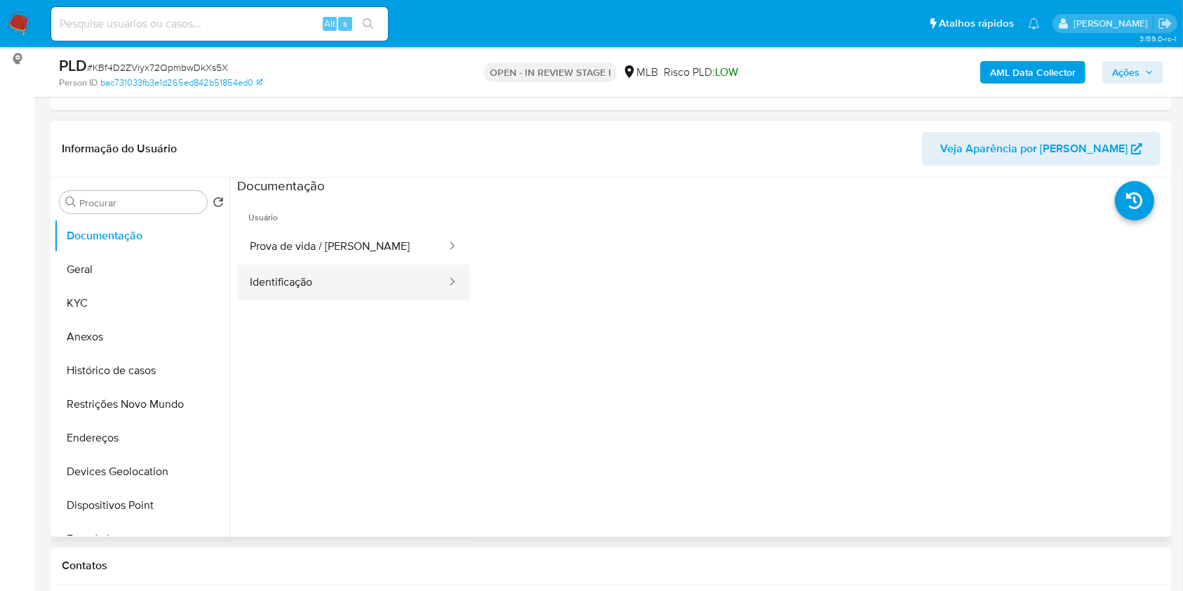
click at [344, 292] on button "Identificação" at bounding box center [342, 282] width 210 height 36
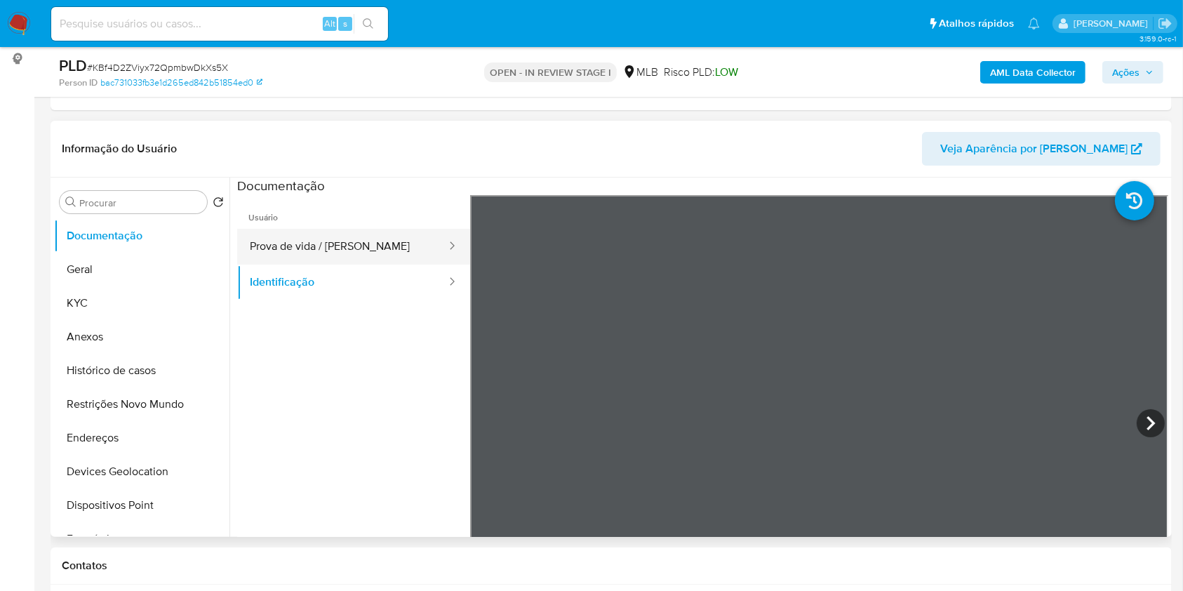
click at [382, 232] on button "Prova de vida / [PERSON_NAME]" at bounding box center [342, 247] width 210 height 36
click at [671, 83] on div "AML Data Collector Ações" at bounding box center [981, 71] width 364 height 33
click at [671, 74] on b "AML Data Collector" at bounding box center [1033, 72] width 86 height 22
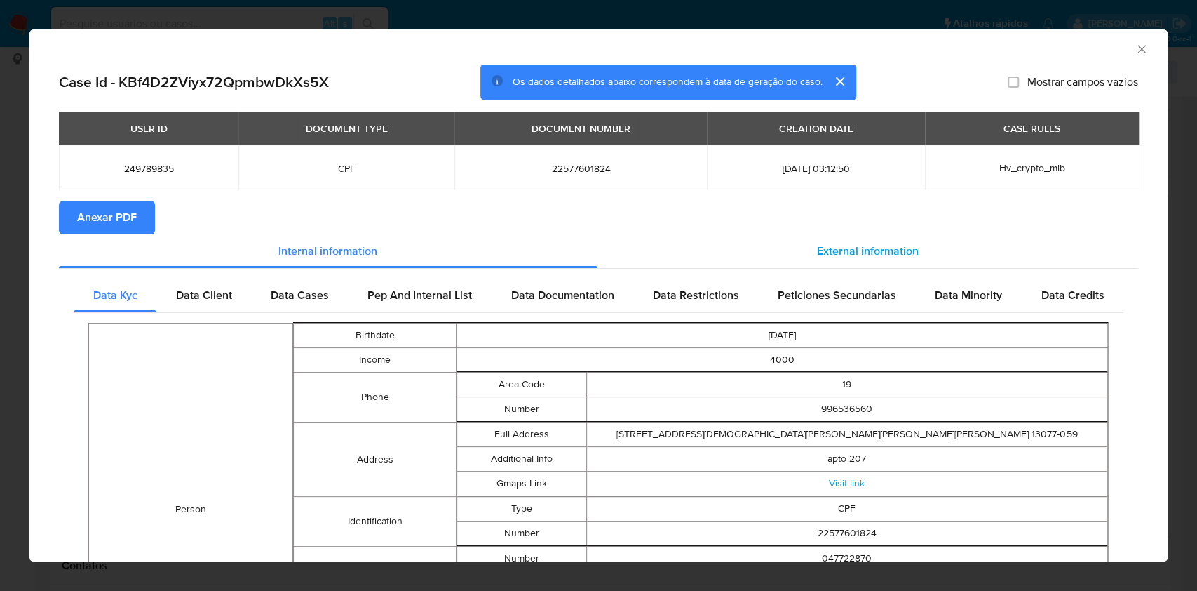
click at [671, 238] on div "External information" at bounding box center [868, 251] width 541 height 34
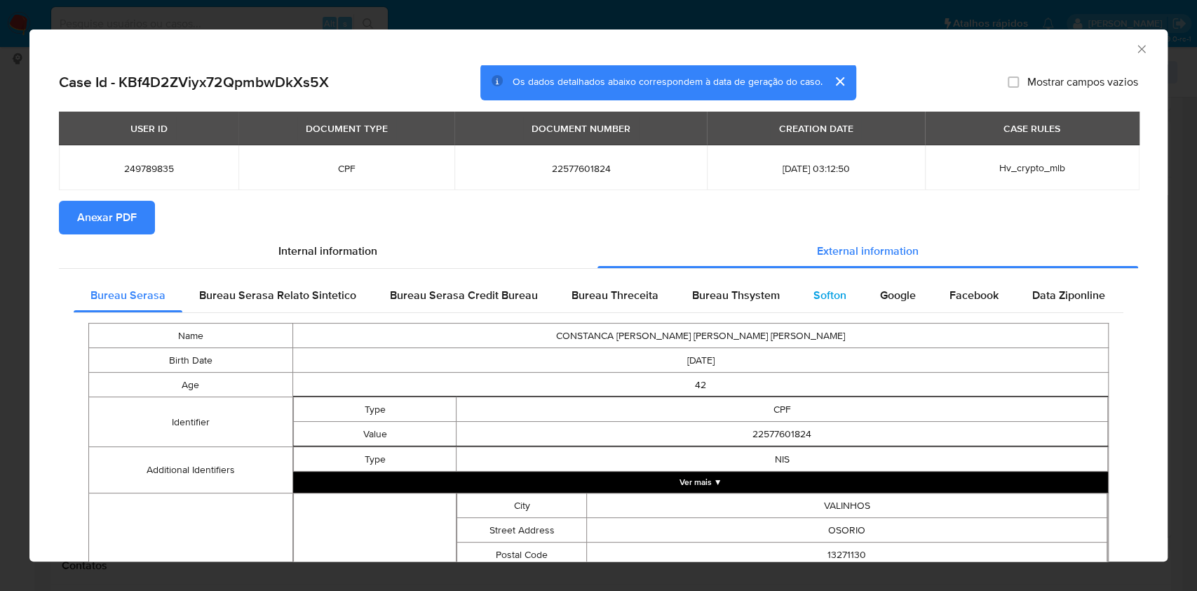
click at [671, 284] on div "Softon" at bounding box center [830, 295] width 67 height 34
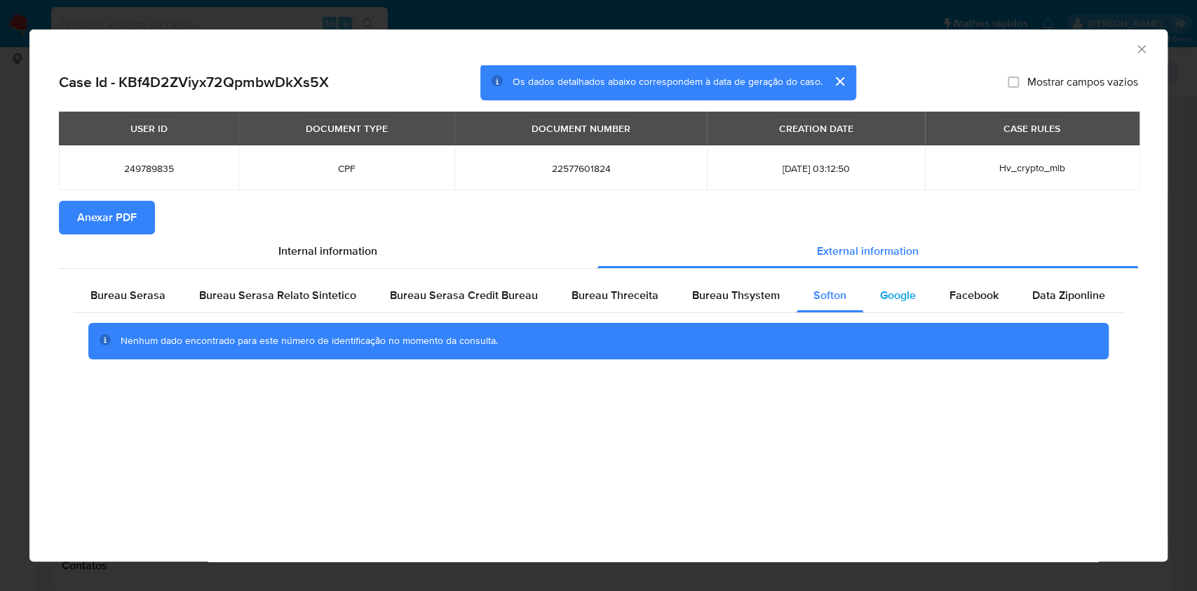
click at [671, 286] on div "Google" at bounding box center [897, 295] width 69 height 34
click at [671, 287] on span "Bureau Thsystem" at bounding box center [736, 295] width 88 height 16
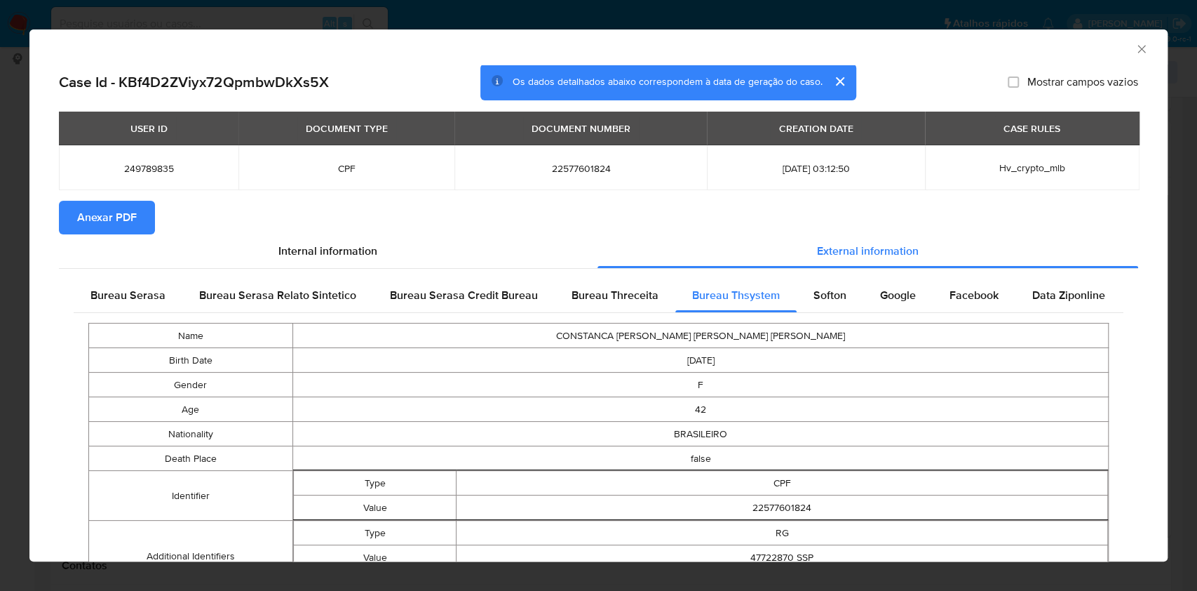
click at [77, 213] on span "Anexar PDF" at bounding box center [107, 217] width 60 height 31
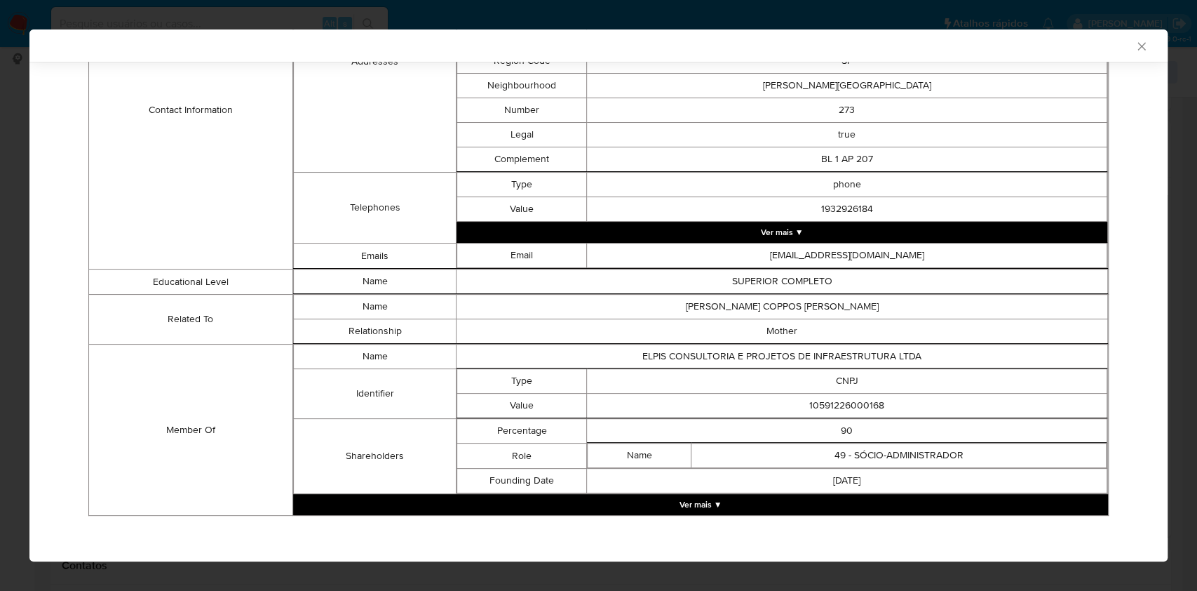
scroll to position [11, 0]
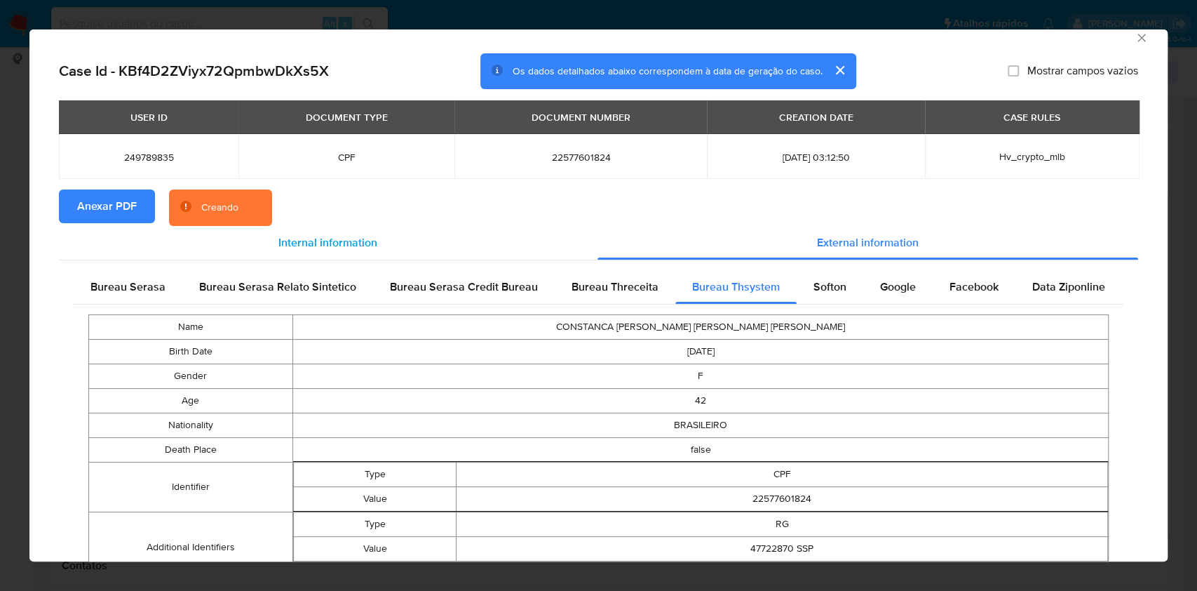
click at [347, 234] on span "Internal information" at bounding box center [327, 242] width 99 height 16
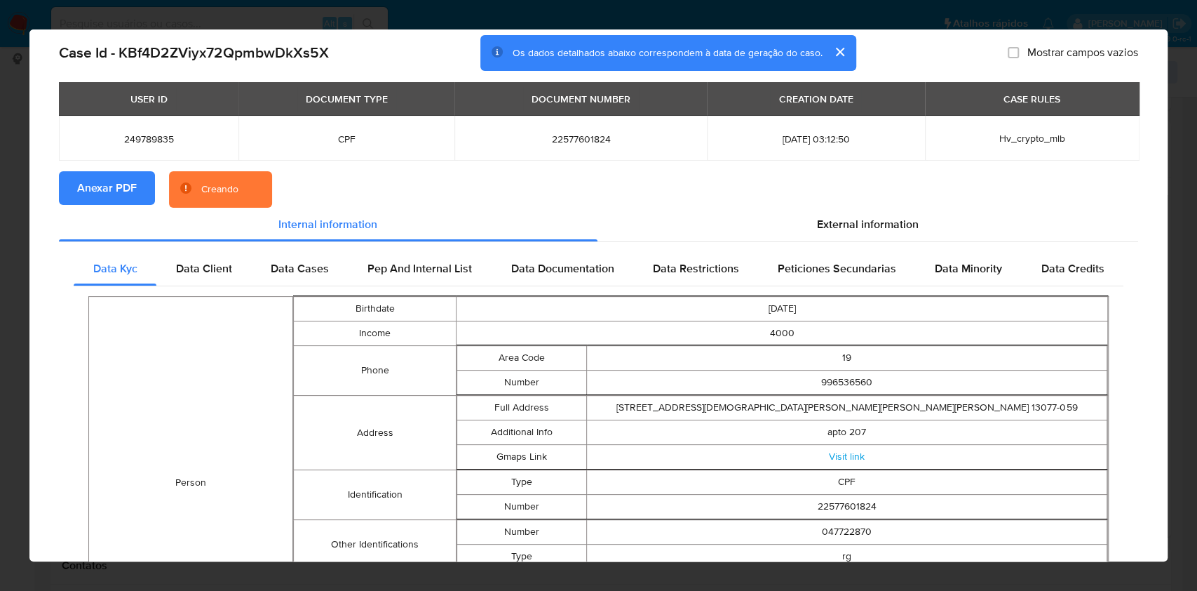
scroll to position [0, 0]
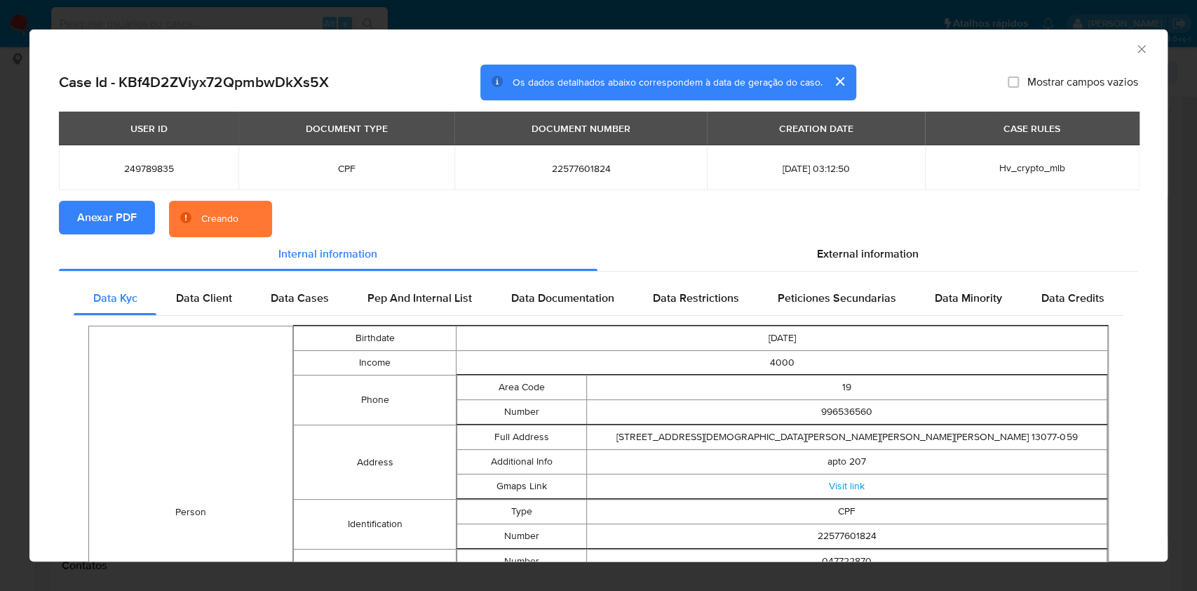
click at [671, 50] on icon "Fechar a janela" at bounding box center [1142, 49] width 14 height 14
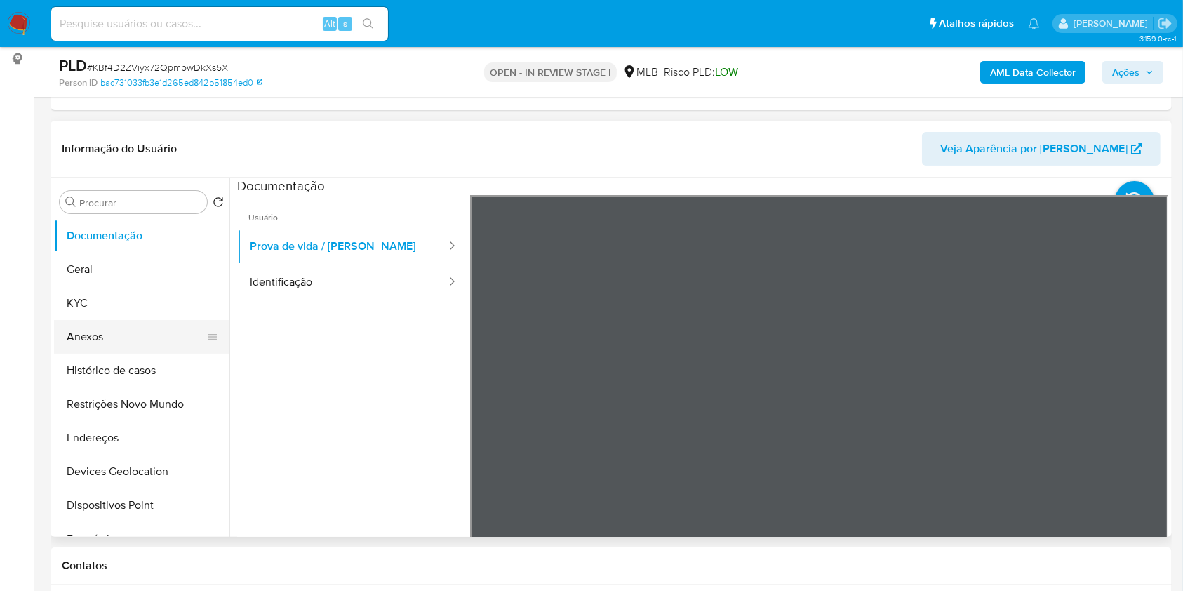
click at [84, 328] on button "Anexos" at bounding box center [136, 337] width 164 height 34
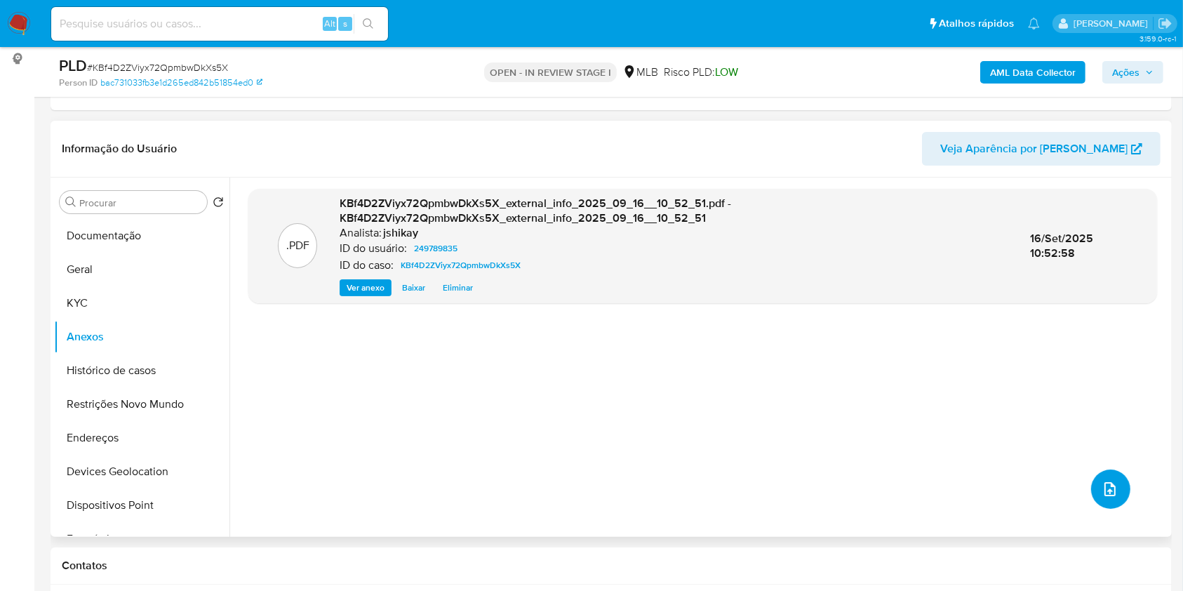
click at [671, 448] on icon "upload-file" at bounding box center [1109, 488] width 17 height 17
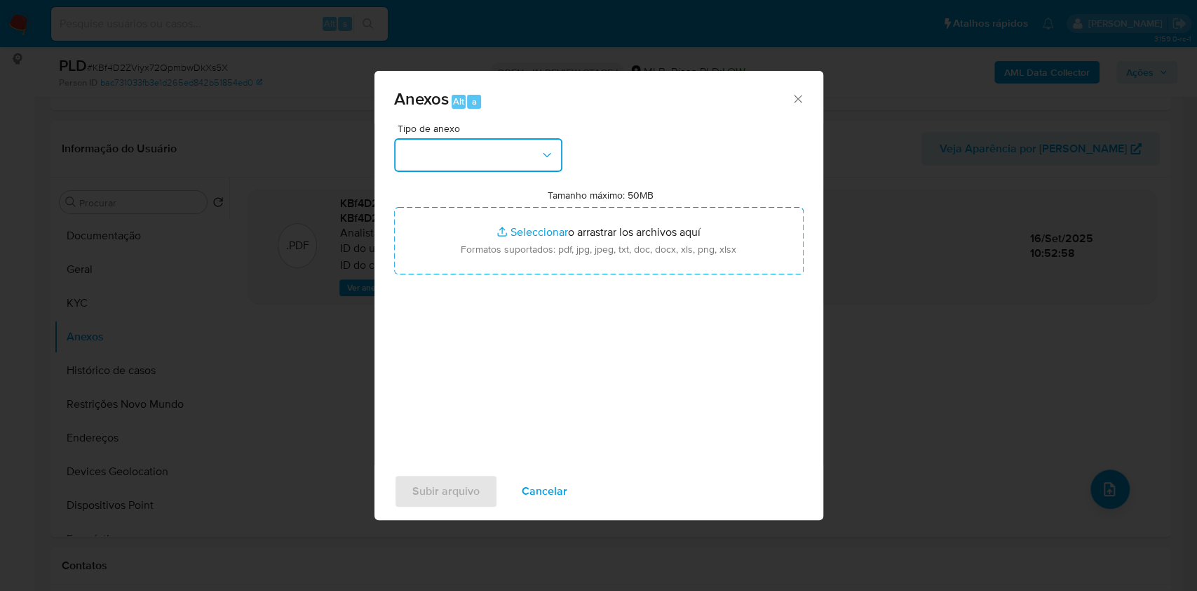
click at [460, 147] on button "button" at bounding box center [478, 155] width 168 height 34
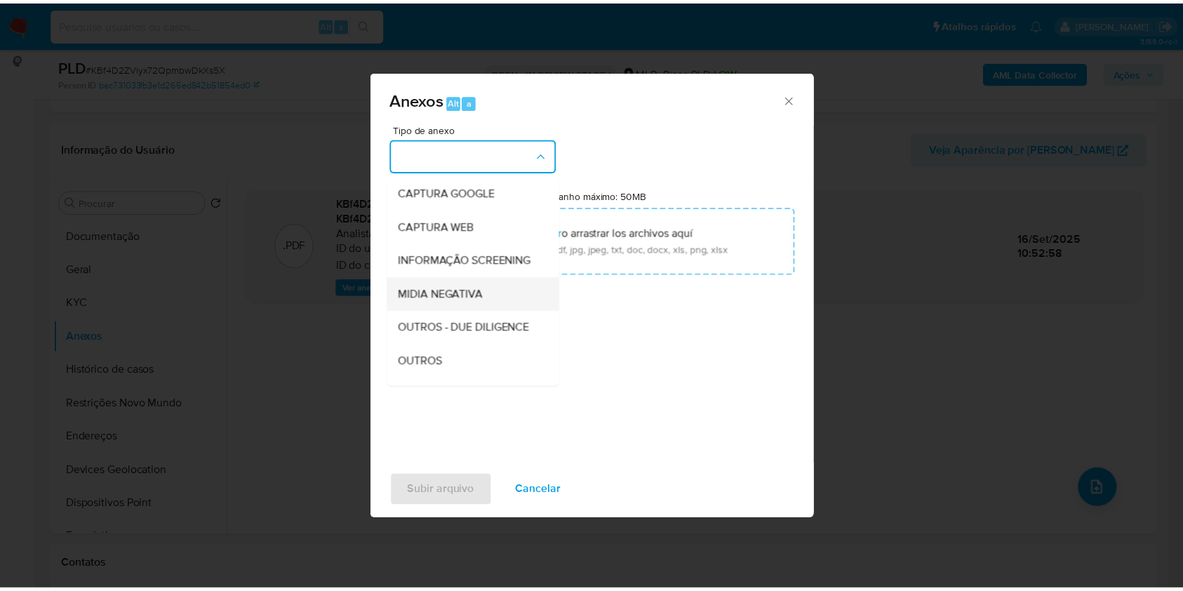
scroll to position [93, 0]
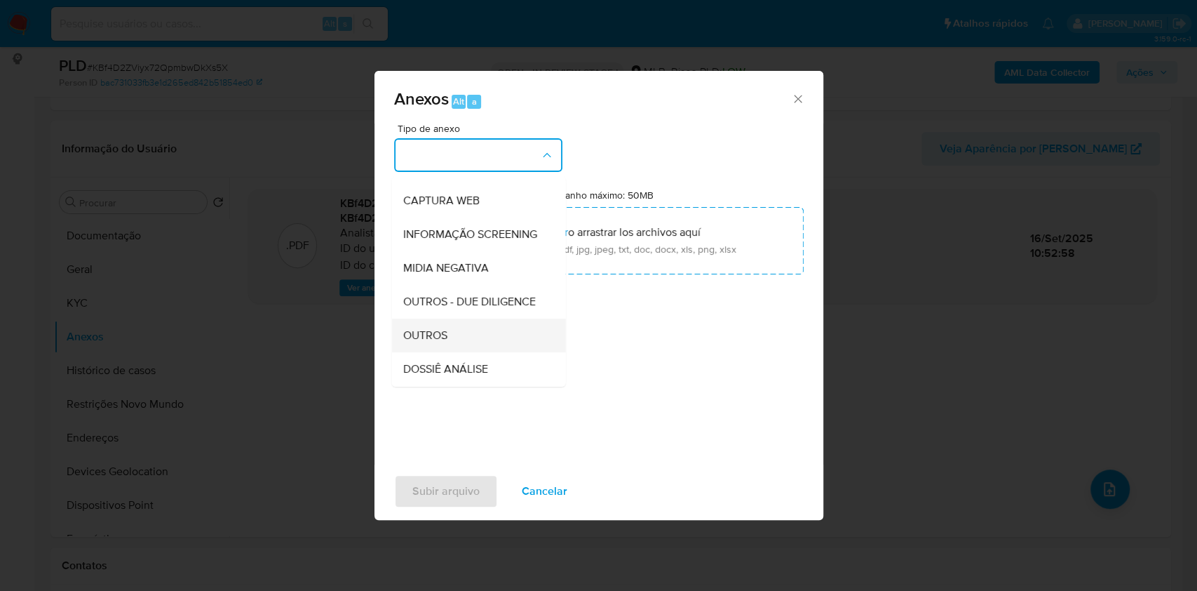
click at [431, 342] on span "OUTROS" at bounding box center [425, 335] width 44 height 14
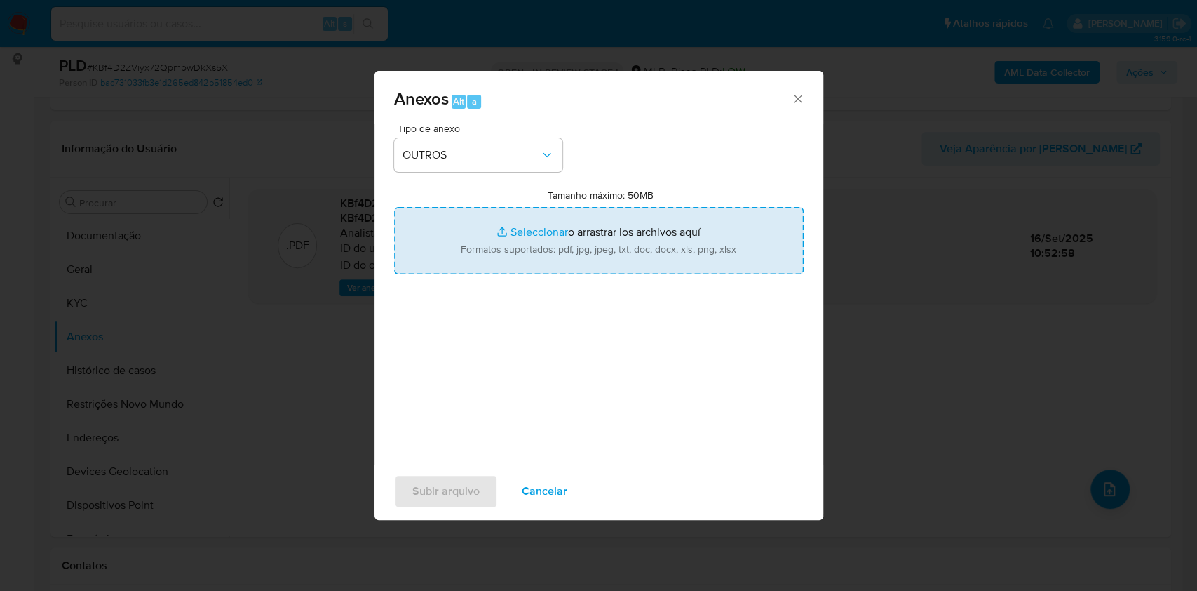
click at [496, 240] on input "Tamanho máximo: 50MB Seleccionar archivos" at bounding box center [599, 240] width 410 height 67
type input "C:\fakepath\Mulan 249789835_2025_09_15_18_47_23 - Resumen TX.pdf"
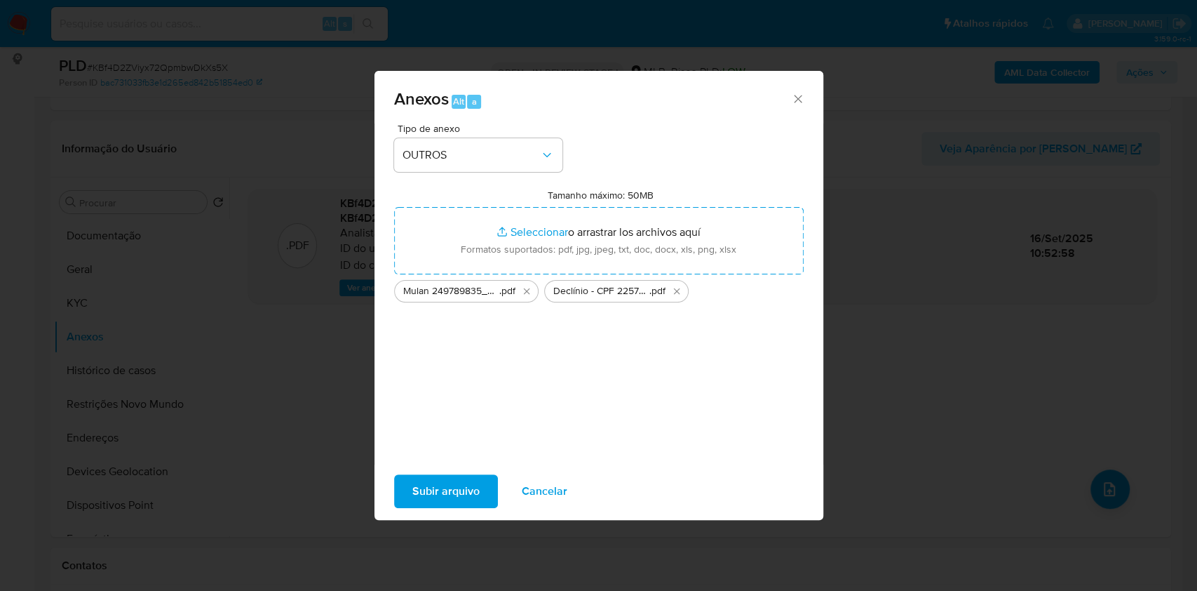
click at [440, 448] on span "Subir arquivo" at bounding box center [445, 491] width 67 height 31
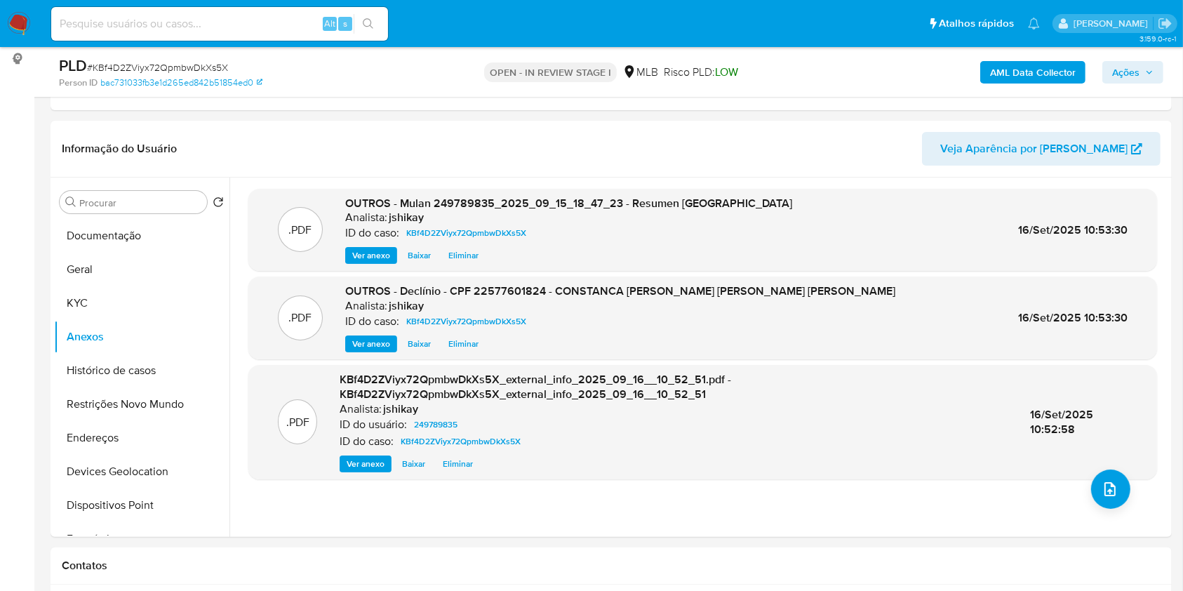
click at [671, 68] on span "Ações" at bounding box center [1132, 72] width 41 height 20
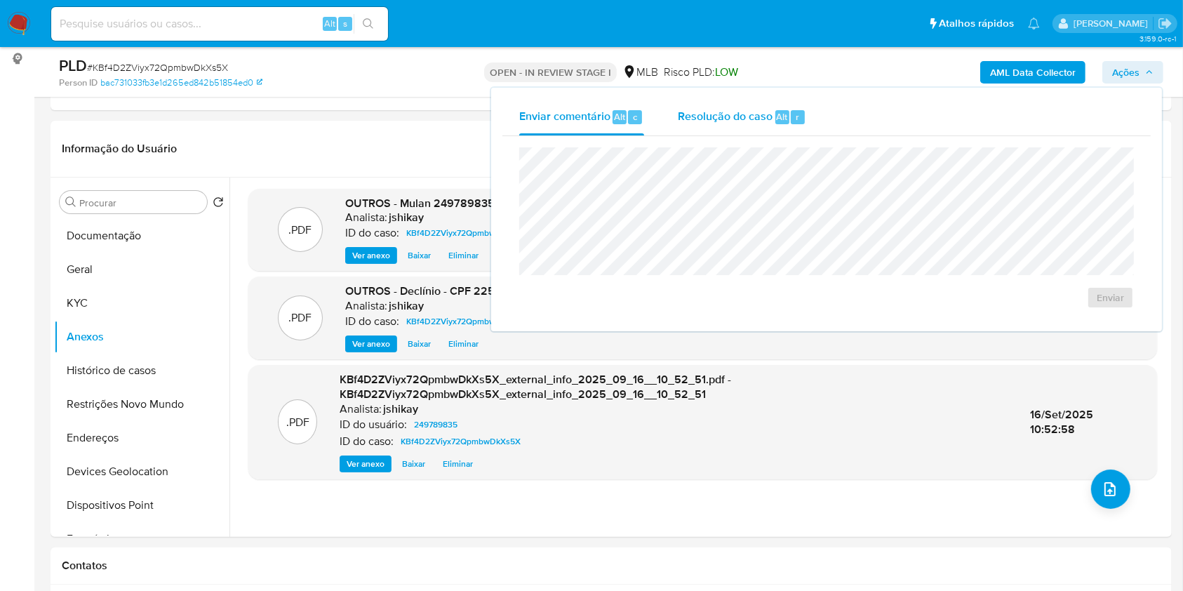
click at [671, 105] on div "Resolução do caso Alt r" at bounding box center [742, 117] width 128 height 36
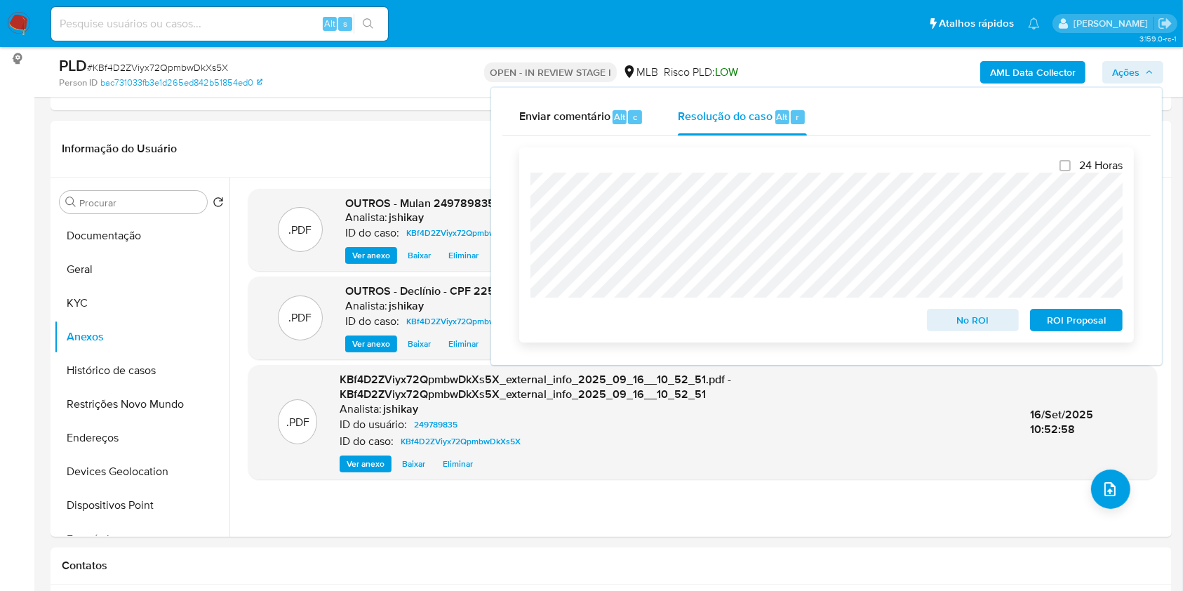
click at [671, 325] on span "No ROI" at bounding box center [972, 320] width 73 height 20
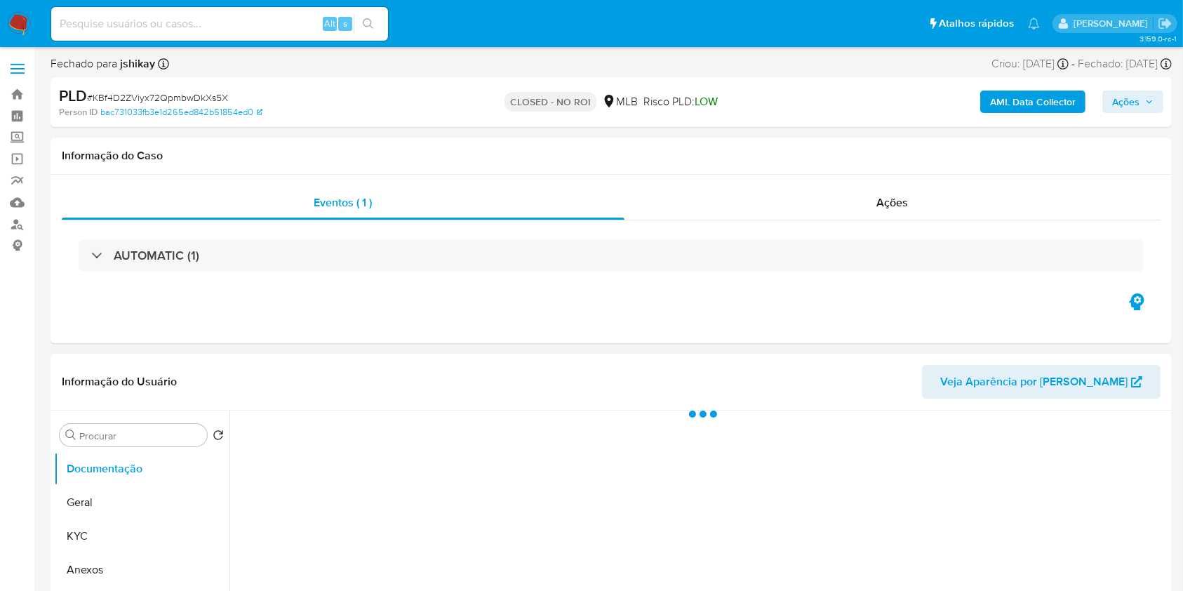
select select "10"
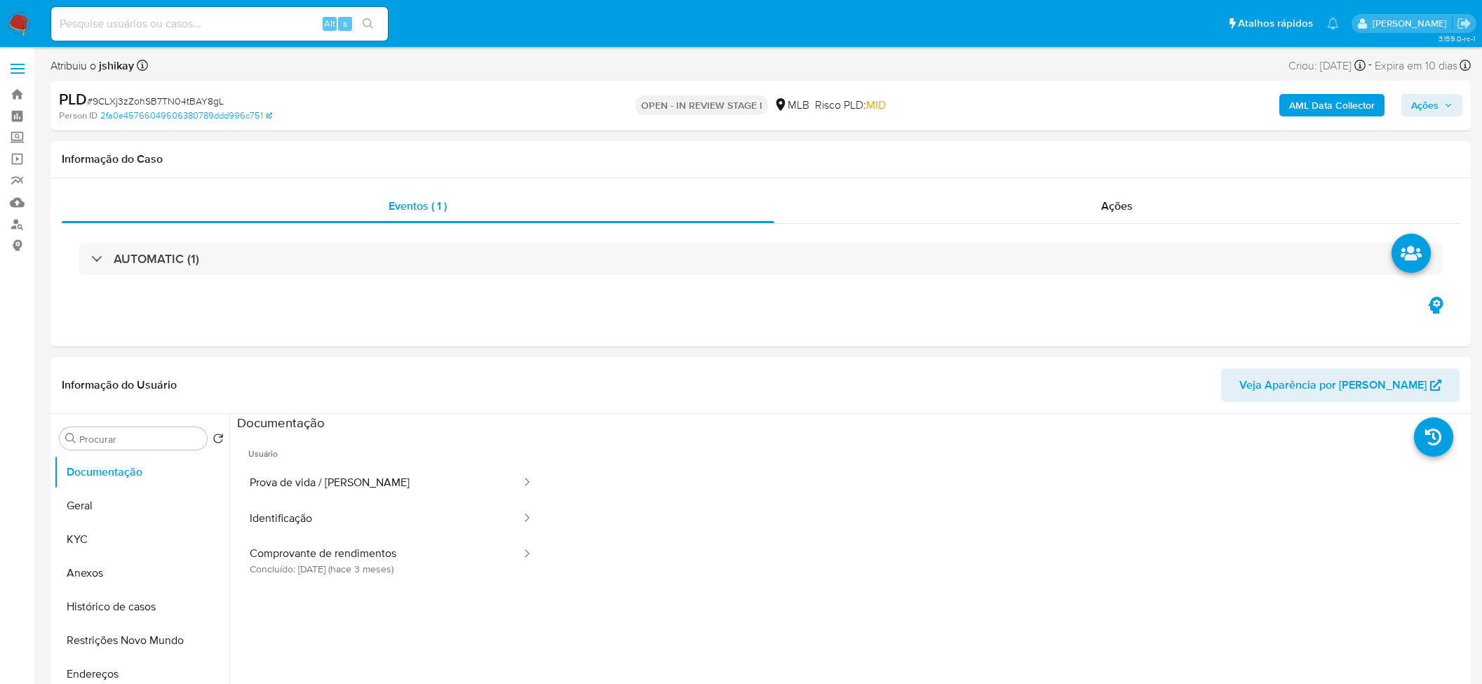
select select "10"
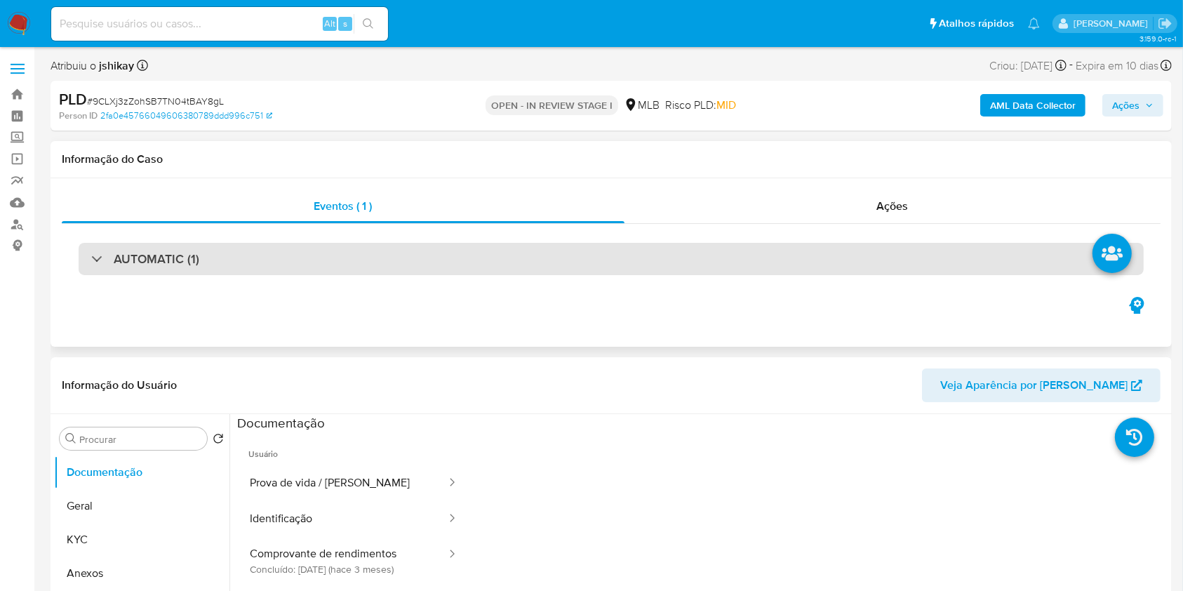
scroll to position [93, 0]
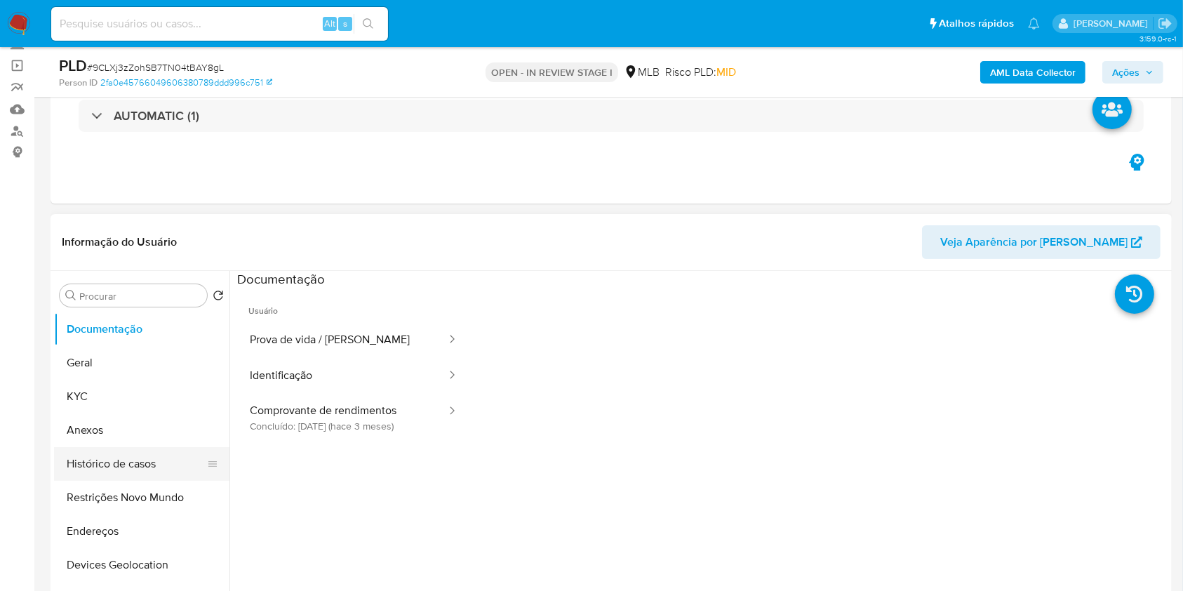
click at [120, 456] on button "Histórico de casos" at bounding box center [136, 464] width 164 height 34
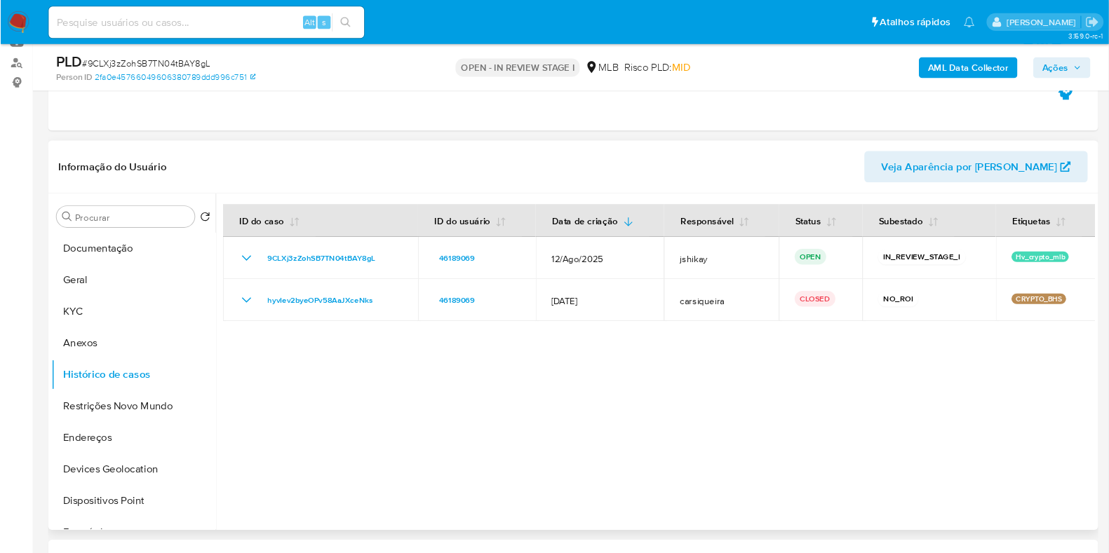
scroll to position [187, 0]
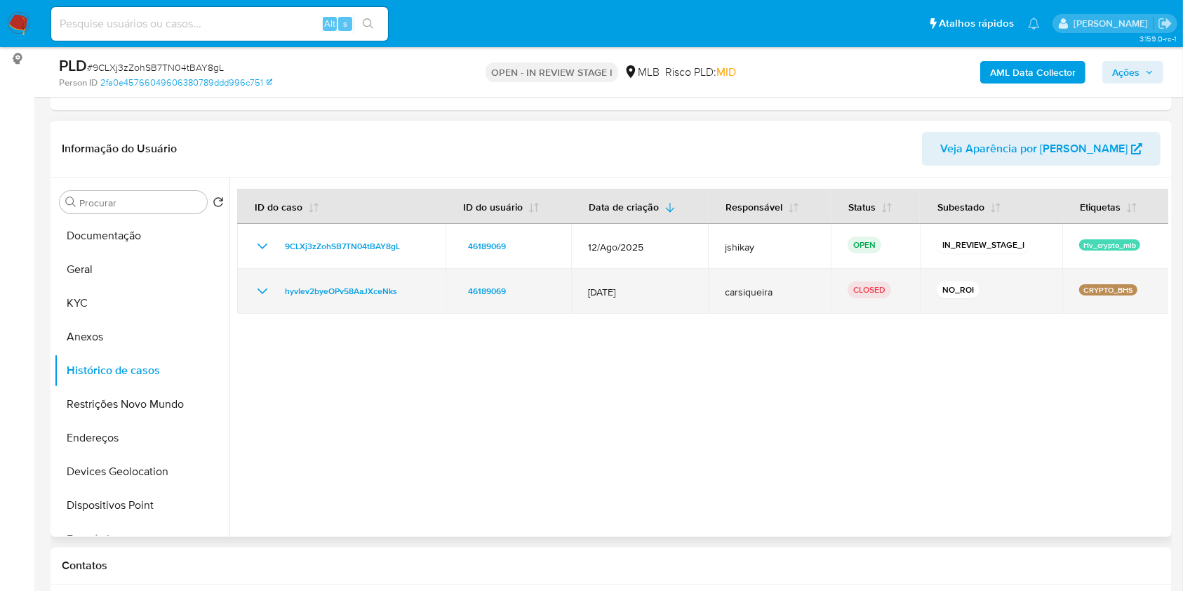
click at [266, 286] on icon "Mostrar/Ocultar" at bounding box center [262, 291] width 17 height 17
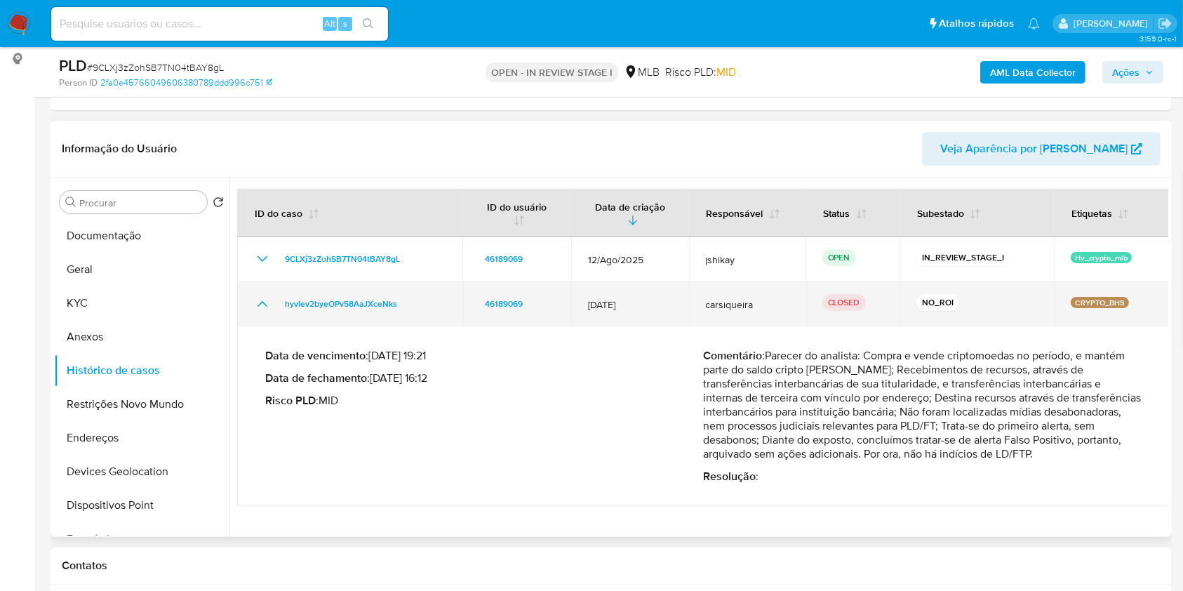
click at [264, 295] on icon "Mostrar/Ocultar" at bounding box center [262, 303] width 17 height 17
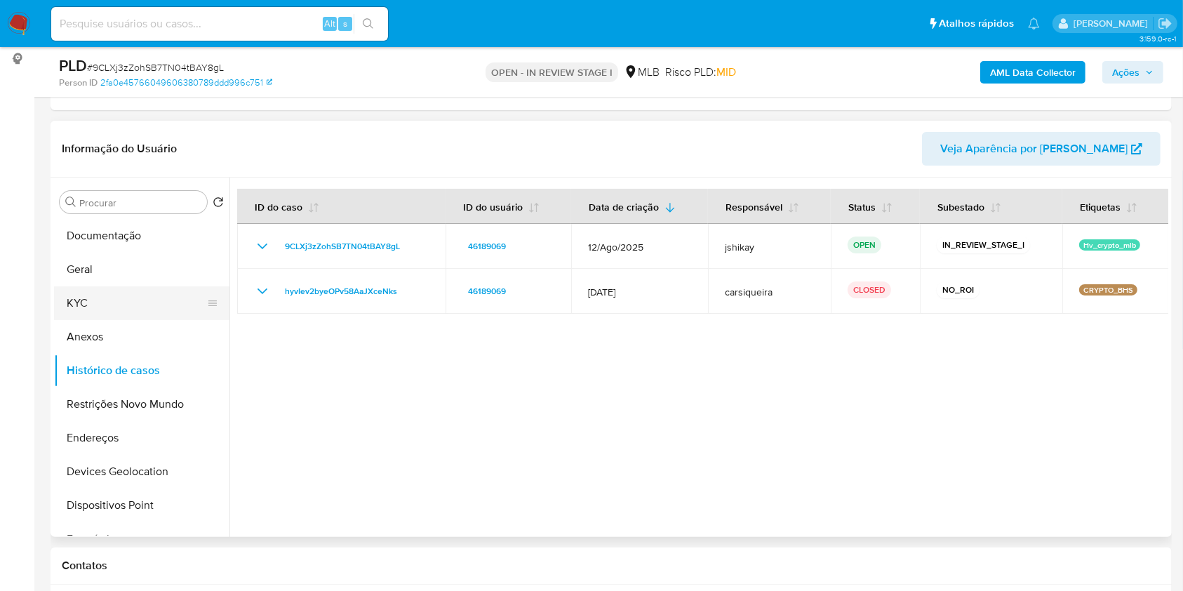
click at [103, 300] on button "KYC" at bounding box center [136, 303] width 164 height 34
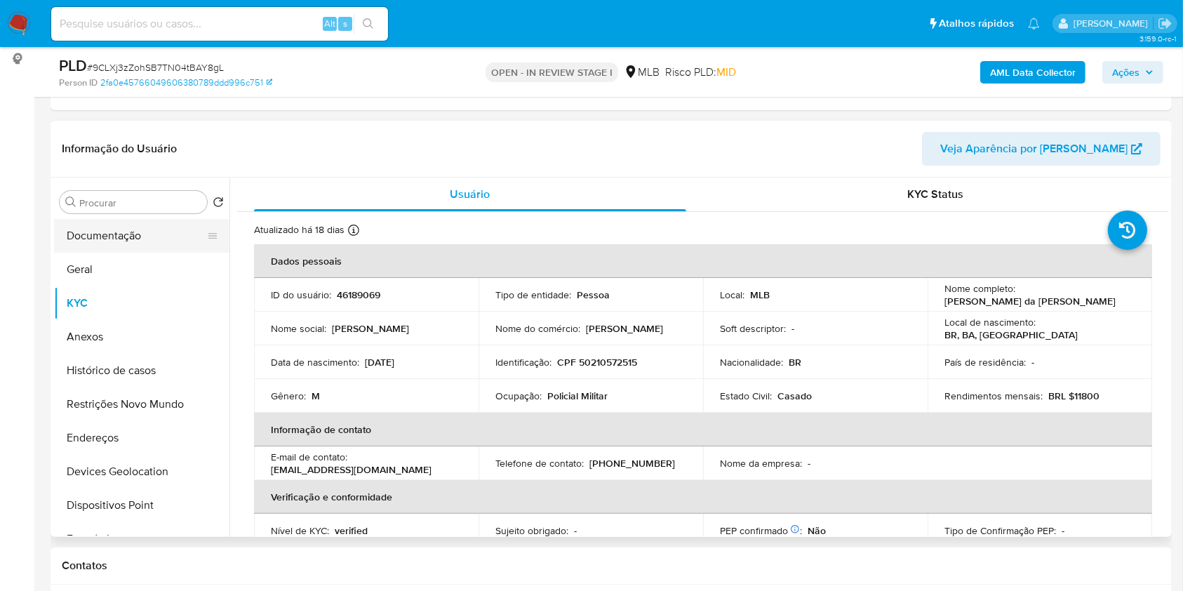
click at [107, 240] on button "Documentação" at bounding box center [136, 236] width 164 height 34
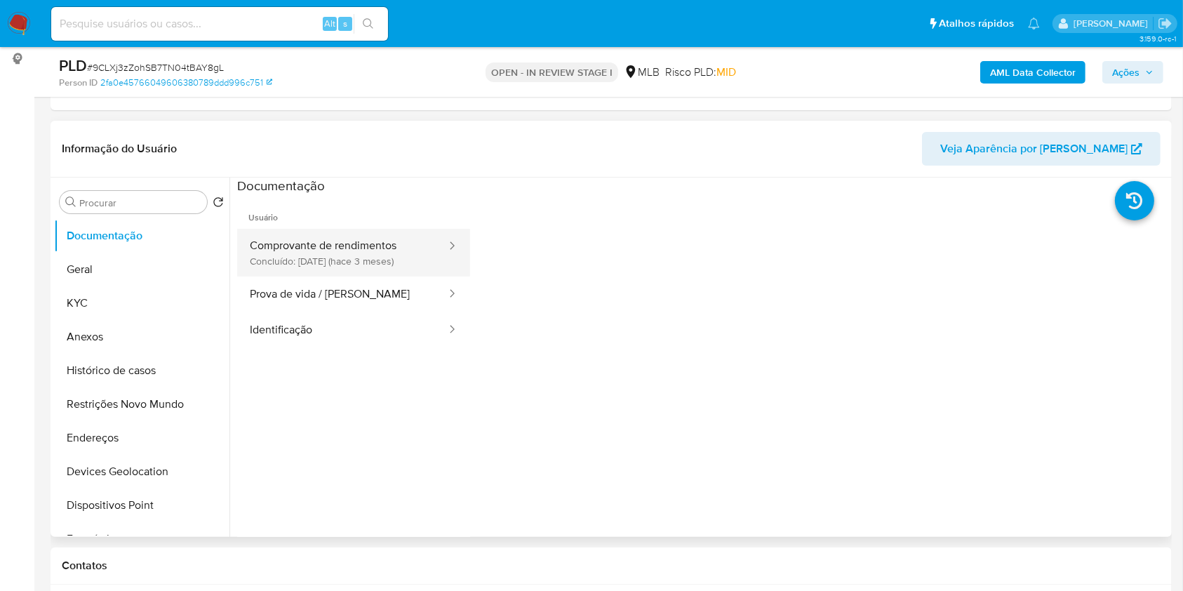
click at [386, 253] on button "Comprovante de rendimentos Concluído: 03/06/2025 (hace 3 meses)" at bounding box center [342, 253] width 210 height 48
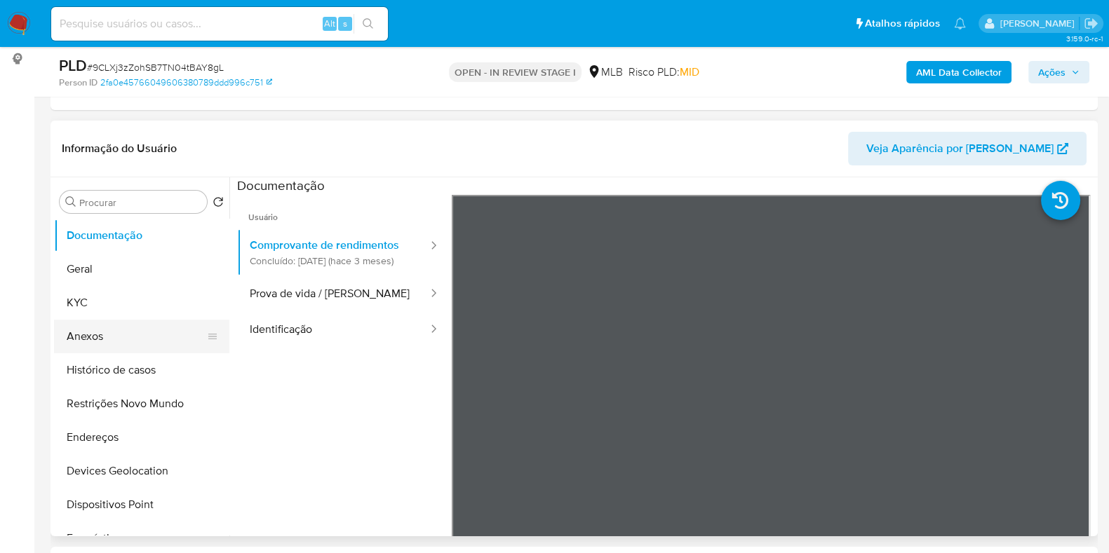
click at [108, 339] on button "Anexos" at bounding box center [136, 337] width 164 height 34
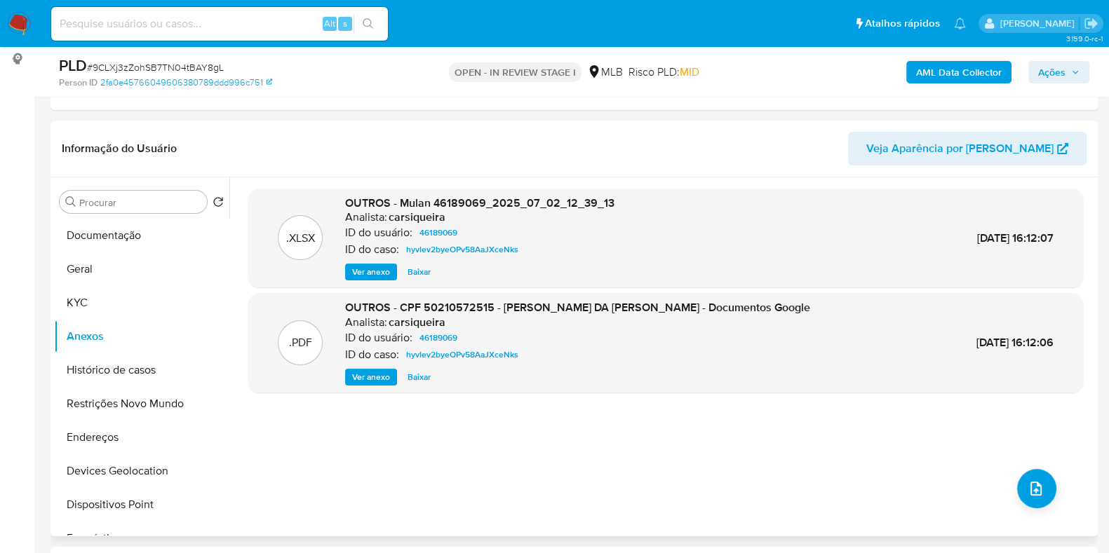
click at [372, 382] on span "Ver anexo" at bounding box center [371, 377] width 38 height 14
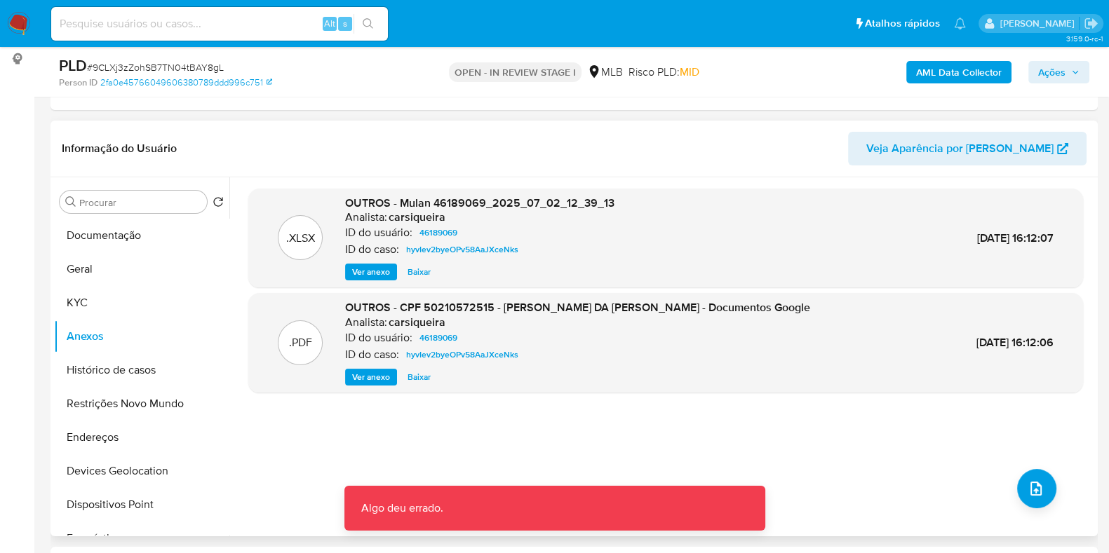
click at [371, 375] on span "Ver anexo" at bounding box center [371, 377] width 38 height 14
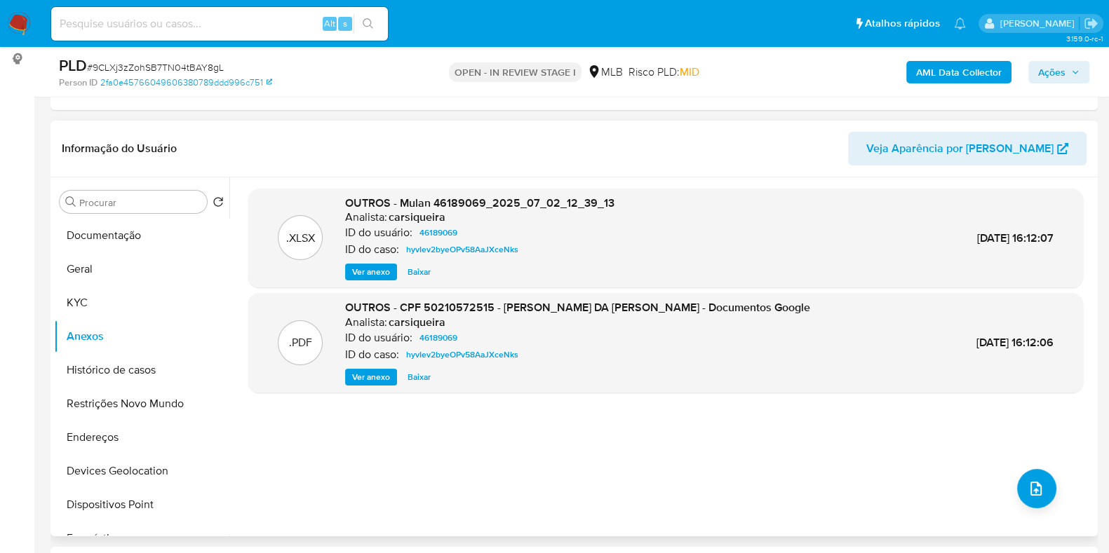
click at [371, 375] on span "Ver anexo" at bounding box center [371, 377] width 38 height 14
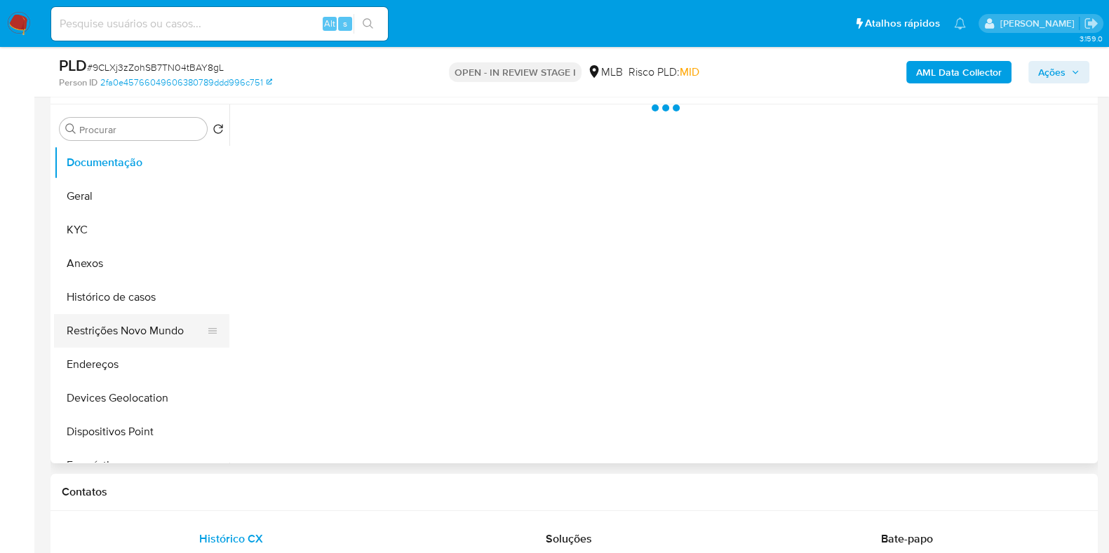
scroll to position [263, 0]
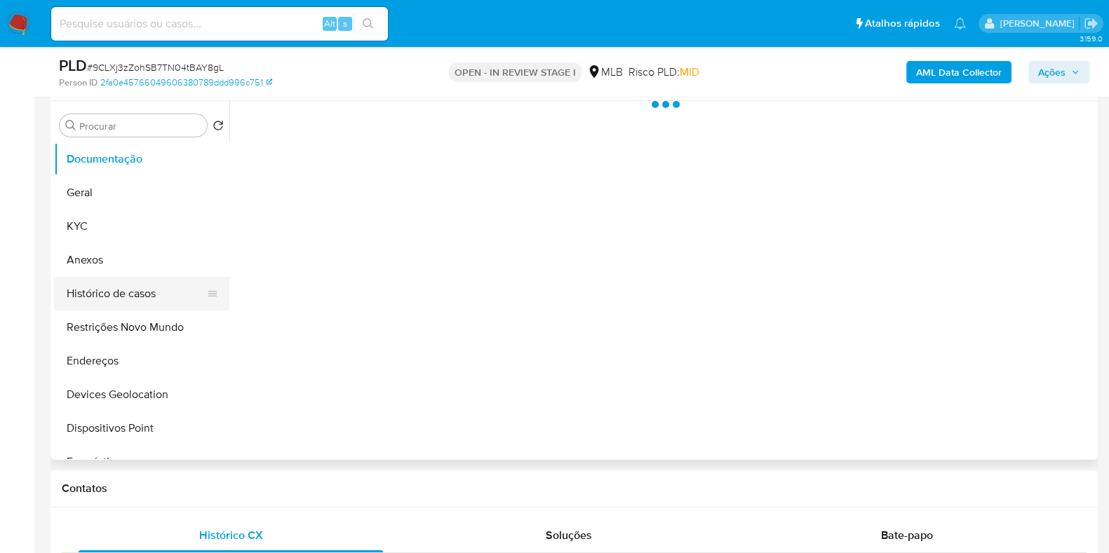
click at [130, 292] on button "Histórico de casos" at bounding box center [136, 294] width 164 height 34
select select "10"
click at [77, 262] on button "Anexos" at bounding box center [136, 260] width 164 height 34
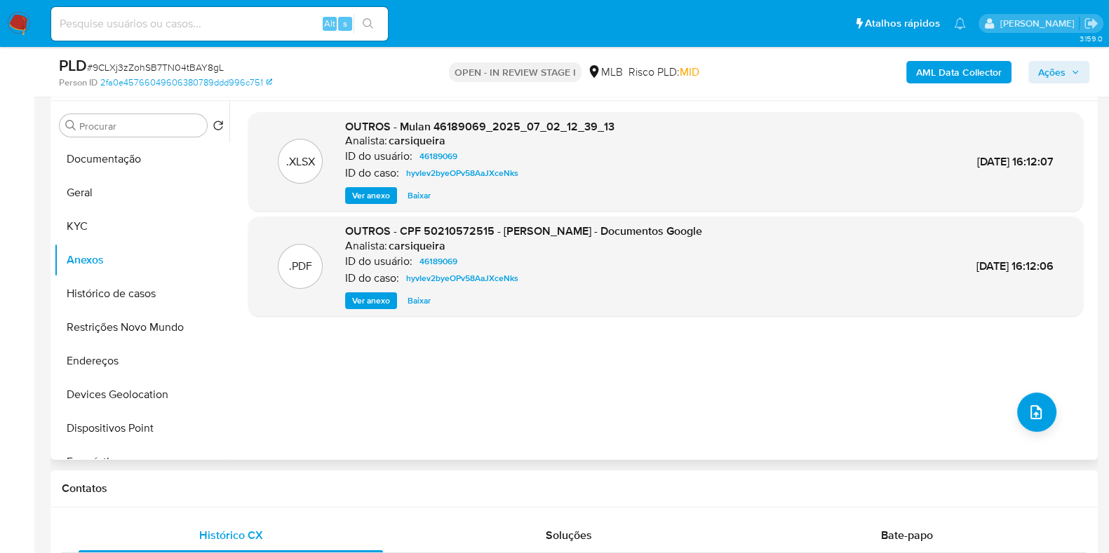
click at [368, 299] on span "Ver anexo" at bounding box center [371, 301] width 38 height 14
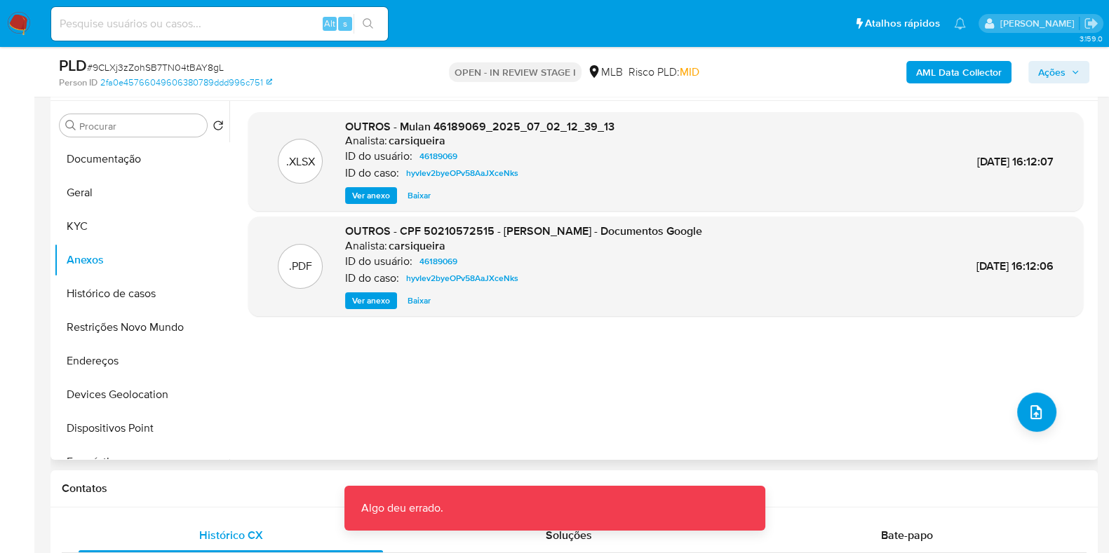
click at [368, 299] on span "Ver anexo" at bounding box center [371, 301] width 38 height 14
click at [438, 239] on h6 "carsiqueira" at bounding box center [417, 246] width 57 height 14
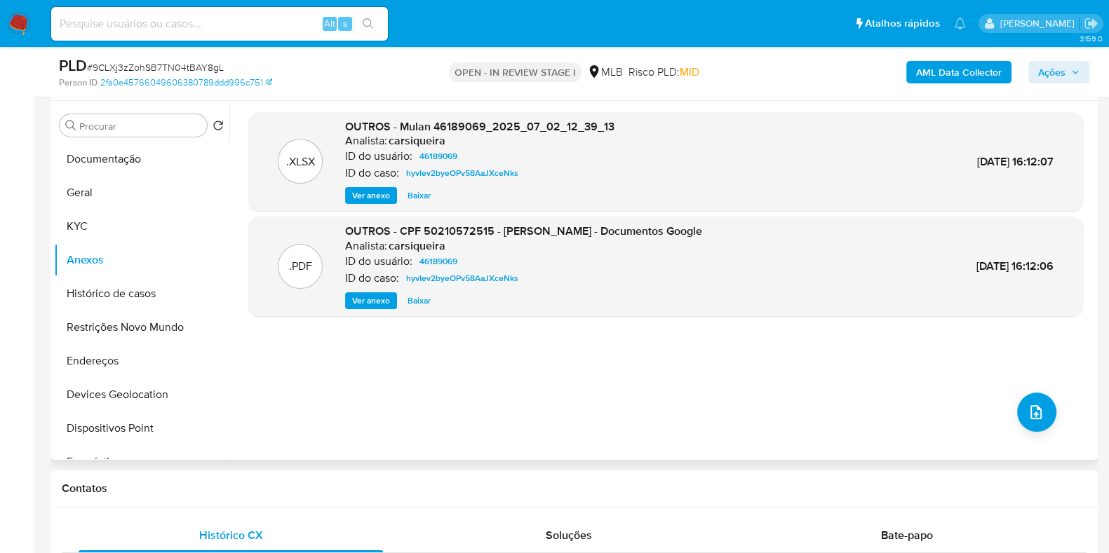
click at [368, 299] on span "Ver anexo" at bounding box center [371, 301] width 38 height 14
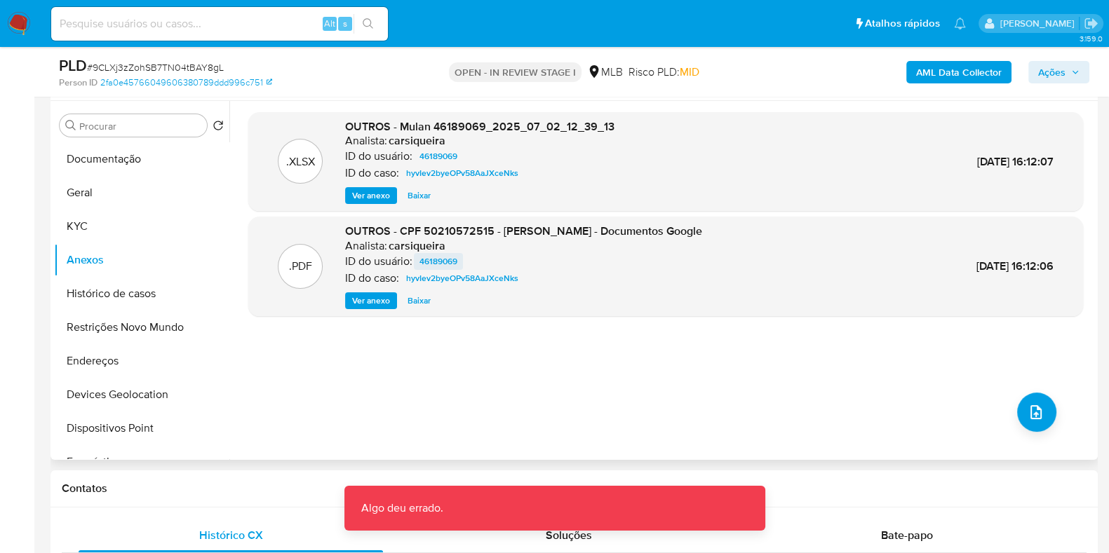
click at [434, 260] on span "46189069" at bounding box center [438, 261] width 38 height 17
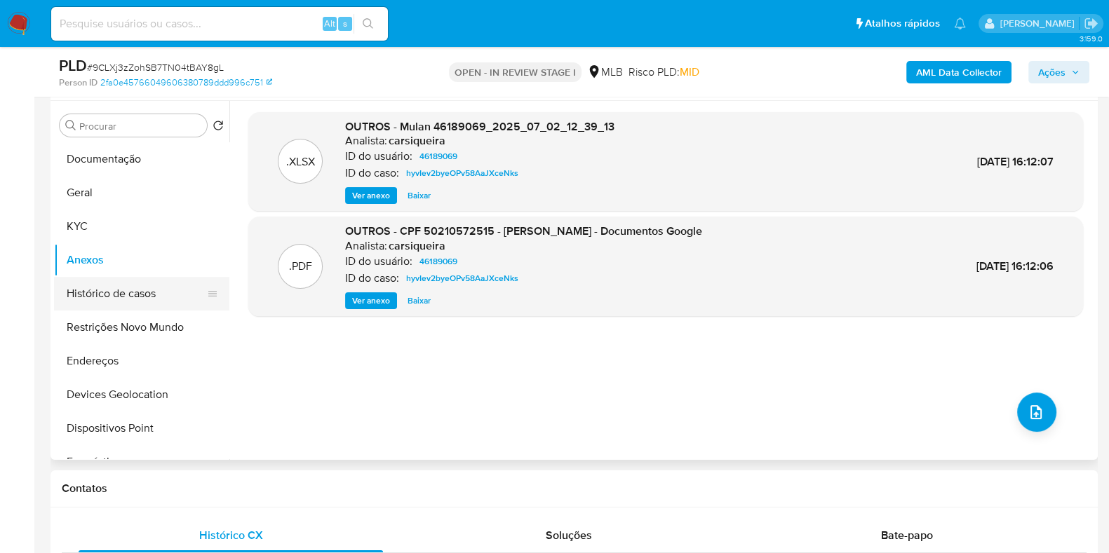
click at [119, 296] on button "Histórico de casos" at bounding box center [136, 294] width 164 height 34
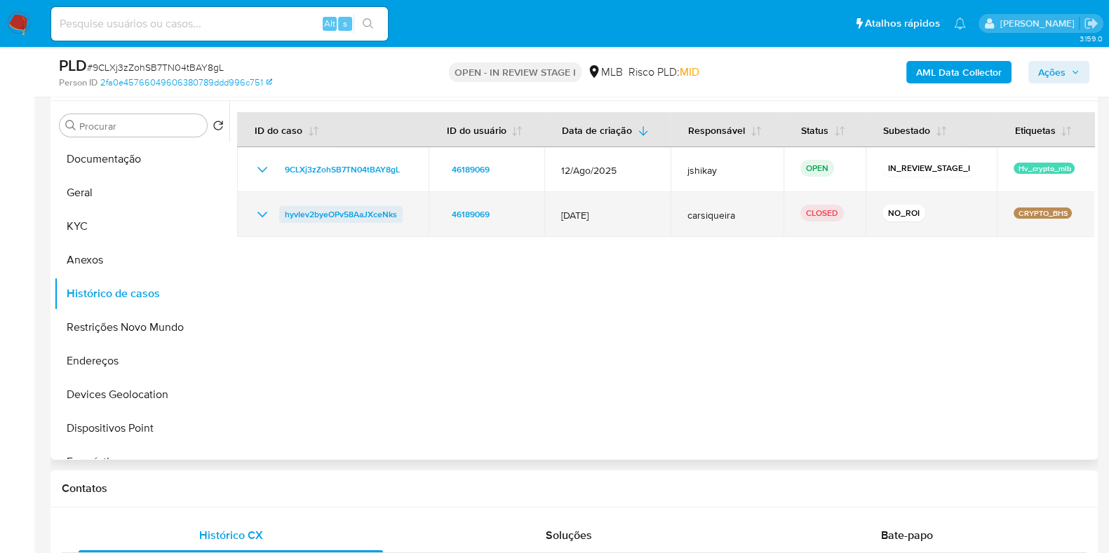
click at [344, 210] on span "hyvIev2byeOPv58AaJXceNks" at bounding box center [341, 214] width 112 height 17
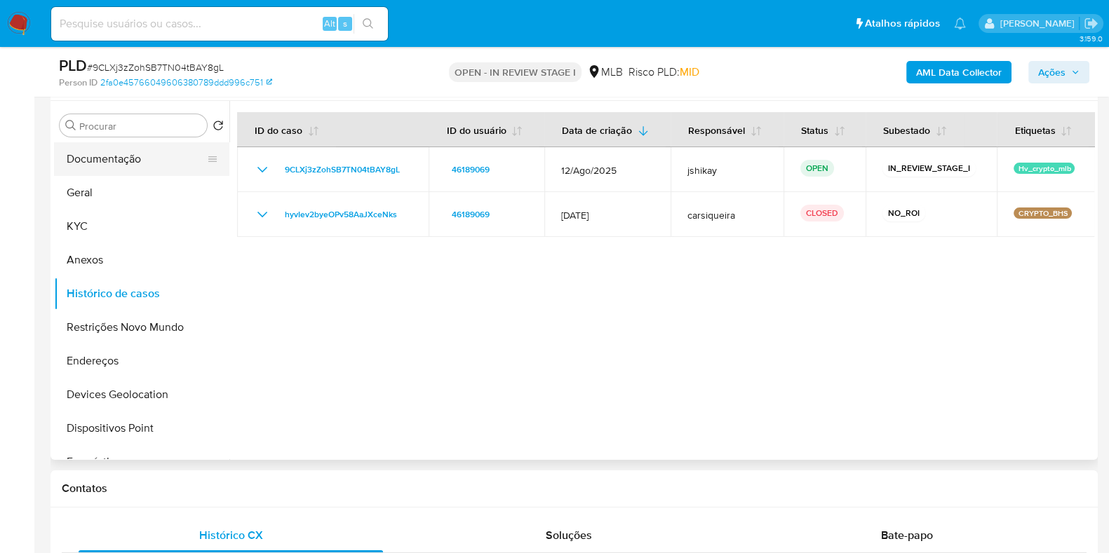
click at [161, 167] on button "Documentação" at bounding box center [136, 159] width 164 height 34
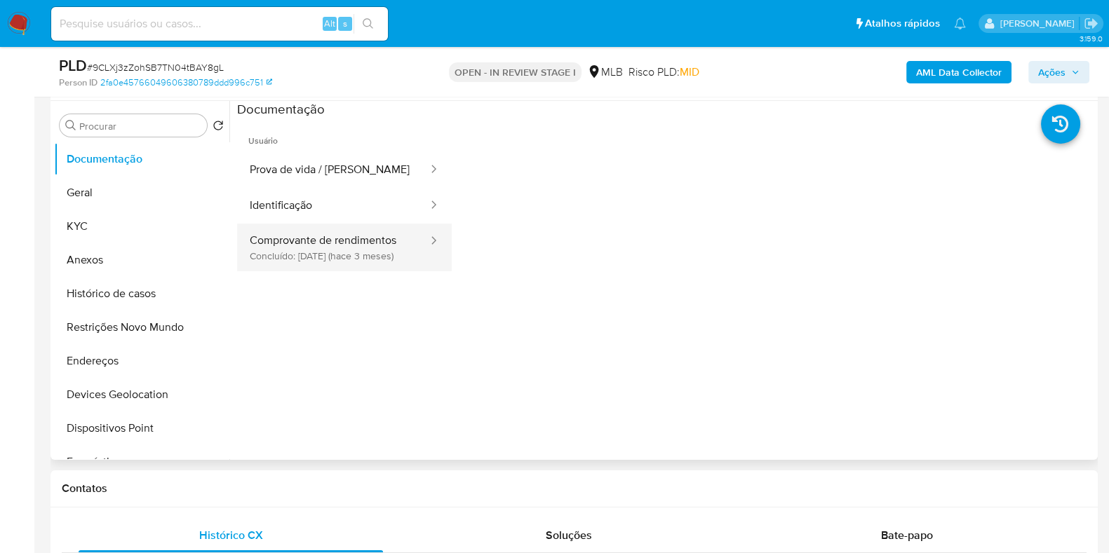
click at [330, 241] on button "Comprovante de rendimentos Concluído: [DATE] (hace 3 meses)" at bounding box center [333, 248] width 192 height 48
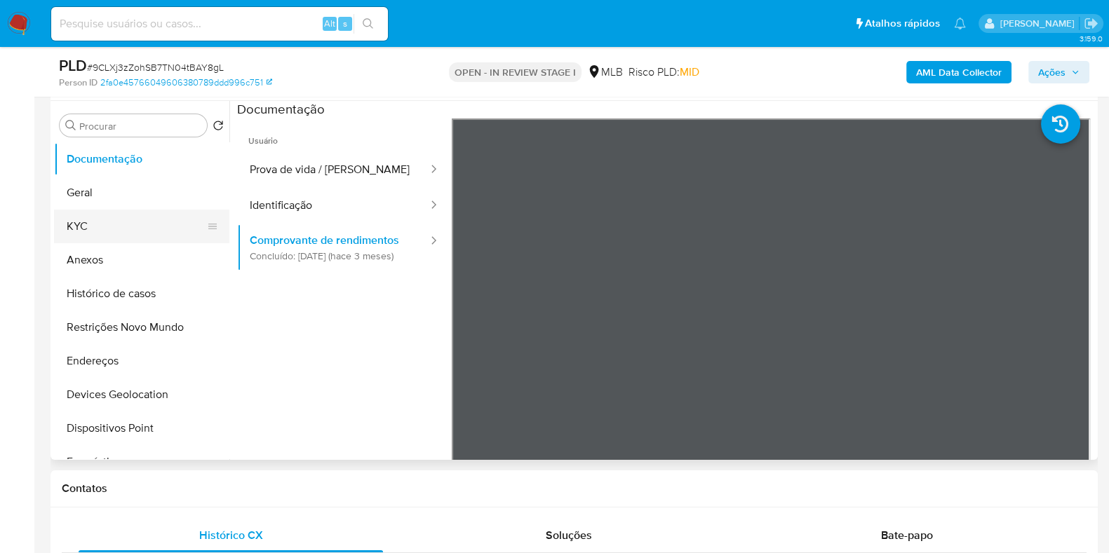
click at [102, 214] on button "KYC" at bounding box center [136, 227] width 164 height 34
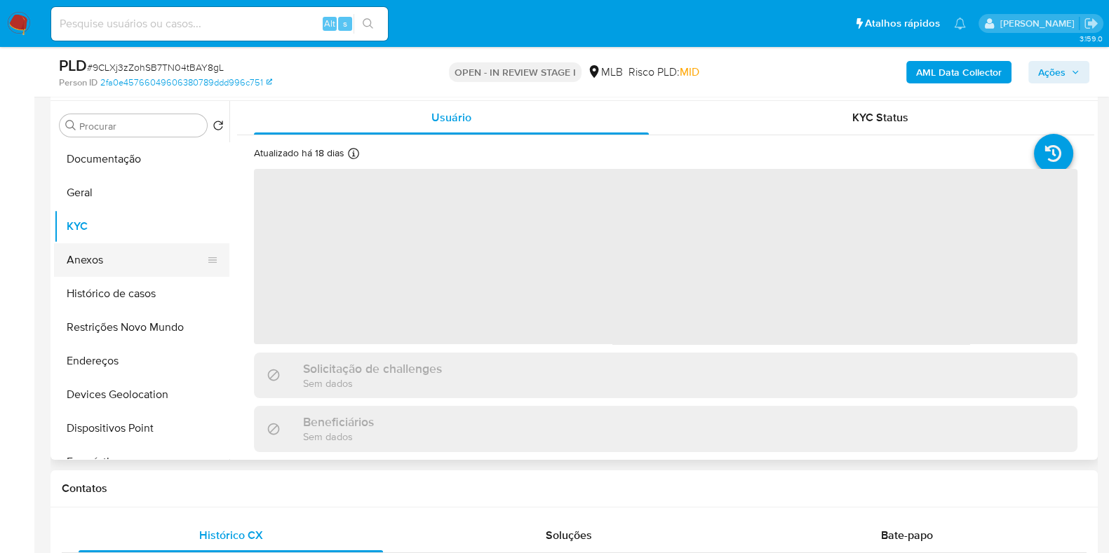
click at [105, 244] on button "Anexos" at bounding box center [136, 260] width 164 height 34
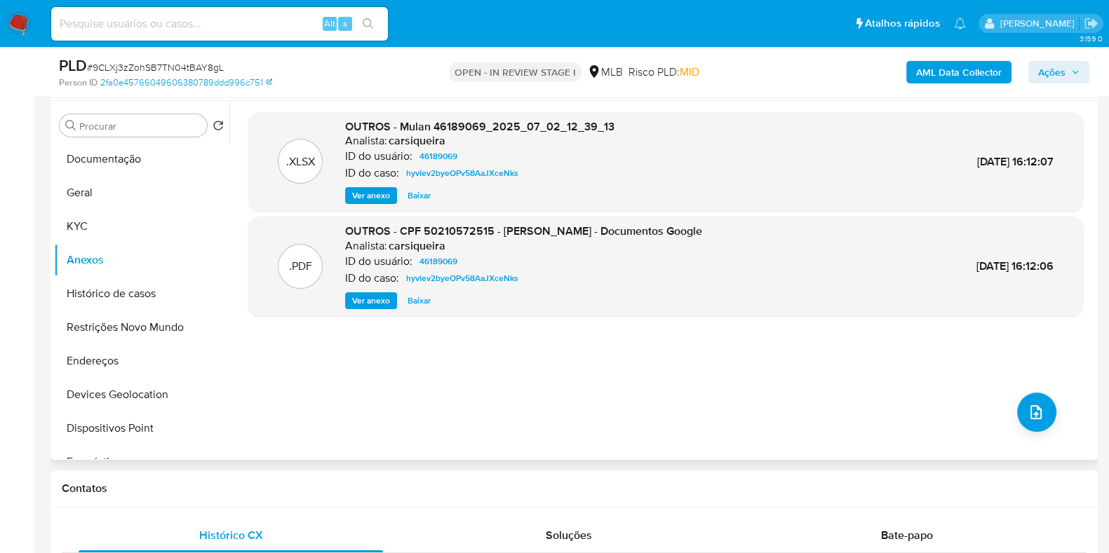
click at [384, 299] on span "Ver anexo" at bounding box center [371, 301] width 38 height 14
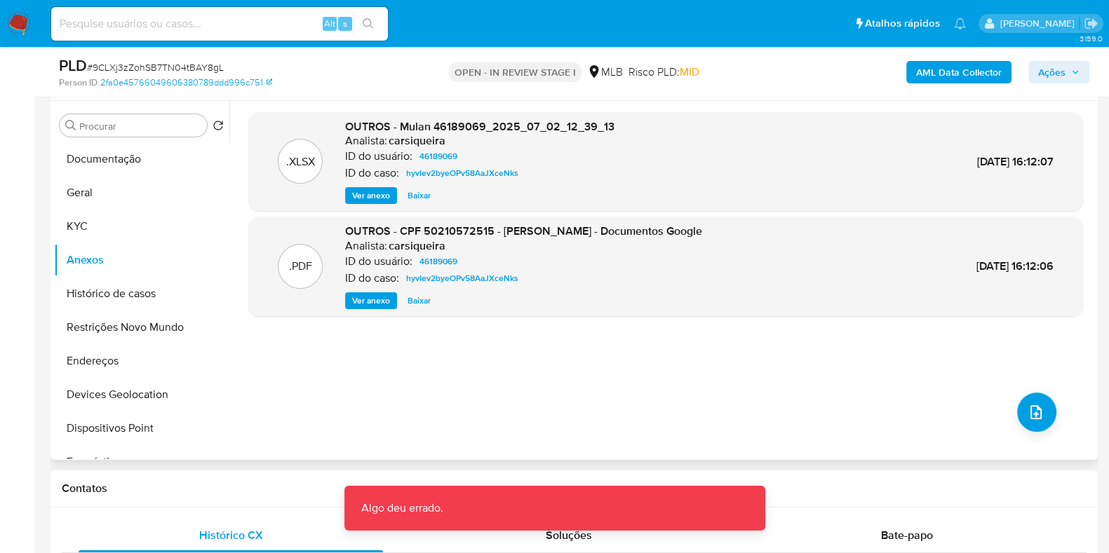
click at [384, 299] on span "Ver anexo" at bounding box center [371, 301] width 38 height 14
click at [413, 295] on span "Baixar" at bounding box center [419, 301] width 23 height 14
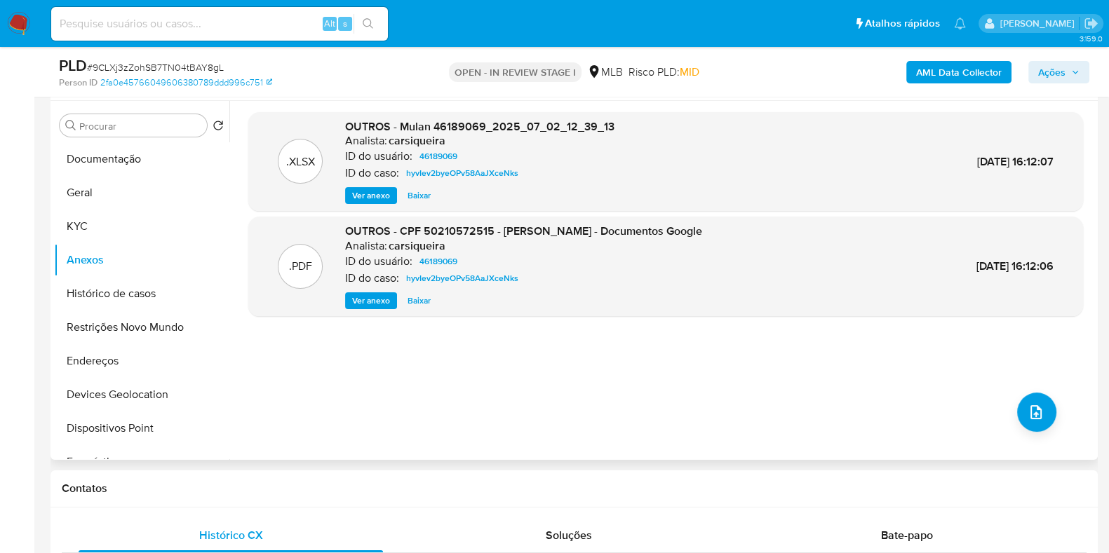
click at [417, 296] on span "Baixar" at bounding box center [419, 301] width 23 height 14
click at [305, 271] on p ".PDF" at bounding box center [300, 266] width 23 height 15
click at [389, 234] on span "OUTROS - CPF 50210572515 - MARCELO GOMES DA SILVA SOUZA - Documentos Google" at bounding box center [523, 231] width 357 height 16
click at [477, 242] on div "Analista: carsiqueira" at bounding box center [523, 246] width 357 height 14
drag, startPoint x: 477, startPoint y: 242, endPoint x: 351, endPoint y: 245, distance: 125.6
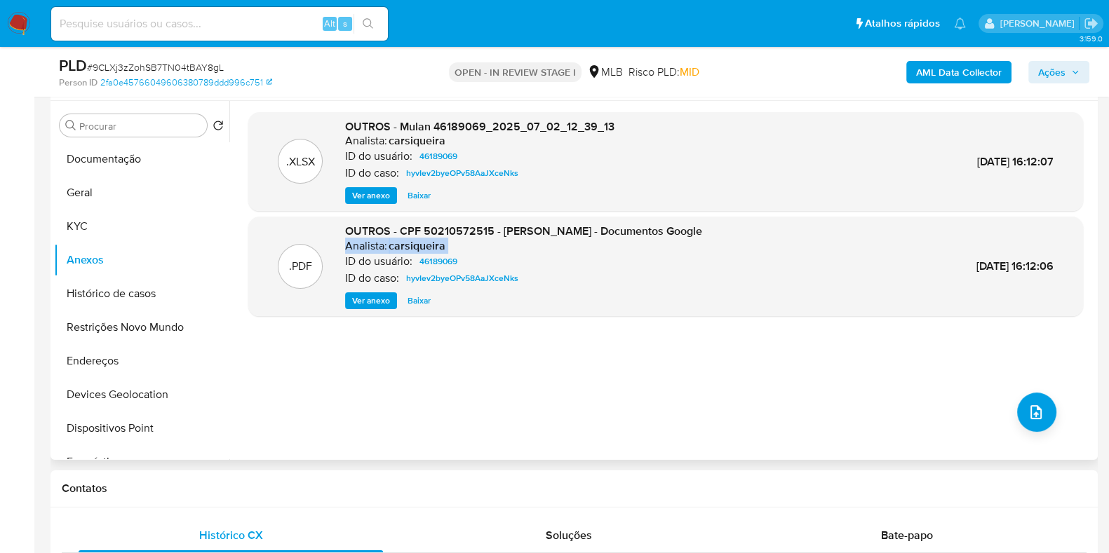
click at [351, 245] on div "Analista: carsiqueira" at bounding box center [523, 246] width 357 height 14
click at [442, 260] on span "46189069" at bounding box center [438, 261] width 38 height 17
click at [141, 290] on button "Histórico de casos" at bounding box center [136, 294] width 164 height 34
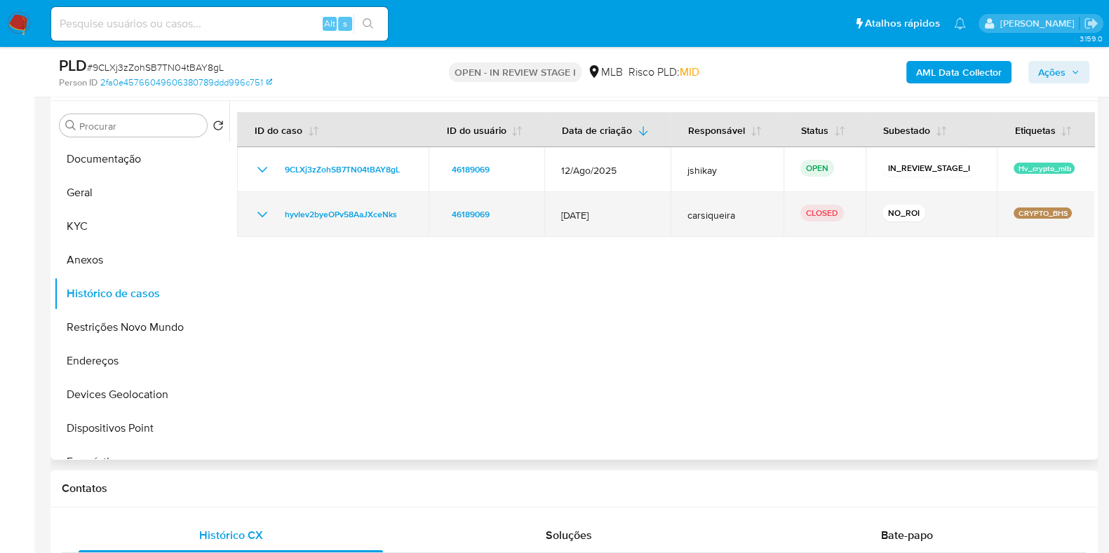
click at [256, 215] on icon "Mostrar/Ocultar" at bounding box center [262, 214] width 17 height 17
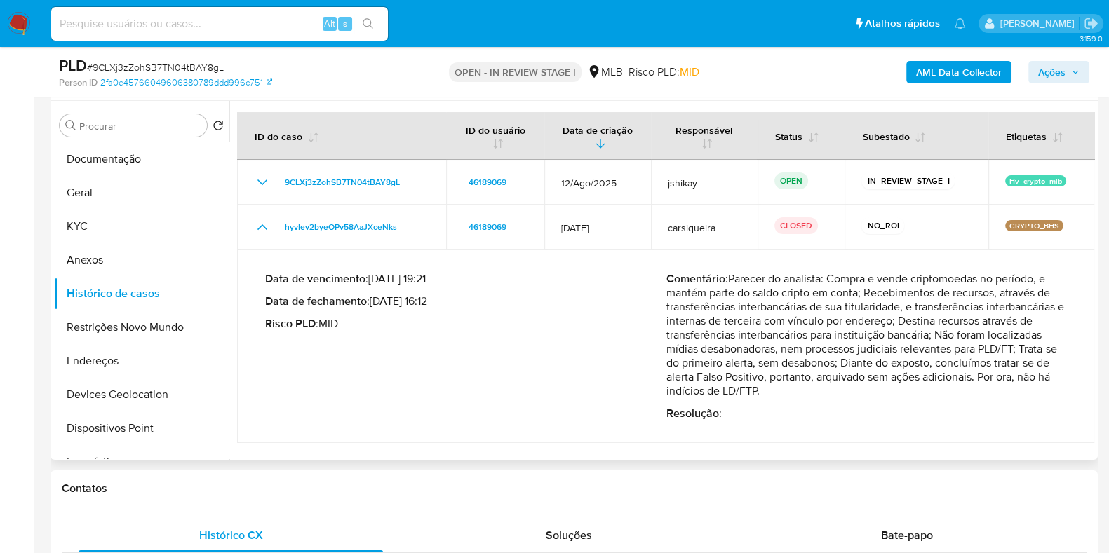
drag, startPoint x: 856, startPoint y: 364, endPoint x: 1042, endPoint y: 391, distance: 187.8
click at [1042, 391] on p "Comentário : Parecer do analista: Compra e vende criptomoedas no período, e man…" at bounding box center [866, 335] width 401 height 126
click at [1032, 394] on p "Comentário : Parecer do analista: Compra e vende criptomoedas no período, e man…" at bounding box center [866, 335] width 401 height 126
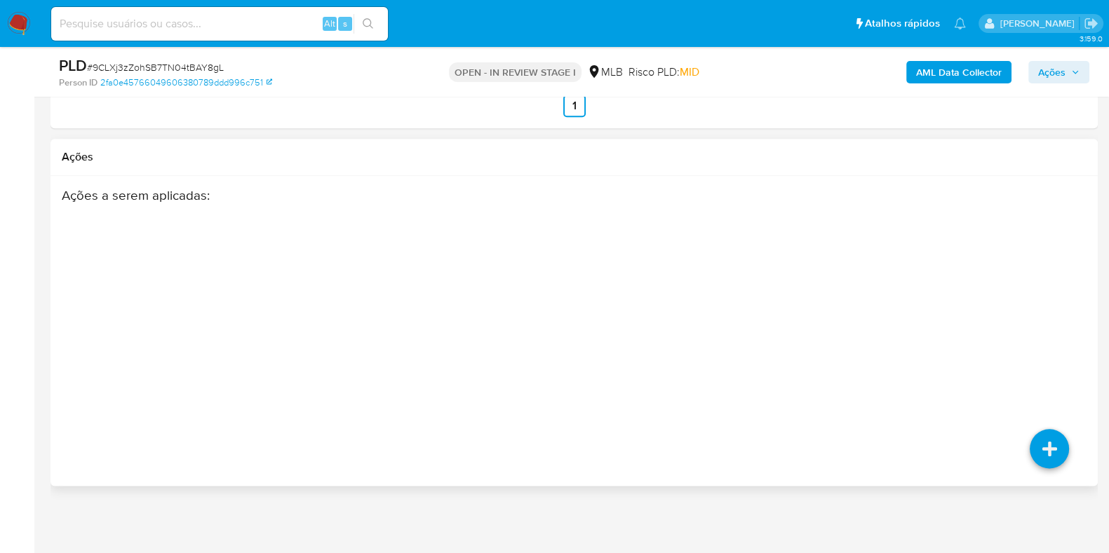
scroll to position [1709, 0]
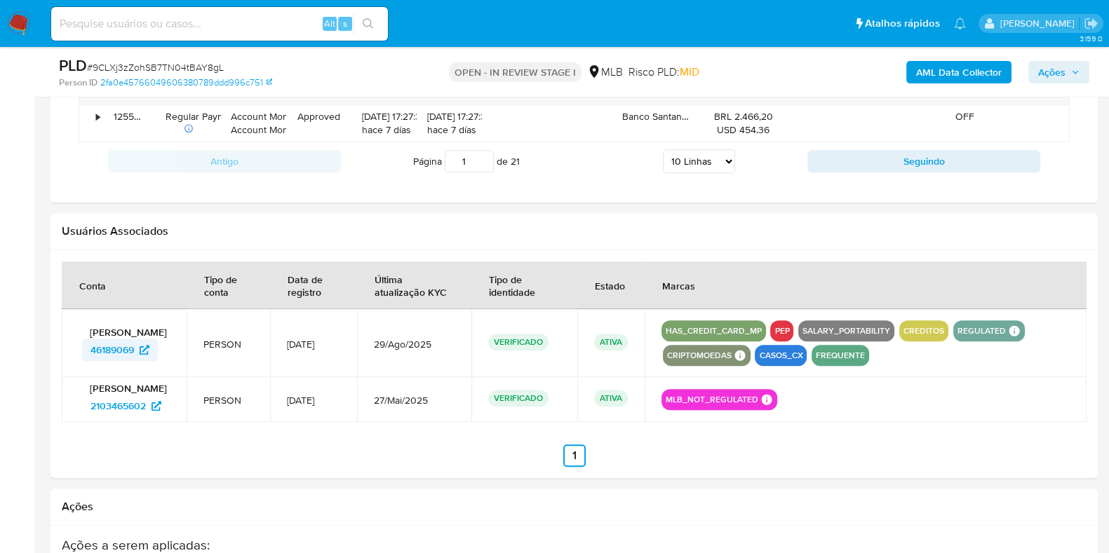
click at [120, 352] on span "46189069" at bounding box center [111, 350] width 43 height 22
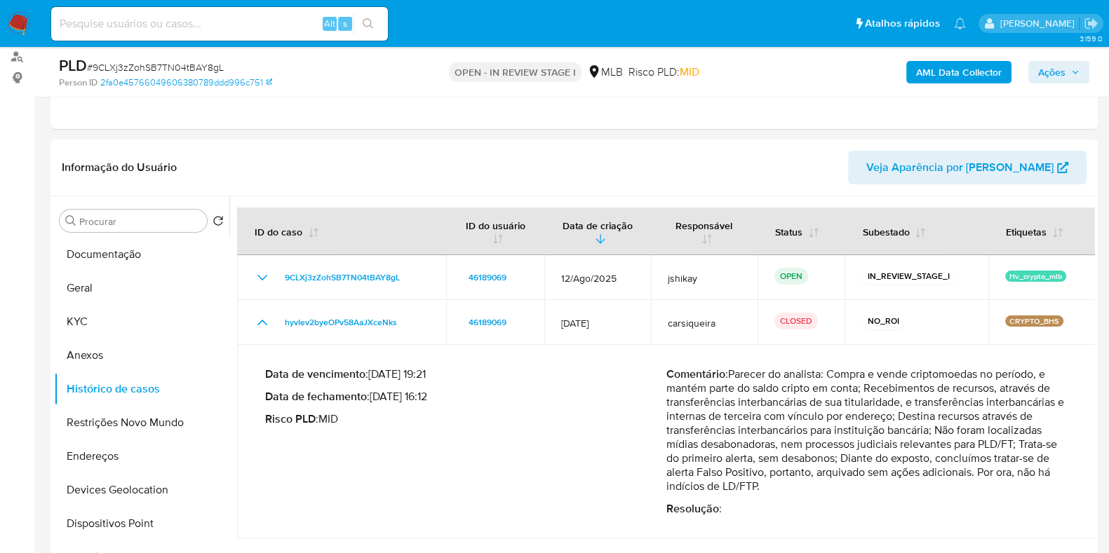
scroll to position [130, 0]
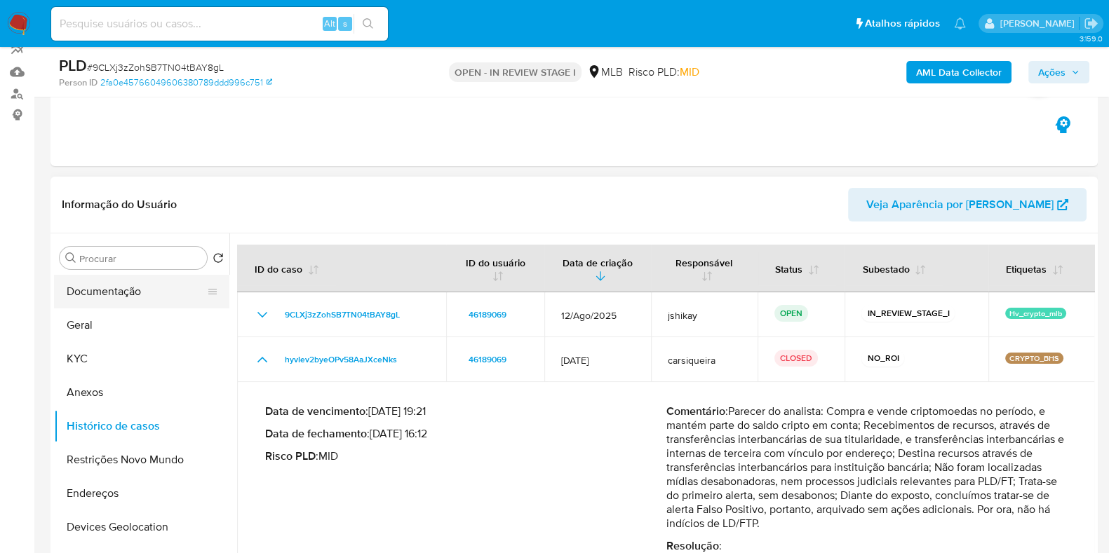
click at [124, 299] on button "Documentação" at bounding box center [136, 292] width 164 height 34
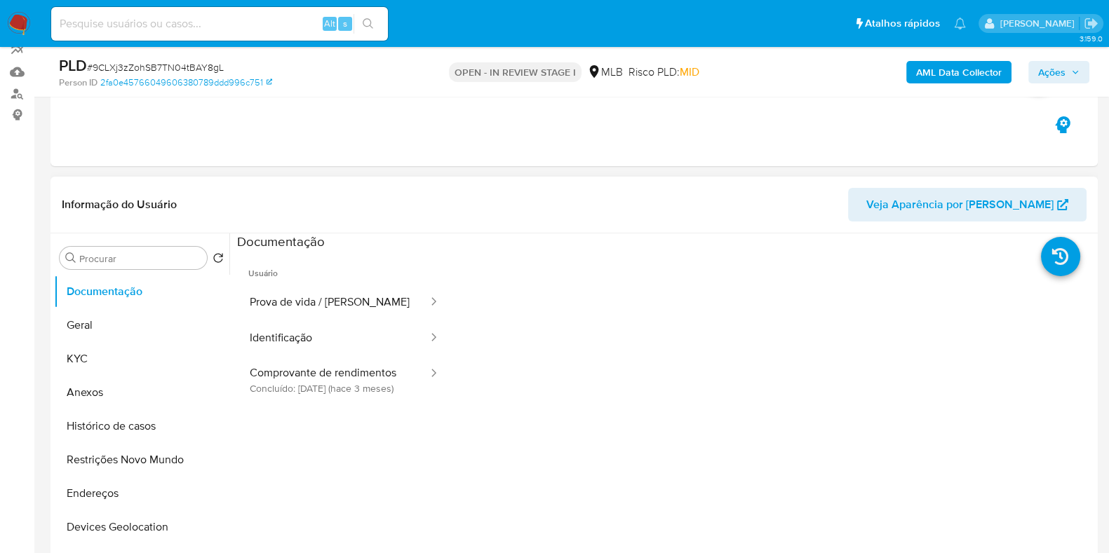
scroll to position [306, 0]
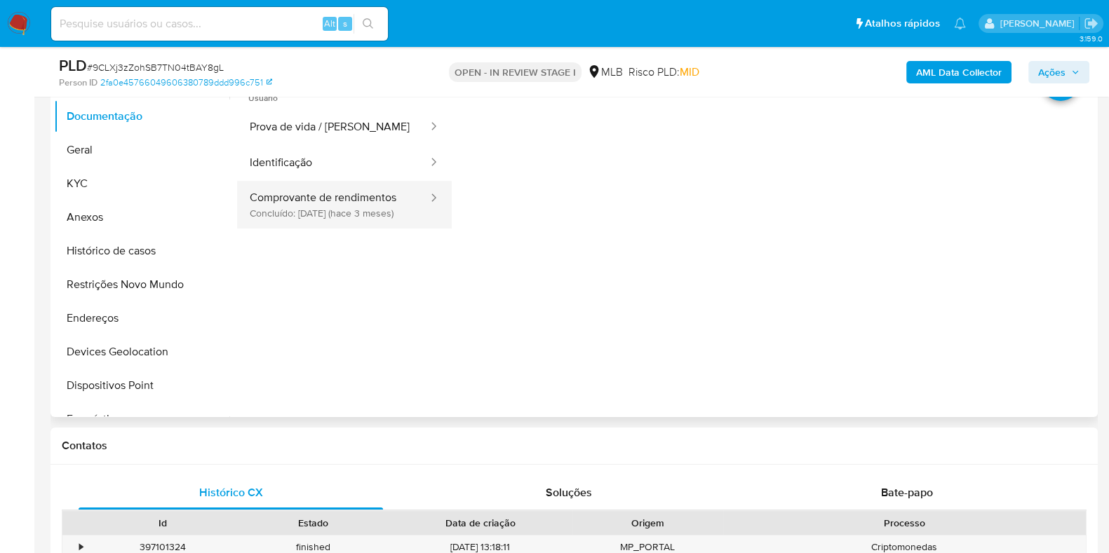
click at [346, 193] on button "Comprovante de rendimentos Concluído: 03/06/2025 (hace 3 meses)" at bounding box center [333, 205] width 192 height 48
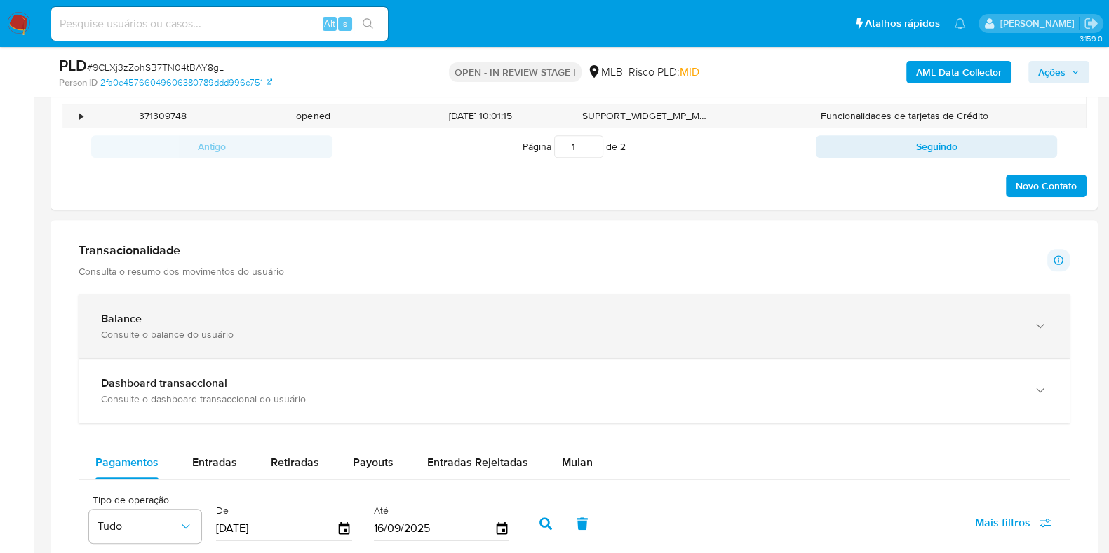
click at [386, 299] on div "Balance Consulte o balance do usuário" at bounding box center [574, 327] width 991 height 64
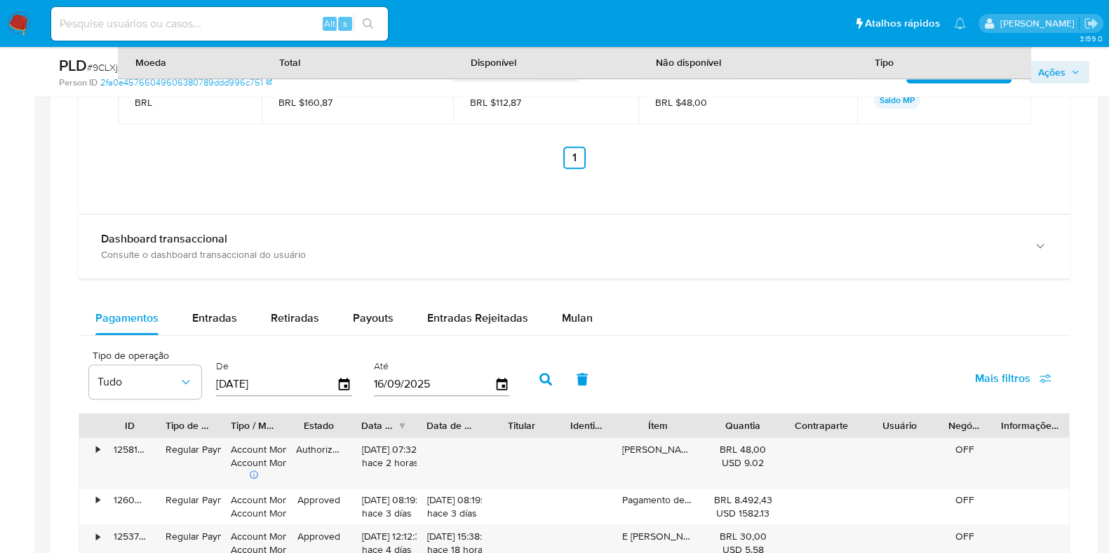
scroll to position [1446, 0]
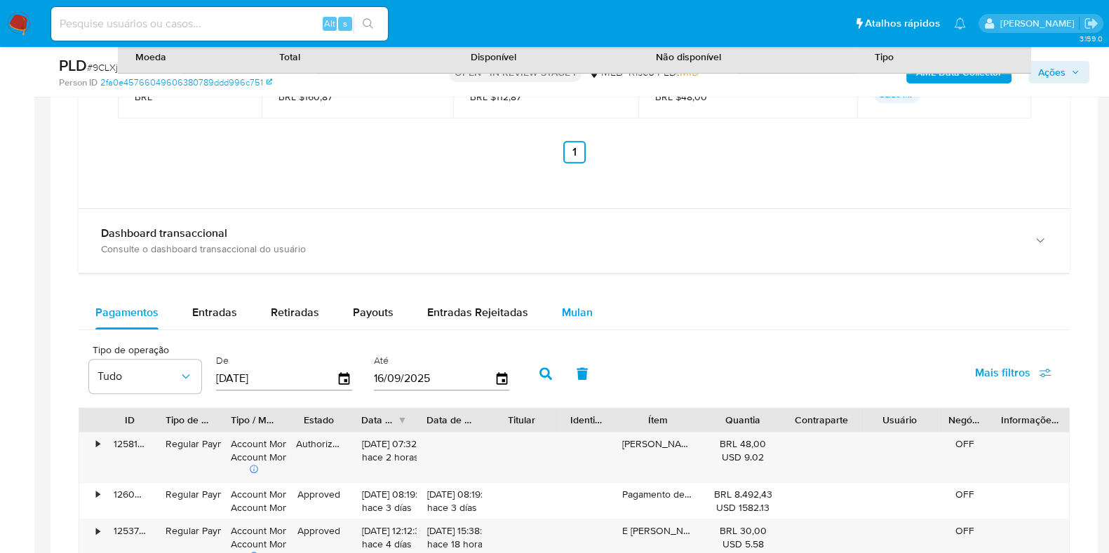
click at [564, 311] on span "Mulan" at bounding box center [577, 312] width 31 height 16
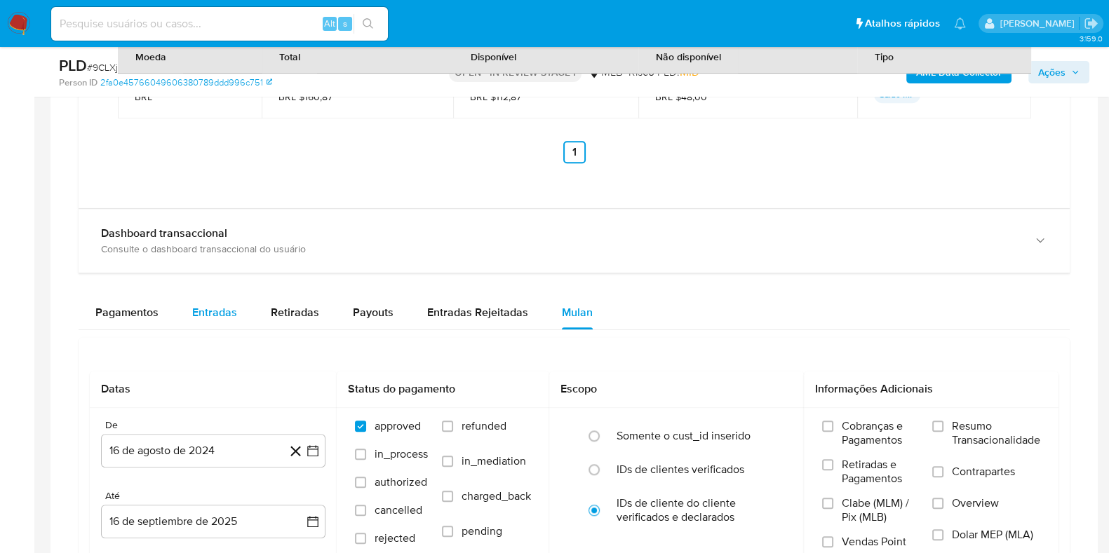
click at [230, 309] on span "Entradas" at bounding box center [214, 312] width 45 height 16
select select "10"
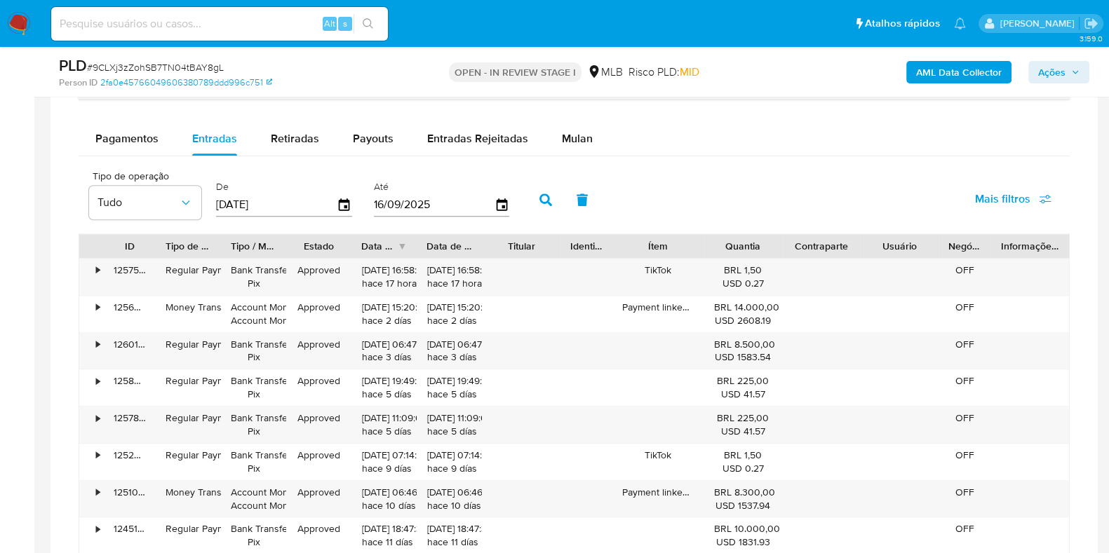
scroll to position [1621, 0]
click at [339, 197] on icon "button" at bounding box center [344, 203] width 11 height 13
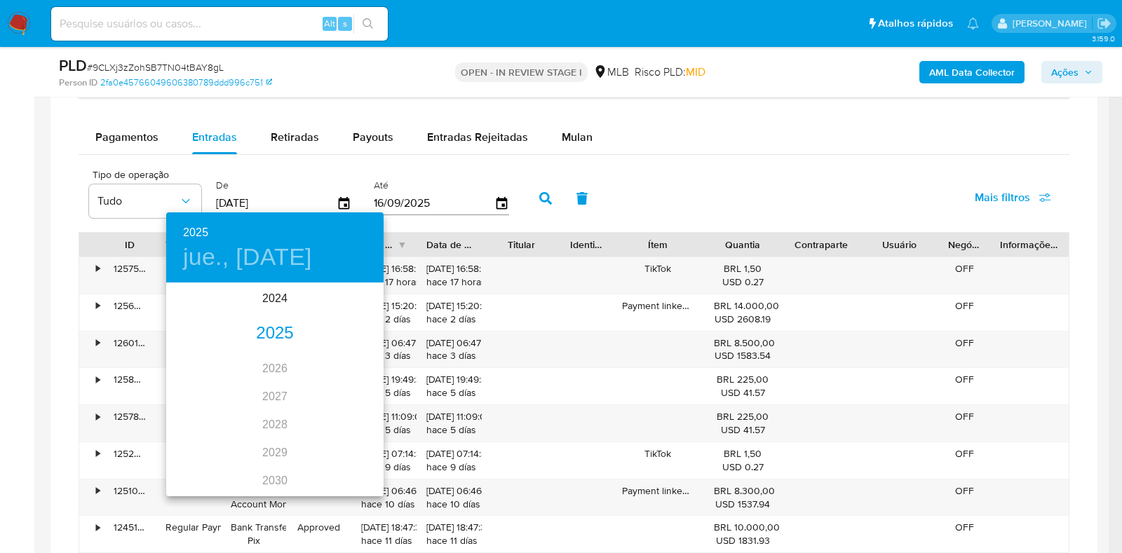
click at [262, 335] on div "2025" at bounding box center [274, 334] width 217 height 28
click at [204, 411] on div "jul." at bounding box center [202, 416] width 72 height 53
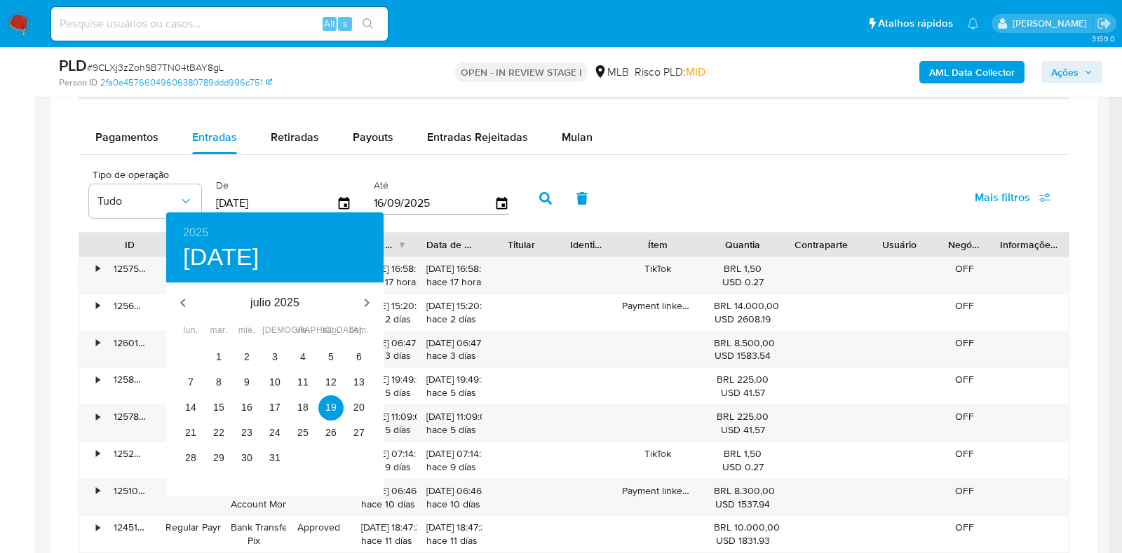
click at [224, 345] on div "1" at bounding box center [219, 357] width 28 height 25
type input "01/07/2025"
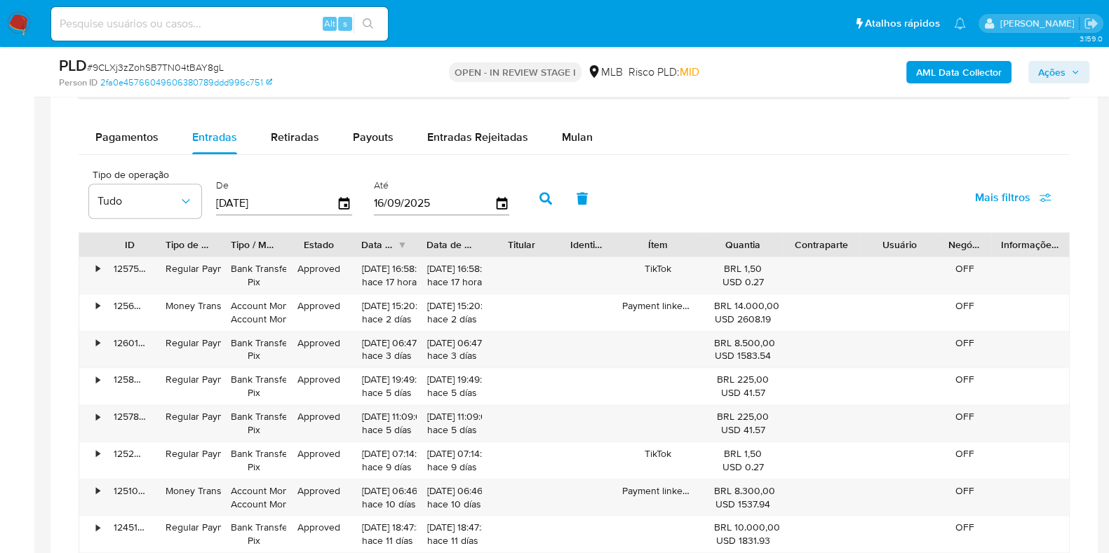
click at [221, 351] on div "30 1 2 3 4 5 6 7 8 9 10 11 12 13 14 15 16 17 18 19 20 21 22 23 24 25 26 27 28 2…" at bounding box center [275, 322] width 163 height 71
click at [495, 201] on icon "button" at bounding box center [502, 203] width 25 height 25
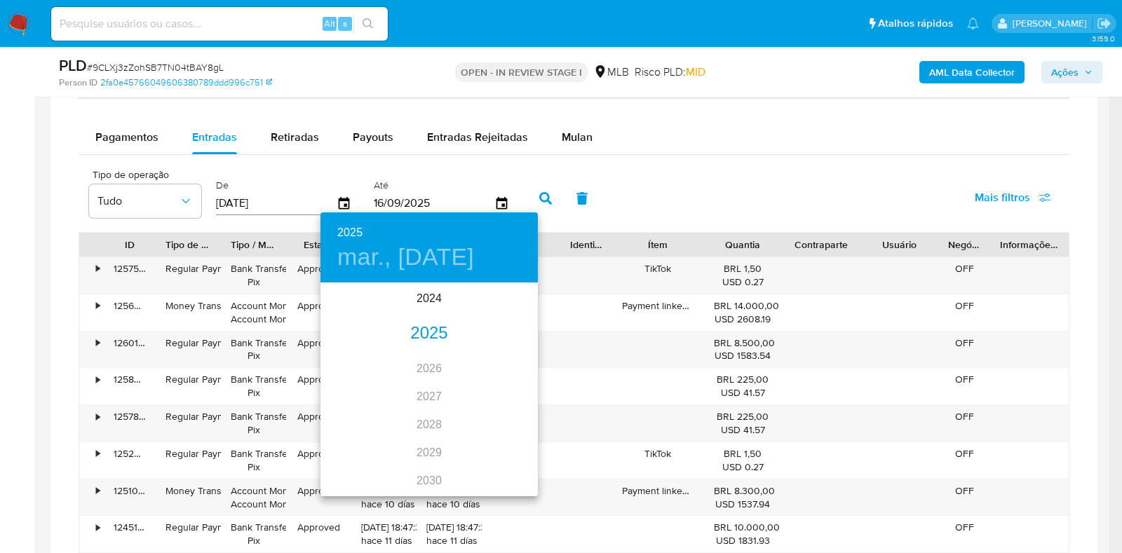
click at [424, 337] on div "2025" at bounding box center [429, 334] width 217 height 28
click at [498, 415] on div "sep." at bounding box center [502, 416] width 72 height 53
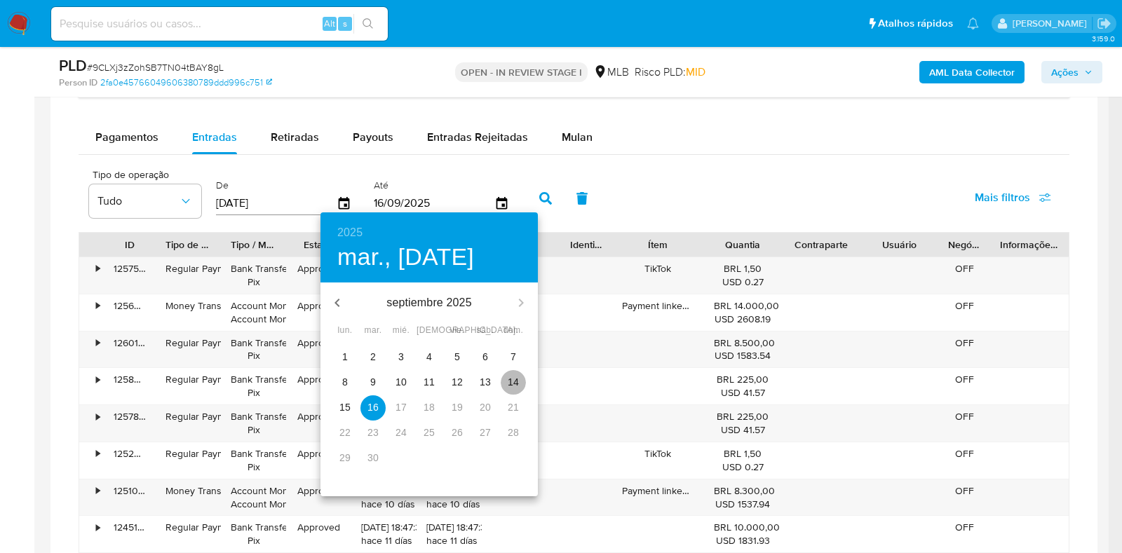
click at [509, 380] on p "14" at bounding box center [513, 382] width 11 height 14
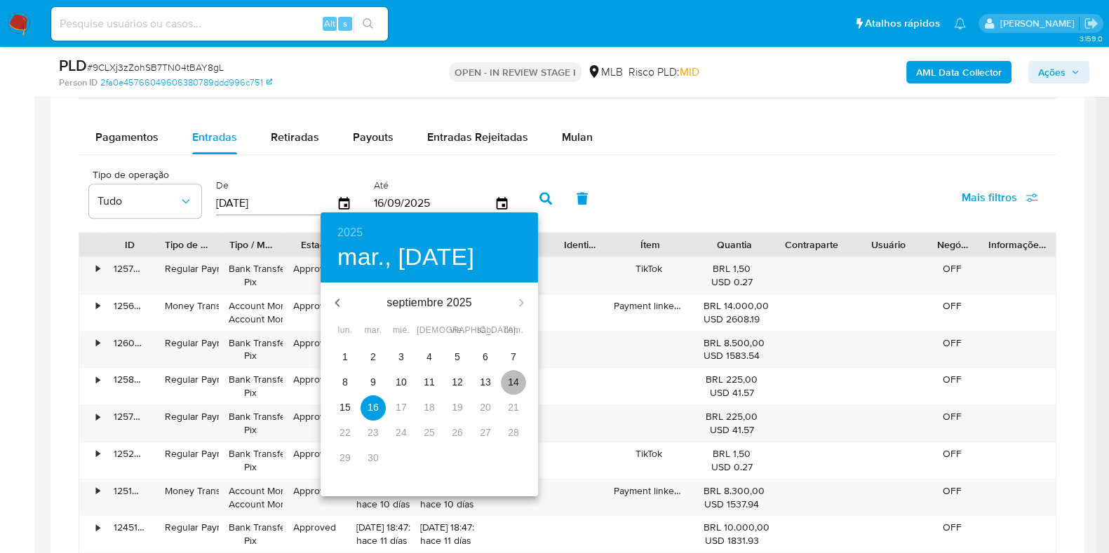
type input "14/09/2025"
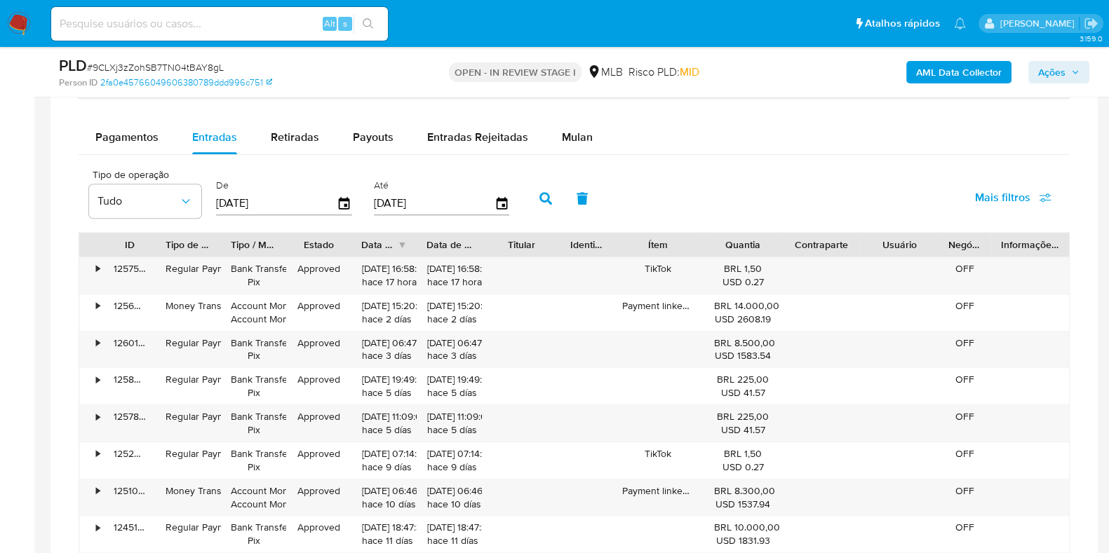
click at [541, 188] on button "button" at bounding box center [545, 199] width 36 height 34
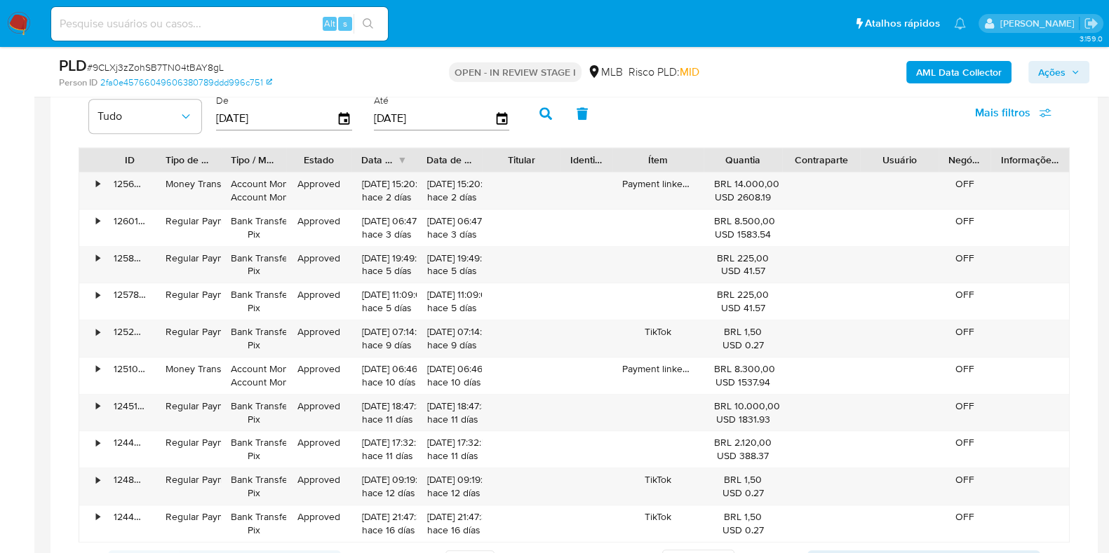
scroll to position [1709, 0]
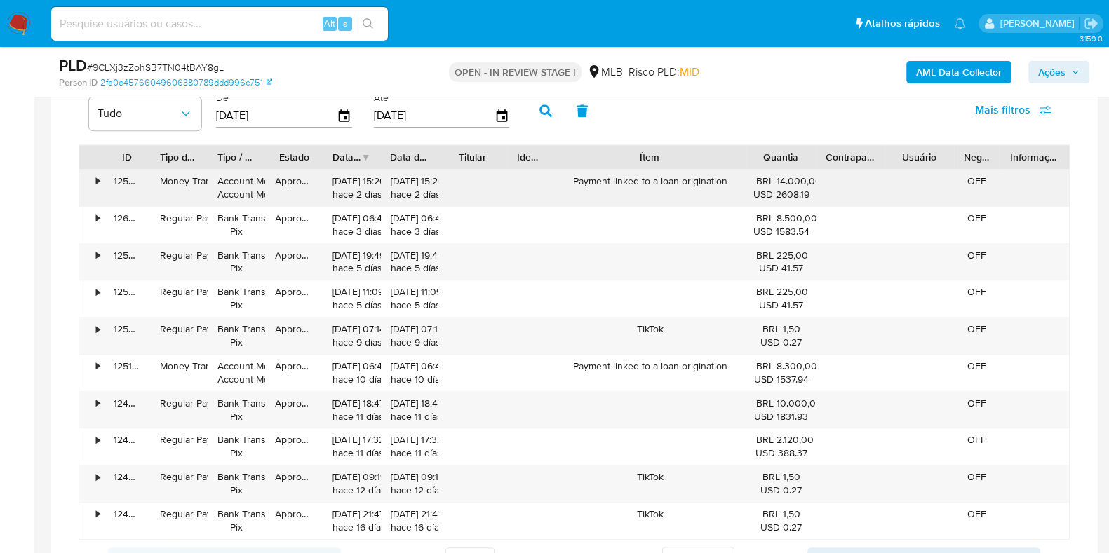
drag, startPoint x: 698, startPoint y: 159, endPoint x: 800, endPoint y: 182, distance: 104.3
click at [800, 182] on div "ID Tipo de operação Tipo / Método Estado Data de criação Data de aprovação Titu…" at bounding box center [574, 342] width 991 height 396
click at [100, 177] on div "•" at bounding box center [91, 188] width 25 height 36
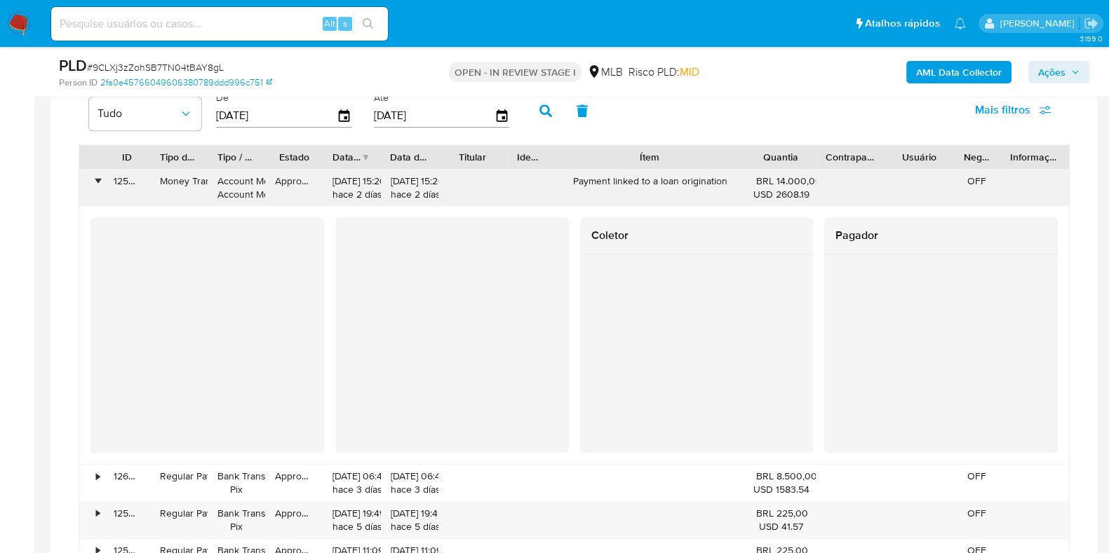
click at [100, 177] on div "•" at bounding box center [98, 181] width 4 height 13
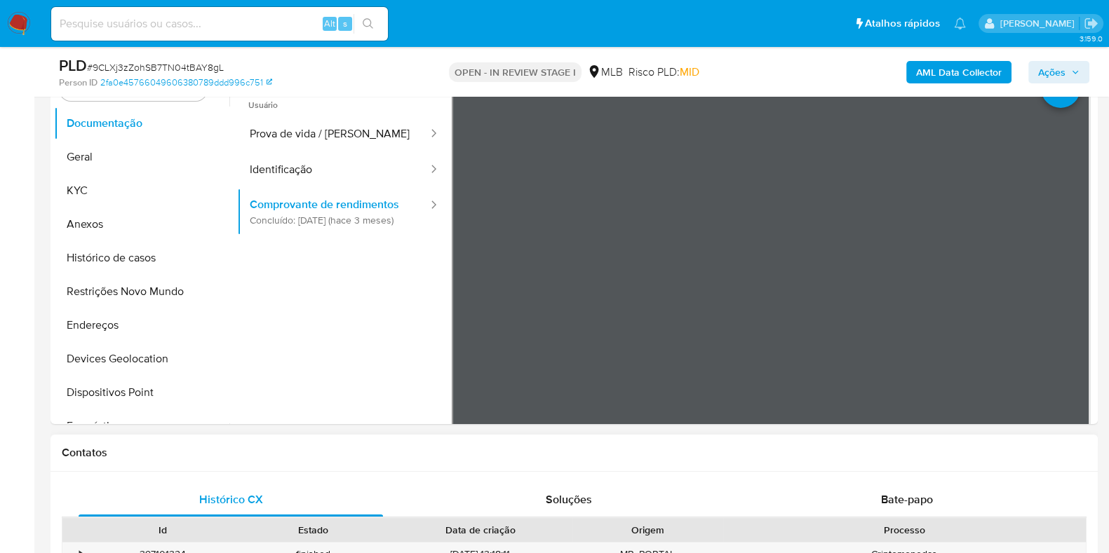
scroll to position [130, 0]
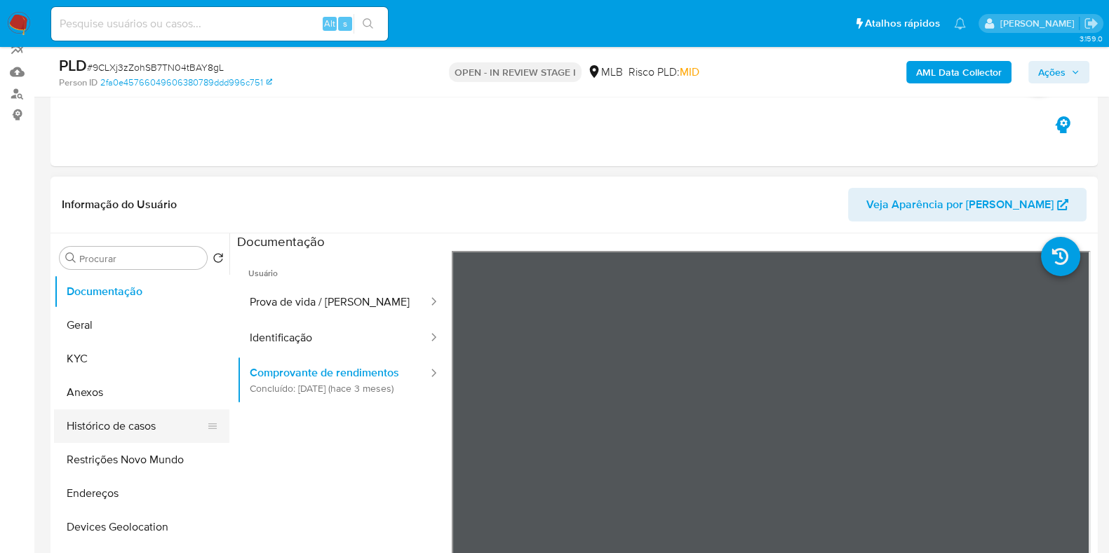
click at [121, 419] on button "Histórico de casos" at bounding box center [136, 427] width 164 height 34
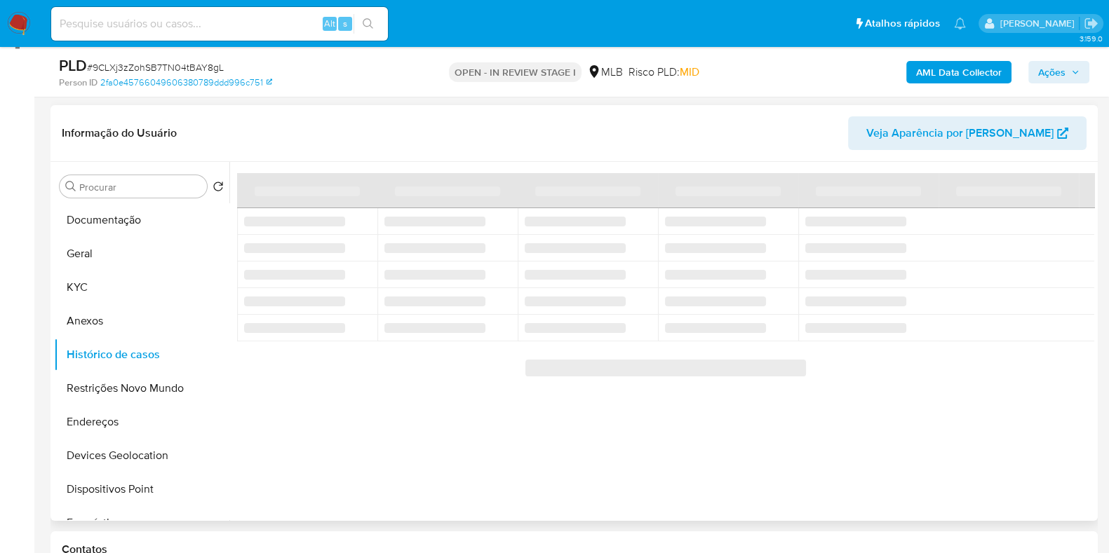
scroll to position [218, 0]
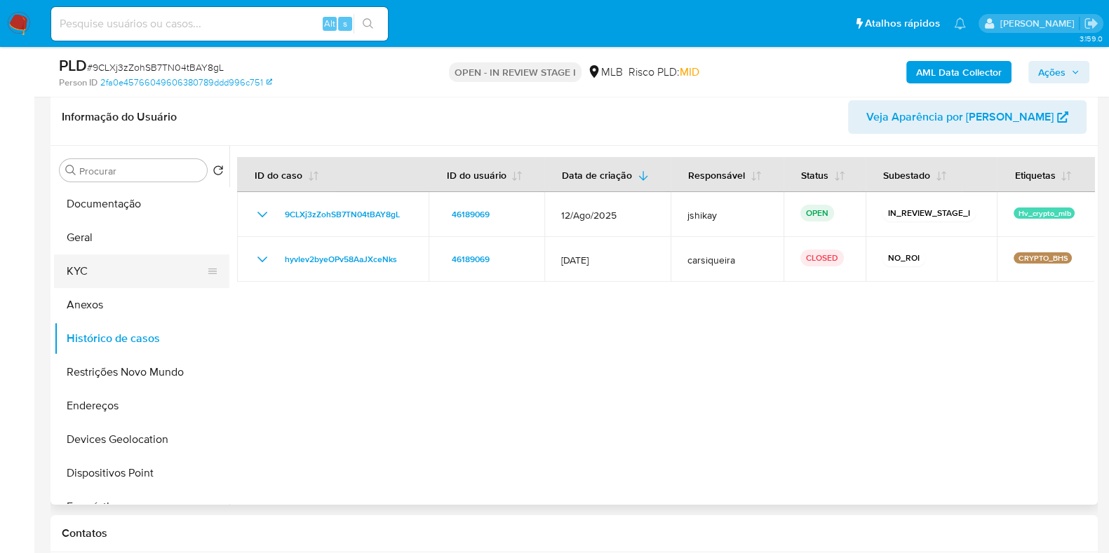
click at [168, 271] on button "KYC" at bounding box center [136, 272] width 164 height 34
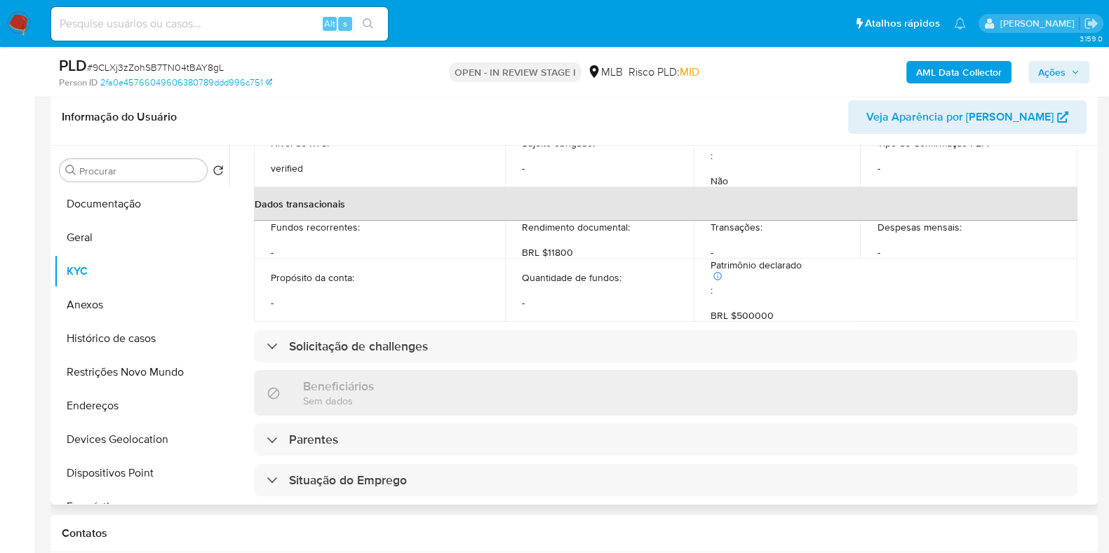
scroll to position [610, 0]
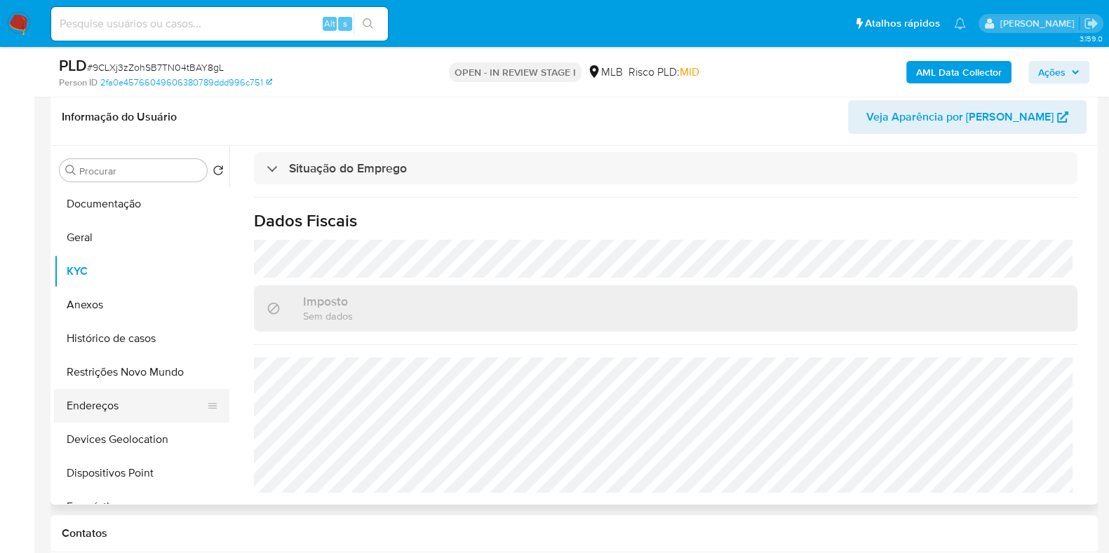
click at [112, 410] on button "Endereços" at bounding box center [136, 406] width 164 height 34
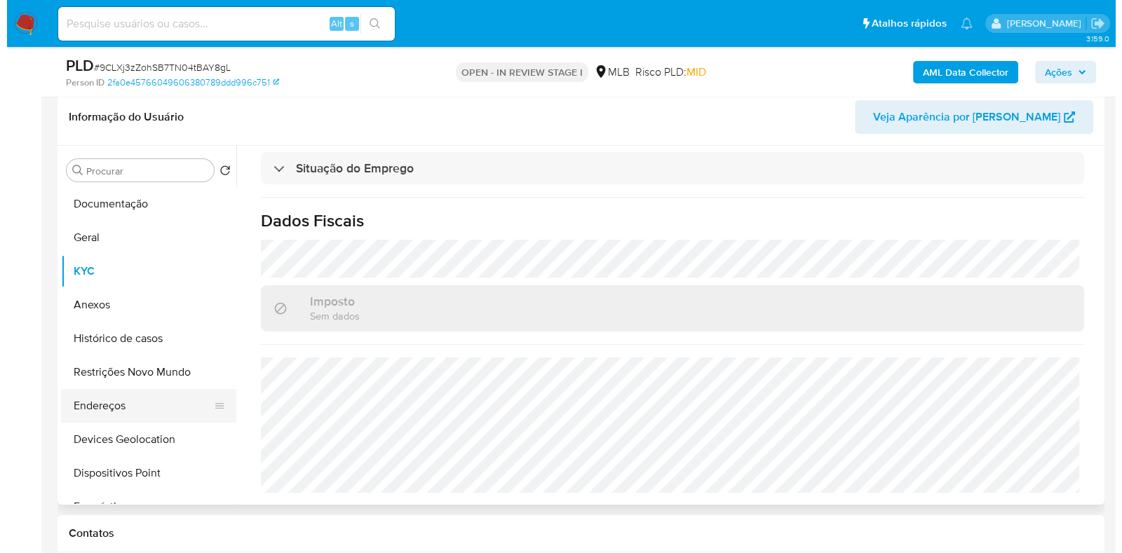
scroll to position [0, 0]
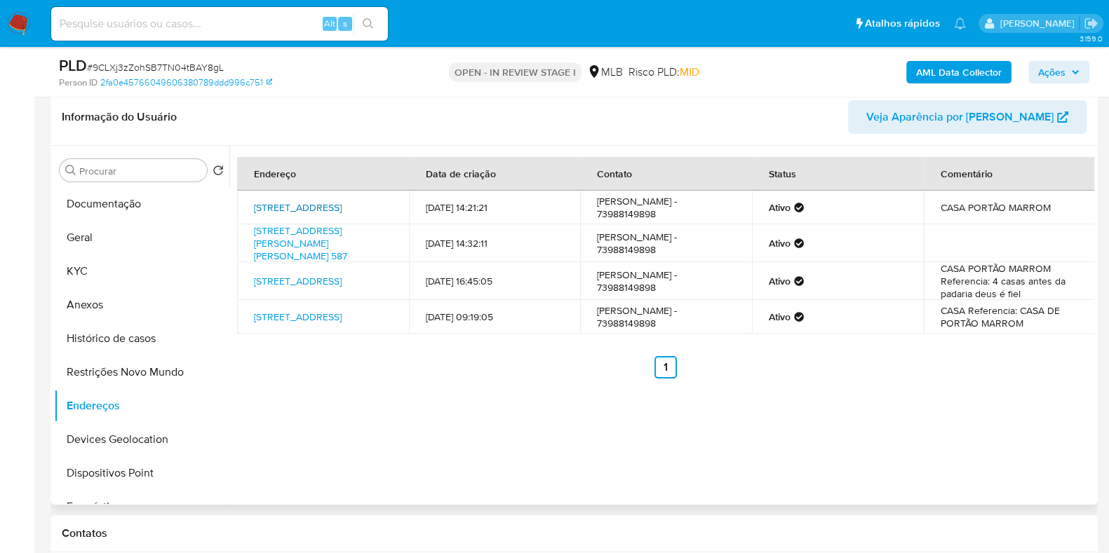
click at [342, 201] on link "Rua Juraci Benfica 128, Porto Seguro, Bahia, 45810000, Brasil 128" at bounding box center [298, 208] width 88 height 14
click at [290, 207] on link "Rua Juraci Benfica 128, Porto Seguro, Bahia, 45810000, Brasil 128" at bounding box center [298, 208] width 88 height 14
click at [80, 224] on button "Geral" at bounding box center [136, 238] width 164 height 34
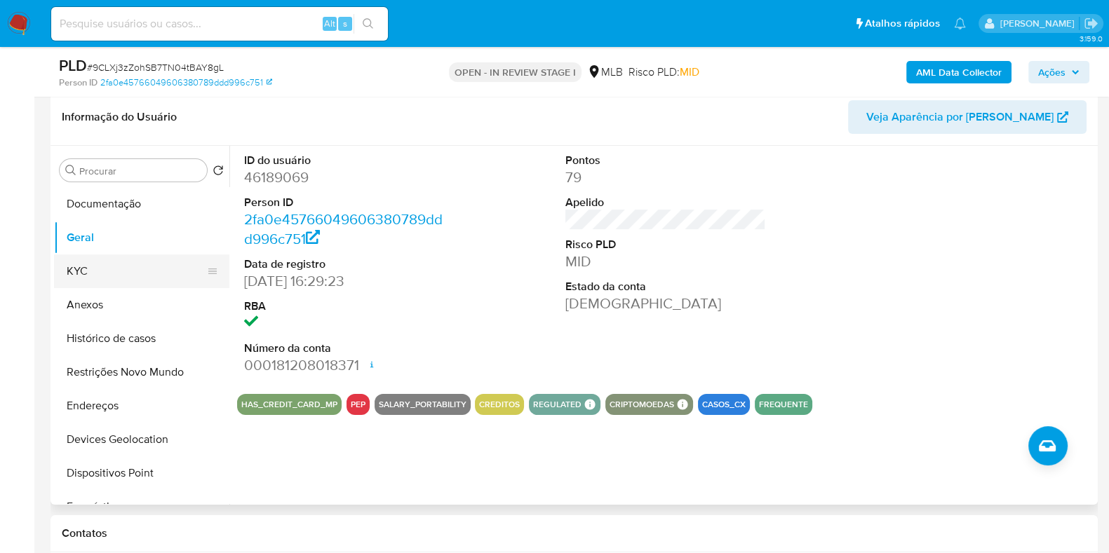
click at [113, 273] on button "KYC" at bounding box center [136, 272] width 164 height 34
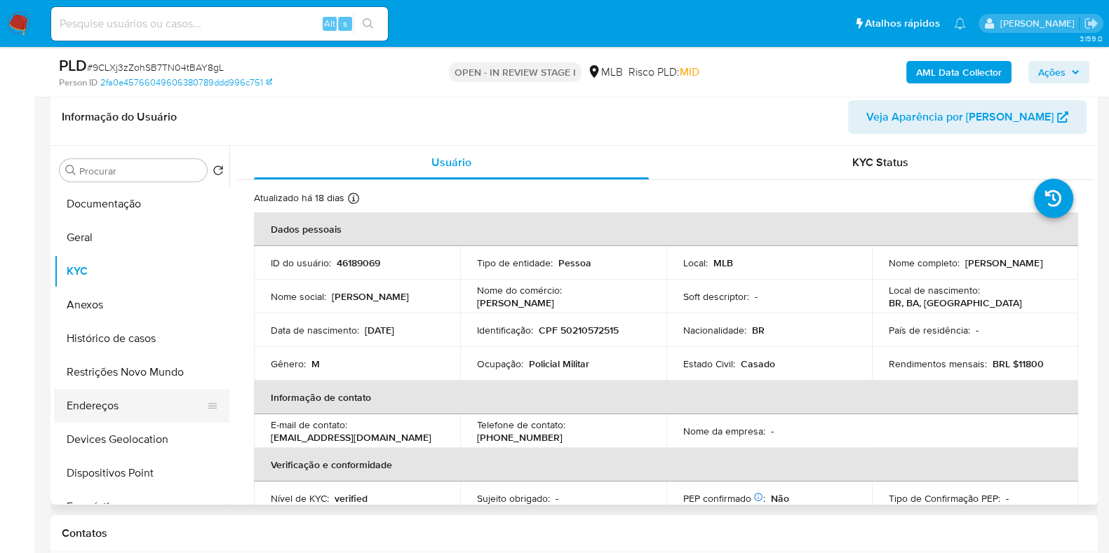
drag, startPoint x: 137, startPoint y: 414, endPoint x: 205, endPoint y: 404, distance: 68.7
click at [137, 414] on button "Endereços" at bounding box center [136, 406] width 164 height 34
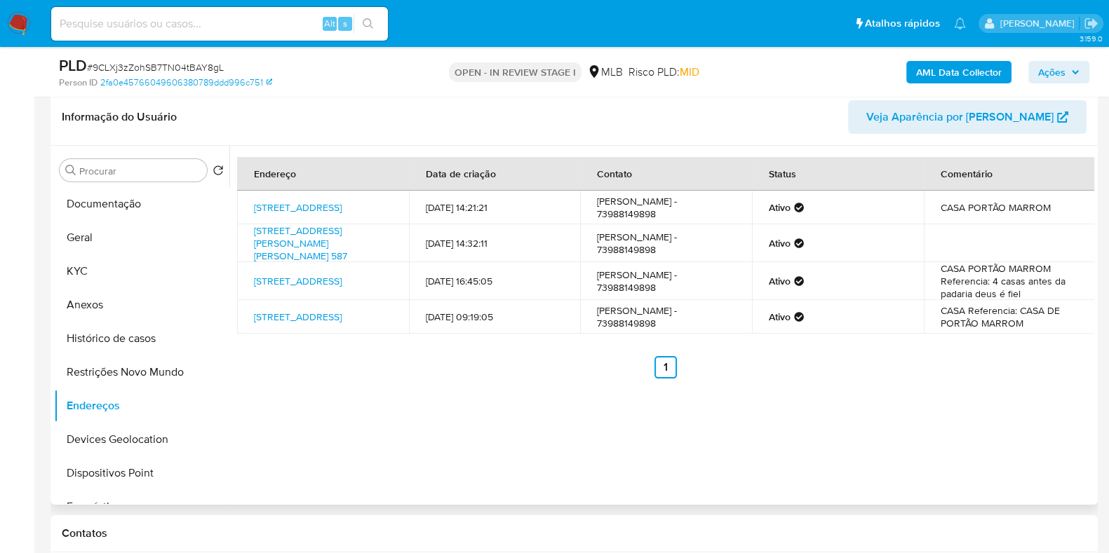
drag, startPoint x: 156, startPoint y: 437, endPoint x: 245, endPoint y: 438, distance: 88.4
click at [156, 438] on button "Devices Geolocation" at bounding box center [141, 440] width 175 height 34
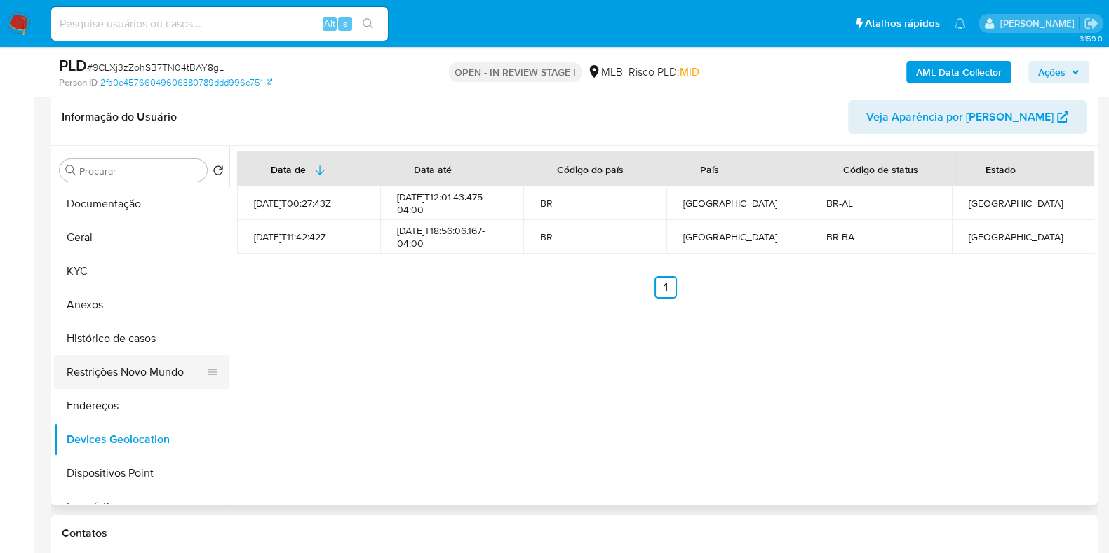
drag, startPoint x: 134, startPoint y: 372, endPoint x: 168, endPoint y: 373, distance: 34.4
click at [134, 372] on button "Restrições Novo Mundo" at bounding box center [136, 373] width 164 height 34
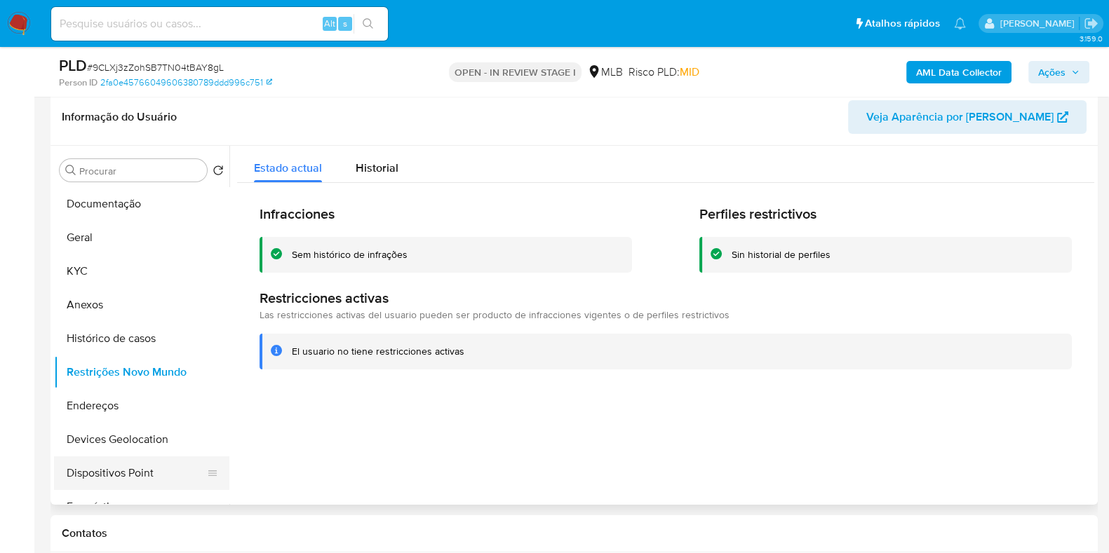
drag, startPoint x: 130, startPoint y: 468, endPoint x: 505, endPoint y: 401, distance: 381.1
click at [130, 468] on button "Dispositivos Point" at bounding box center [141, 474] width 175 height 34
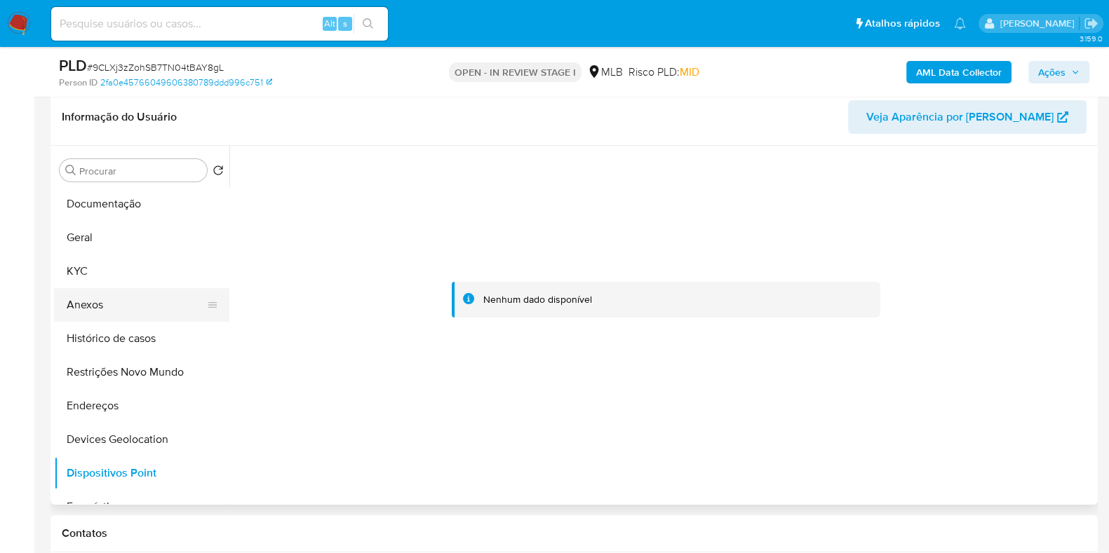
drag, startPoint x: 112, startPoint y: 309, endPoint x: 142, endPoint y: 308, distance: 30.2
click at [112, 310] on button "Anexos" at bounding box center [136, 305] width 164 height 34
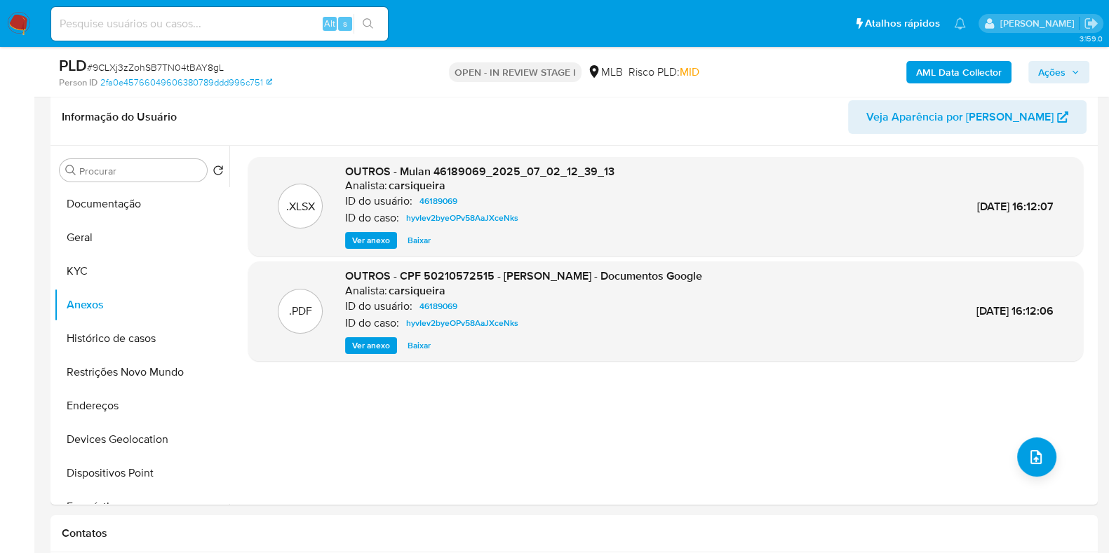
click at [936, 67] on b "AML Data Collector" at bounding box center [959, 72] width 86 height 22
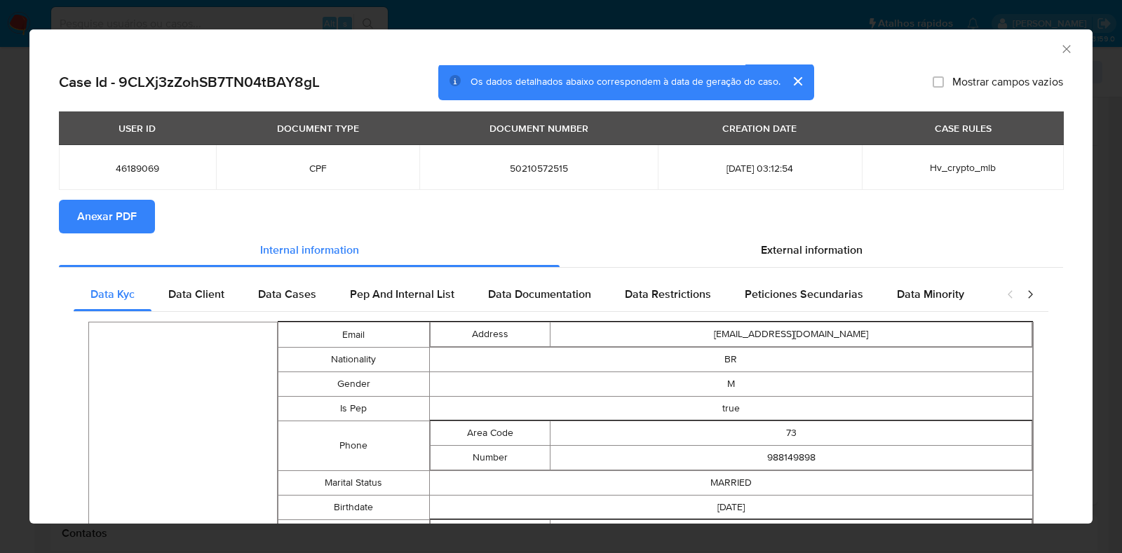
click at [765, 167] on span "2025-08-12 03:12:54" at bounding box center [760, 168] width 170 height 13
click at [785, 239] on div "External information" at bounding box center [812, 251] width 504 height 34
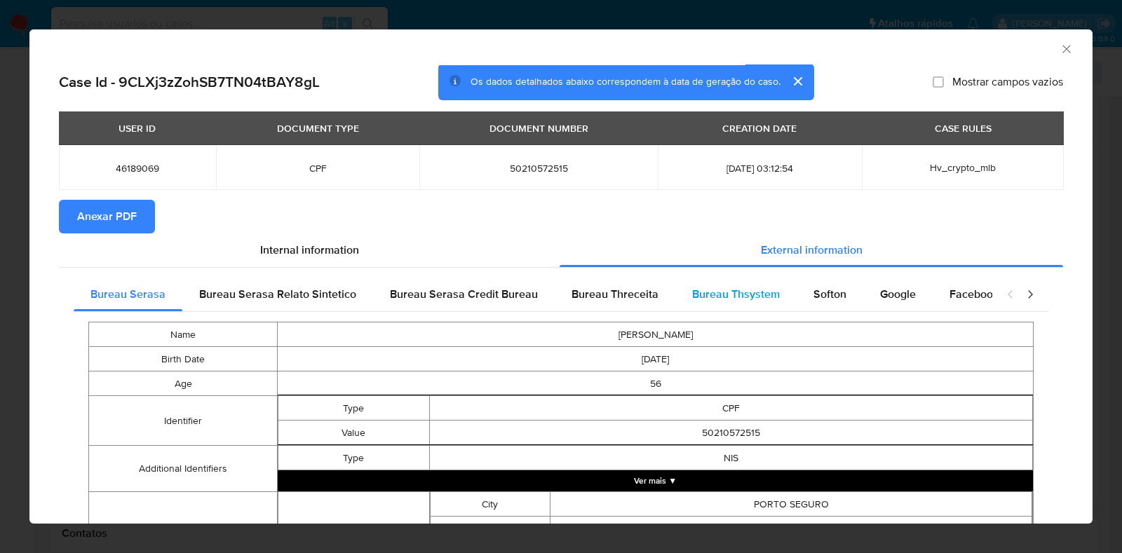
click at [776, 286] on div "Bureau Thsystem" at bounding box center [735, 295] width 121 height 34
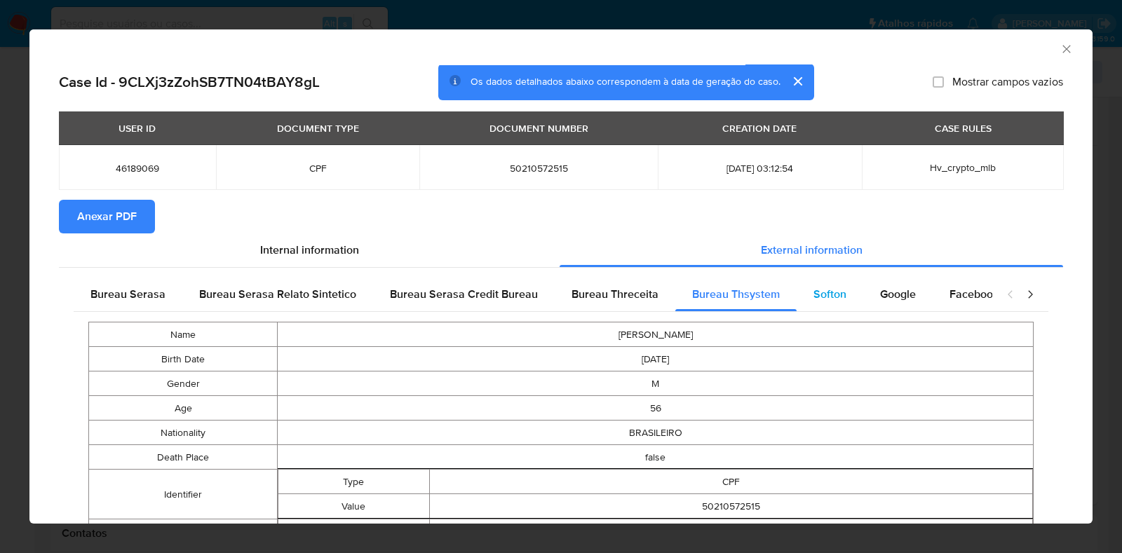
click at [824, 299] on span "Softon" at bounding box center [830, 294] width 33 height 16
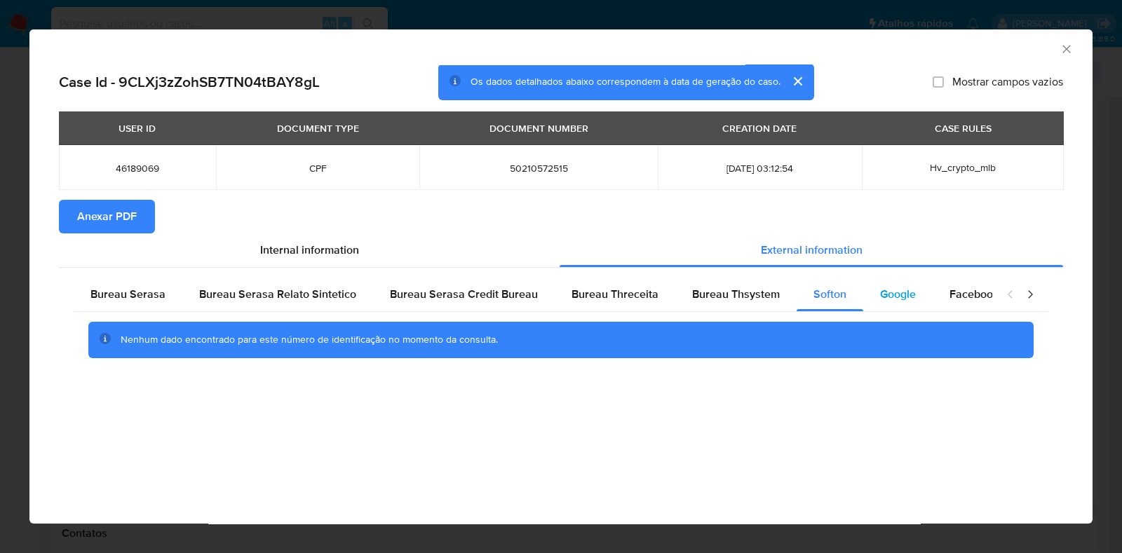
click at [883, 290] on span "Google" at bounding box center [898, 294] width 36 height 16
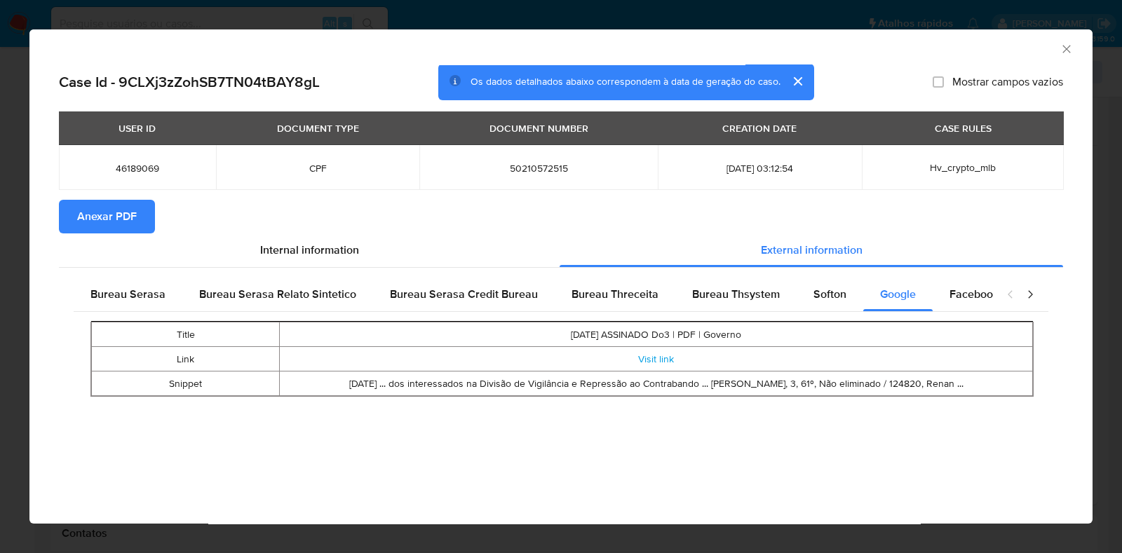
click at [109, 218] on span "Anexar PDF" at bounding box center [107, 216] width 60 height 31
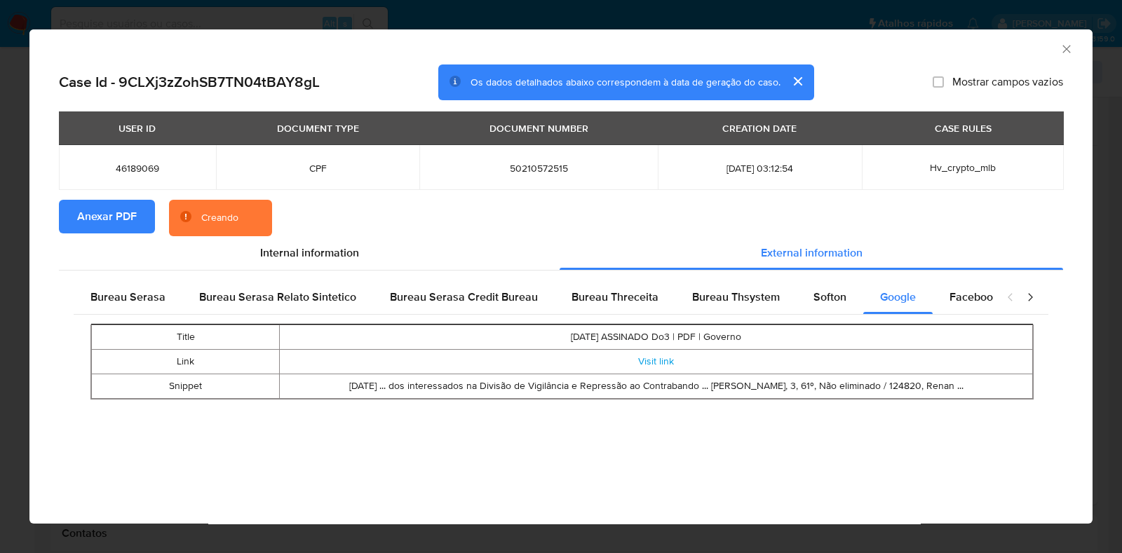
click at [1070, 53] on icon "Fechar a janela" at bounding box center [1067, 49] width 14 height 14
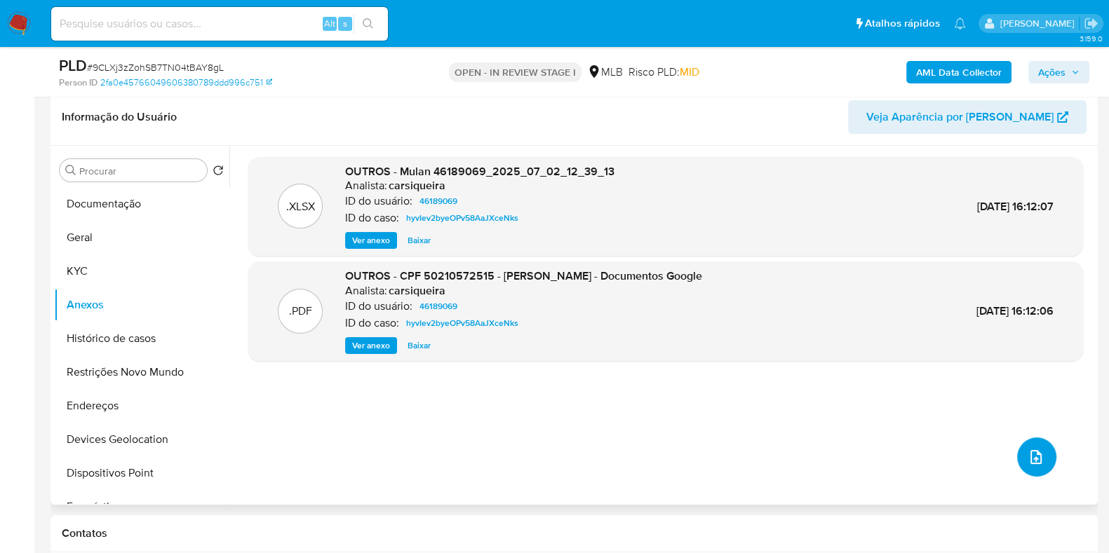
click at [1022, 446] on button "upload-file" at bounding box center [1036, 457] width 39 height 39
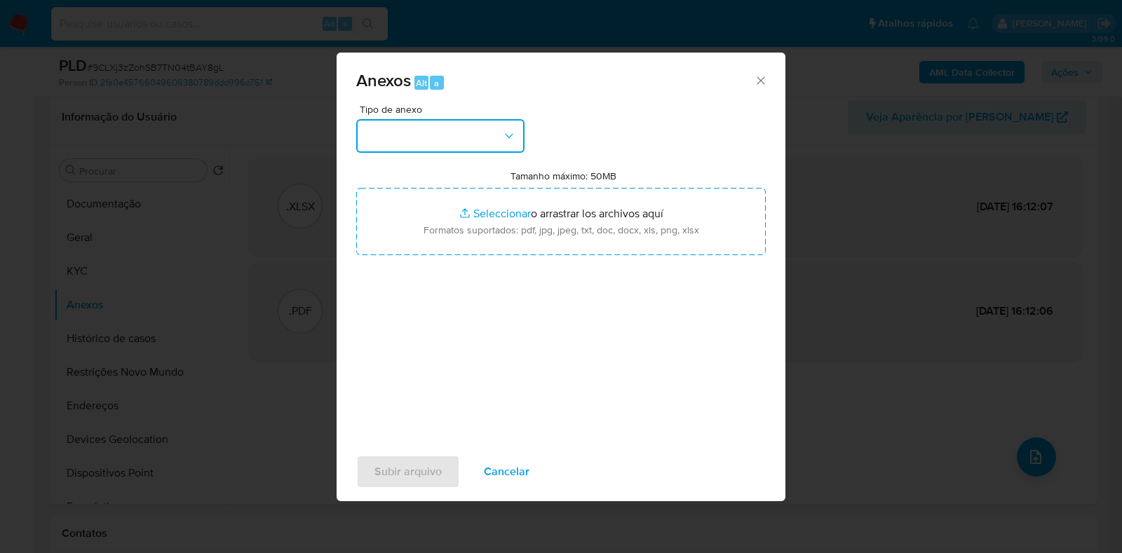
click at [459, 135] on button "button" at bounding box center [440, 136] width 168 height 34
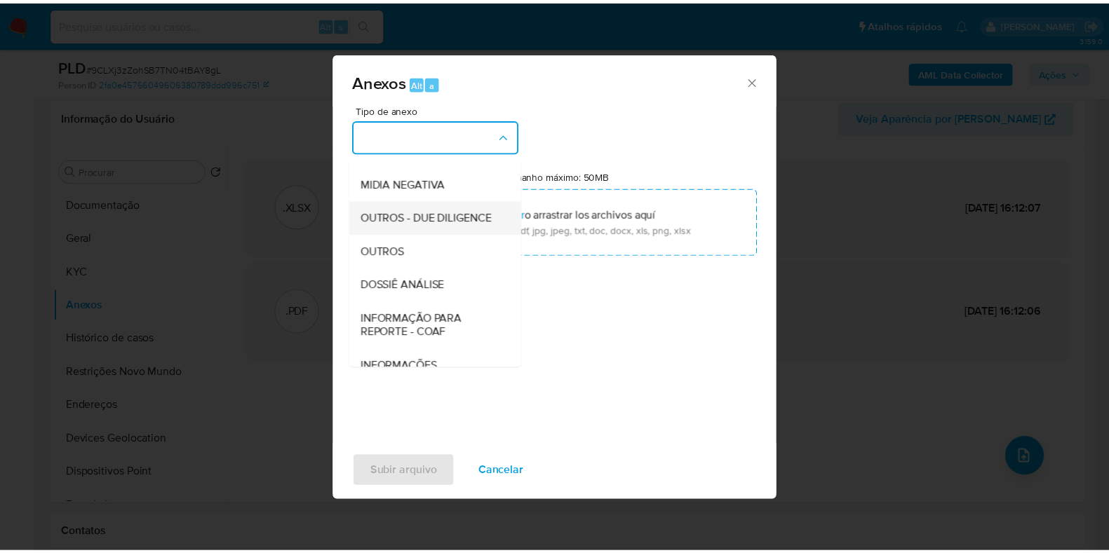
scroll to position [175, 0]
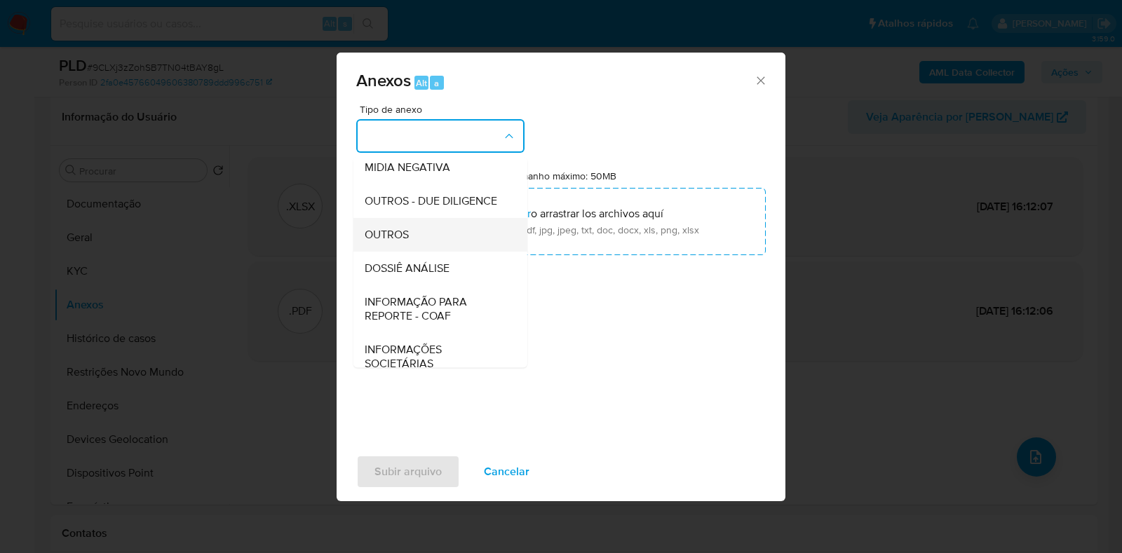
click at [396, 242] on span "OUTROS" at bounding box center [387, 235] width 44 height 14
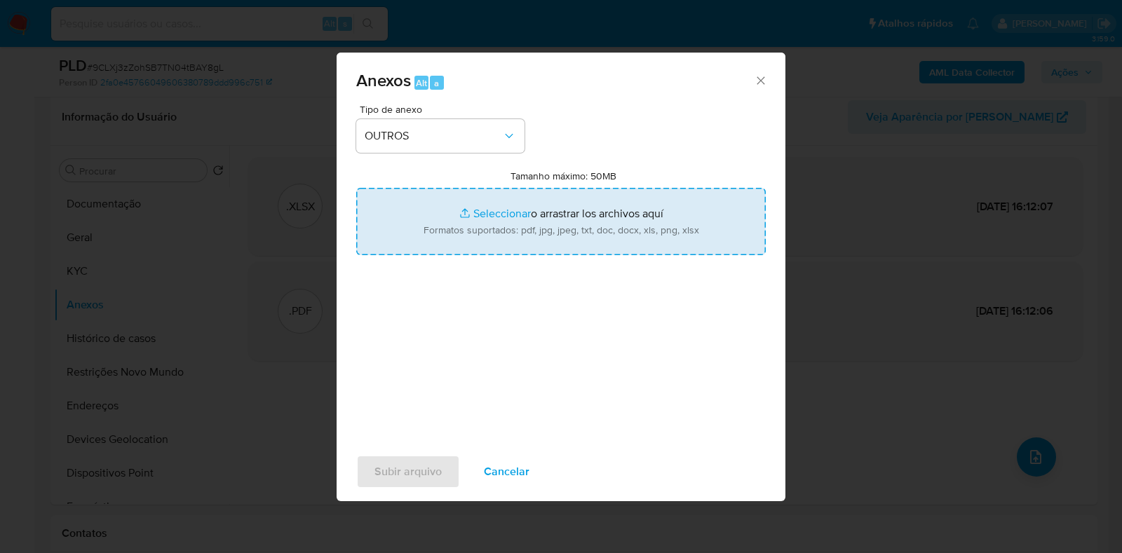
click at [466, 202] on input "Tamanho máximo: 50MB Seleccionar archivos" at bounding box center [561, 221] width 410 height 67
type input "C:\fakepath\Mulan 46189069_2025_09_15_18_46_04 - Resumen TX.pdf"
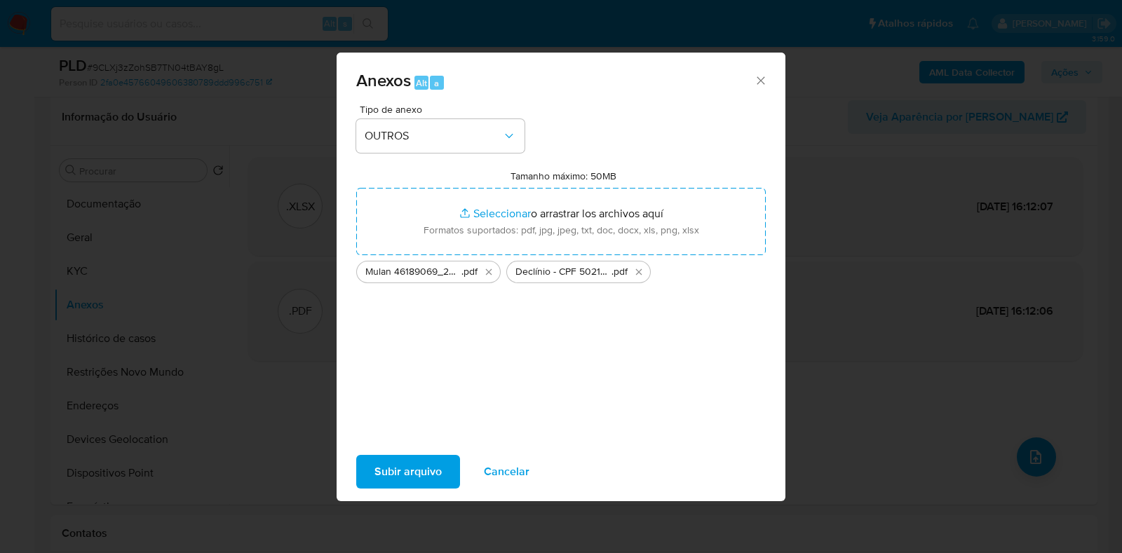
drag, startPoint x: 466, startPoint y: 202, endPoint x: 412, endPoint y: 461, distance: 264.4
click at [412, 461] on span "Subir arquivo" at bounding box center [408, 472] width 67 height 31
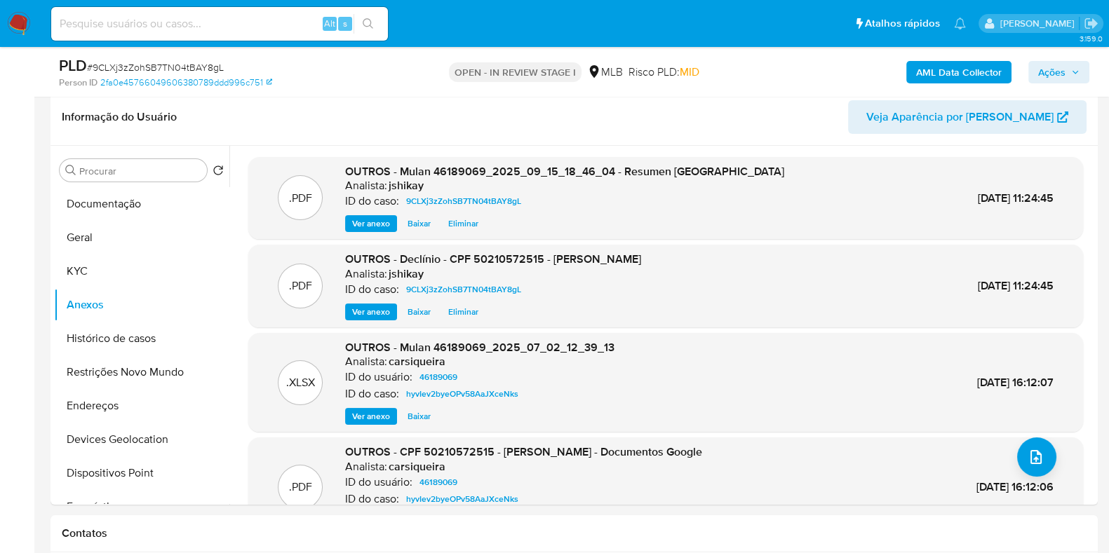
click at [1054, 72] on span "Ações" at bounding box center [1051, 72] width 27 height 22
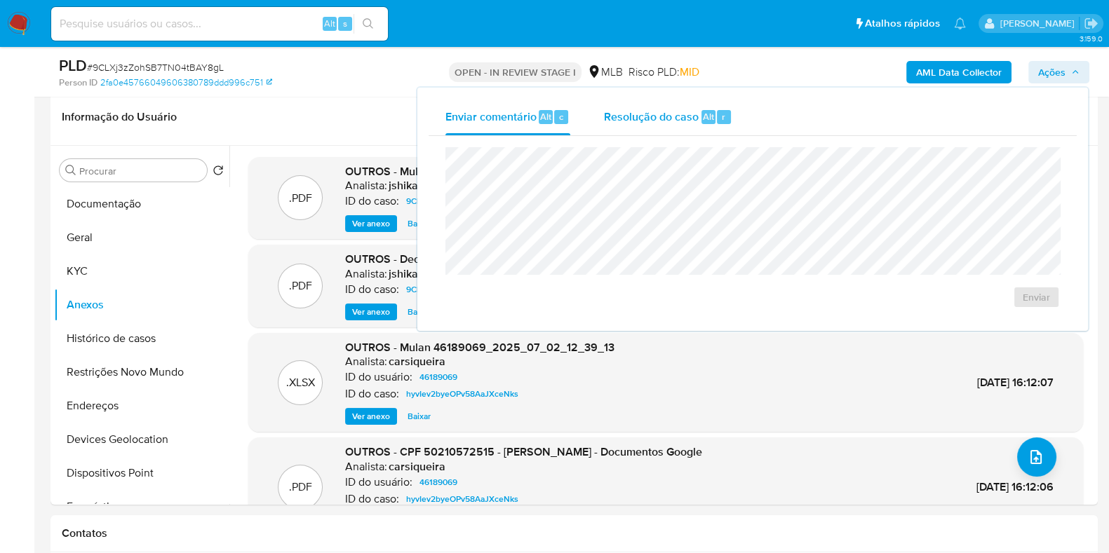
click at [687, 112] on span "Resolução do caso" at bounding box center [651, 116] width 95 height 16
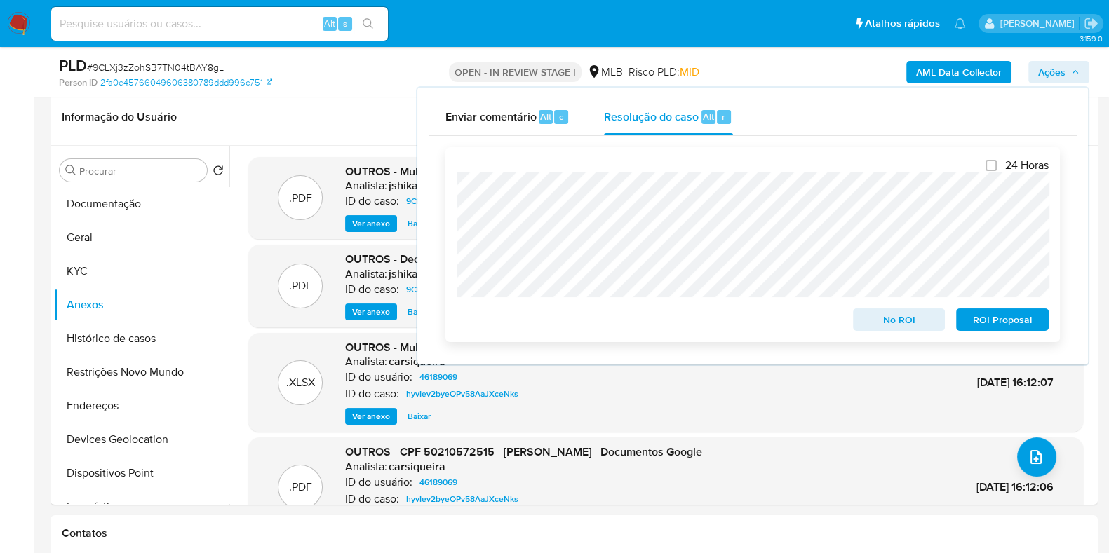
click at [887, 325] on span "No ROI" at bounding box center [899, 320] width 73 height 20
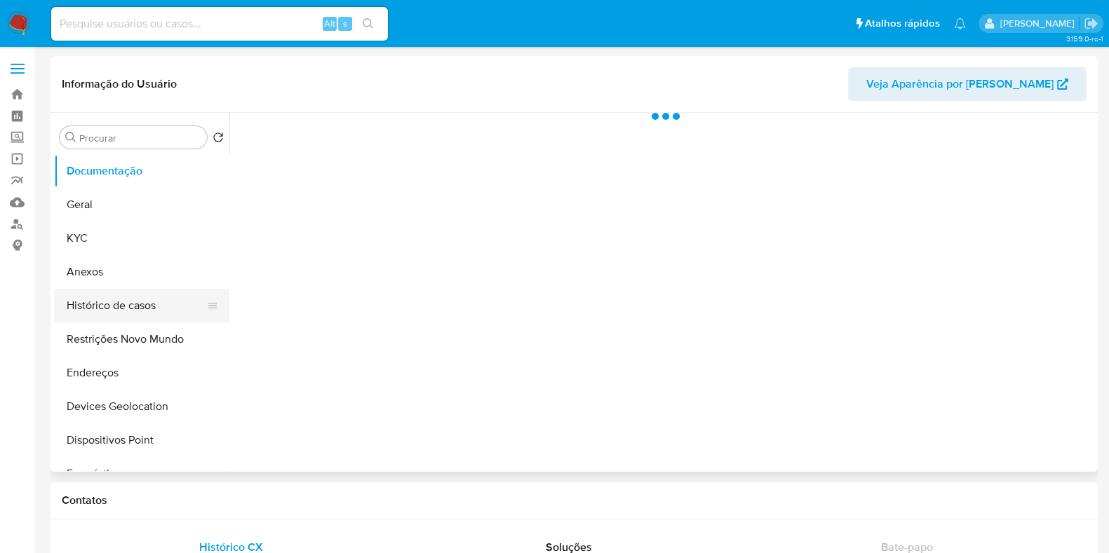
select select "10"
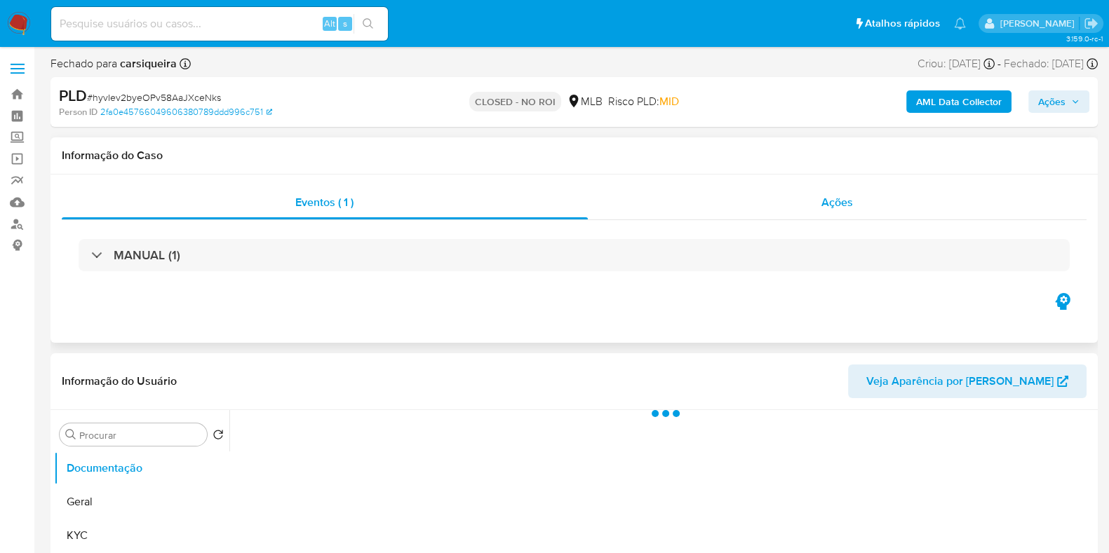
click at [841, 208] on span "Ações" at bounding box center [837, 202] width 32 height 16
select select "10"
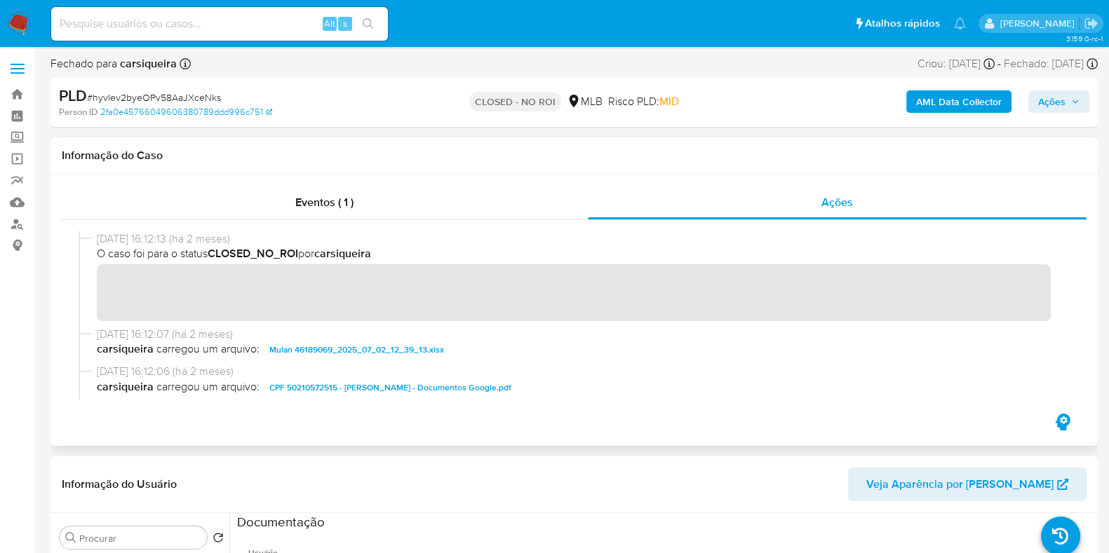
click at [722, 324] on div "[DATE] 16:12:13 (há 2 meses) O caso foi para o status CLOSED_NO_ROI por carsiqu…" at bounding box center [574, 278] width 991 height 95
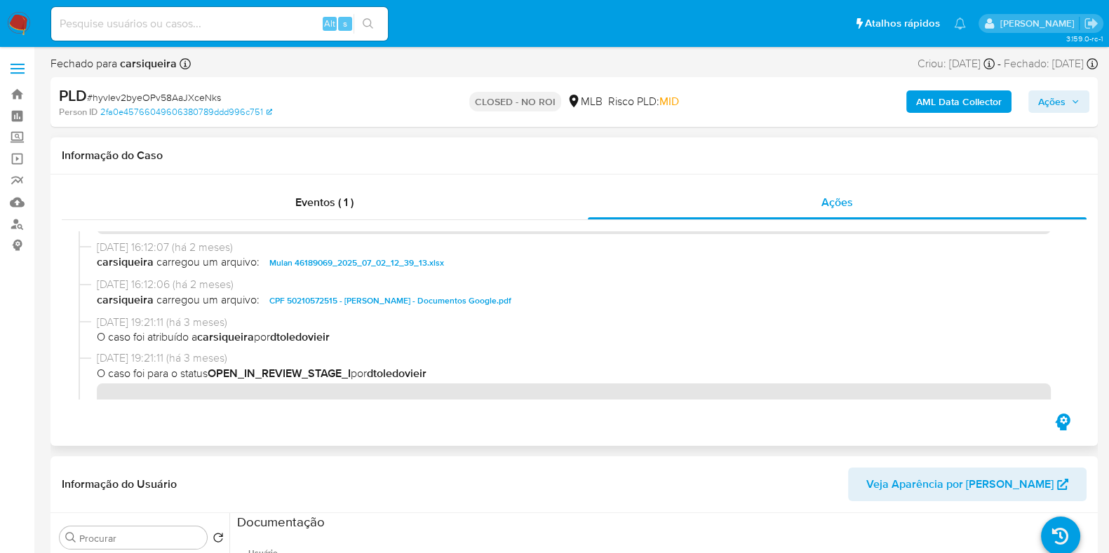
click at [403, 299] on span "CPF 50210572515 - [PERSON_NAME] - Documentos Google.pdf" at bounding box center [390, 300] width 242 height 17
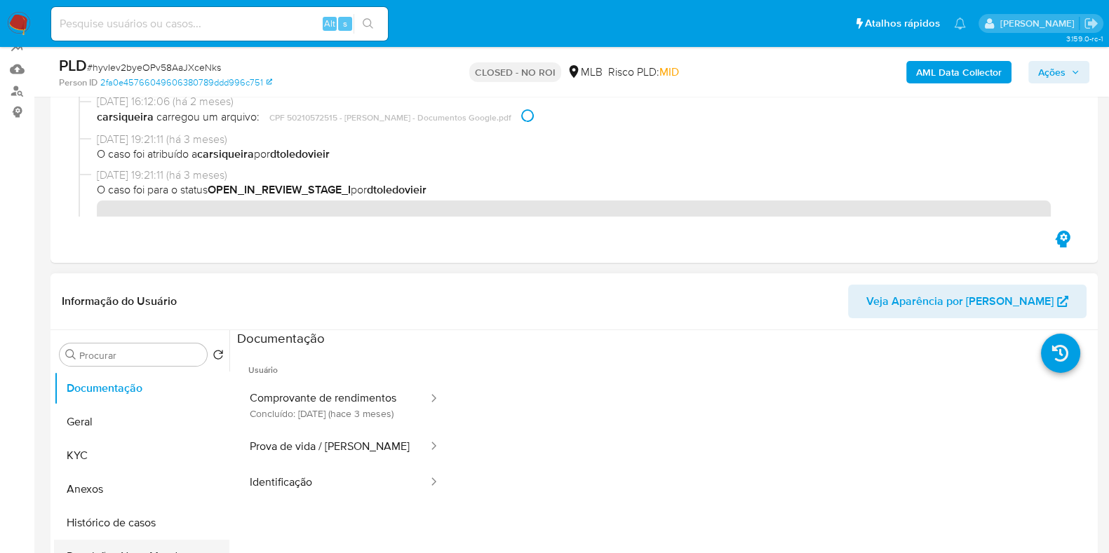
scroll to position [263, 0]
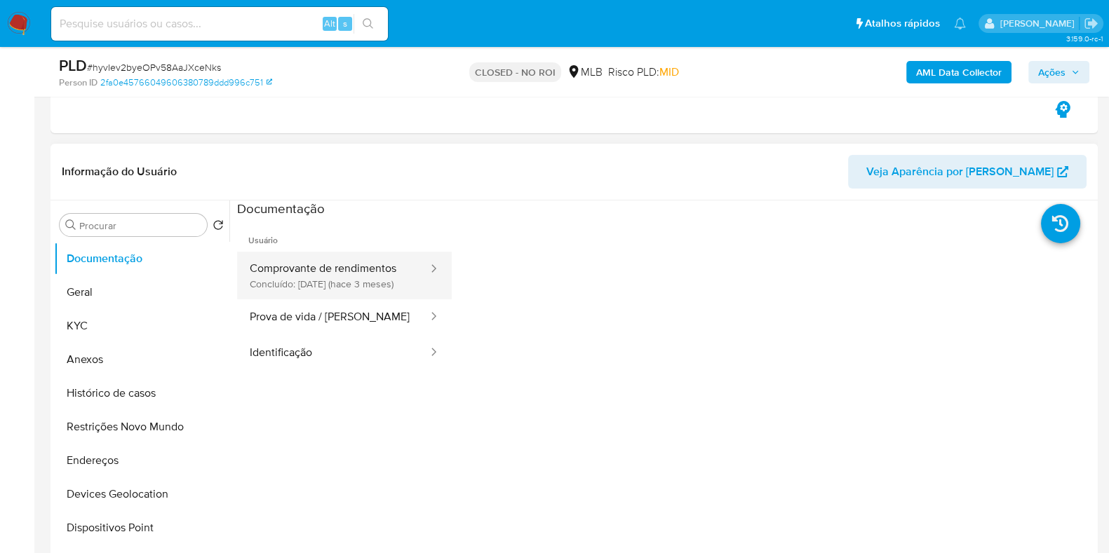
click at [335, 260] on button "Comprovante de rendimentos Concluído: [DATE] (hace 3 meses)" at bounding box center [333, 276] width 192 height 48
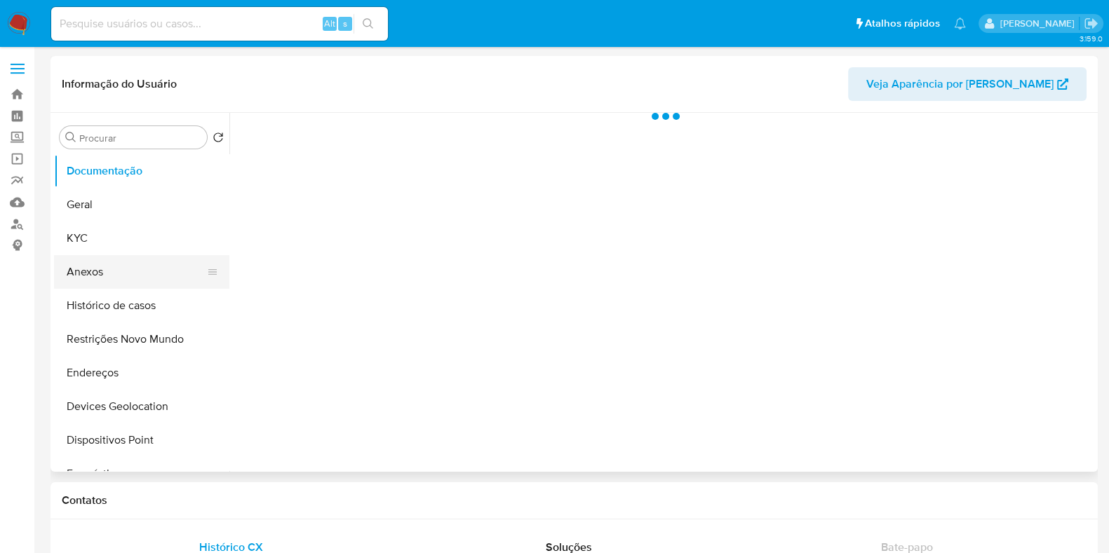
click at [139, 284] on button "Anexos" at bounding box center [136, 272] width 164 height 34
select select "10"
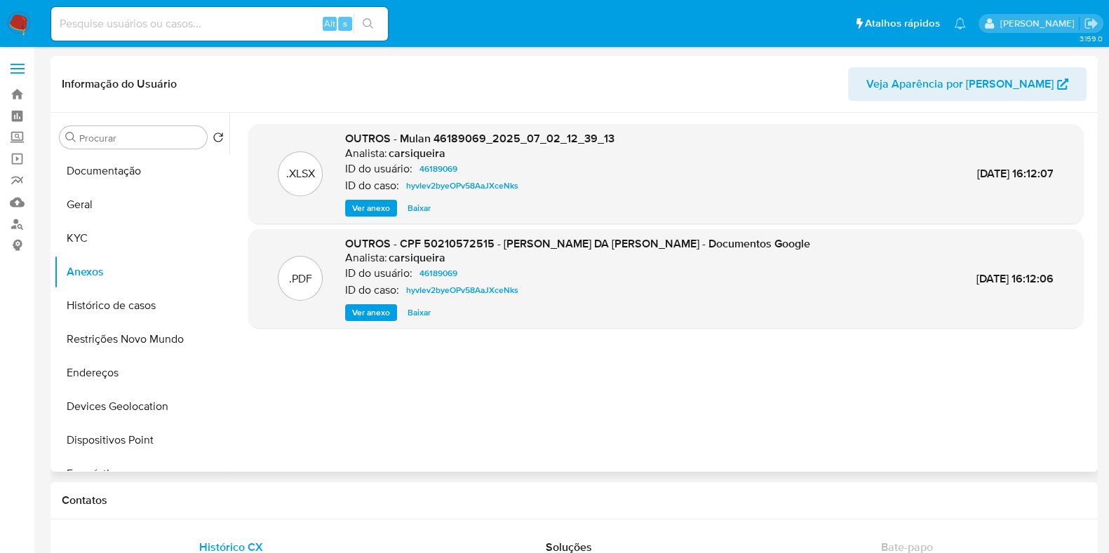
click at [362, 312] on span "Ver anexo" at bounding box center [371, 313] width 38 height 14
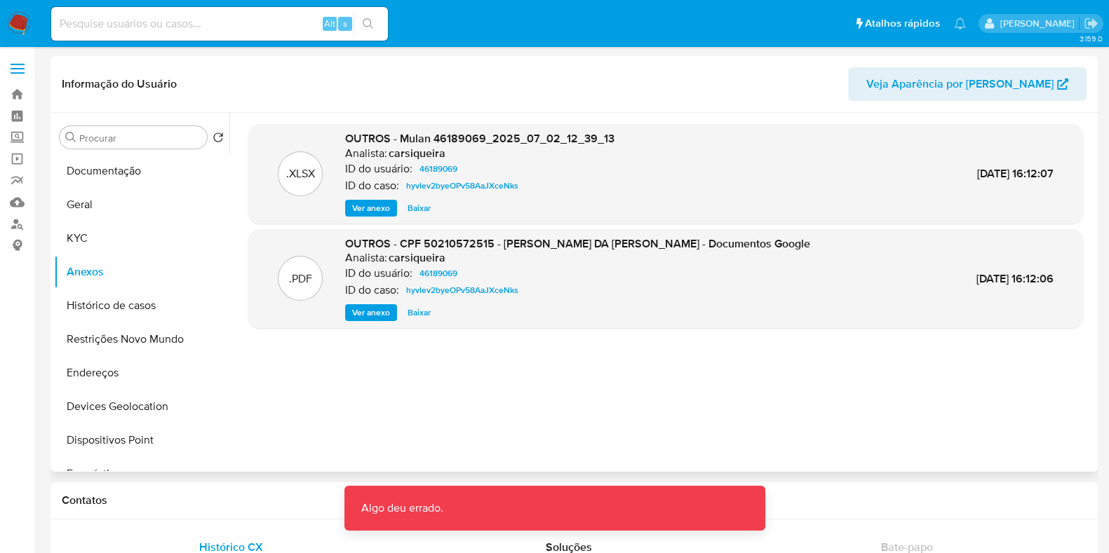
click at [379, 310] on span "Ver anexo" at bounding box center [371, 313] width 38 height 14
click at [532, 223] on div ".XLSX OUTROS - Mulan 46189069_2025_07_02_12_39_13 Analista: carsiqueira ID do u…" at bounding box center [665, 292] width 835 height 337
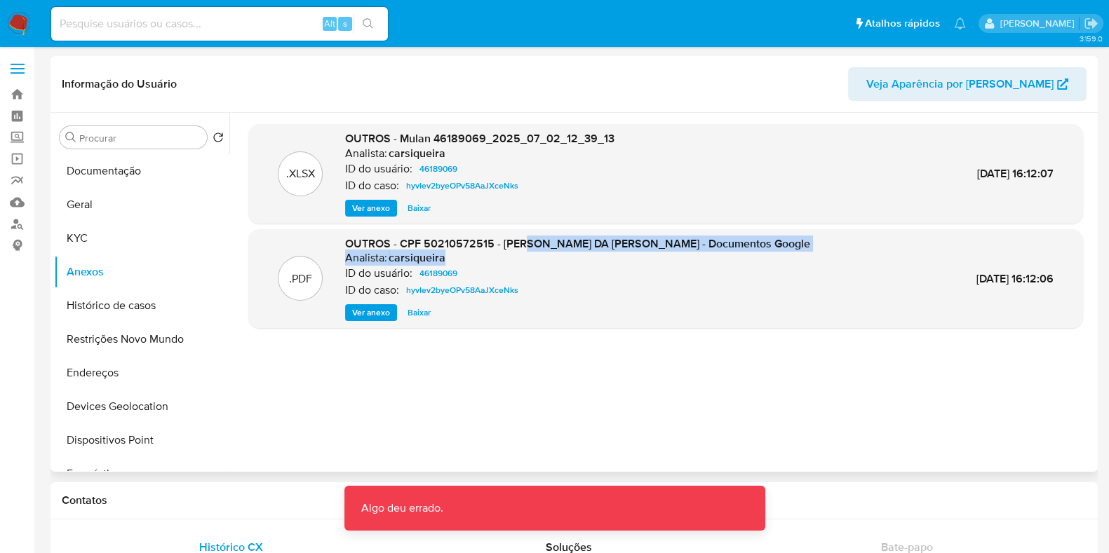
drag, startPoint x: 534, startPoint y: 243, endPoint x: 699, endPoint y: 257, distance: 166.2
click at [699, 257] on div "OUTROS - CPF 50210572515 - MARCELO GOMES DA SILVA SOUZA - Documentos Google Ana…" at bounding box center [577, 279] width 465 height 86
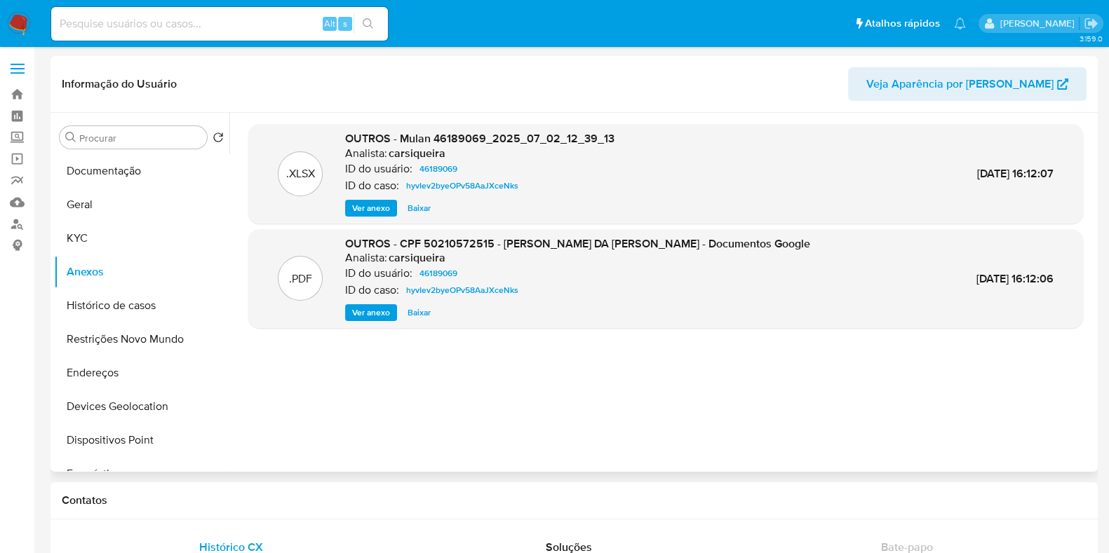
click at [534, 289] on div "ID do caso: hyvIev2byeOPv58AaJXceNks" at bounding box center [577, 290] width 465 height 17
click at [541, 261] on div "Analista: carsiqueira" at bounding box center [577, 258] width 465 height 14
drag, startPoint x: 400, startPoint y: 243, endPoint x: 687, endPoint y: 240, distance: 287.6
click at [687, 240] on span "OUTROS - CPF 50210572515 - MARCELO GOMES DA SILVA SOUZA - Documentos Google" at bounding box center [577, 244] width 465 height 16
copy span "CPF 50210572515 - MARCELO GOMES DA SILVA SOUZA"
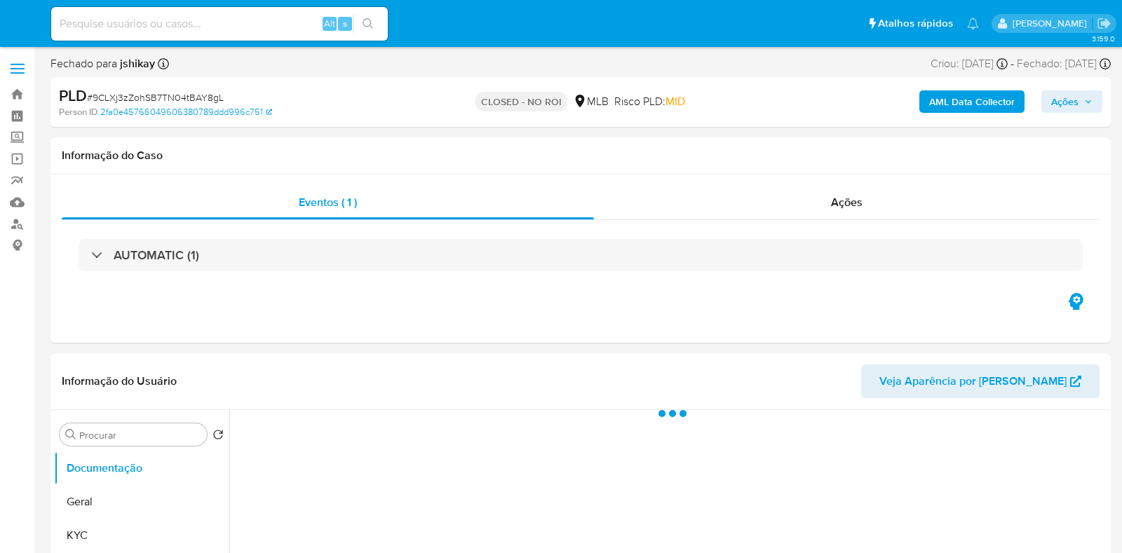
select select "10"
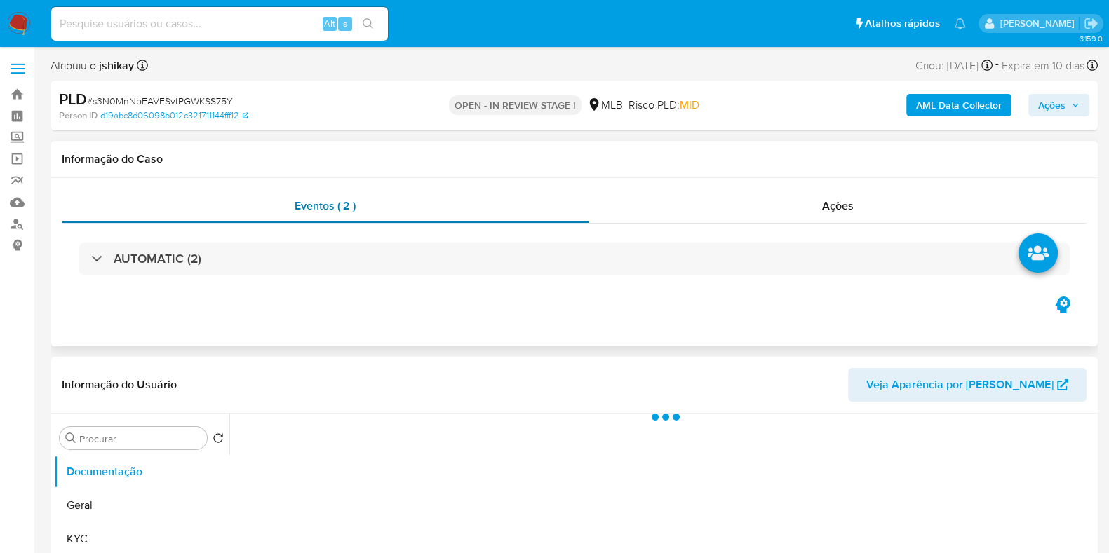
select select "10"
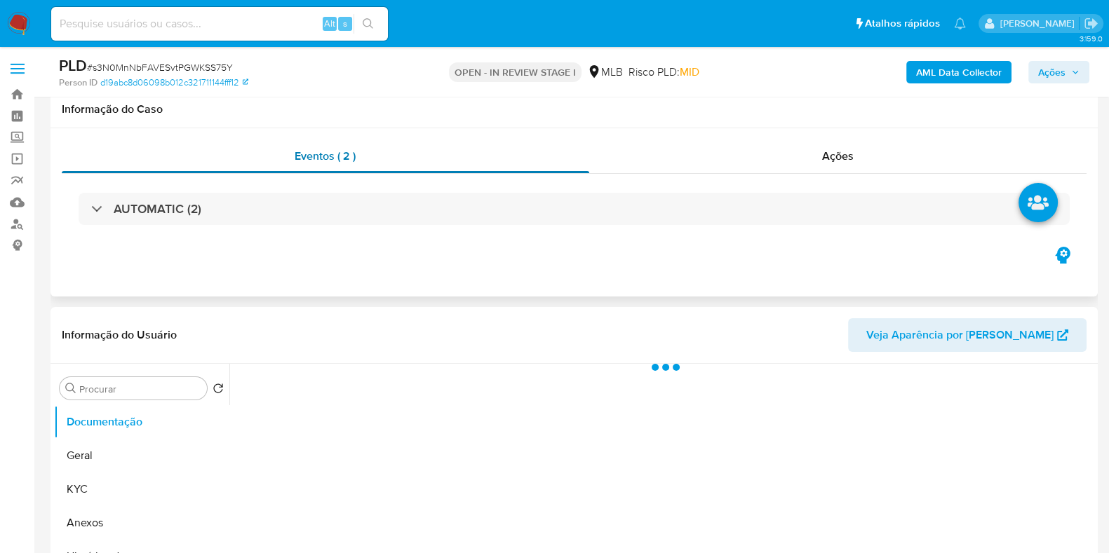
scroll to position [175, 0]
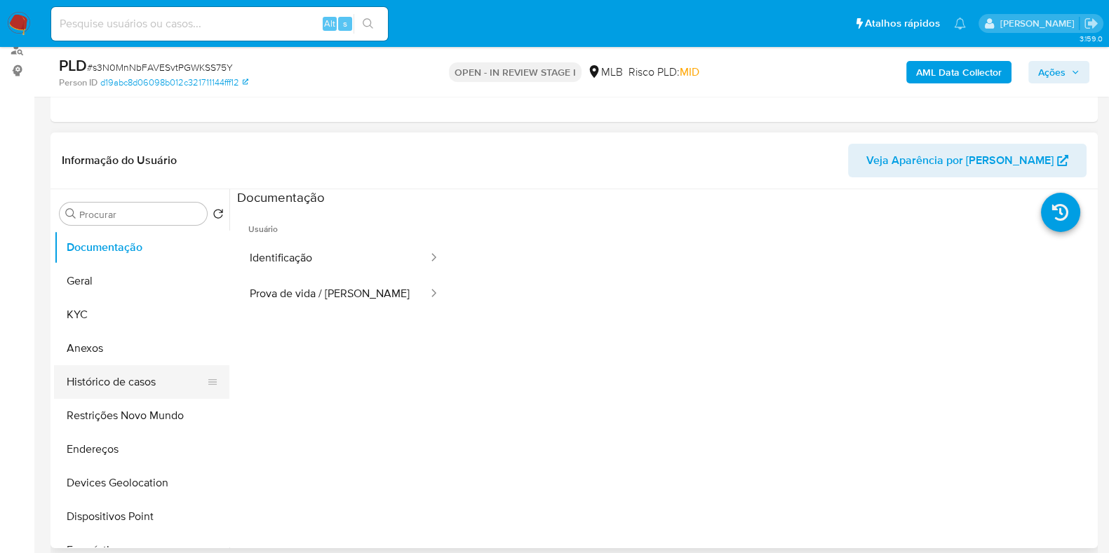
click at [113, 381] on button "Histórico de casos" at bounding box center [136, 382] width 164 height 34
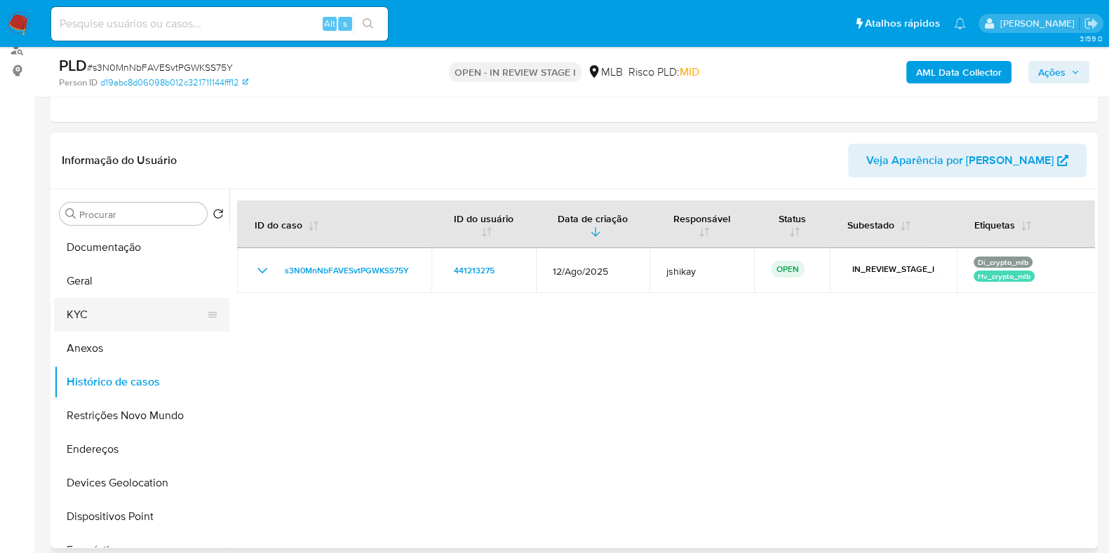
drag, startPoint x: 95, startPoint y: 319, endPoint x: 89, endPoint y: 314, distance: 8.4
click at [95, 319] on button "KYC" at bounding box center [136, 315] width 164 height 34
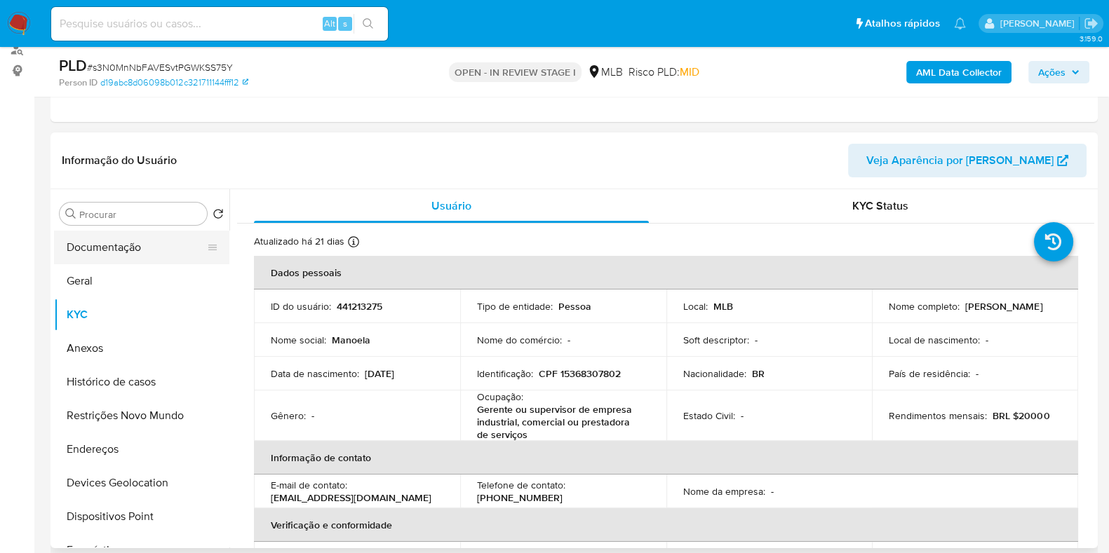
click at [114, 250] on button "Documentação" at bounding box center [136, 248] width 164 height 34
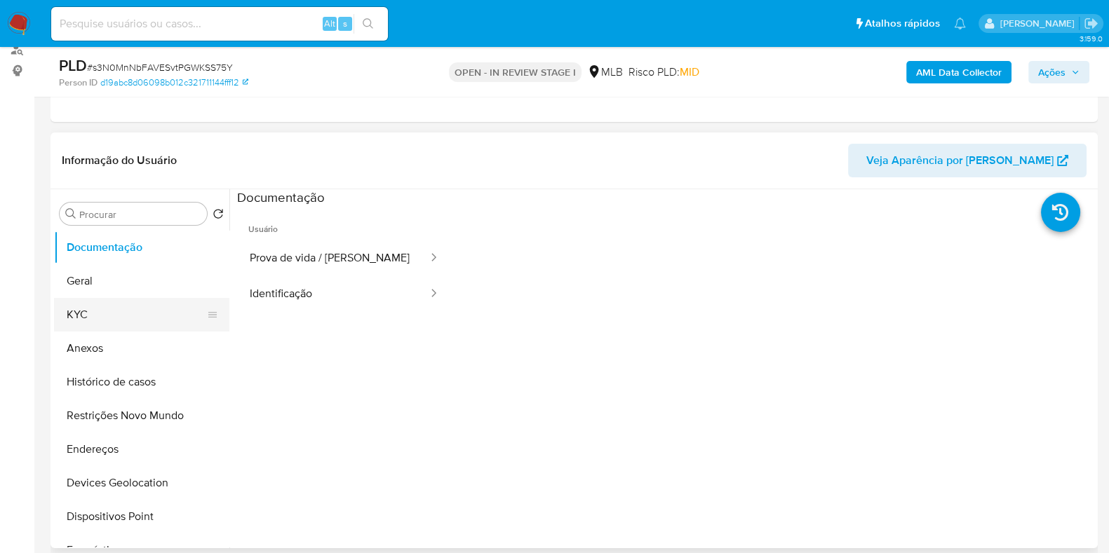
click at [109, 304] on button "KYC" at bounding box center [136, 315] width 164 height 34
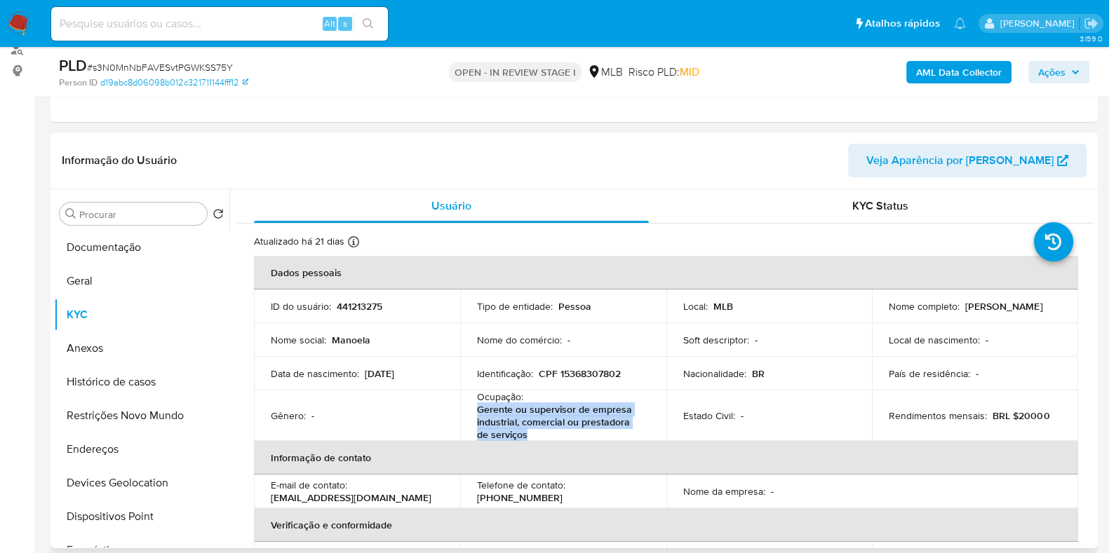
drag, startPoint x: 476, startPoint y: 409, endPoint x: 526, endPoint y: 431, distance: 54.3
click at [526, 431] on p "Gerente ou supervisor de empresa industrial, comercial ou prestadora de serviços" at bounding box center [560, 422] width 167 height 38
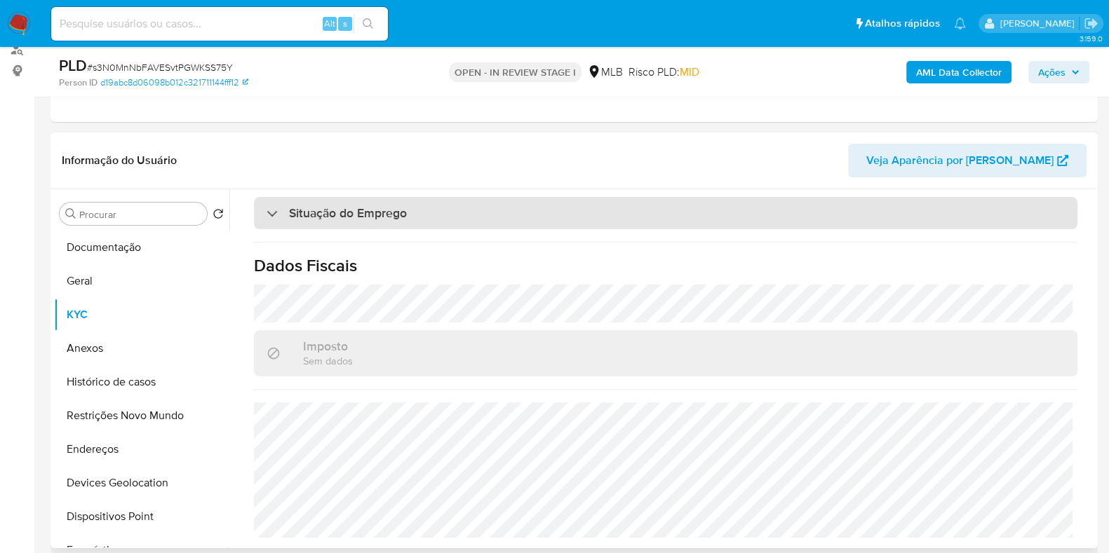
scroll to position [626, 0]
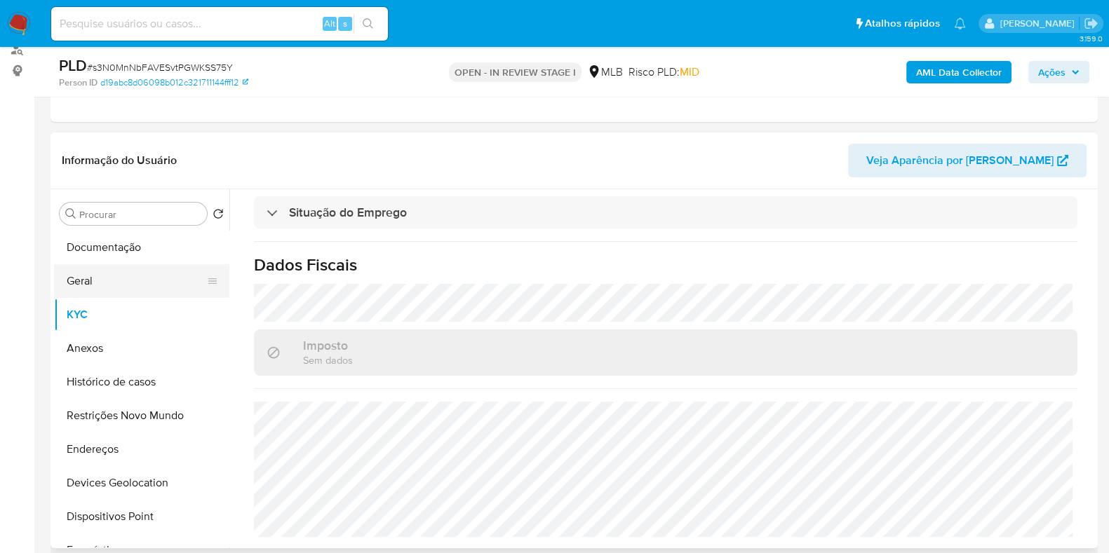
click at [79, 283] on button "Geral" at bounding box center [136, 281] width 164 height 34
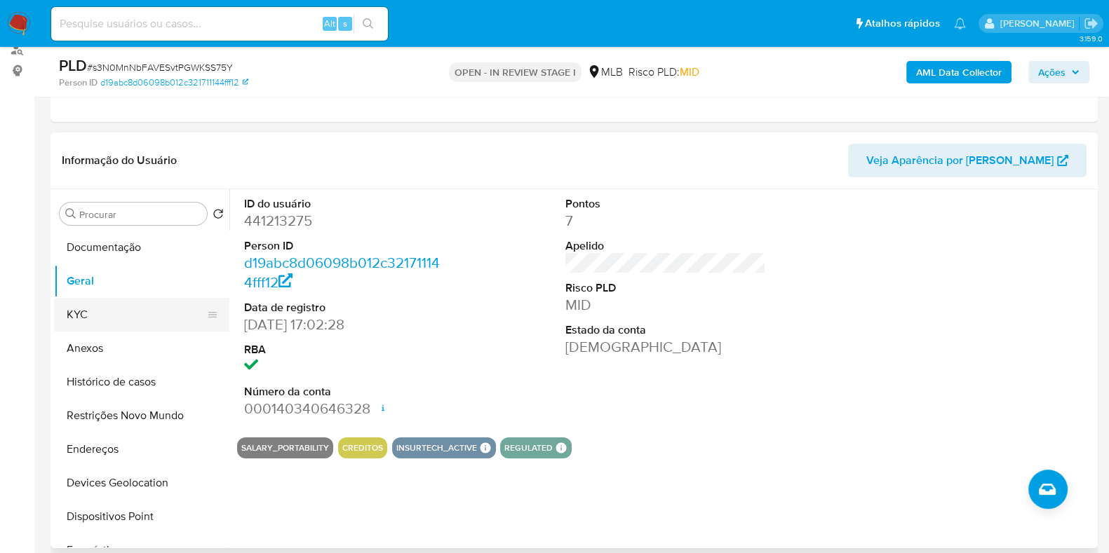
click at [86, 314] on button "KYC" at bounding box center [136, 315] width 164 height 34
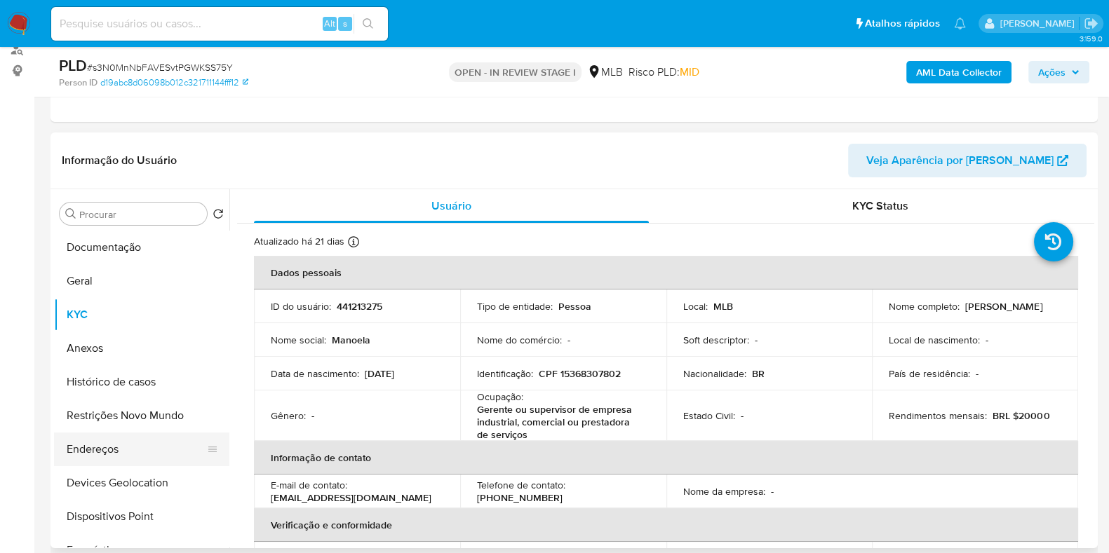
click at [110, 437] on button "Endereços" at bounding box center [136, 450] width 164 height 34
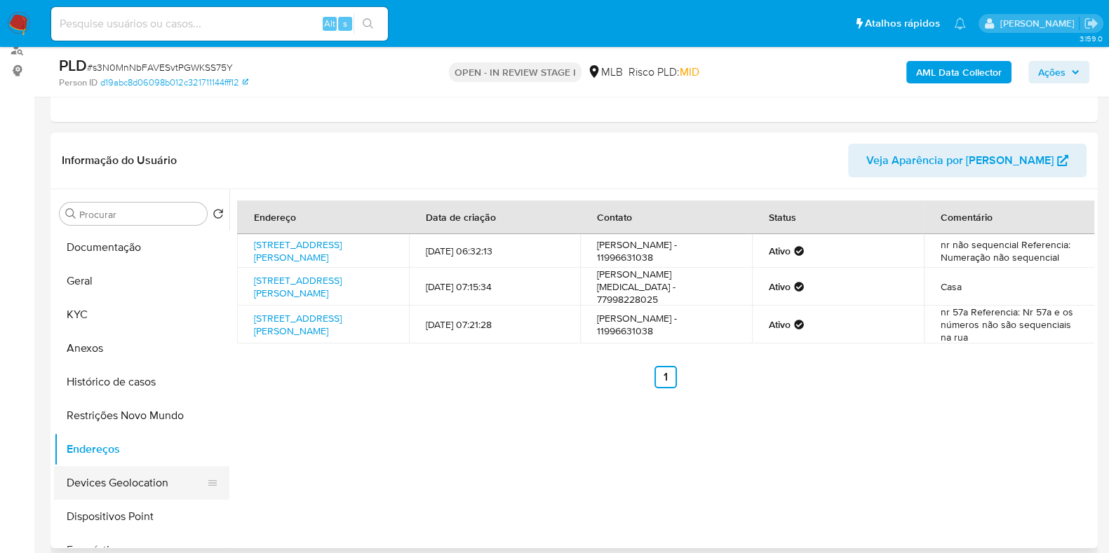
click at [140, 477] on button "Devices Geolocation" at bounding box center [136, 483] width 164 height 34
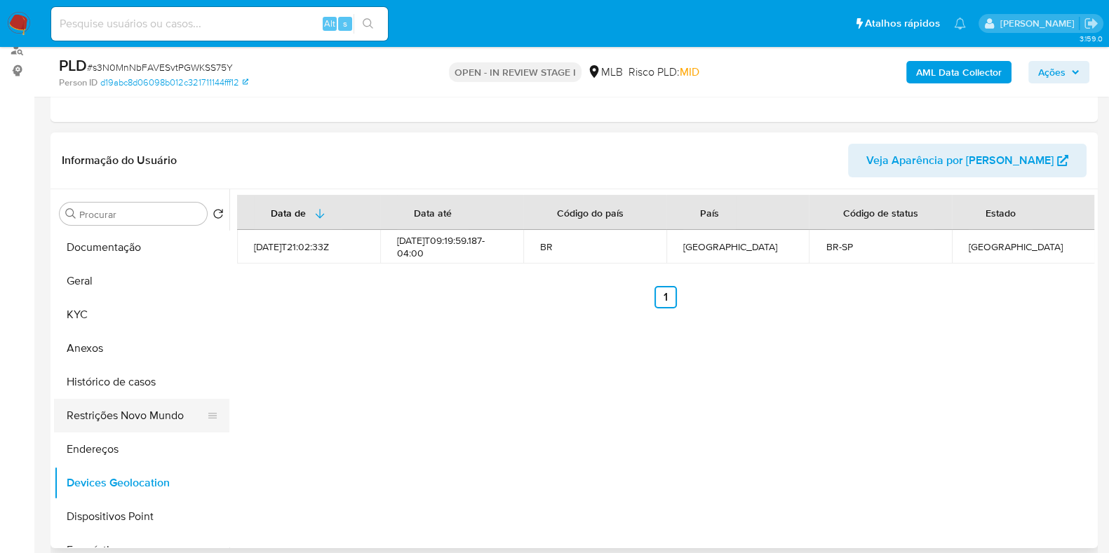
drag, startPoint x: 147, startPoint y: 407, endPoint x: 162, endPoint y: 410, distance: 15.0
click at [149, 410] on button "Restrições Novo Mundo" at bounding box center [136, 416] width 164 height 34
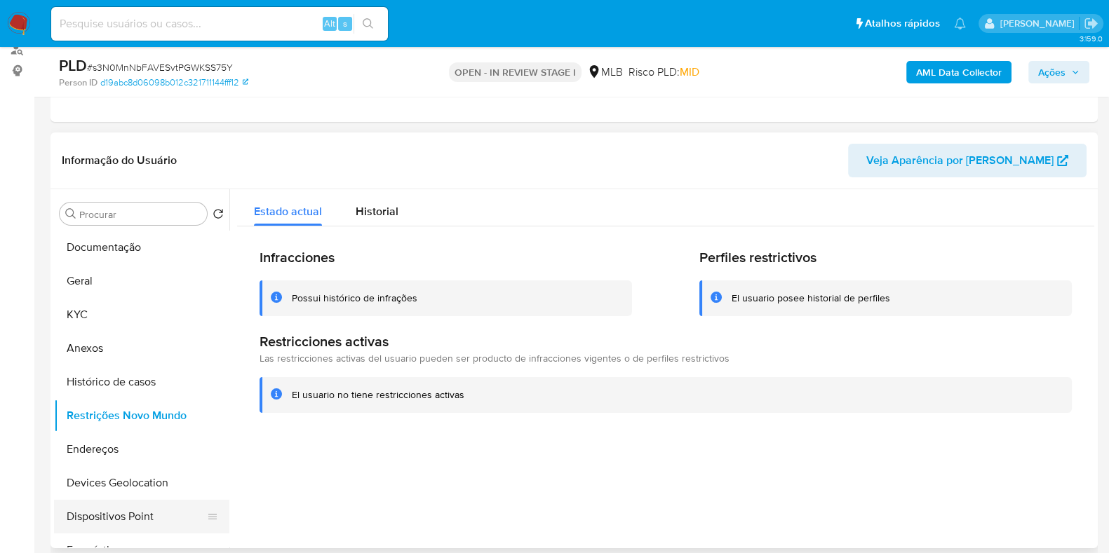
drag, startPoint x: 144, startPoint y: 517, endPoint x: 675, endPoint y: 457, distance: 535.1
click at [144, 517] on button "Dispositivos Point" at bounding box center [141, 517] width 175 height 34
